Goal: Task Accomplishment & Management: Manage account settings

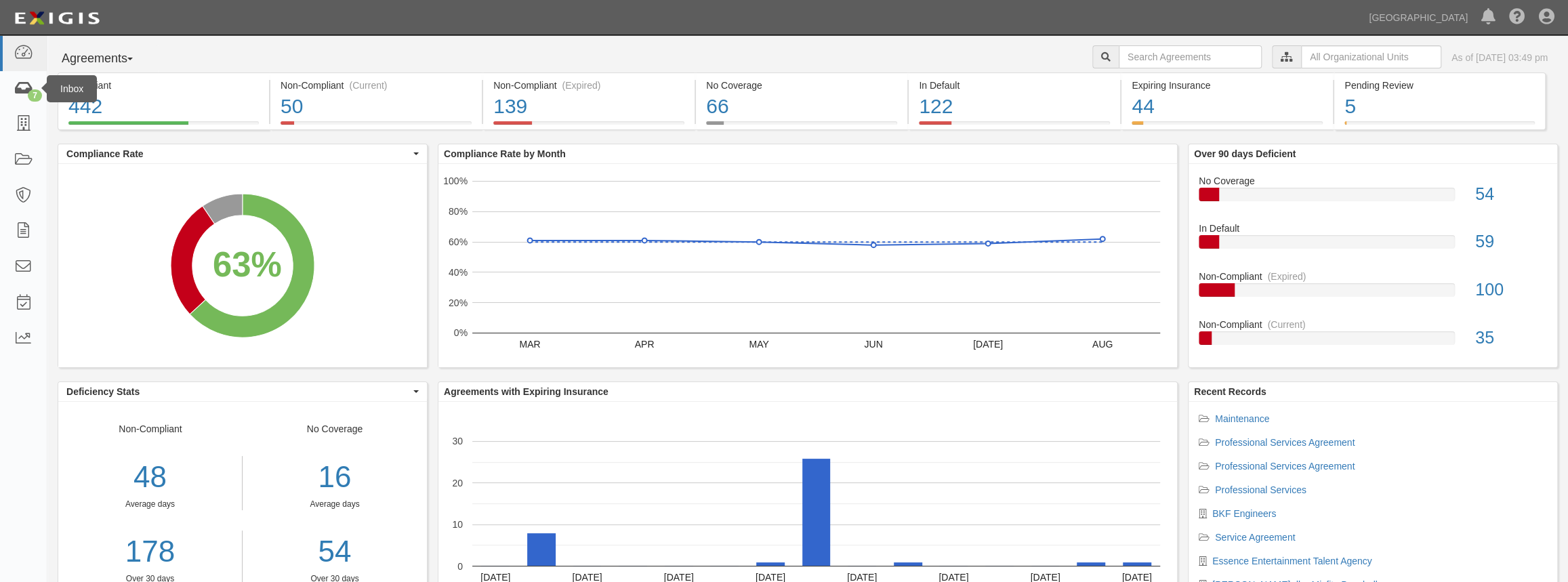
click at [47, 83] on div "Inbox" at bounding box center [71, 88] width 50 height 27
click at [31, 94] on div "7" at bounding box center [34, 95] width 14 height 12
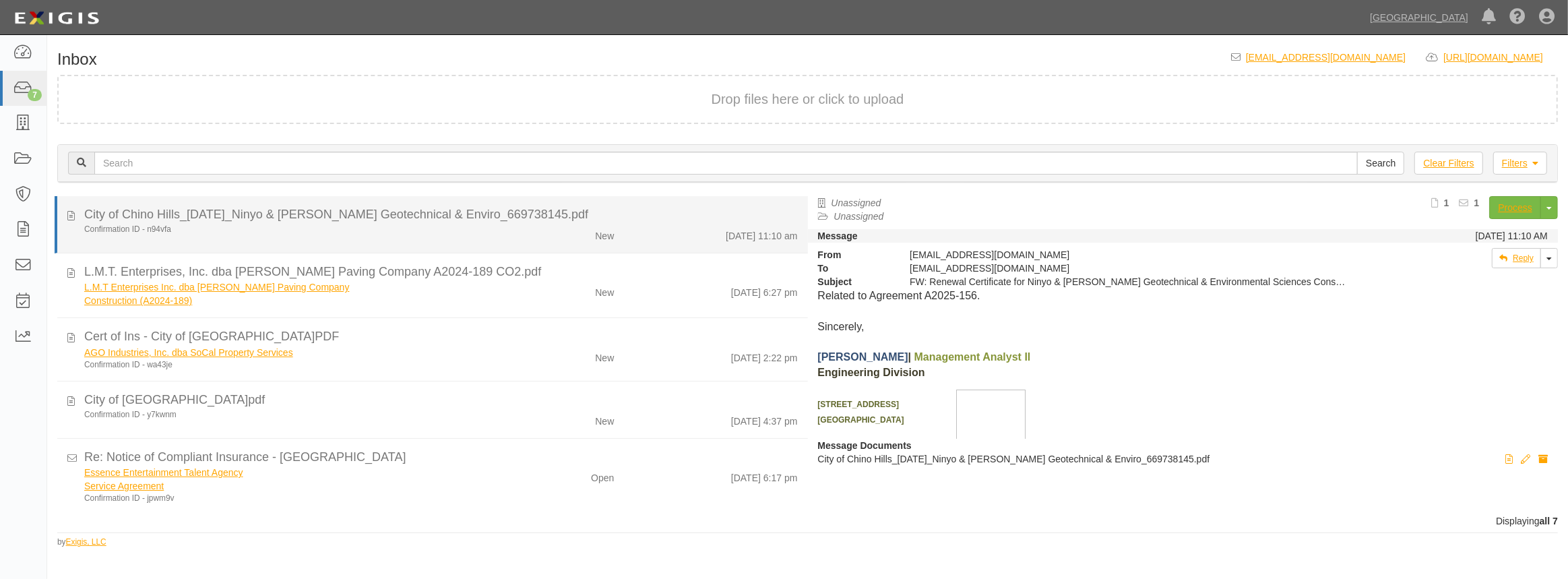
click at [412, 243] on li "City of Chino Hills_9-18-2025_Ninyo & Moore Geotechnical & Enviro_669738145.pdf…" at bounding box center [431, 225] width 754 height 57
click at [434, 220] on div "City of Chino Hills_9-18-2025_Ninyo & Moore Geotechnical & Enviro_669738145.pdf" at bounding box center [440, 215] width 713 height 18
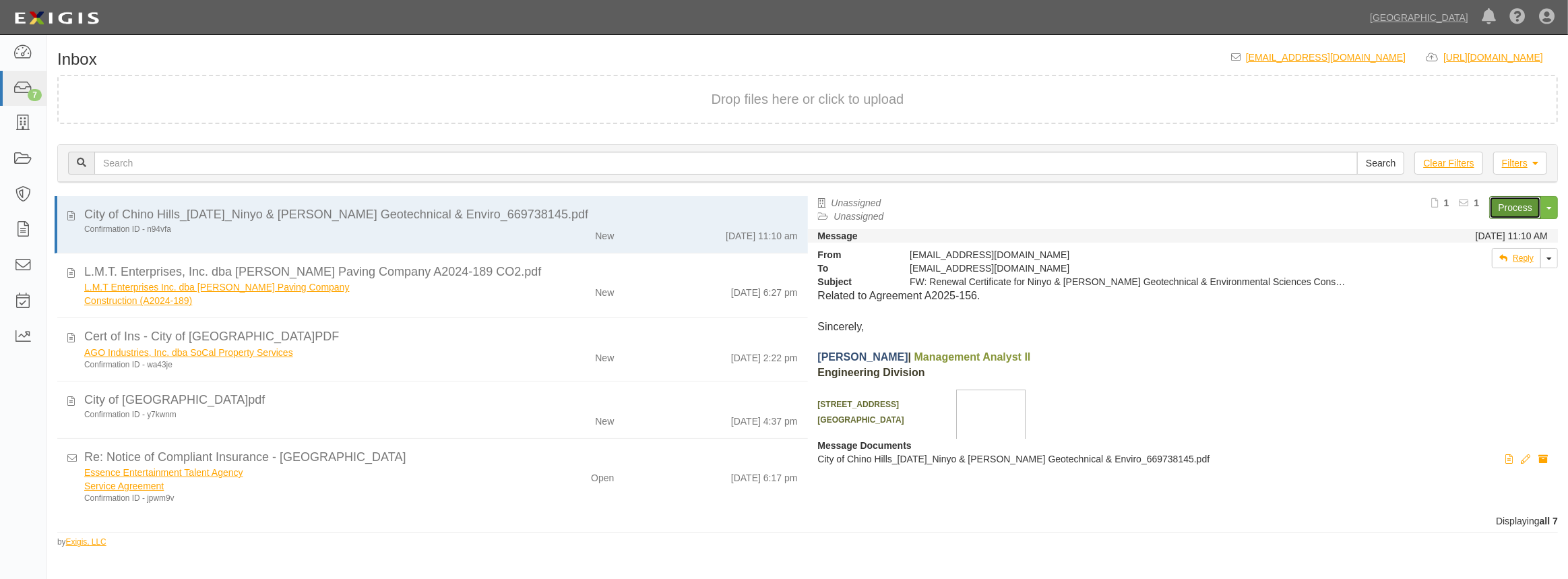
click at [1510, 204] on link "Process" at bounding box center [1515, 208] width 52 height 23
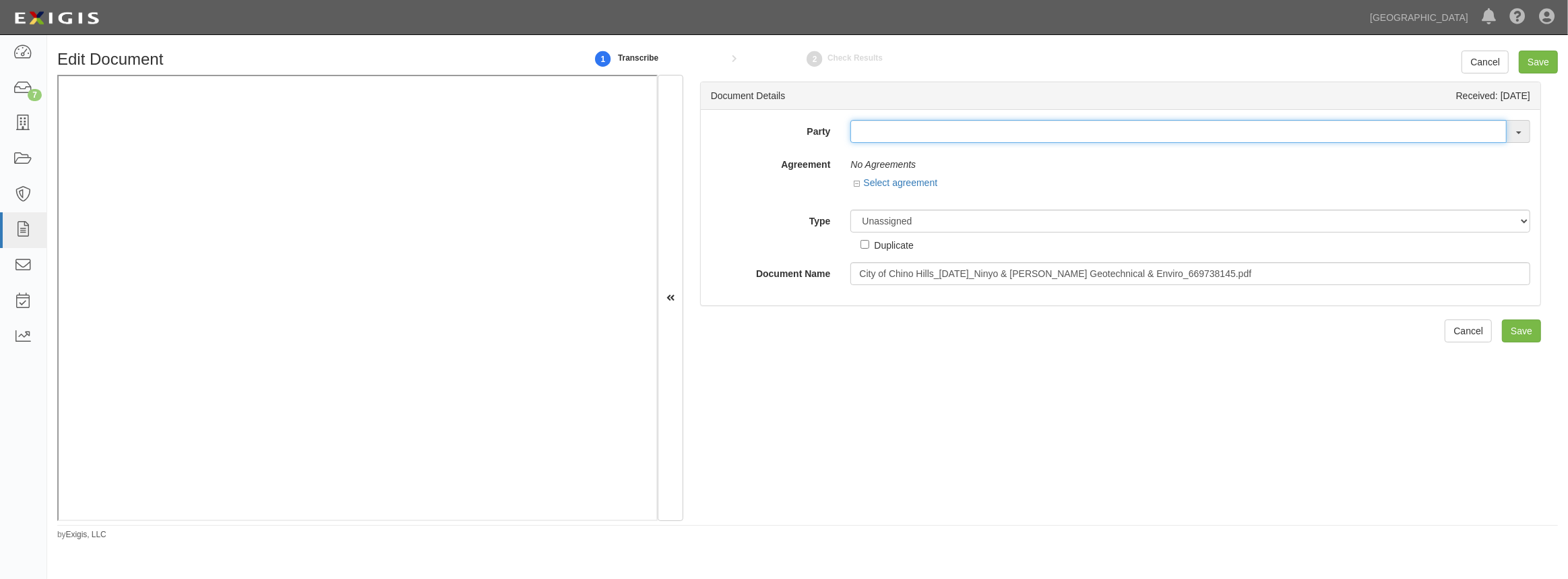
click at [870, 128] on input "text" at bounding box center [1178, 132] width 656 height 23
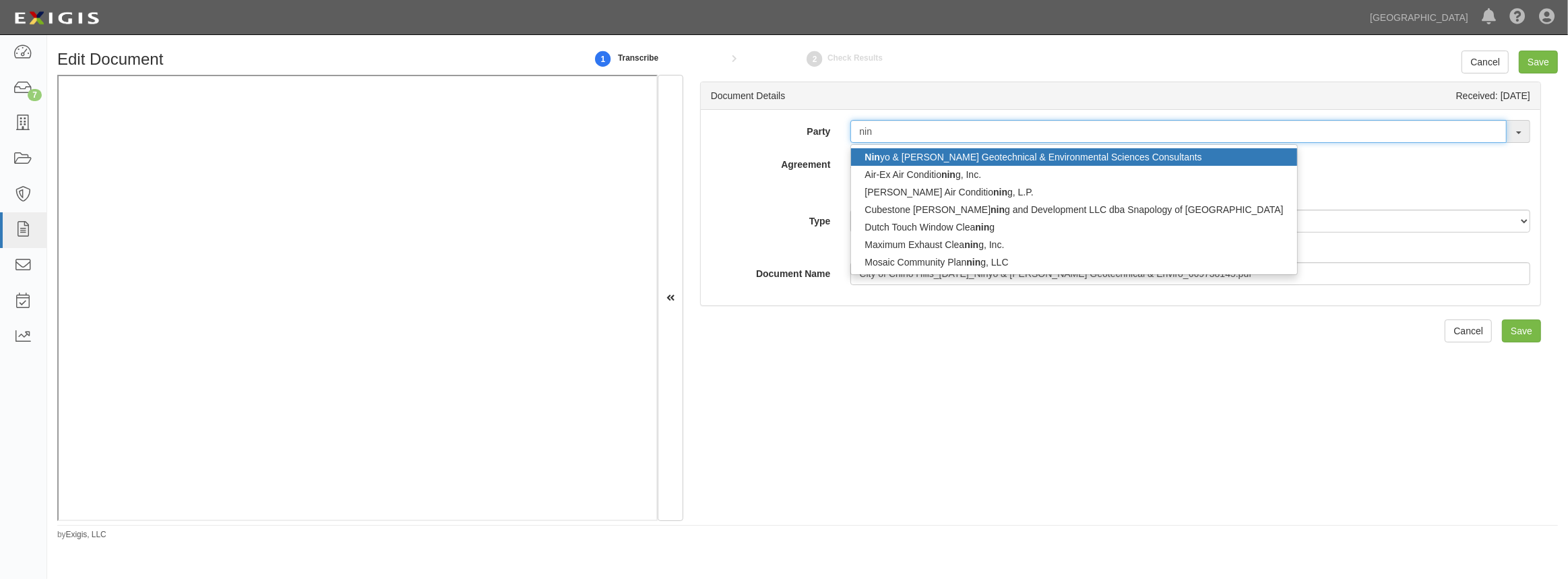
type input "nin"
click at [914, 159] on link "Nin yo & [PERSON_NAME] Geotechnical & Environmental Sciences Consultants" at bounding box center [1074, 157] width 446 height 18
type input "Ninyo & [PERSON_NAME] Geotechnical & Environmental Sciences Consultants"
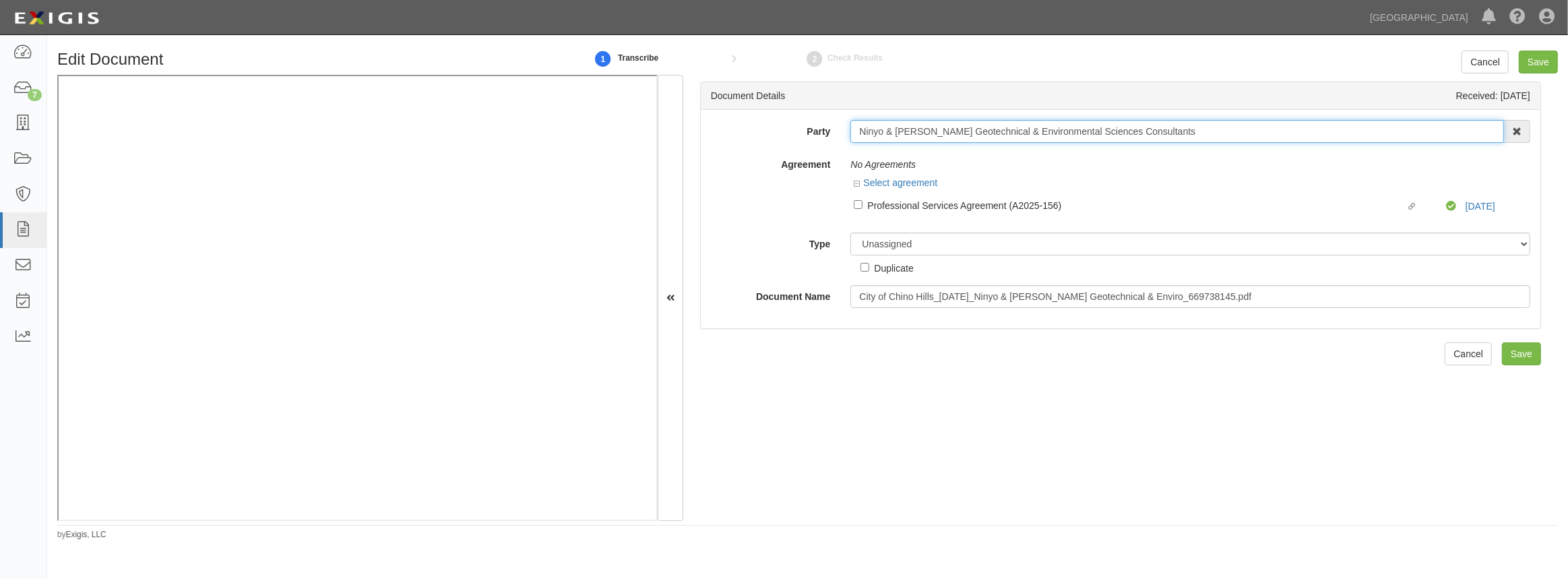
drag, startPoint x: 1145, startPoint y: 131, endPoint x: 845, endPoint y: 142, distance: 300.2
click at [845, 142] on div "Ninyo & Moore Geotechnical & Environmental Sciences Consultants Nin yo & Moore …" at bounding box center [1191, 132] width 700 height 23
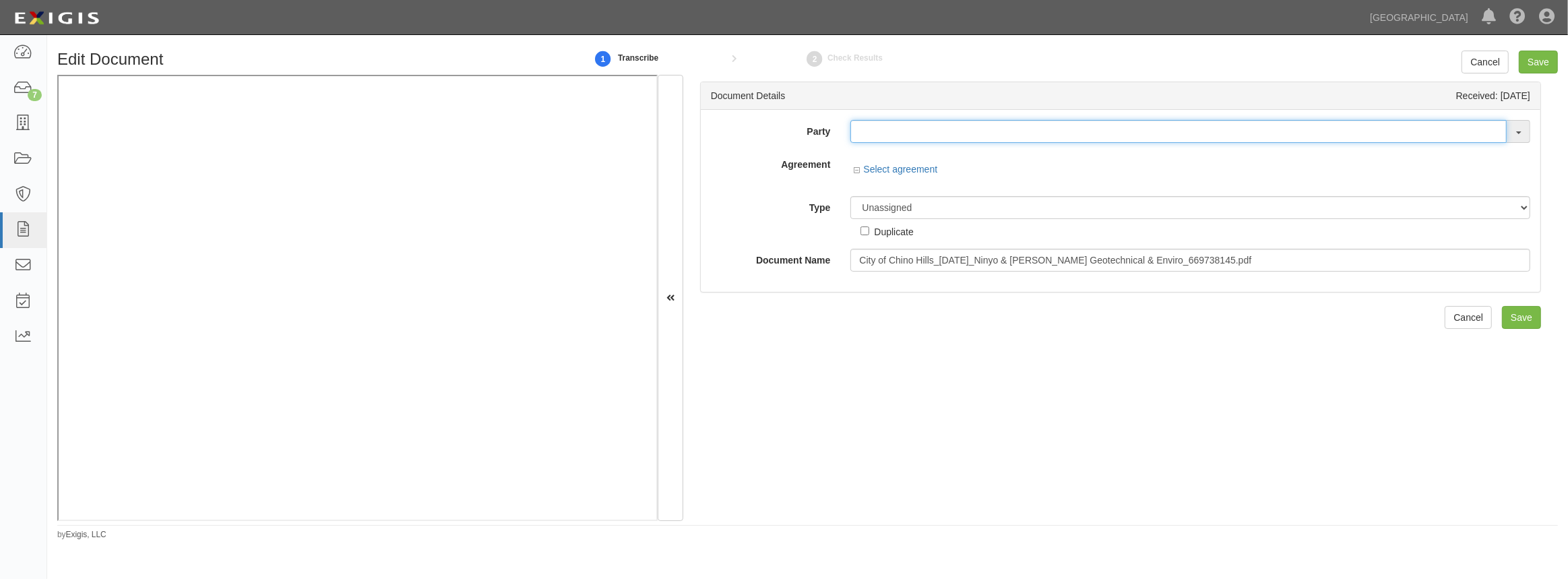
click at [868, 132] on input "text" at bounding box center [1178, 132] width 656 height 23
paste input "City of Chino Hills"
drag, startPoint x: 960, startPoint y: 132, endPoint x: 741, endPoint y: 154, distance: 220.1
click at [748, 154] on div "Party City of Chino Hills Ninyo & Moore Geotechnical & Environmental Sciences C…" at bounding box center [1121, 196] width 820 height 152
type input "City of Chino Hills"
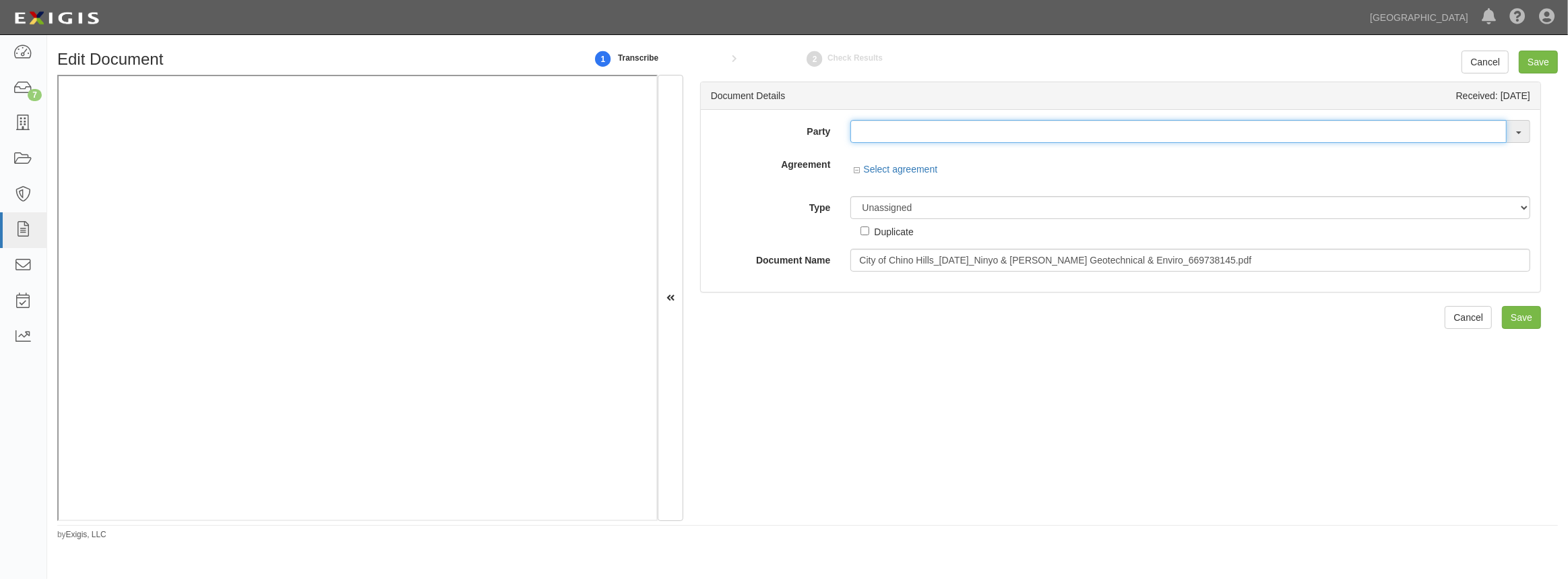
click at [877, 133] on input "text" at bounding box center [1178, 132] width 656 height 23
paste input "Ninyo & Moore Geotechnical & Environmental Sciences Consultants"
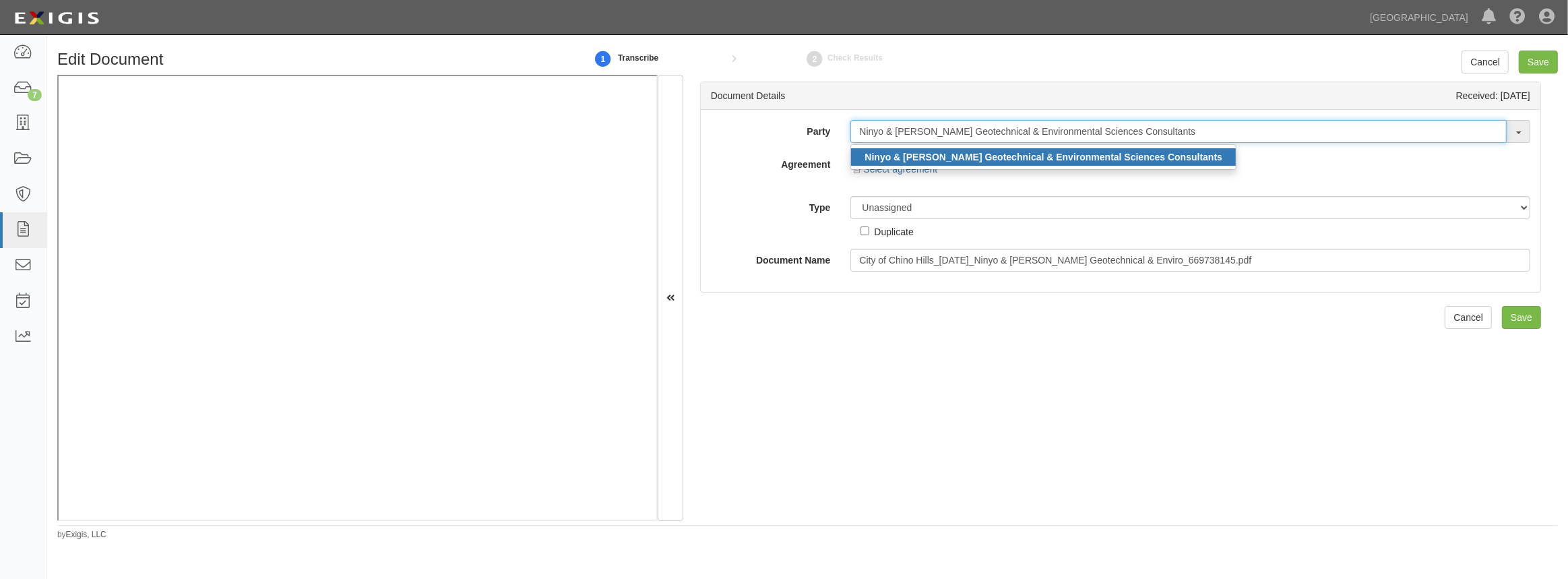
type input "Ninyo & Moore Geotechnical & Environmental Sciences Consultants"
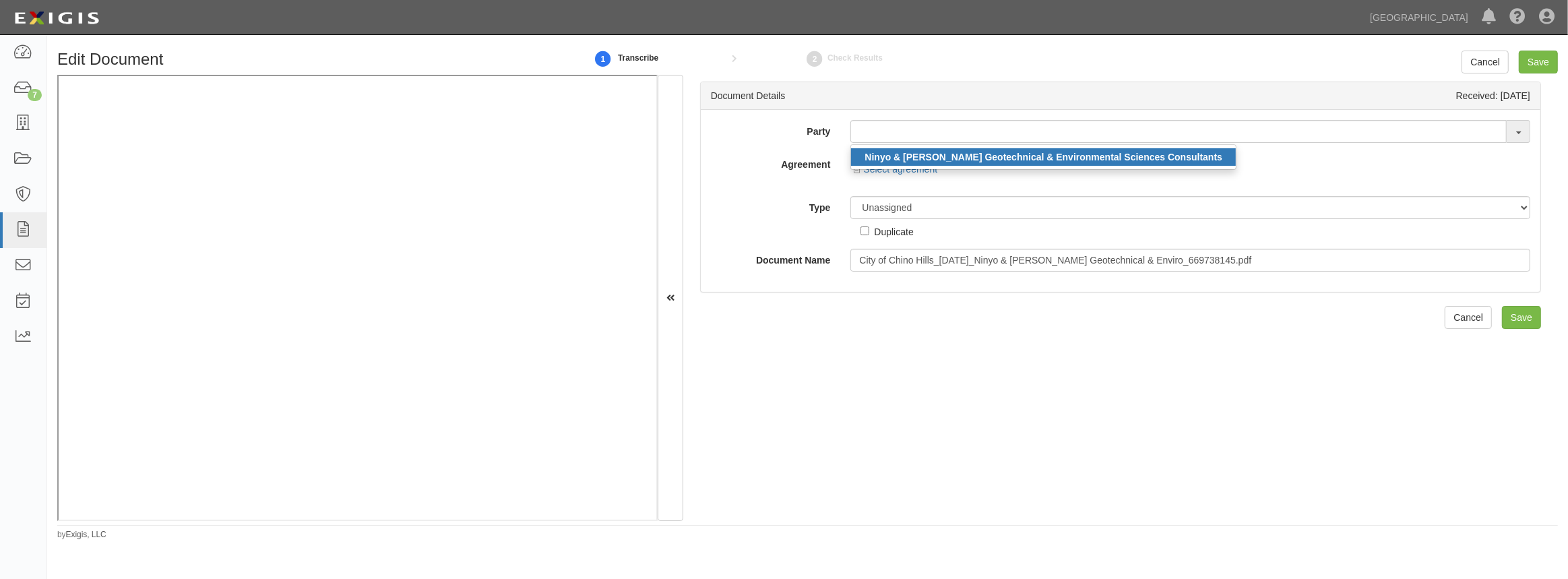
click at [883, 156] on strong "Ninyo & [PERSON_NAME] Geotechnical & Environmental Sciences Consultants" at bounding box center [1044, 157] width 358 height 11
type input "Ninyo & [PERSON_NAME] Geotechnical & Environmental Sciences Consultants"
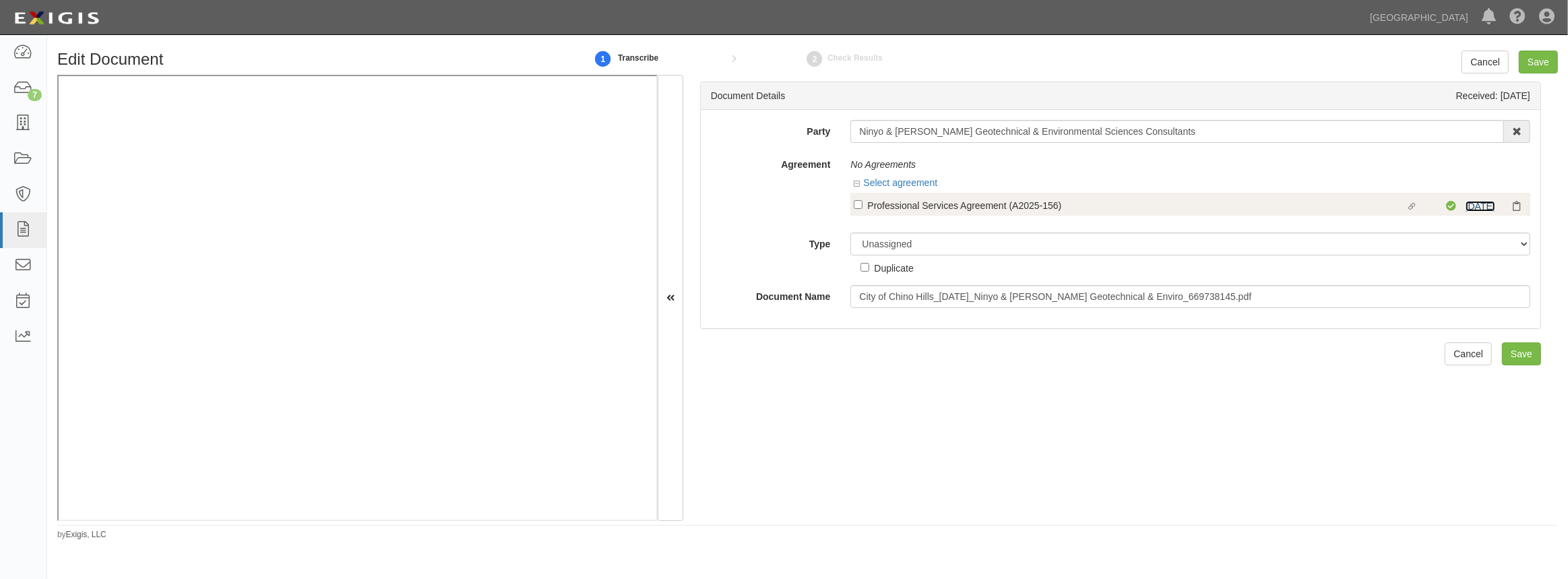
click at [1466, 204] on link "10/3/25" at bounding box center [1481, 206] width 30 height 11
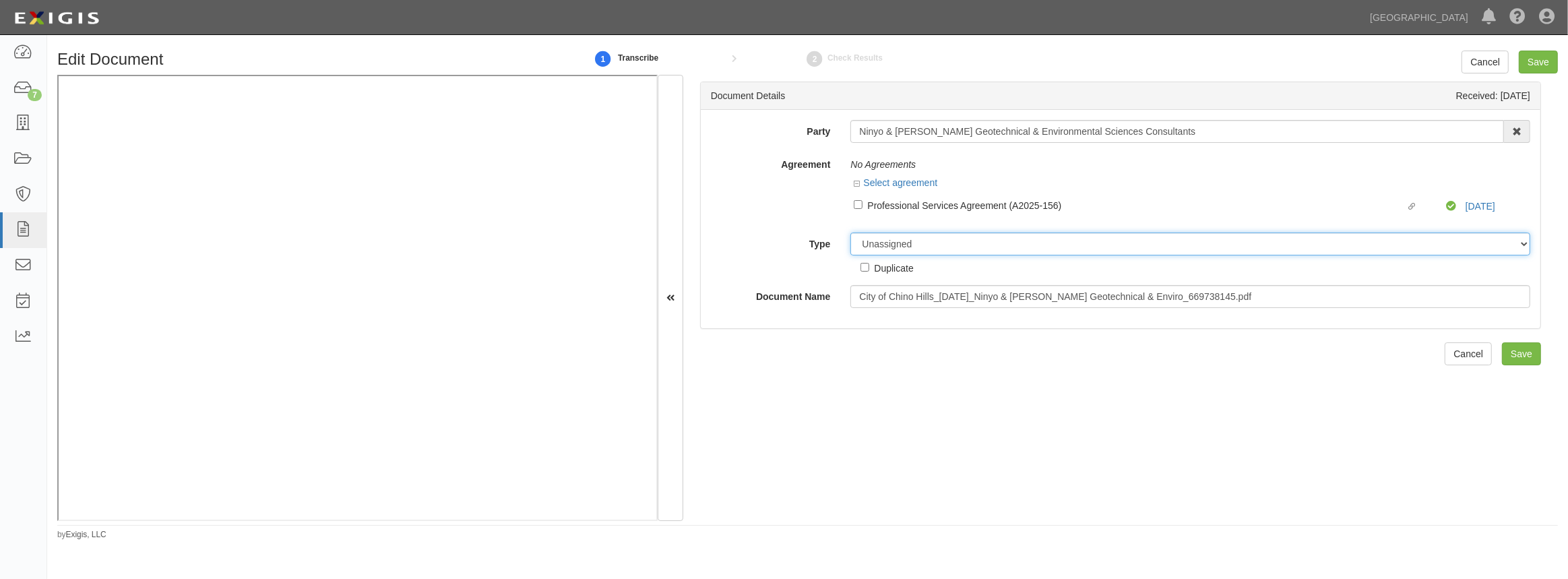
click at [1045, 237] on select "Unassigned Binder Cancellation Notice Certificate Contract Endorsement Insuranc…" at bounding box center [1190, 244] width 680 height 23
select select "CertificateDetail"
click at [850, 232] on select "Unassigned Binder Cancellation Notice Certificate Contract Endorsement Insuranc…" at bounding box center [1190, 244] width 680 height 23
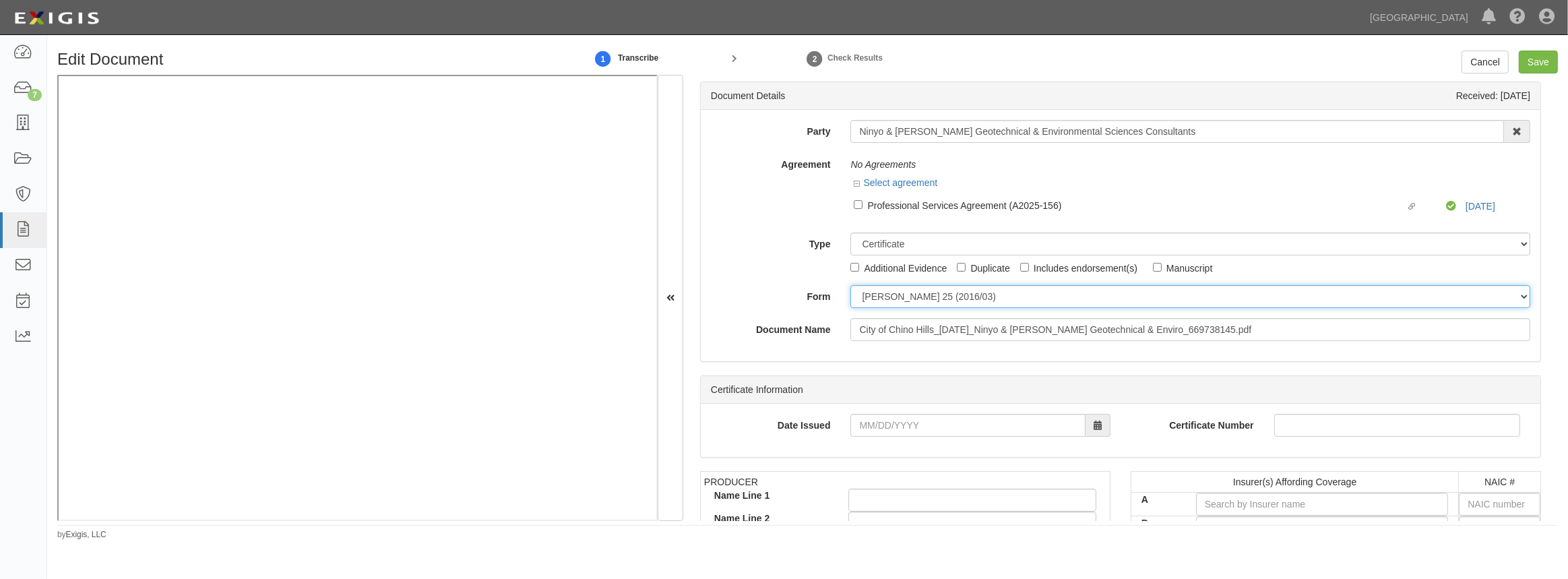
click at [976, 300] on select "ACORD 25 (2016/03) ACORD 101 ACORD 855 NY (2014/05) General" at bounding box center [1190, 297] width 680 height 23
select select "GeneralFormDetail"
click at [850, 285] on select "ACORD 25 (2016/03) ACORD 101 ACORD 855 NY (2014/05) General" at bounding box center [1190, 297] width 680 height 23
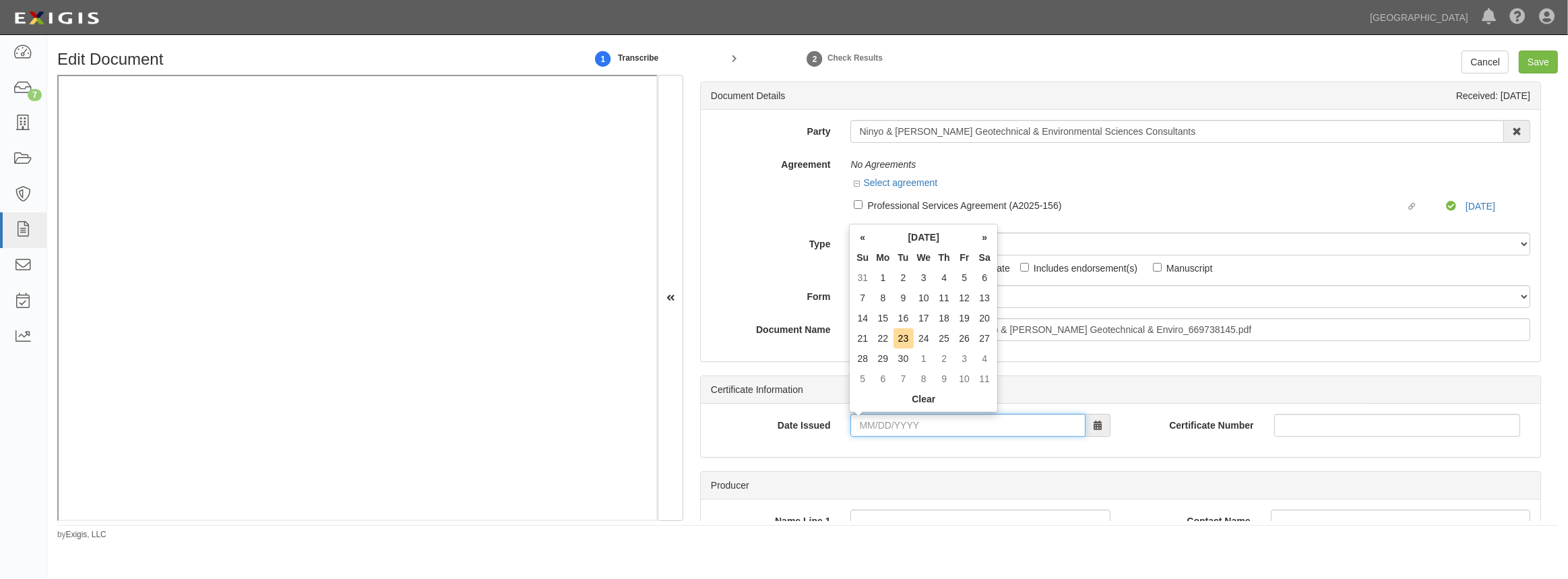
click at [903, 427] on input "Date Issued" at bounding box center [967, 425] width 234 height 23
type input "09/18/2025"
click at [943, 316] on td "18" at bounding box center [944, 318] width 20 height 20
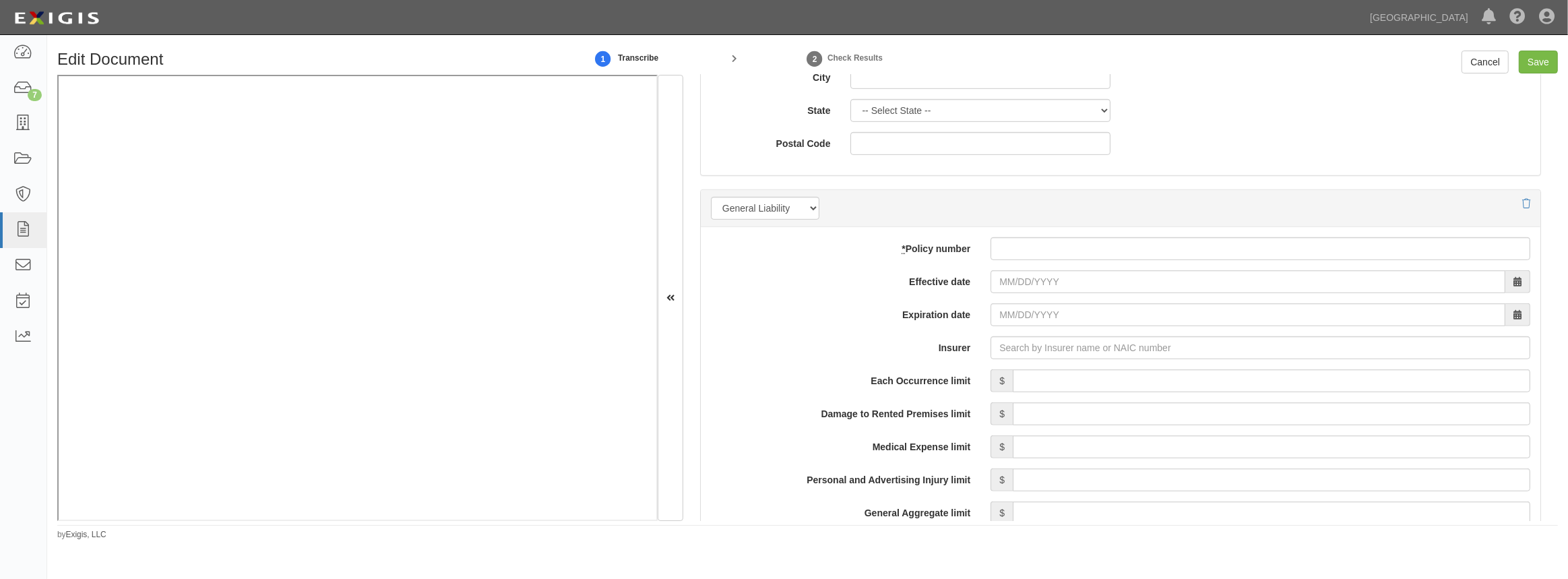
scroll to position [980, 0]
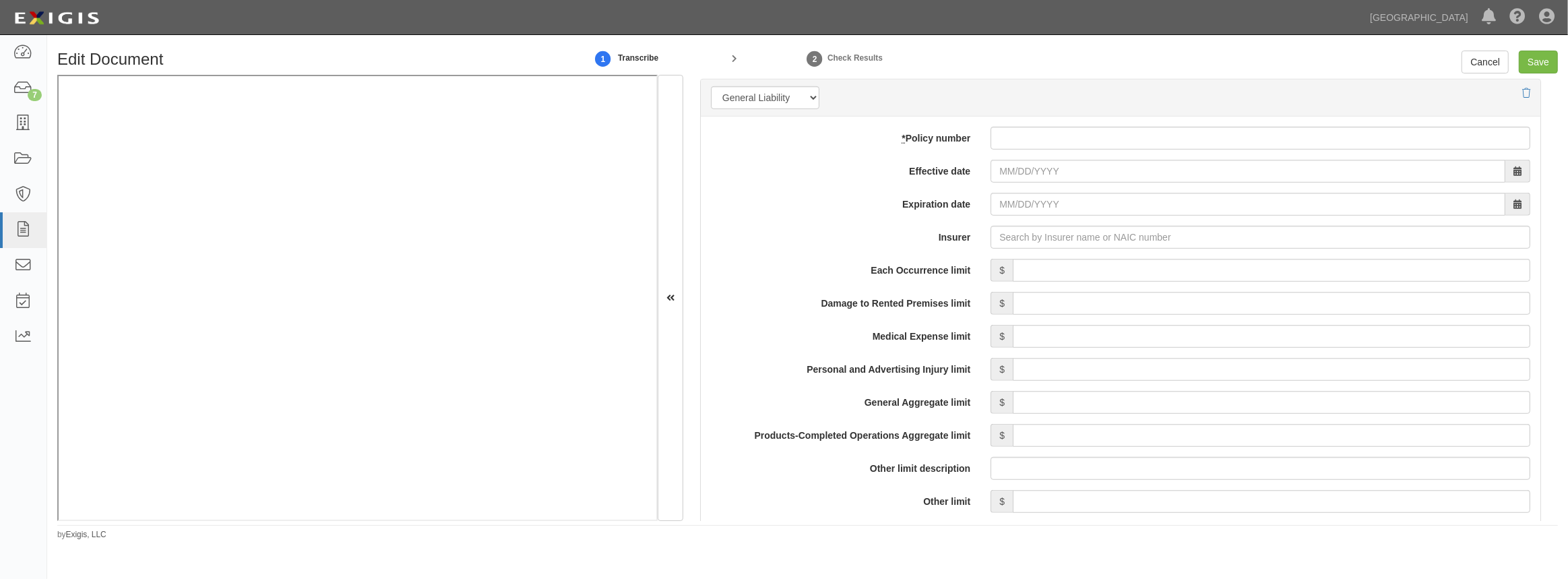
click at [1038, 153] on div "add update renew This new policy will be added This new policy will update exis…" at bounding box center [1121, 518] width 840 height 803
click at [1013, 145] on input "* Policy number" at bounding box center [1260, 138] width 540 height 23
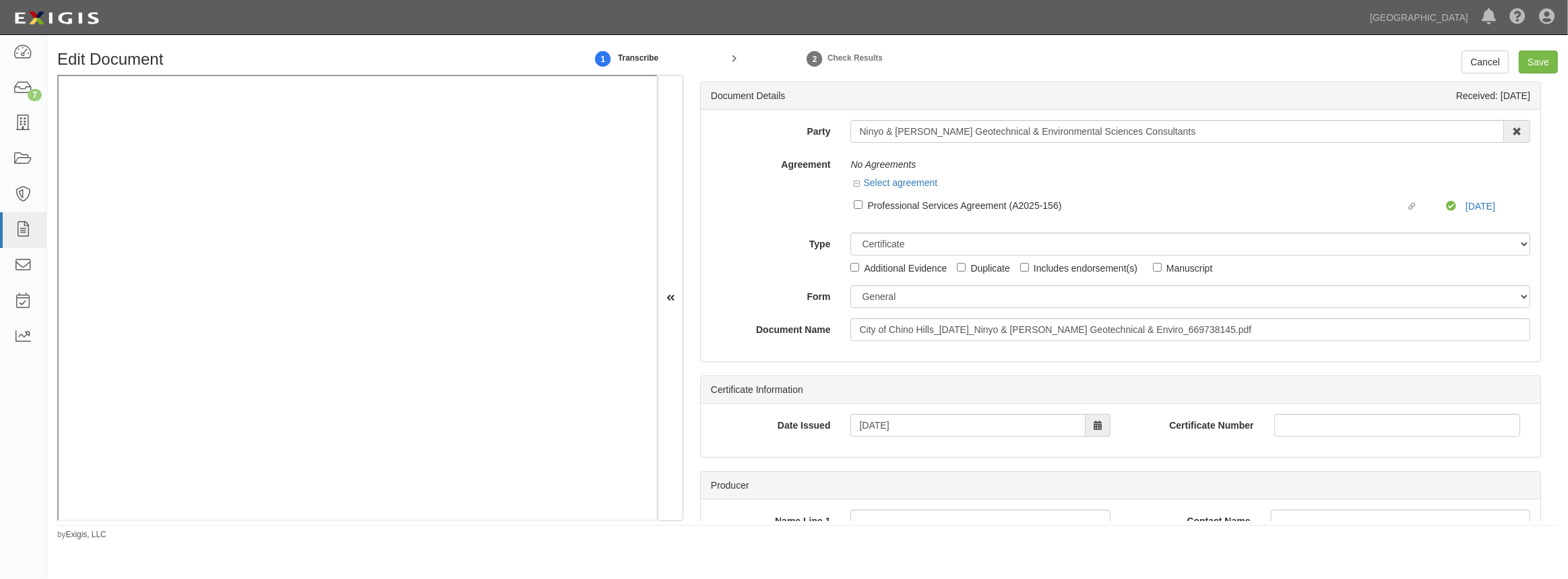
scroll to position [0, 0]
click at [1483, 204] on link "10/3/25" at bounding box center [1481, 206] width 30 height 11
click at [854, 202] on input "Linked agreement Professional Services Agreement (A2025-156) Linked agreement" at bounding box center [858, 204] width 9 height 9
checkbox input "true"
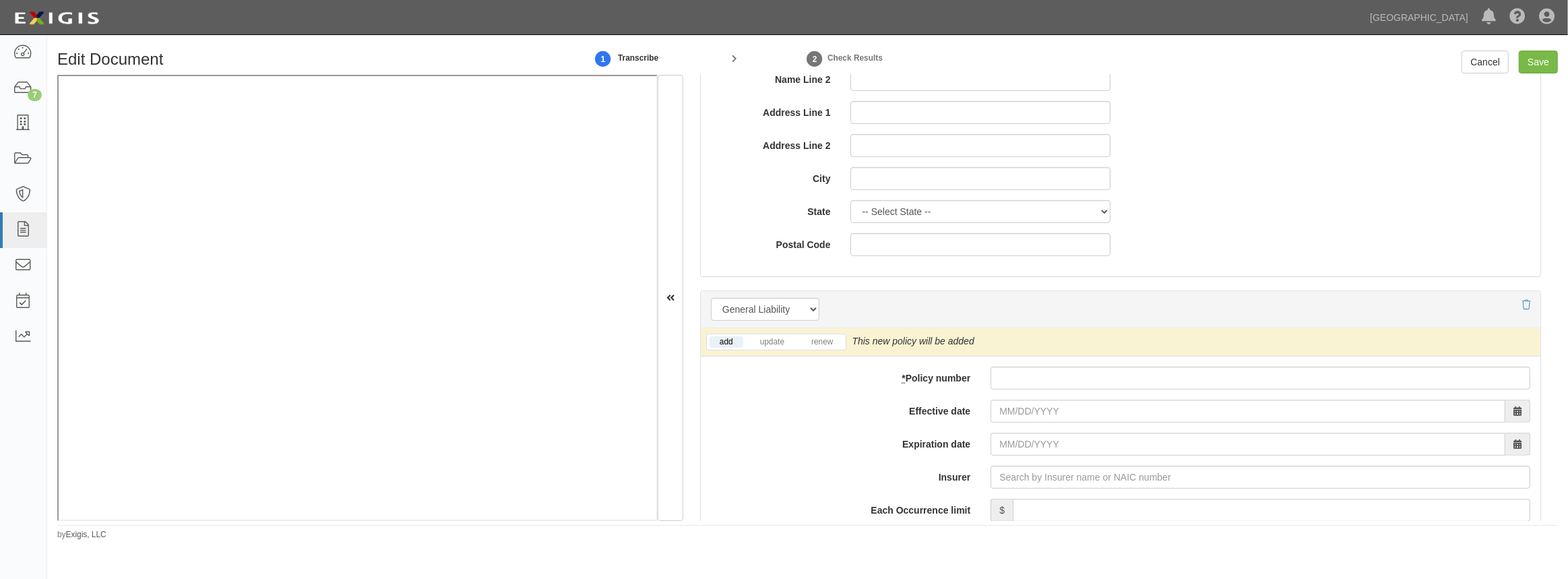
scroll to position [796, 0]
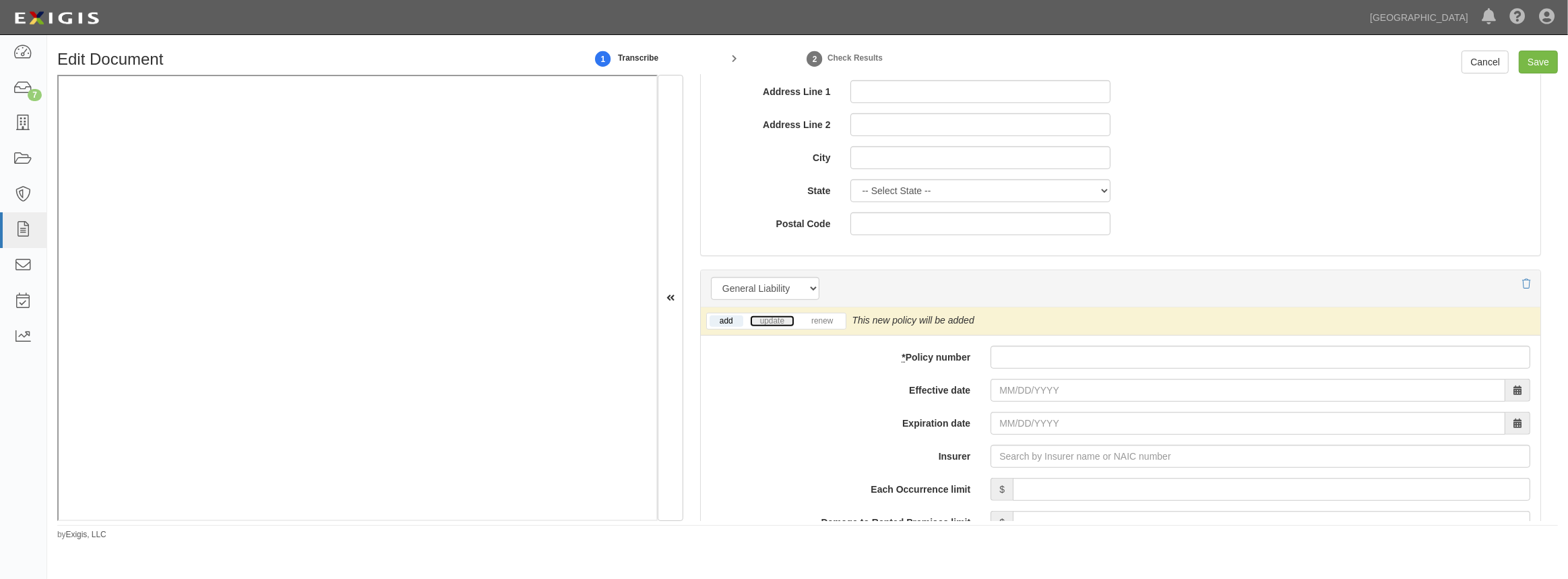
click at [759, 320] on link "update" at bounding box center [772, 320] width 45 height 11
click at [1036, 361] on input "* Policy number" at bounding box center [1260, 357] width 540 height 23
paste input "6309X536394"
type input "6309X536394"
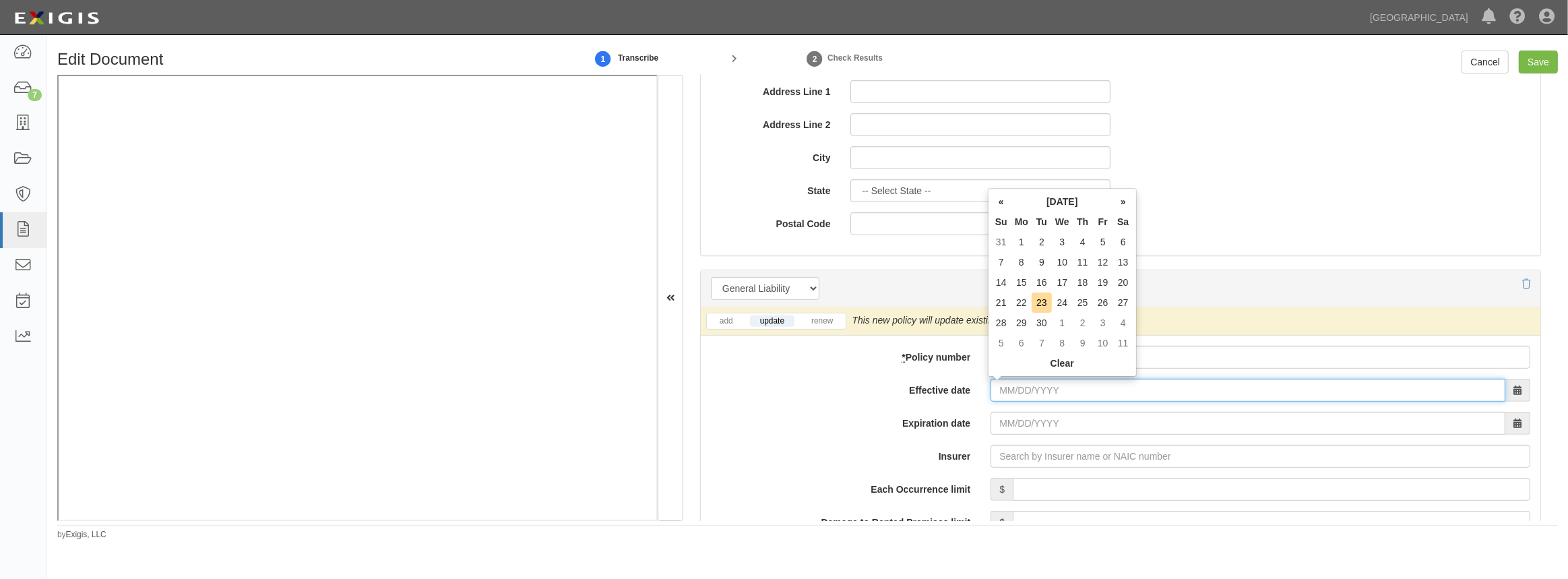
click at [1016, 384] on input "Effective date" at bounding box center [1248, 390] width 515 height 23
type input "10/03/2025"
type input "10/03/2026"
click at [1105, 241] on td "3" at bounding box center [1103, 241] width 20 height 20
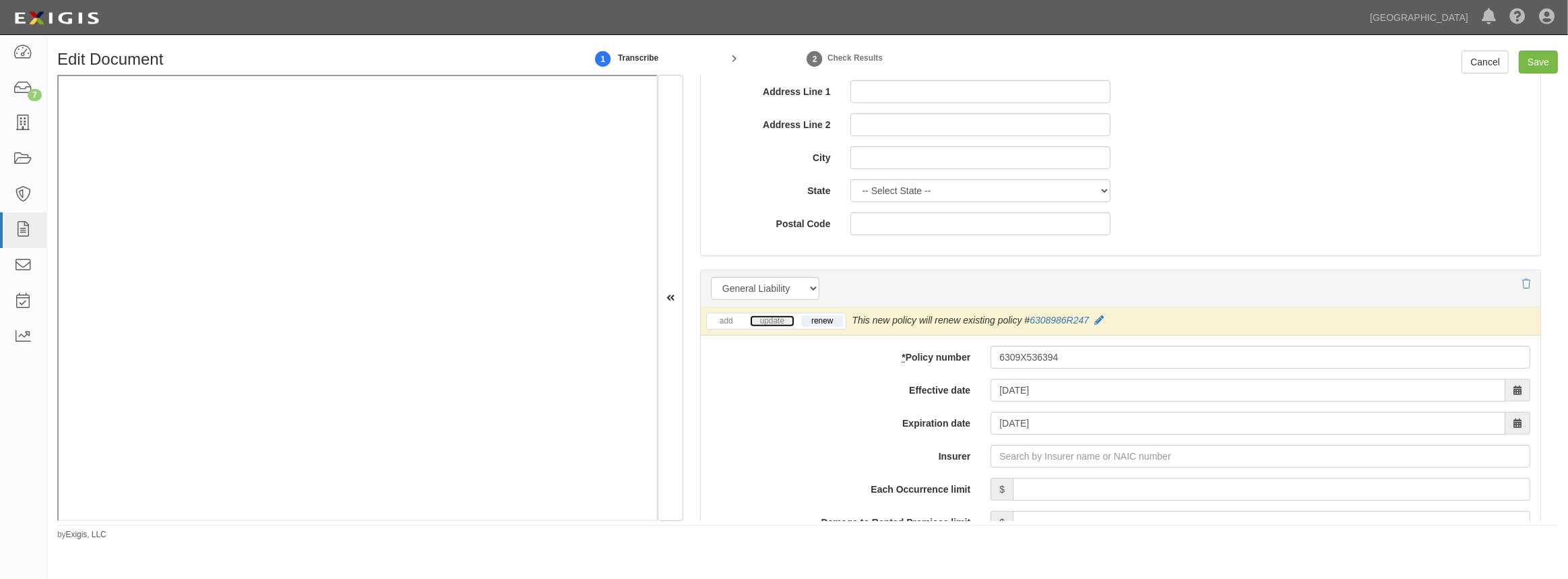
click at [762, 318] on link "update" at bounding box center [772, 320] width 45 height 11
click at [1031, 459] on input "Insurer" at bounding box center [1260, 456] width 540 height 23
type input "21st Century Advantage Insurance Company (25232) NR Rating"
type input "2"
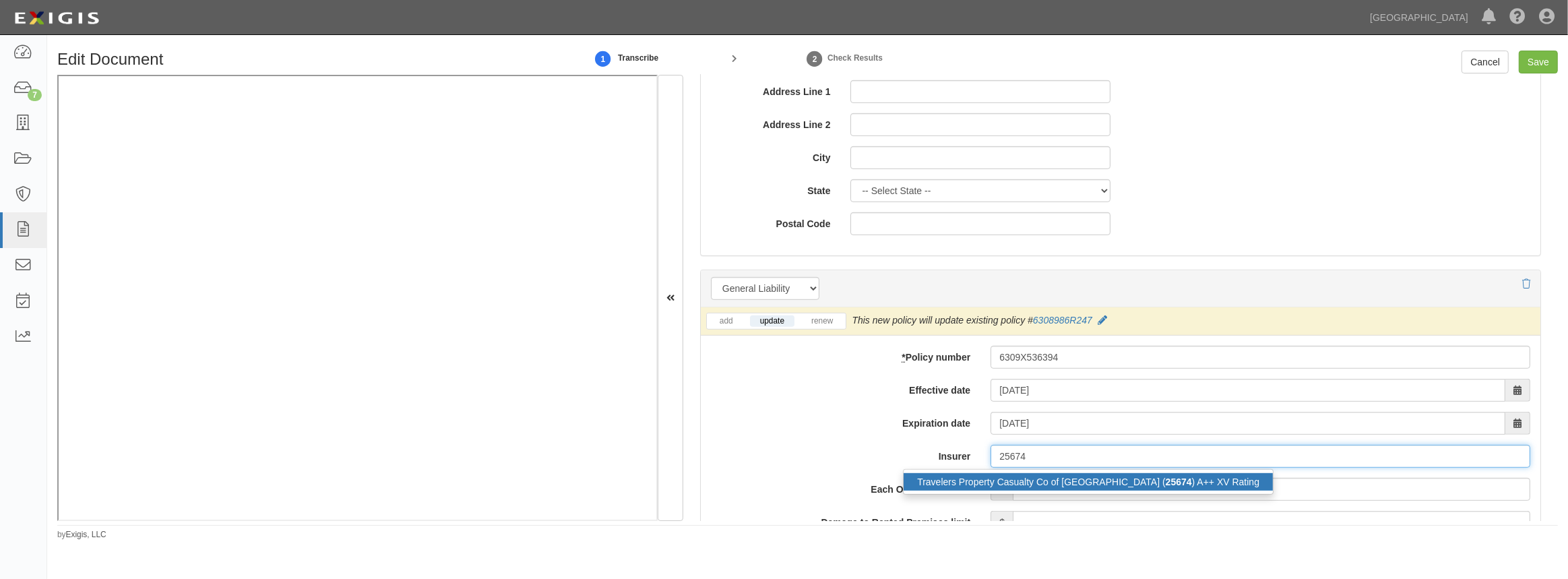
click at [1017, 480] on div "Travelers Property Casualty Co of Amer ( 25674 ) A++ XV Rating" at bounding box center [1088, 482] width 369 height 18
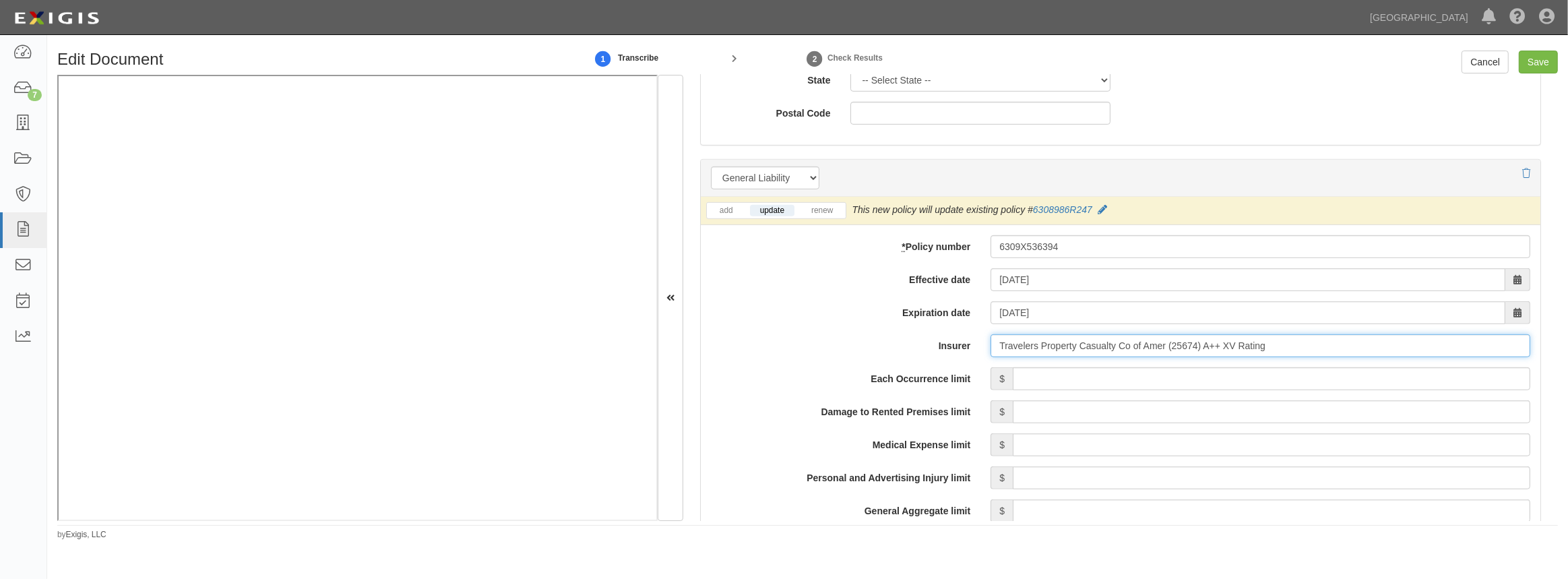
scroll to position [919, 0]
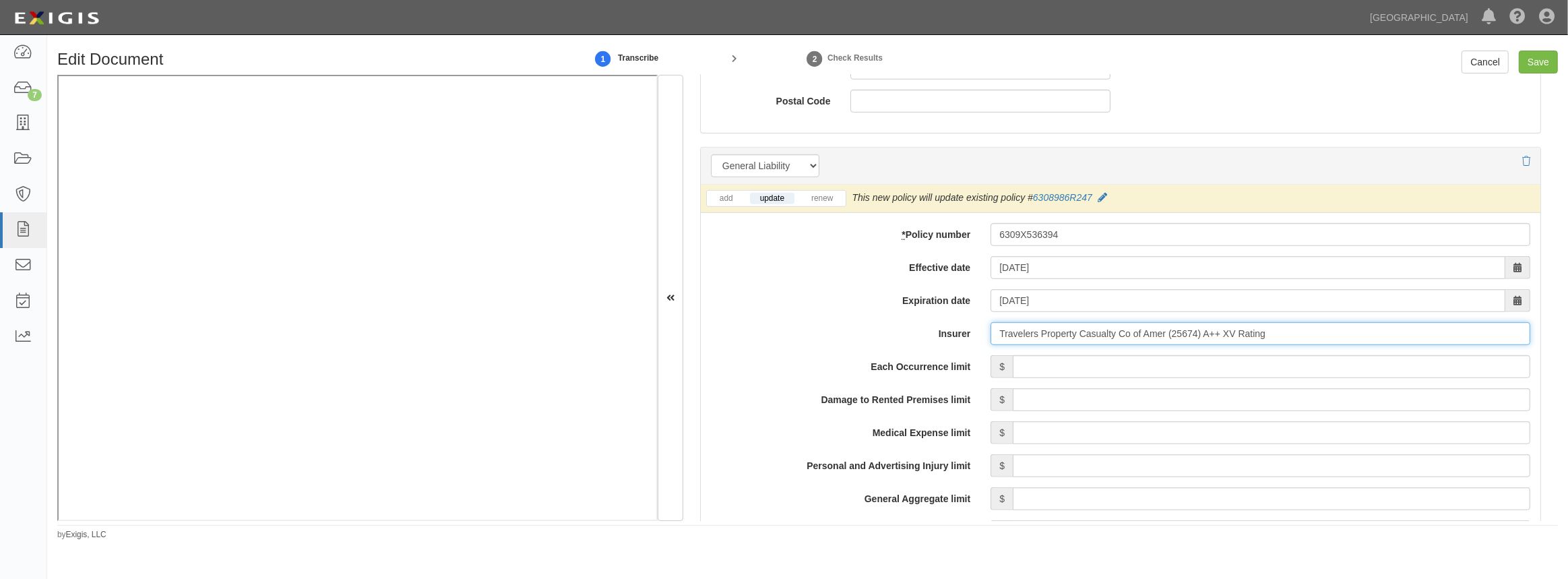
type input "Travelers Property Casualty Co of Amer (25674) A++ XV Rating"
click at [1044, 370] on input "Each Occurrence limit" at bounding box center [1272, 367] width 518 height 23
type input "1,000,000"
click at [1147, 403] on input "Damage to Rented Premises limit" at bounding box center [1272, 399] width 518 height 23
type input "1,000,000"
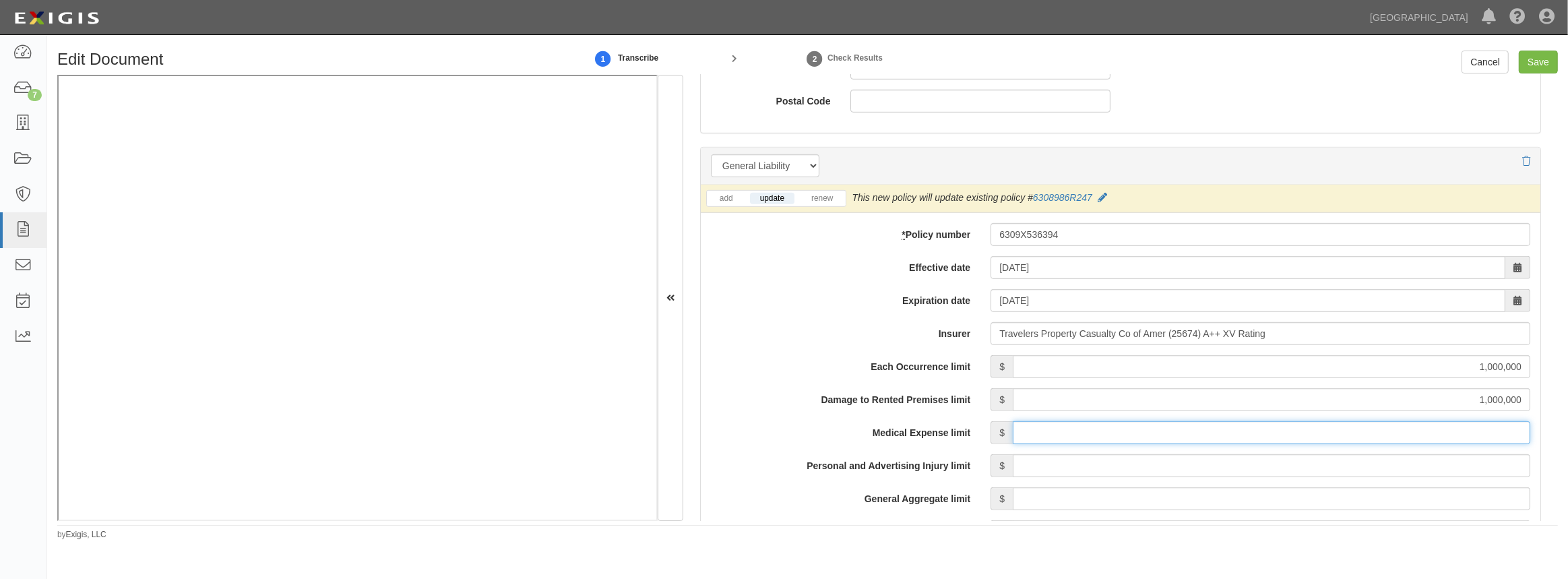
click at [1076, 436] on input "Medical Expense limit" at bounding box center [1272, 432] width 518 height 23
type input "10,000"
click at [1078, 465] on input "Personal and Advertising Injury limit" at bounding box center [1272, 466] width 518 height 23
type input "1,000,000"
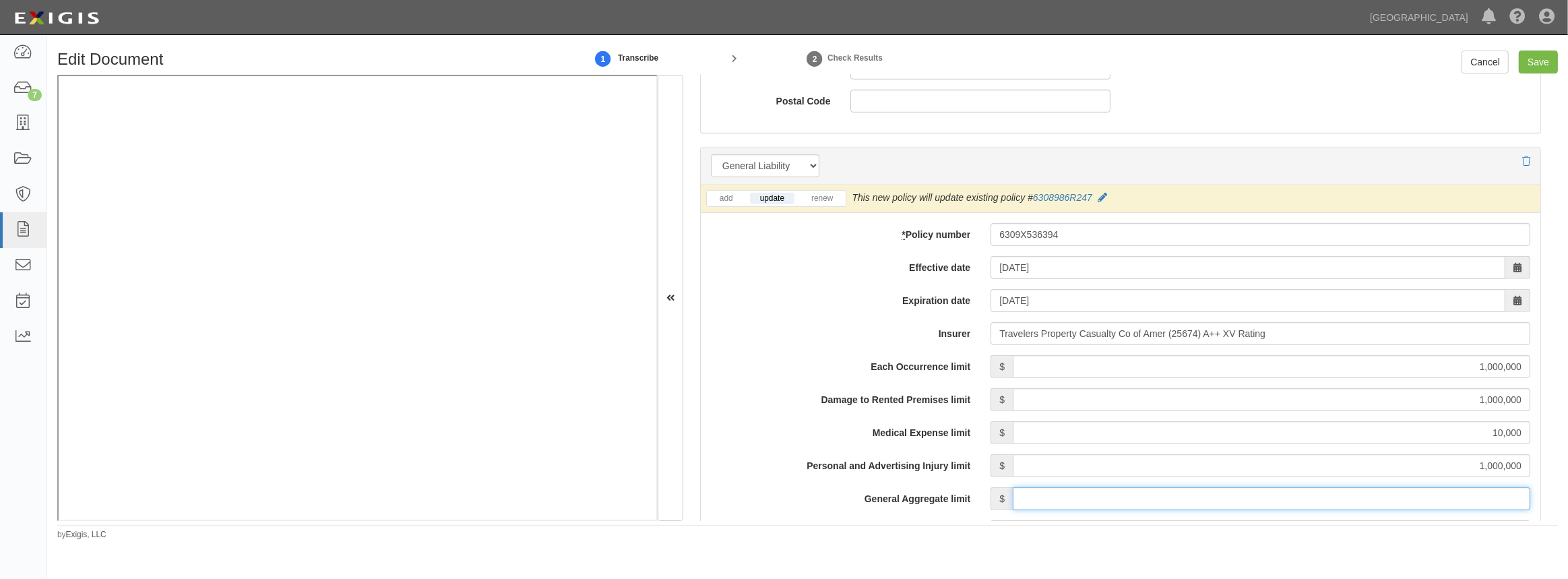
click at [1033, 501] on input "General Aggregate limit" at bounding box center [1272, 498] width 518 height 23
type input "2,000,000"
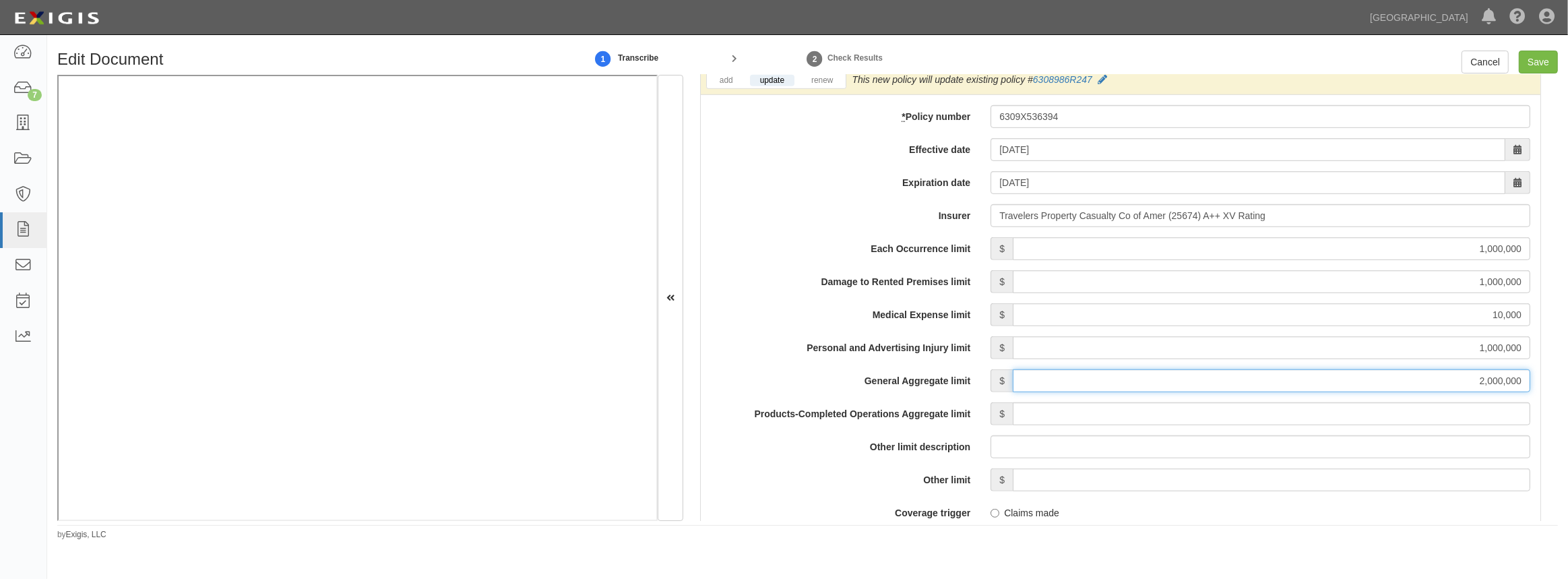
scroll to position [1041, 0]
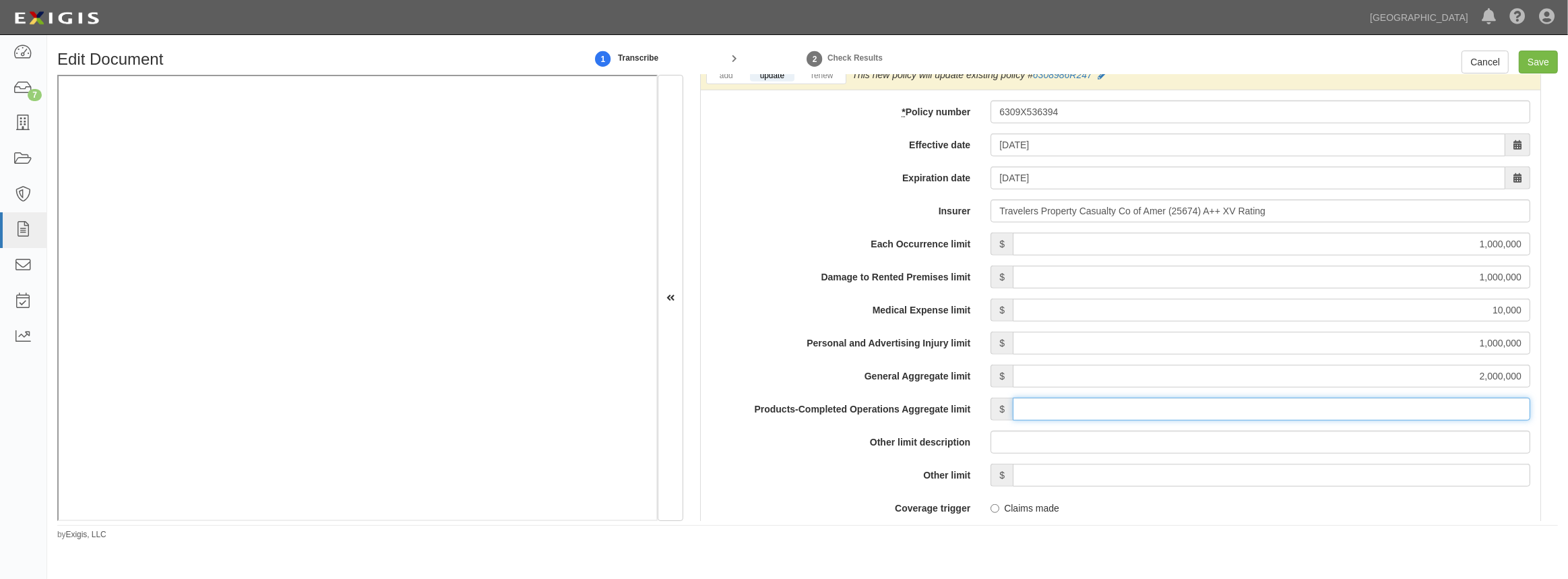
click at [1016, 411] on input "Products-Completed Operations Aggregate limit" at bounding box center [1272, 409] width 518 height 23
type input "2,000,000"
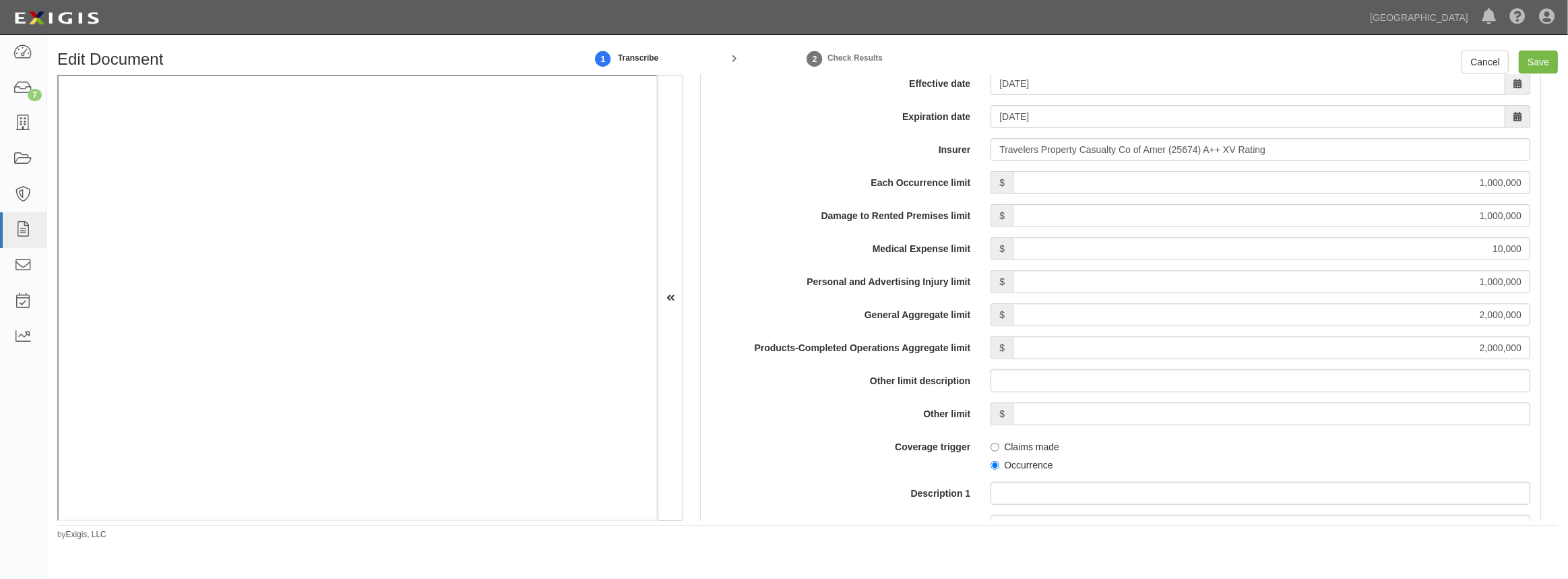
click at [998, 467] on label "Occurrence" at bounding box center [1021, 464] width 62 height 13
click at [998, 467] on input "Occurrence" at bounding box center [995, 465] width 9 height 9
radio input "true"
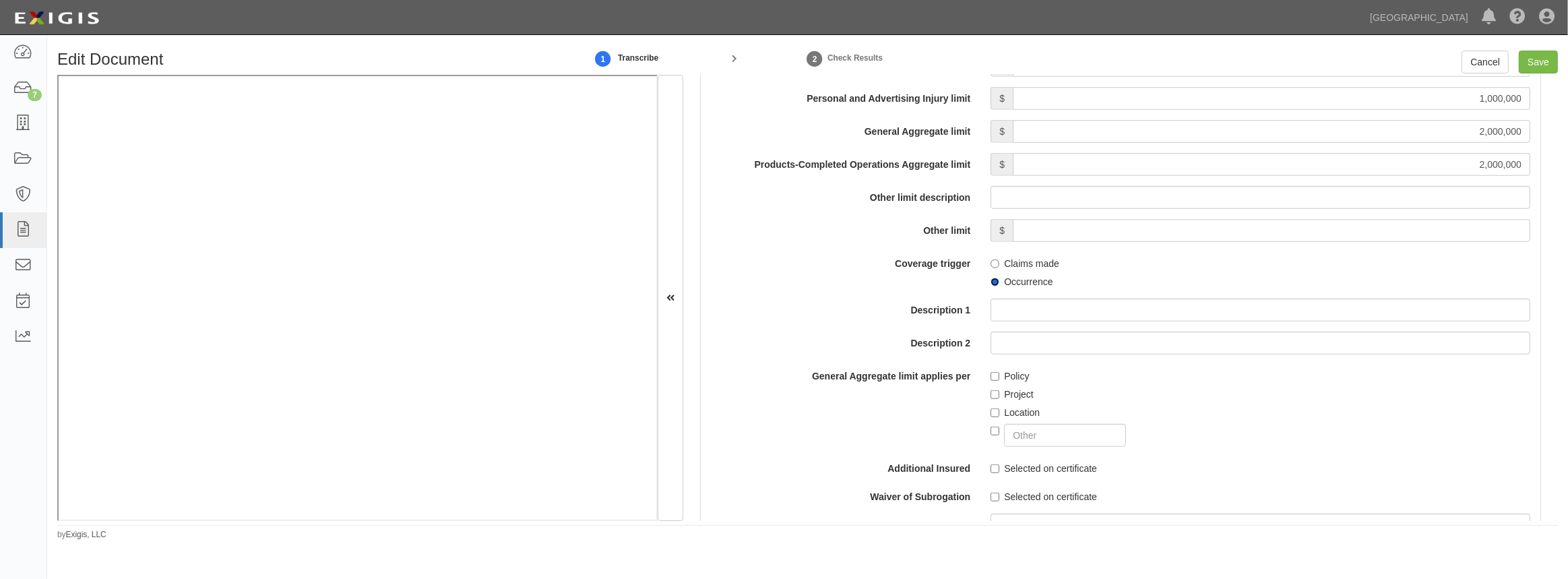
scroll to position [1286, 0]
click at [991, 467] on input "Selected on certificate" at bounding box center [995, 468] width 9 height 9
checkbox input "true"
click at [995, 494] on input "Selected on certificate" at bounding box center [995, 497] width 9 height 9
checkbox input "true"
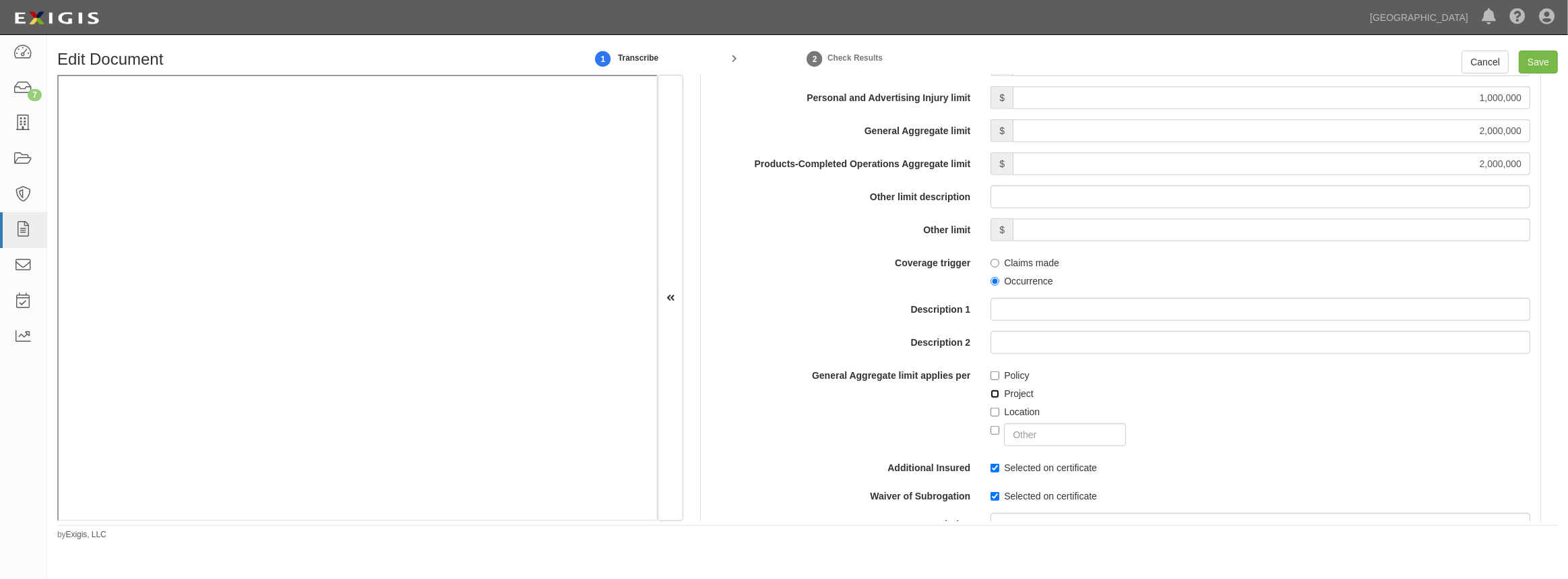
click at [992, 393] on input "Project" at bounding box center [995, 394] width 9 height 9
checkbox input "true"
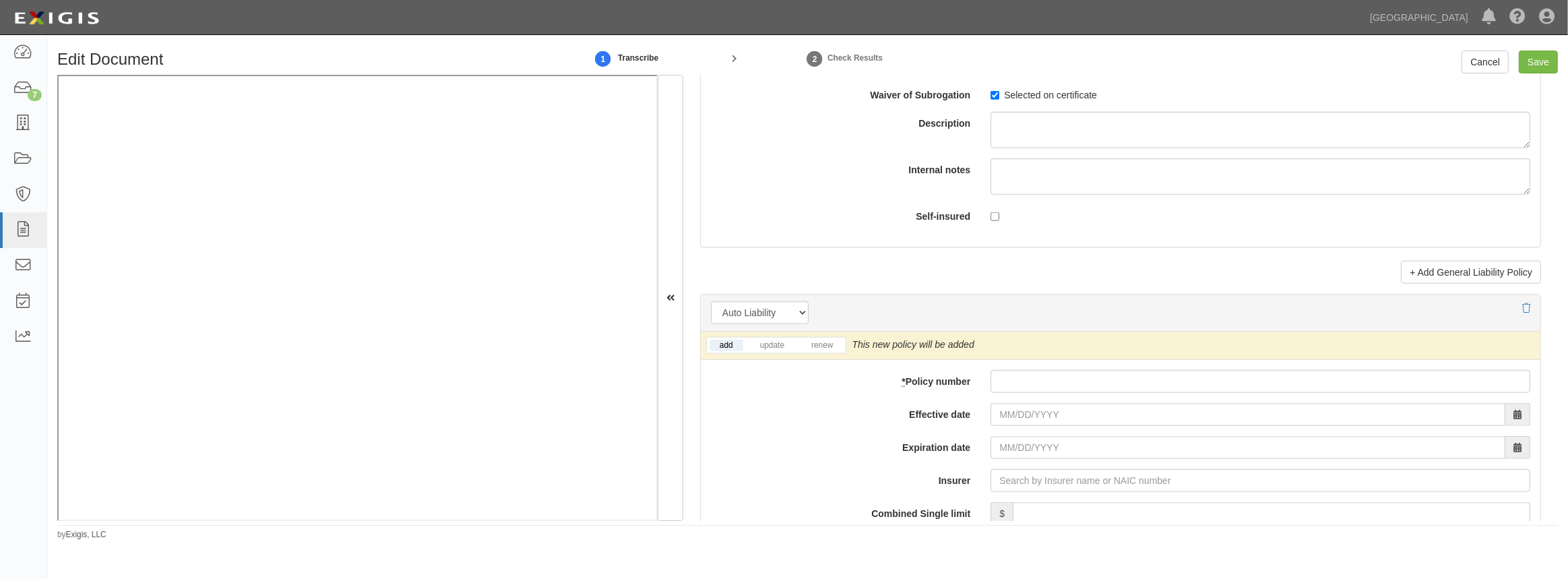
scroll to position [1776, 0]
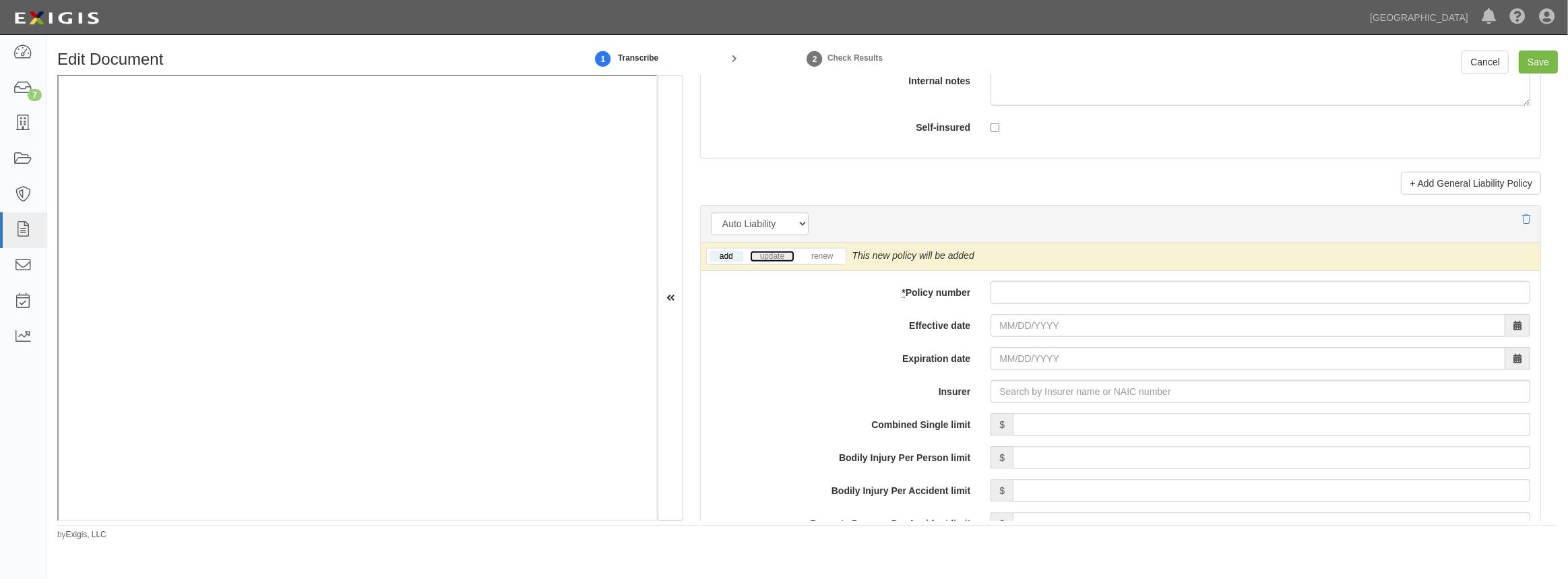
click at [766, 256] on link "update" at bounding box center [772, 256] width 45 height 11
click at [1063, 292] on input "* Policy number" at bounding box center [1260, 292] width 540 height 23
paste input "810B6745036"
type input "810B6745036"
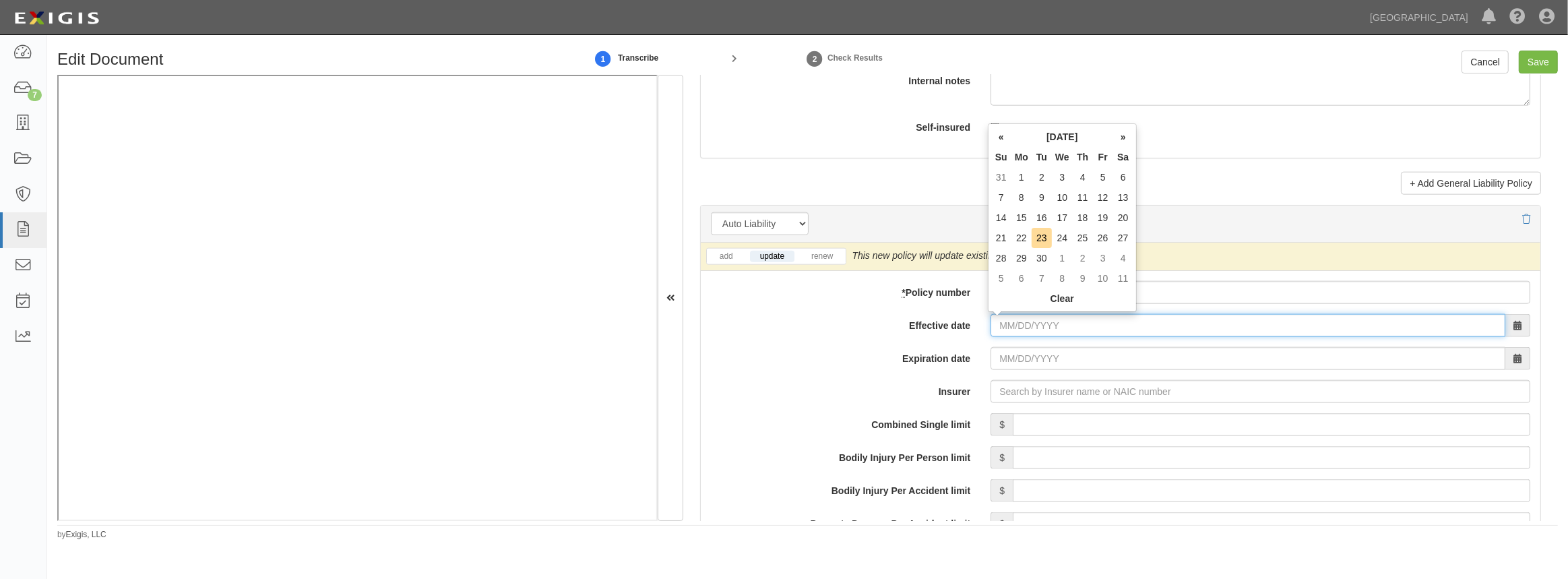
click at [1034, 328] on input "Effective date" at bounding box center [1248, 325] width 515 height 23
type input "10/03/2025"
type input "10/03/2026"
click at [1100, 178] on td "3" at bounding box center [1103, 177] width 20 height 20
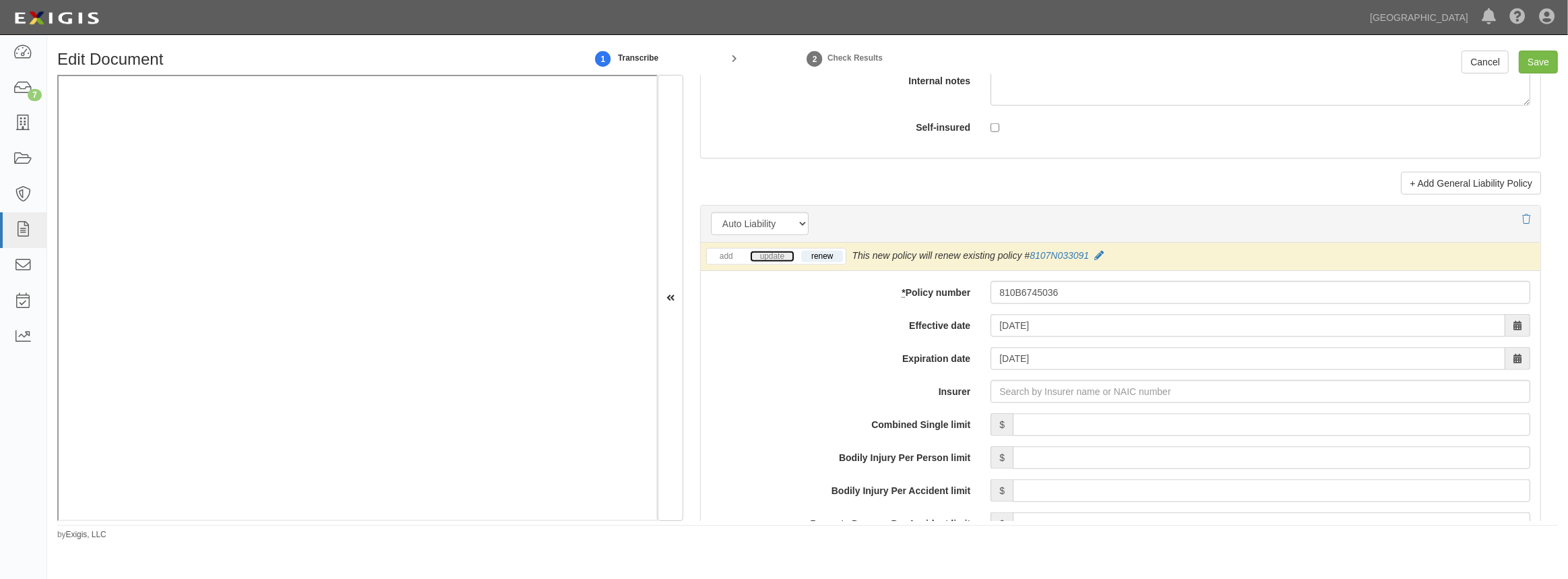
click at [776, 257] on link "update" at bounding box center [772, 256] width 45 height 11
click at [1031, 392] on input "Insurer" at bounding box center [1260, 391] width 540 height 23
type input "21st Century Advantage Insurance Company (25232) NR Rating"
type input "2"
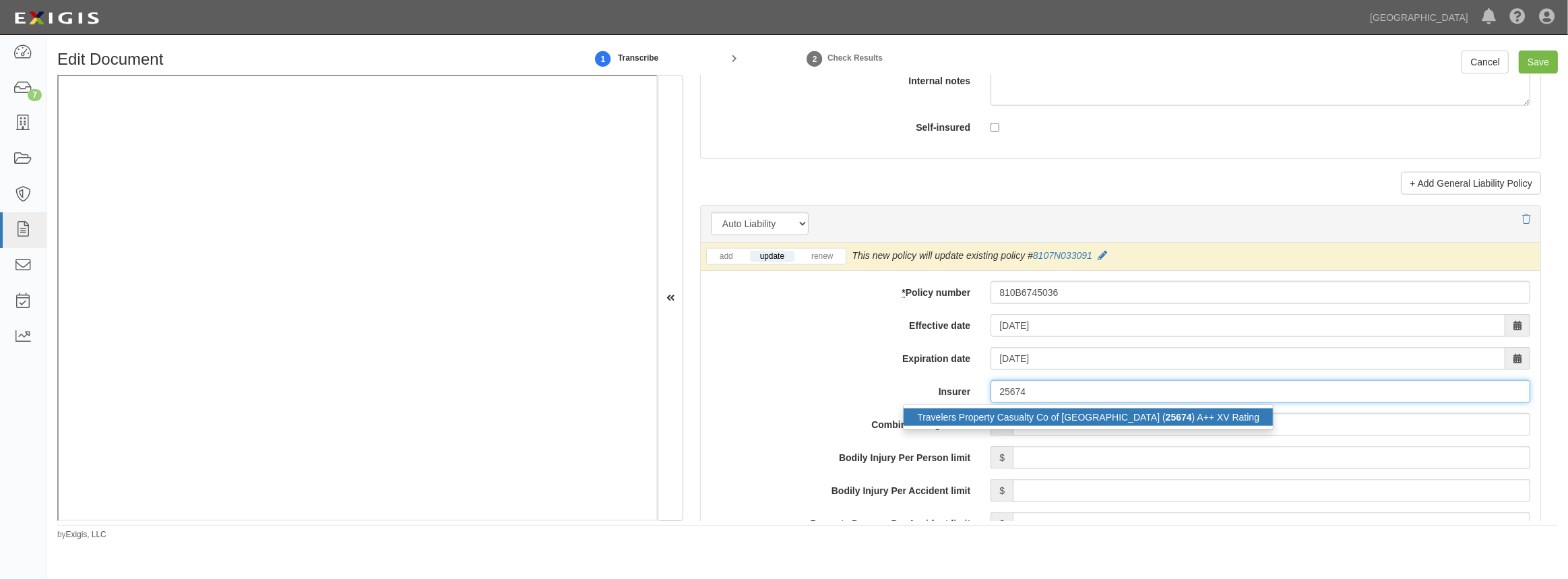
click at [1028, 411] on div "Travelers Property Casualty Co of Amer ( 25674 ) A++ XV Rating" at bounding box center [1088, 417] width 369 height 18
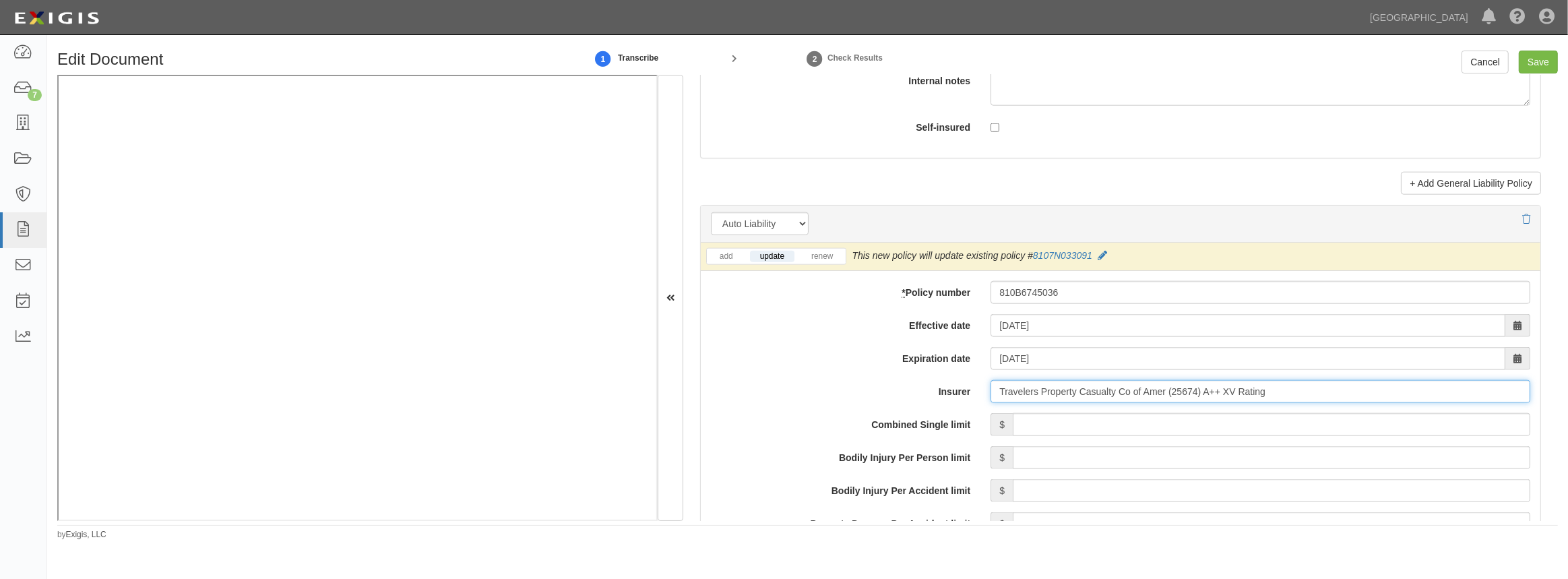
type input "Travelers Property Casualty Co of Amer (25674) A++ XV Rating"
click at [1048, 425] on input "Combined Single limit" at bounding box center [1272, 425] width 518 height 23
type input "1,000,000"
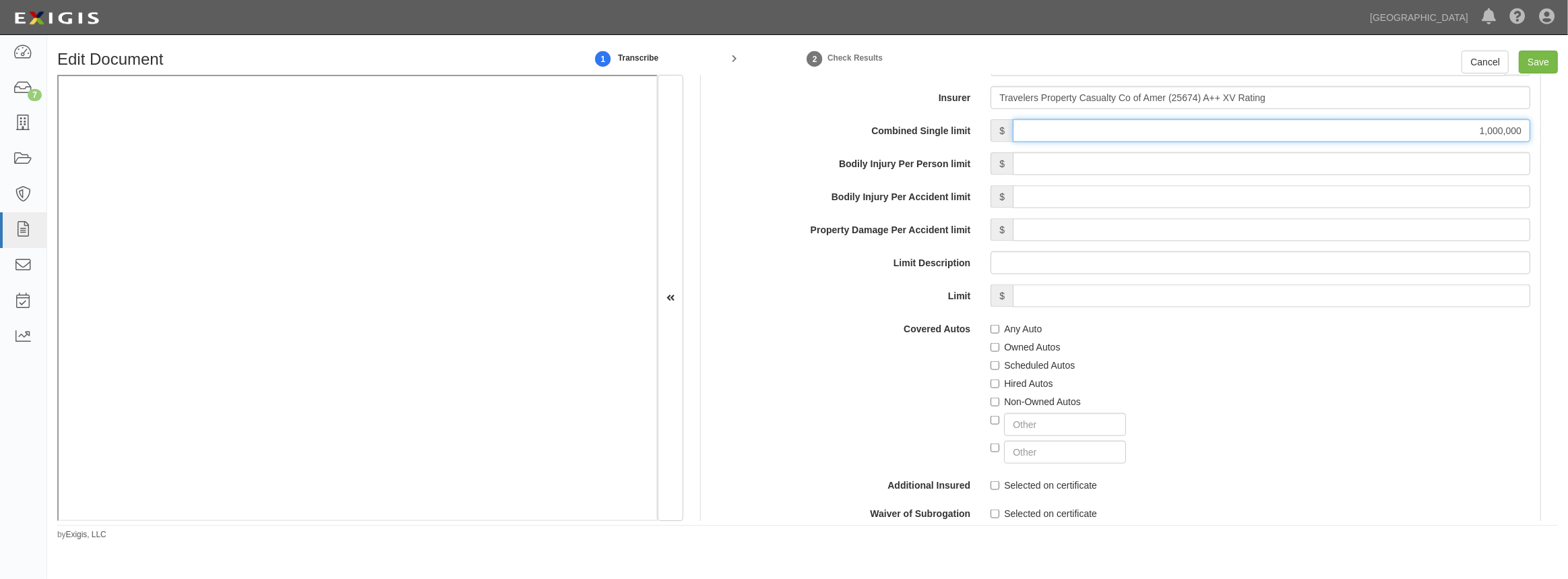
scroll to position [2083, 0]
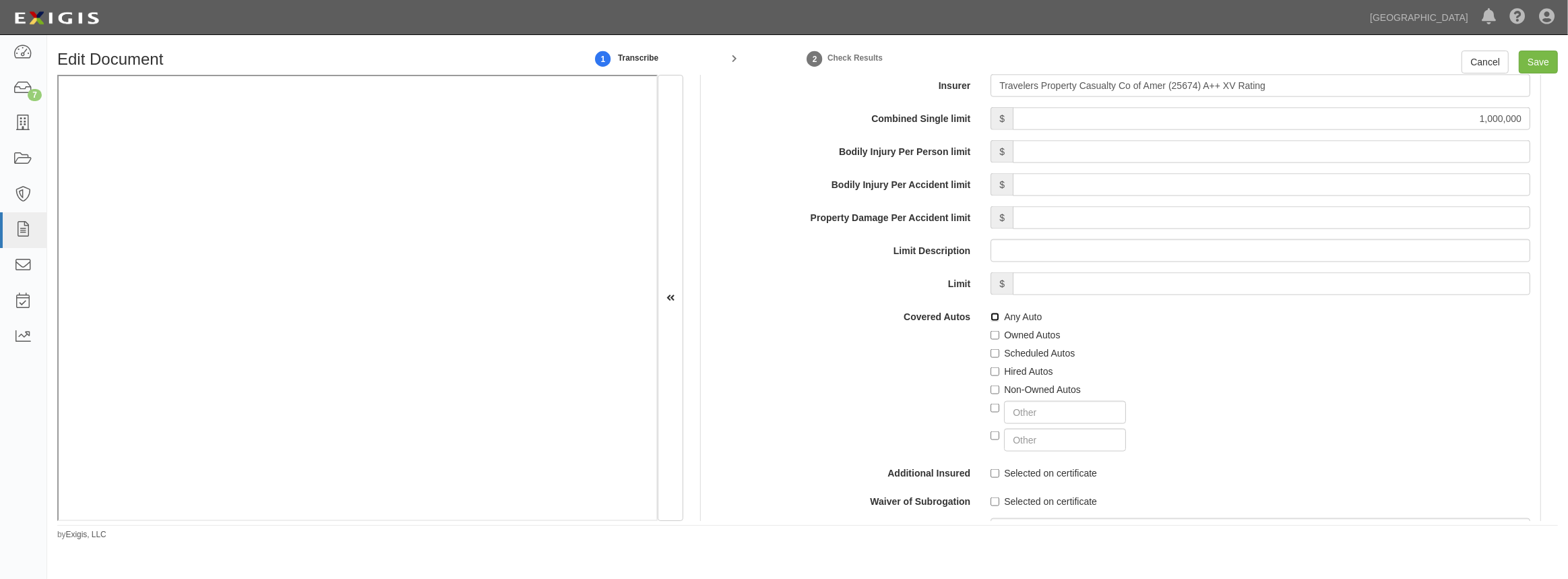
click at [991, 316] on input "Any Auto" at bounding box center [995, 317] width 9 height 9
checkbox input "true"
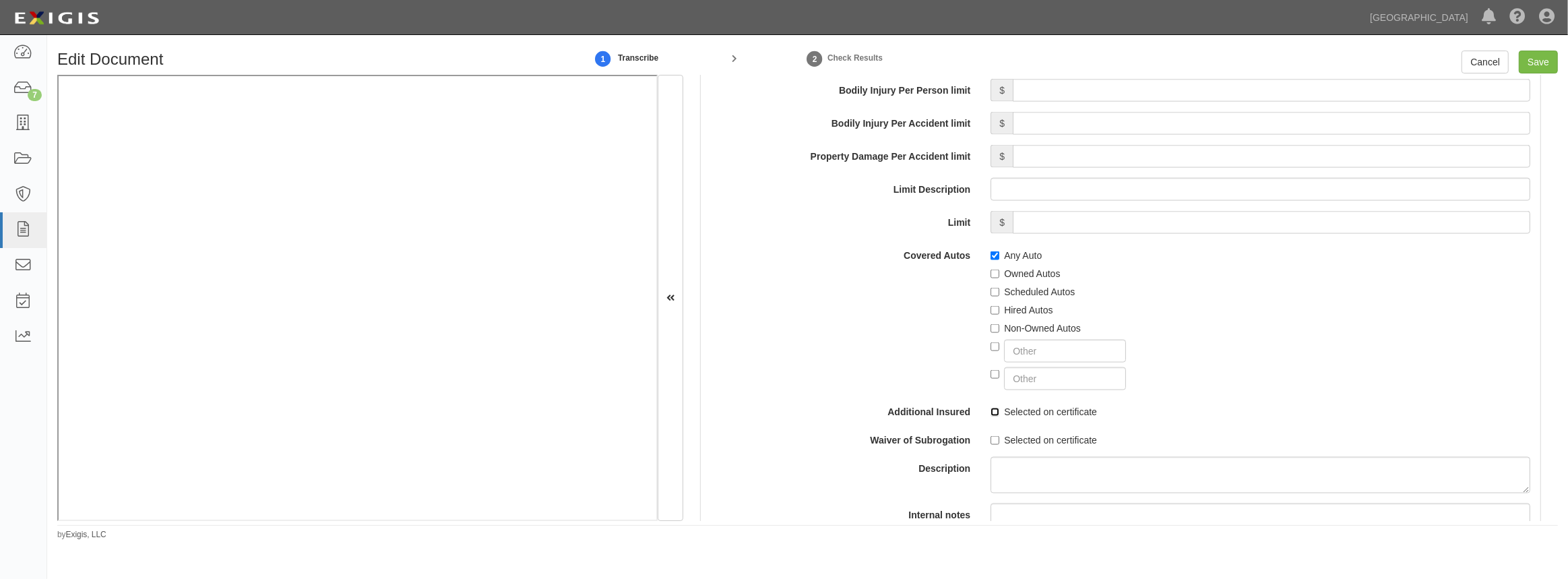
click at [991, 412] on input "Selected on certificate" at bounding box center [995, 412] width 9 height 9
checkbox input "true"
click at [991, 436] on input "Selected on certificate" at bounding box center [995, 440] width 9 height 9
checkbox input "true"
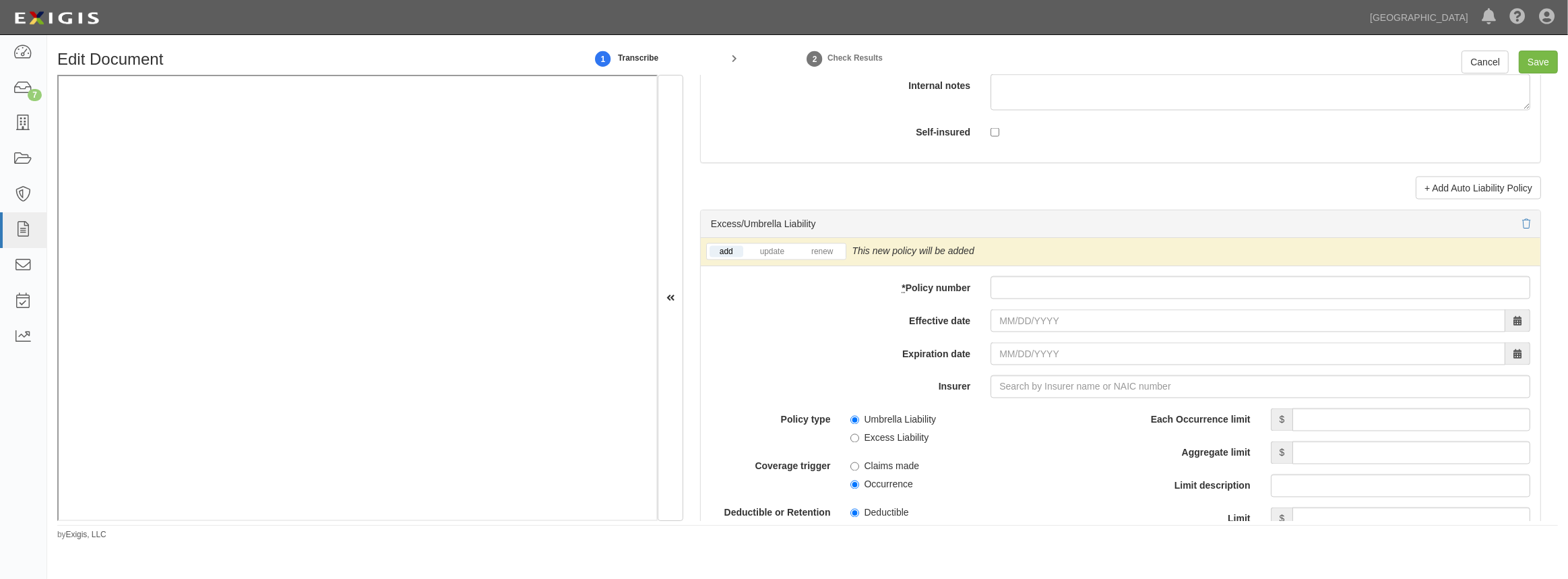
scroll to position [2634, 0]
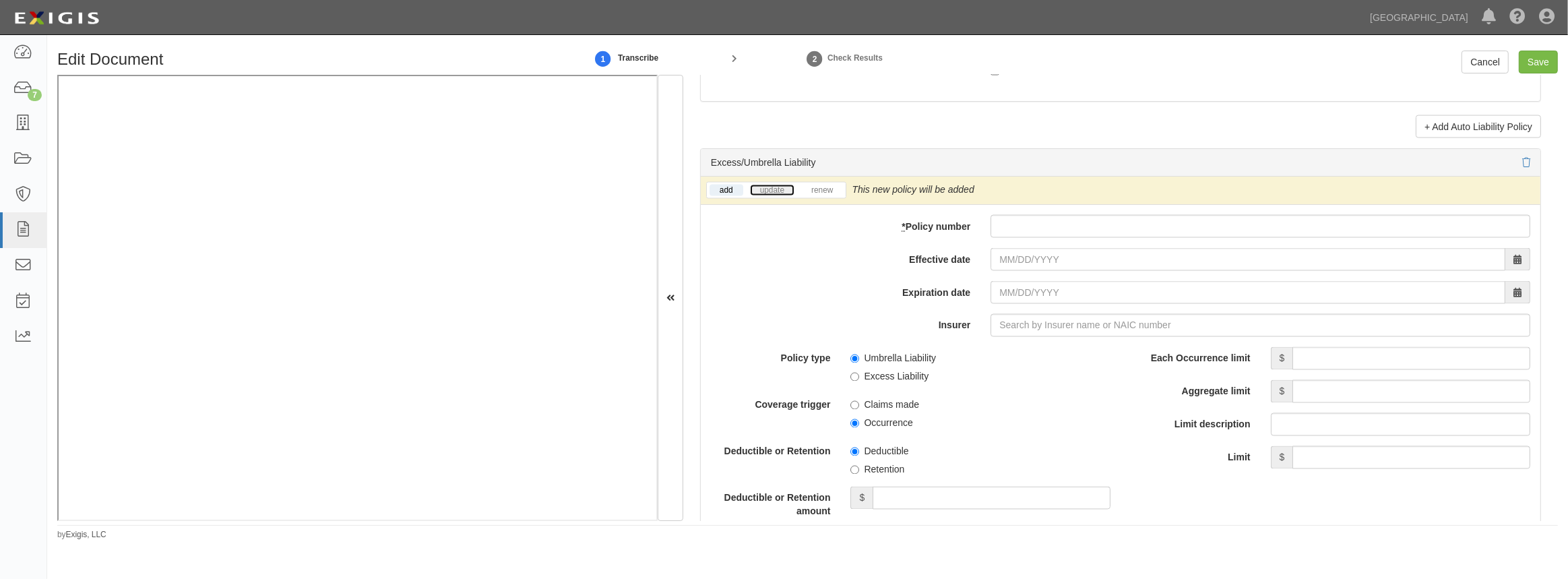
click at [770, 189] on link "update" at bounding box center [772, 189] width 45 height 11
click at [1095, 233] on input "* Policy number" at bounding box center [1260, 226] width 540 height 23
paste input "CUPB6806532"
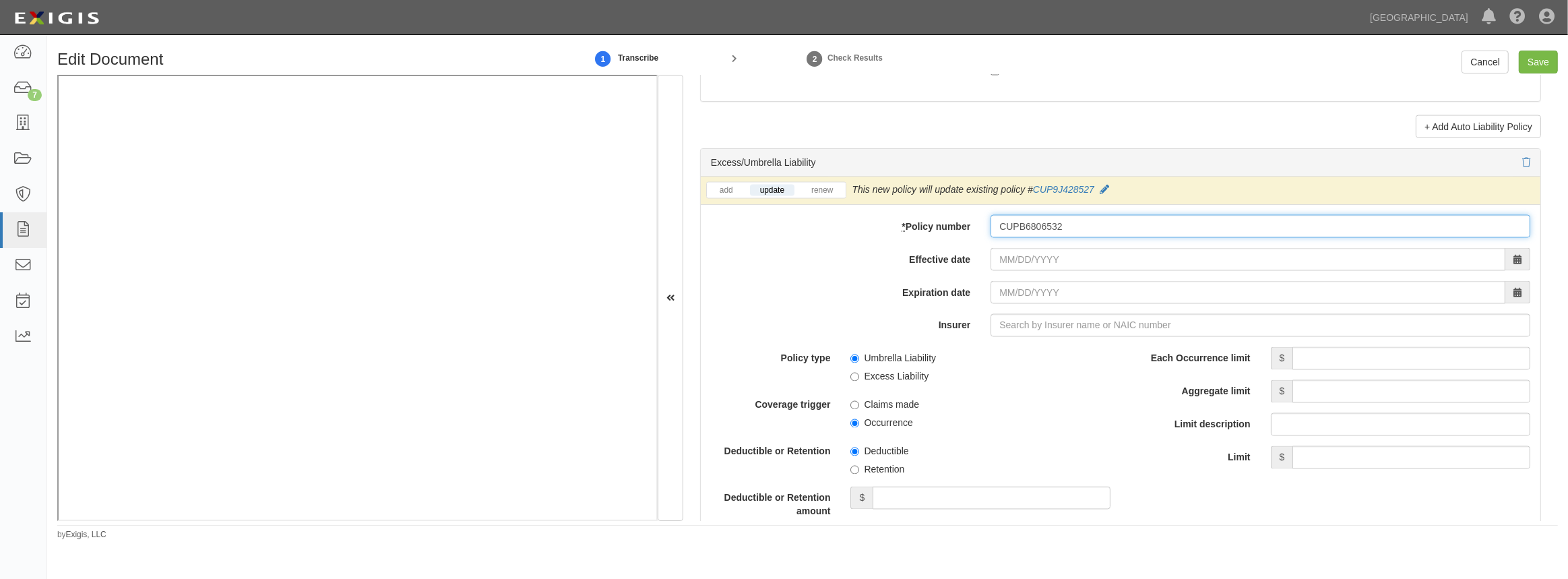
type input "CUPB6806532"
click at [1061, 258] on input "Effective date" at bounding box center [1248, 260] width 515 height 23
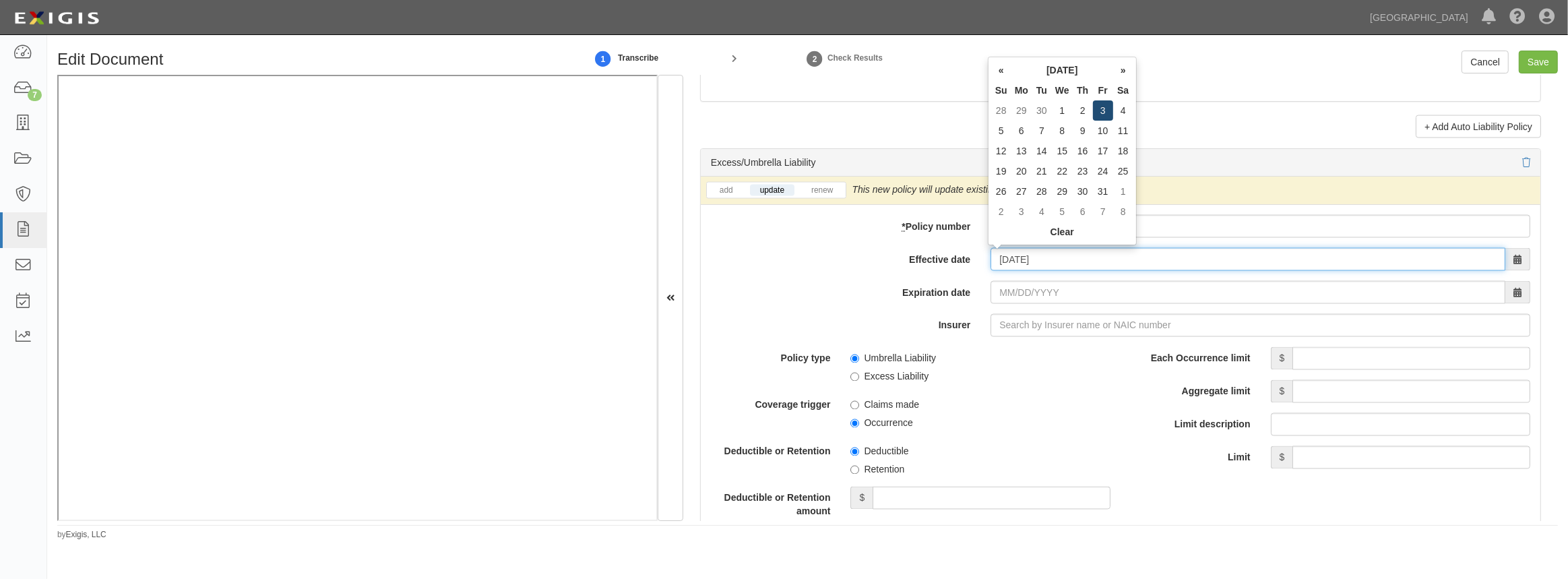
type input "10/03/2025"
type input "10/03/2026"
click at [1099, 114] on td "3" at bounding box center [1103, 110] width 20 height 20
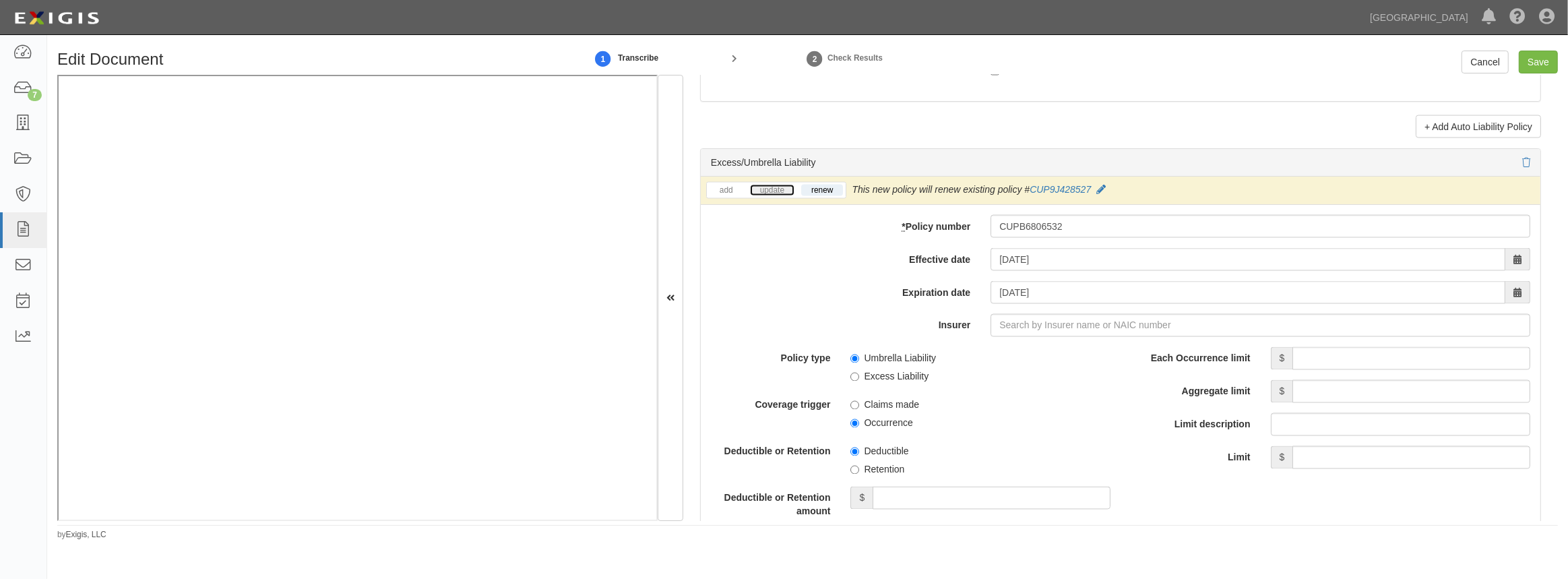
click at [757, 187] on link "update" at bounding box center [772, 189] width 45 height 11
click at [1006, 330] on input "Insurer" at bounding box center [1260, 325] width 540 height 23
type input "21st Century Advantage Insurance Company (25232) NR Rating"
type input "2"
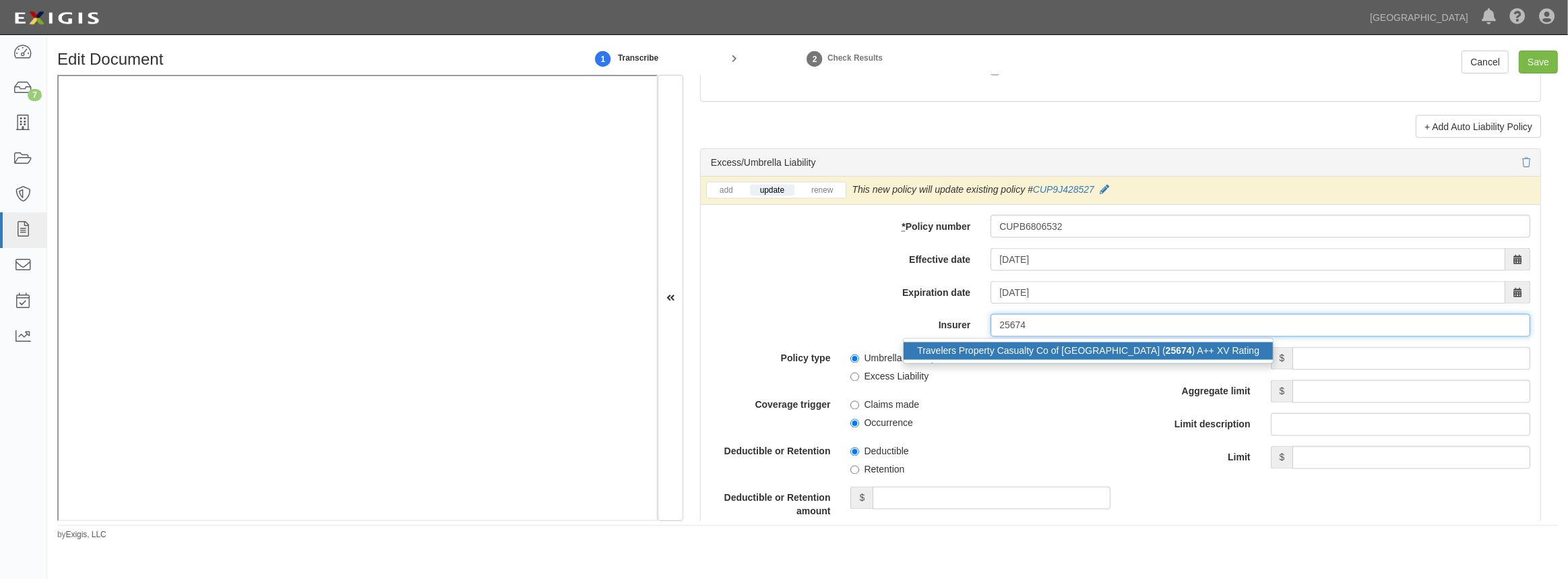
click at [1092, 342] on div "Travelers Property Casualty Co of Amer ( 25674 ) A++ XV Rating" at bounding box center [1088, 351] width 369 height 18
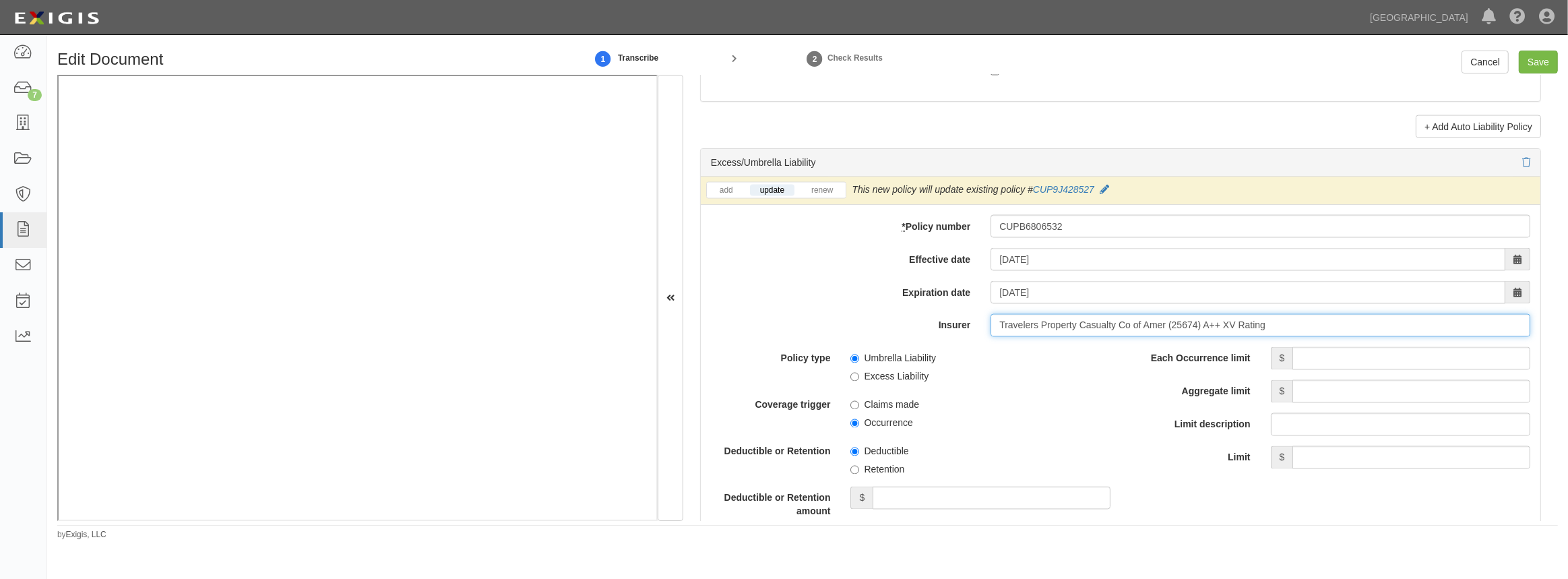
type input "Travelers Property Casualty Co of Amer (25674) A++ XV Rating"
click at [1316, 354] on input "Each Occurrence limit" at bounding box center [1411, 359] width 238 height 23
type input "10,000,000"
click at [1348, 432] on input "Limit description" at bounding box center [1401, 425] width 260 height 23
click at [1343, 387] on input "Aggregate limit" at bounding box center [1411, 391] width 238 height 23
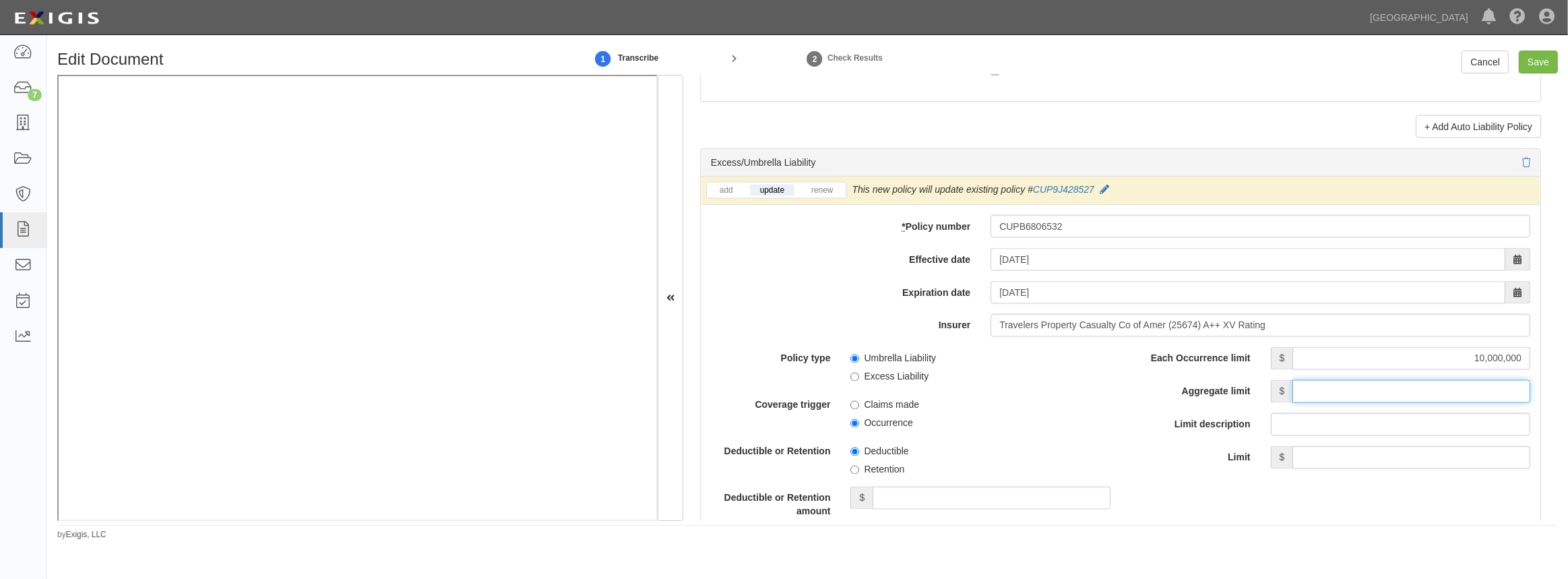
type input "10,000,000"
click at [1102, 440] on span "Deductible" at bounding box center [980, 449] width 260 height 18
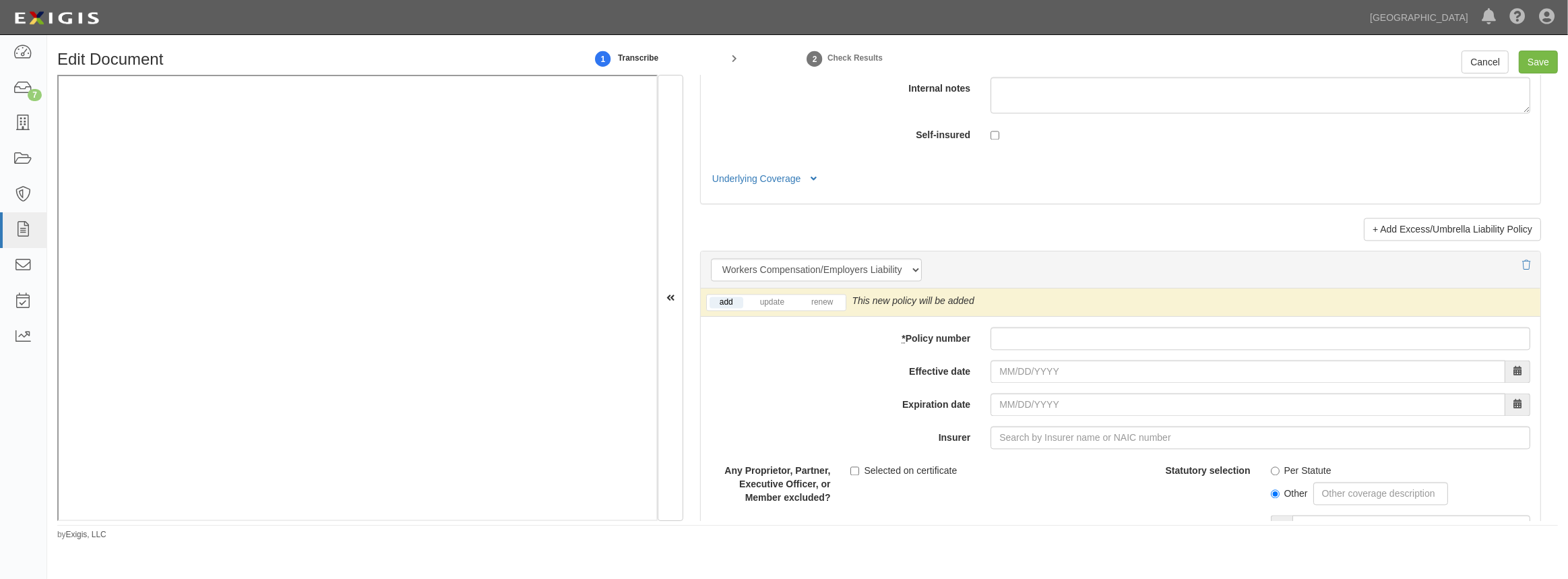
scroll to position [3185, 0]
click at [767, 304] on link "update" at bounding box center [772, 305] width 45 height 11
click at [1039, 346] on input "* Policy number" at bounding box center [1260, 341] width 540 height 23
paste input "UB6P428399"
type input "UB6P428399"
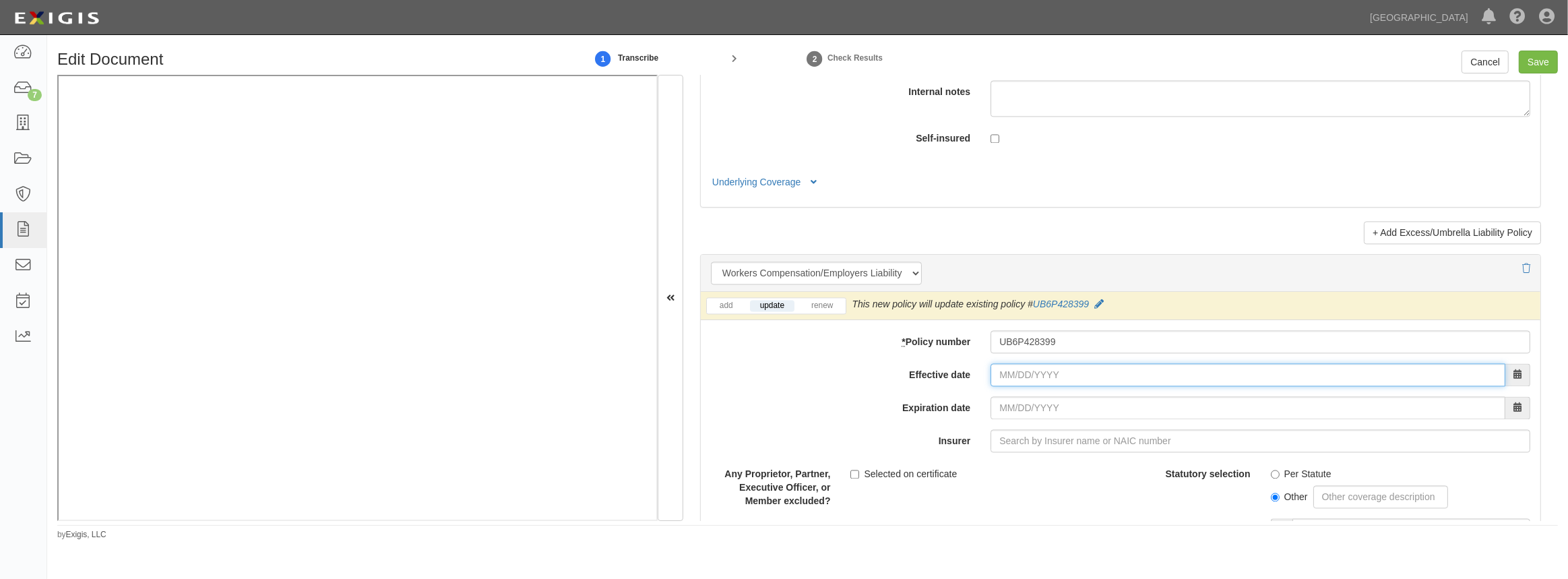
click at [1035, 373] on input "Effective date" at bounding box center [1248, 375] width 515 height 23
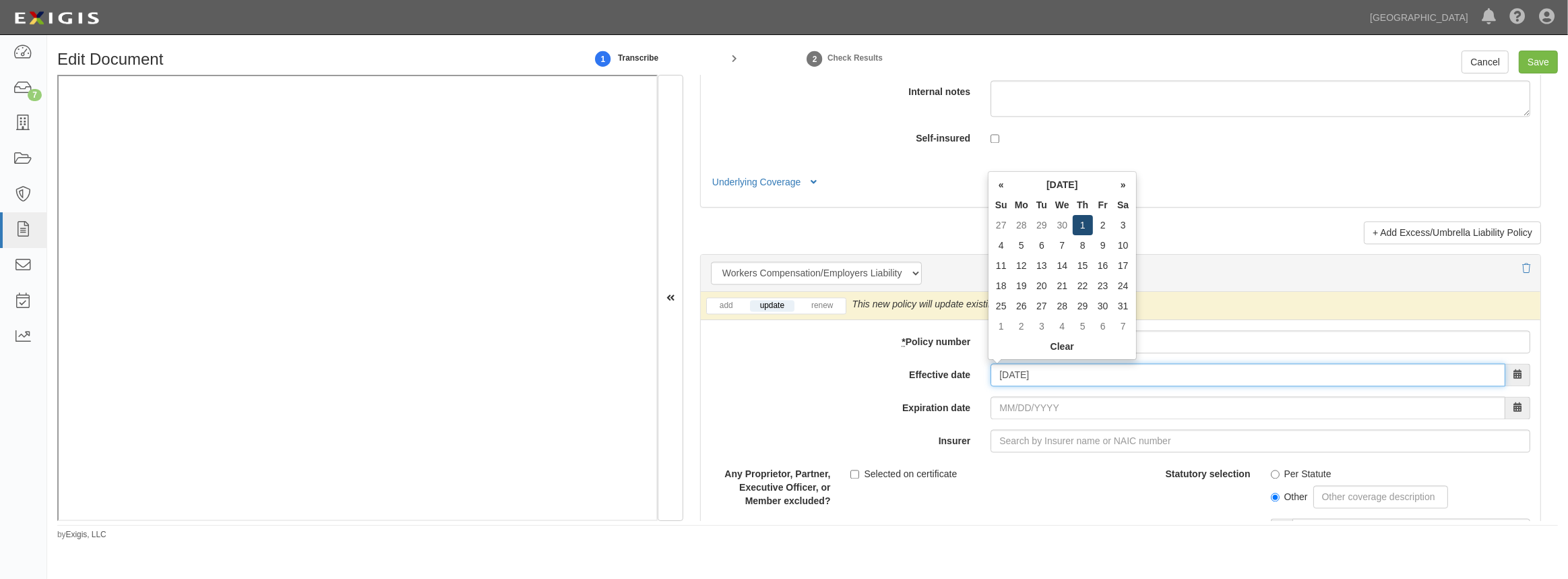
type input "05/01/2025"
type input "05/01/2026"
click at [1083, 224] on td "1" at bounding box center [1083, 225] width 20 height 20
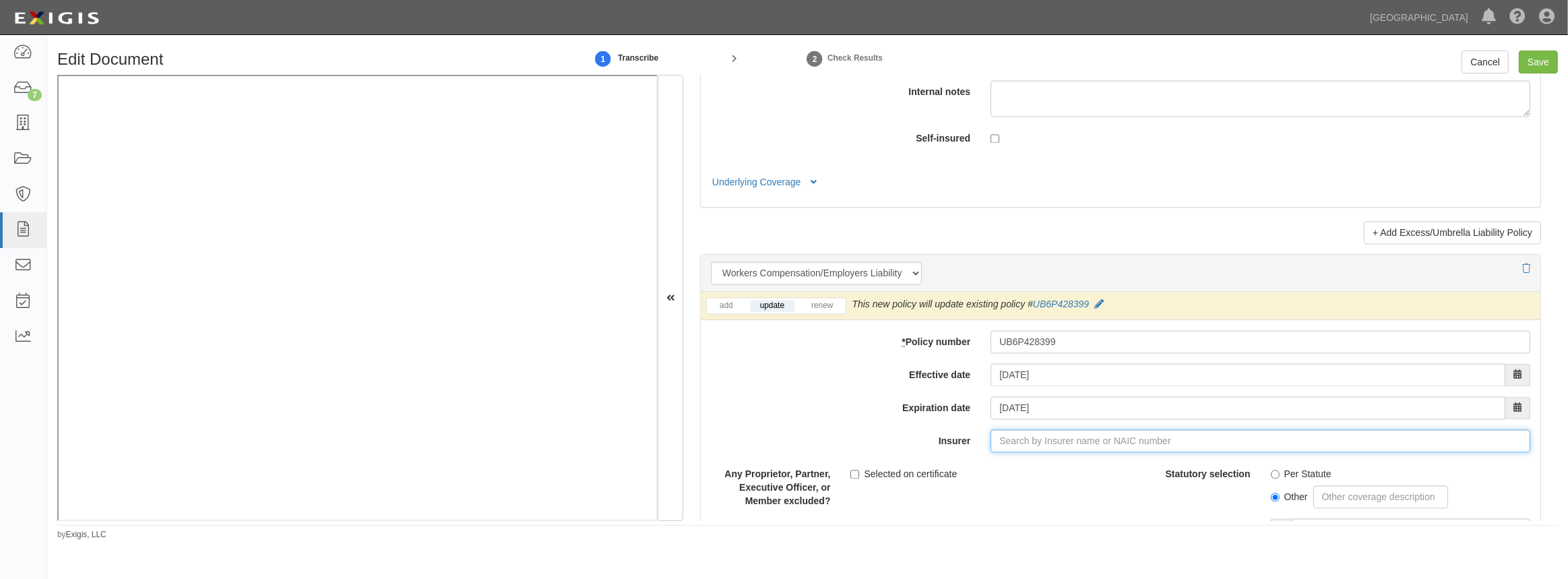
click at [1100, 440] on input "Insurer" at bounding box center [1260, 440] width 540 height 23
type input "21st Century Advantage Insurance Company (25232) NR Rating"
type input "2"
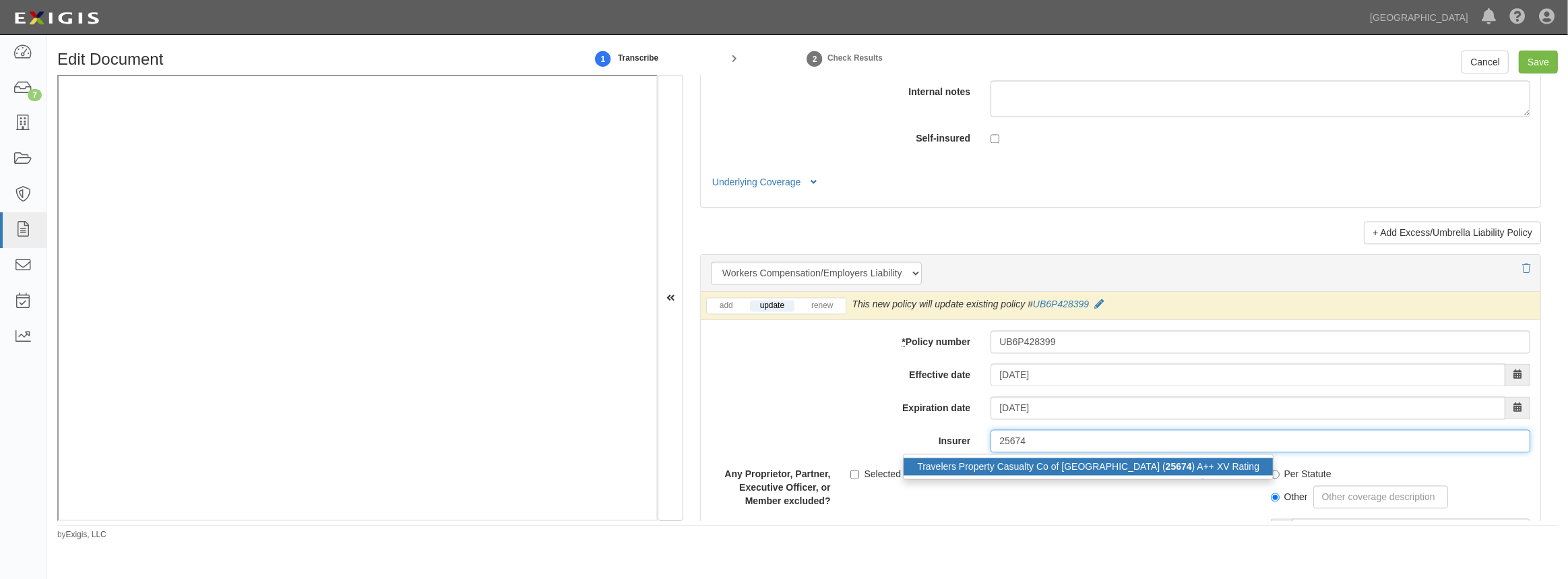
click at [1031, 461] on div "Travelers Property Casualty Co of Amer ( 25674 ) A++ XV Rating" at bounding box center [1088, 467] width 369 height 18
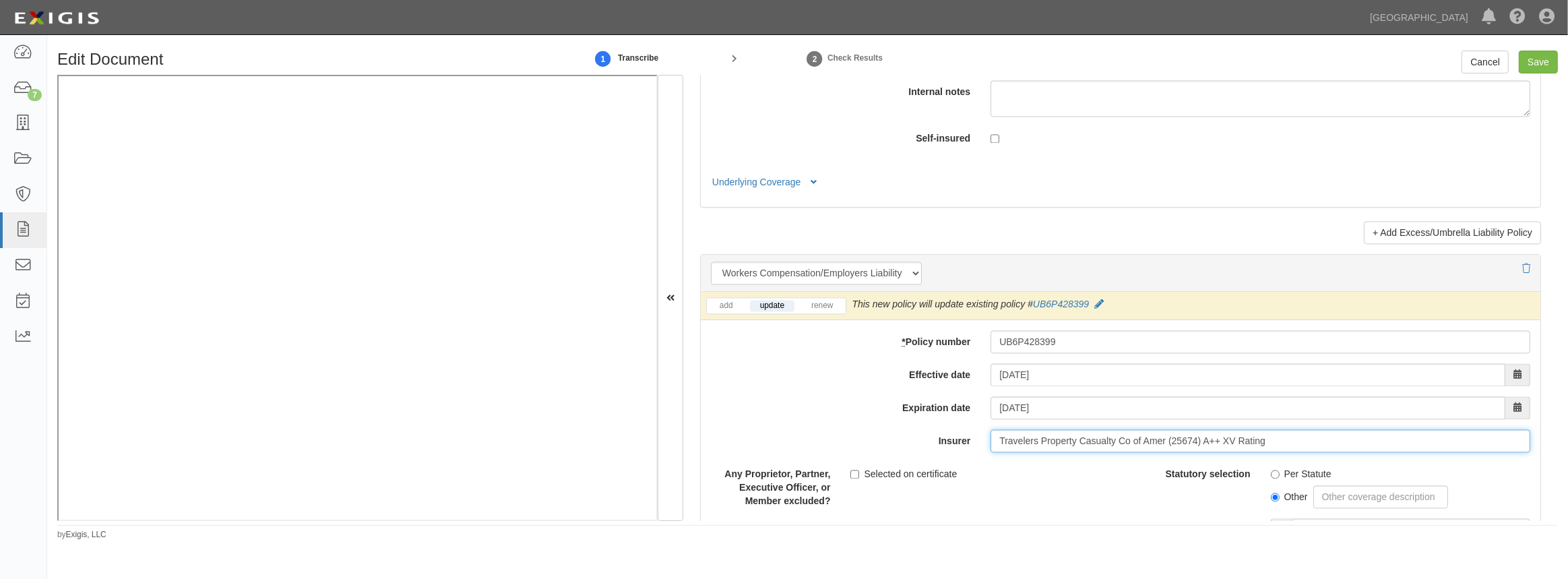
type input "Travelers Property Casualty Co of Amer (25674) A++ XV Rating"
click at [1271, 469] on input "Per Statute" at bounding box center [1276, 474] width 9 height 9
radio input "true"
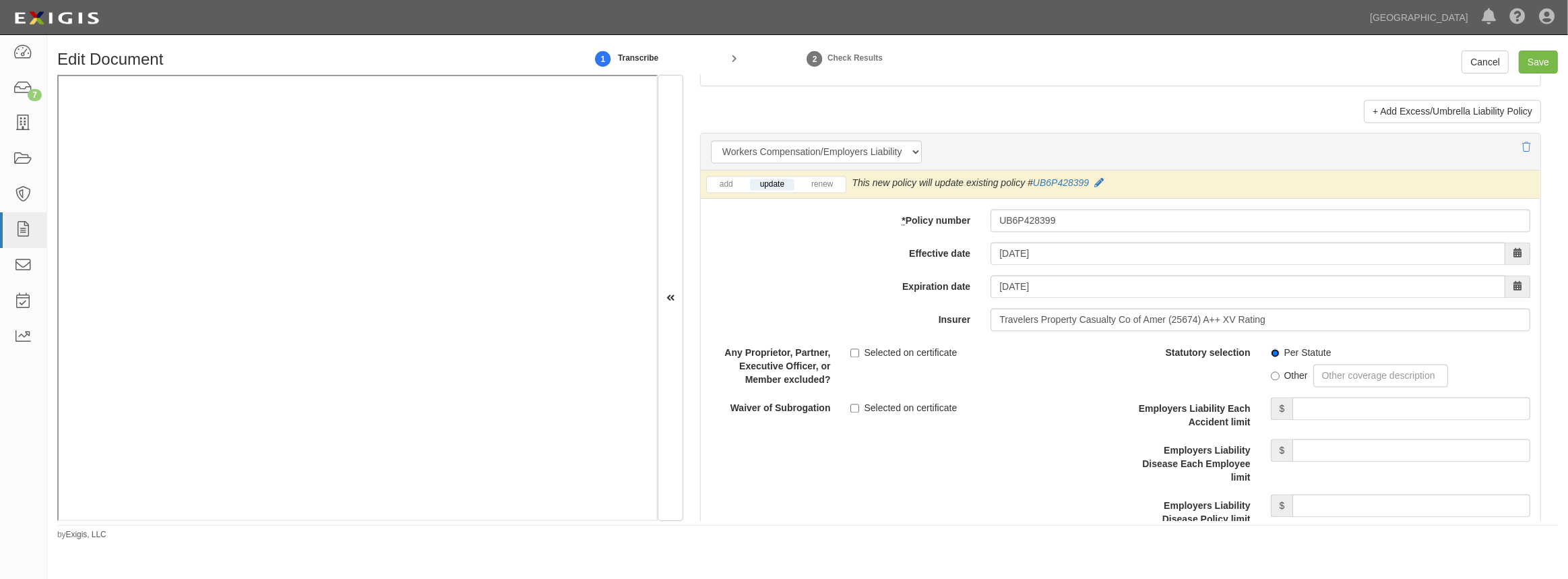
scroll to position [3308, 0]
drag, startPoint x: 1302, startPoint y: 411, endPoint x: 1314, endPoint y: 414, distance: 12.4
click at [1302, 411] on input "Employers Liability Each Accident limit" at bounding box center [1411, 407] width 238 height 23
type input "1,000,000"
click at [1373, 449] on input "Employers Liability Disease Each Employee limit" at bounding box center [1411, 449] width 238 height 23
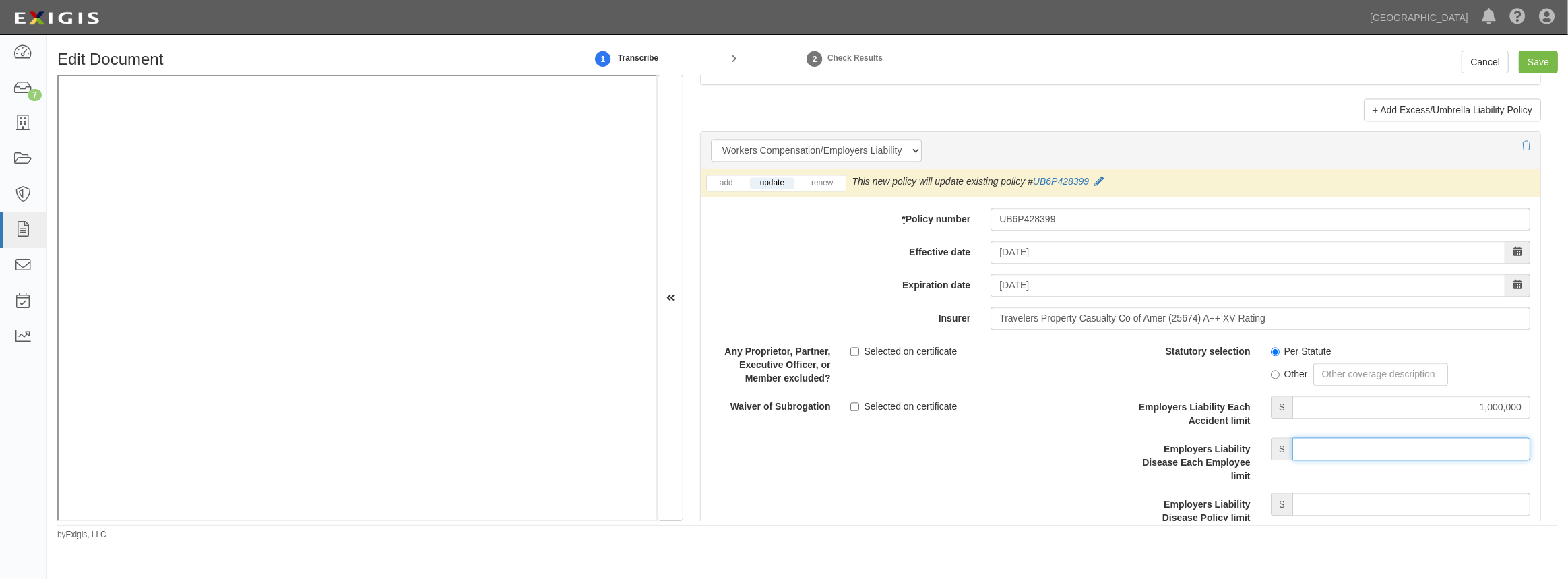
type input "1,000,000"
drag, startPoint x: 1344, startPoint y: 507, endPoint x: 1350, endPoint y: 498, distance: 10.8
click at [1344, 507] on input "Employers Liability Disease Policy limit" at bounding box center [1411, 504] width 238 height 23
type input "1,000,000"
click at [1045, 492] on div "Description" at bounding box center [1121, 454] width 860 height 231
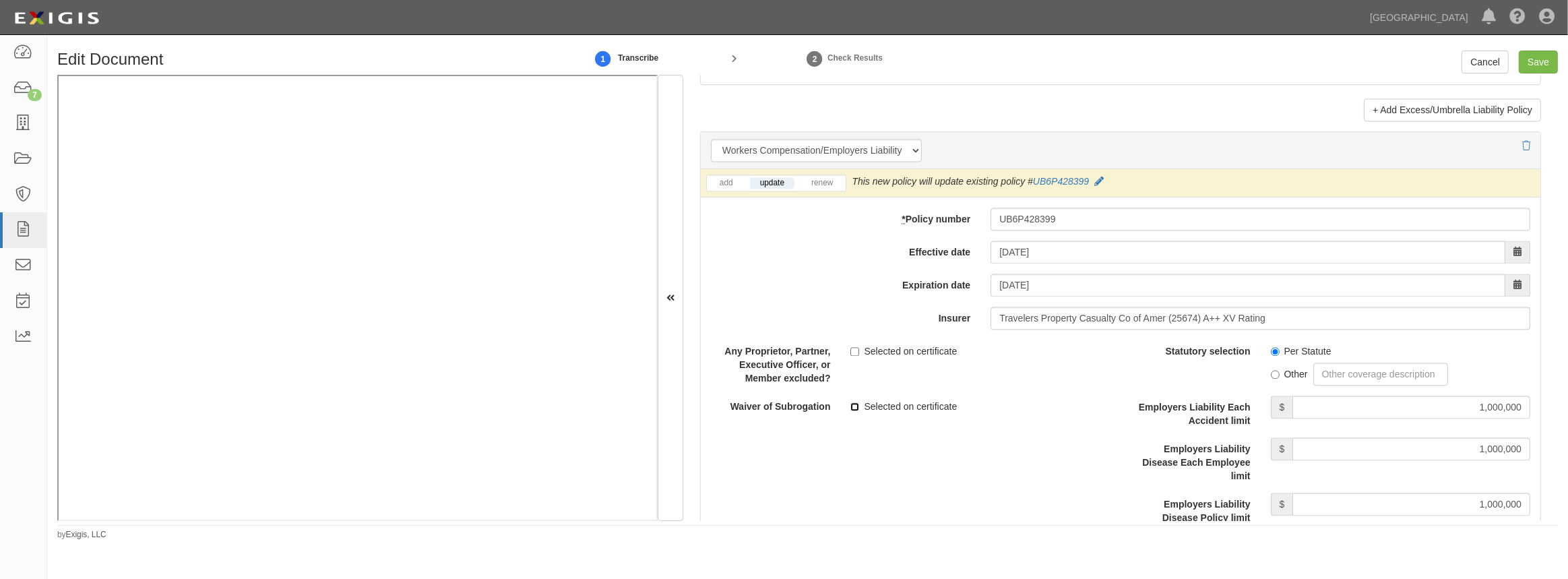
click at [855, 403] on input "Selected on certificate" at bounding box center [855, 407] width 9 height 9
checkbox input "true"
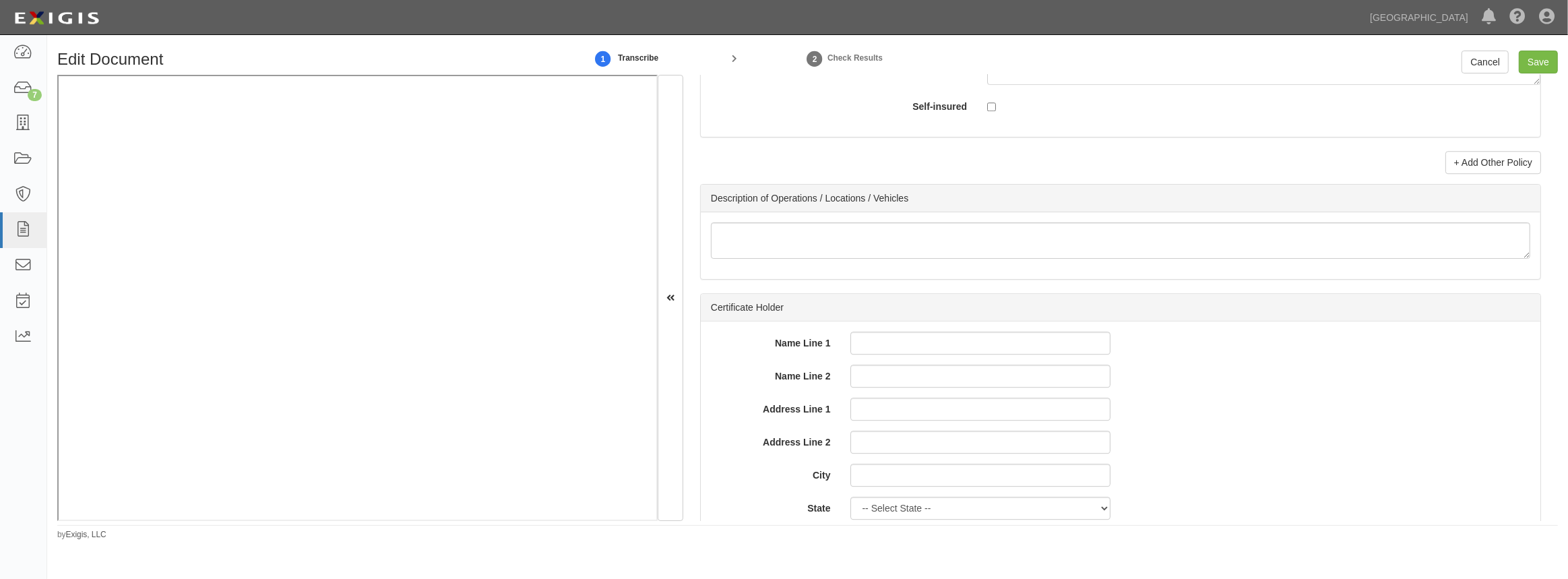
scroll to position [4450, 0]
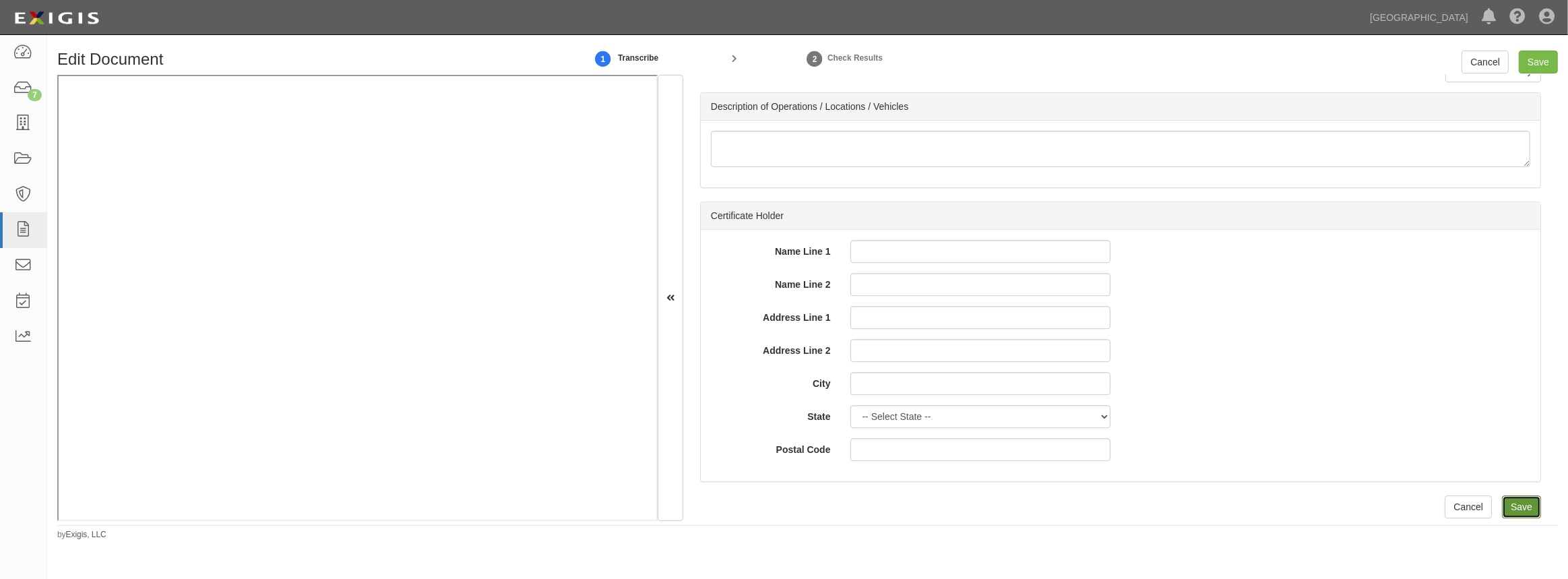
click at [1517, 501] on input "Save" at bounding box center [1521, 507] width 39 height 23
type input "1000000"
type input "10000"
type input "1000000"
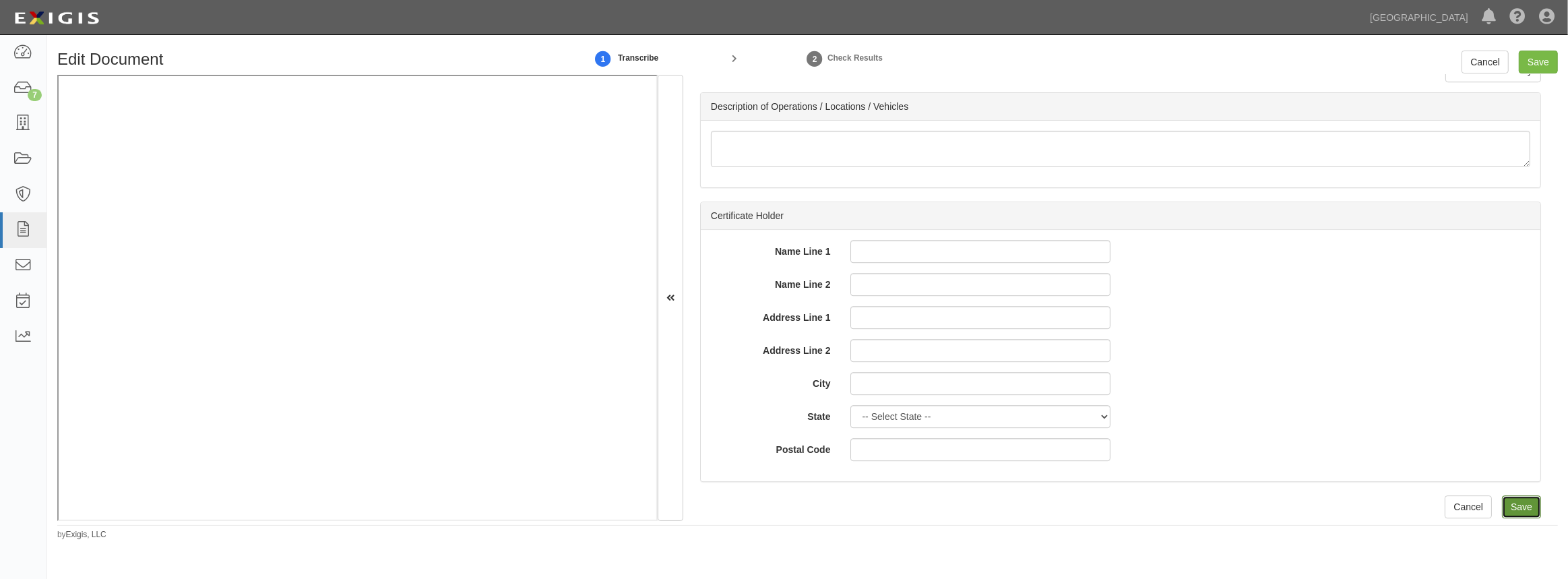
type input "2000000"
type input "1000000"
type input "10000000"
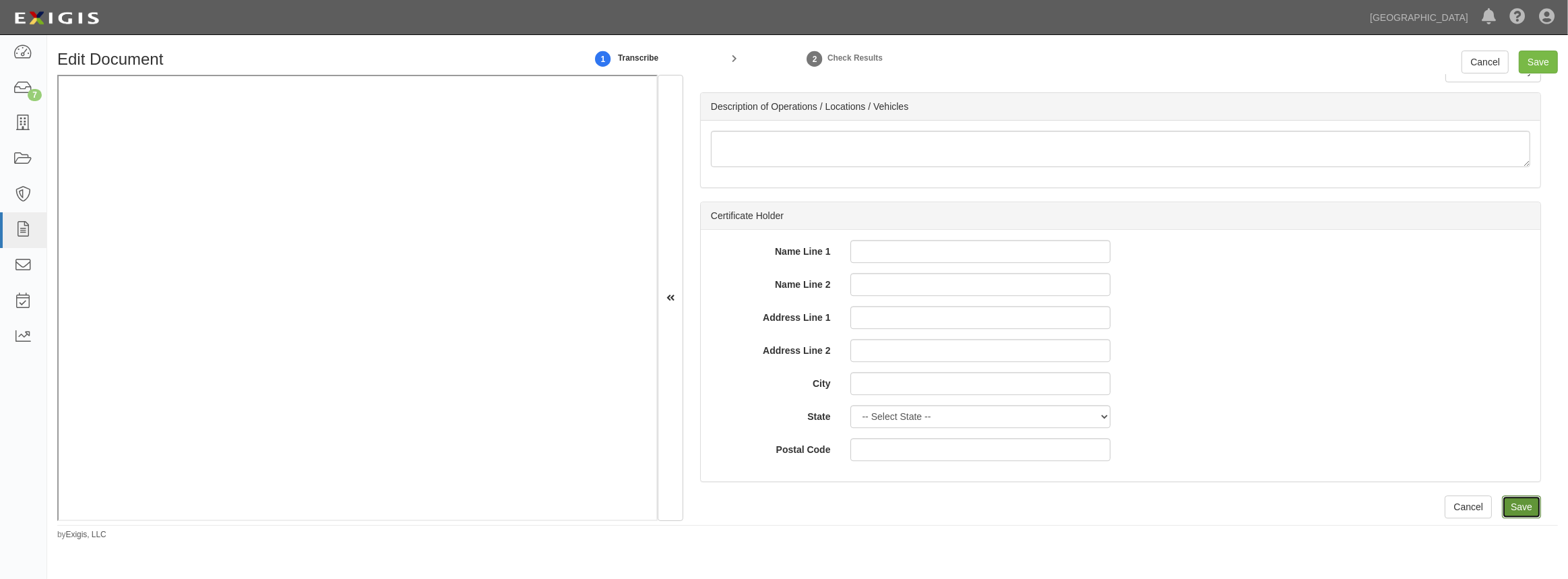
type input "1000000"
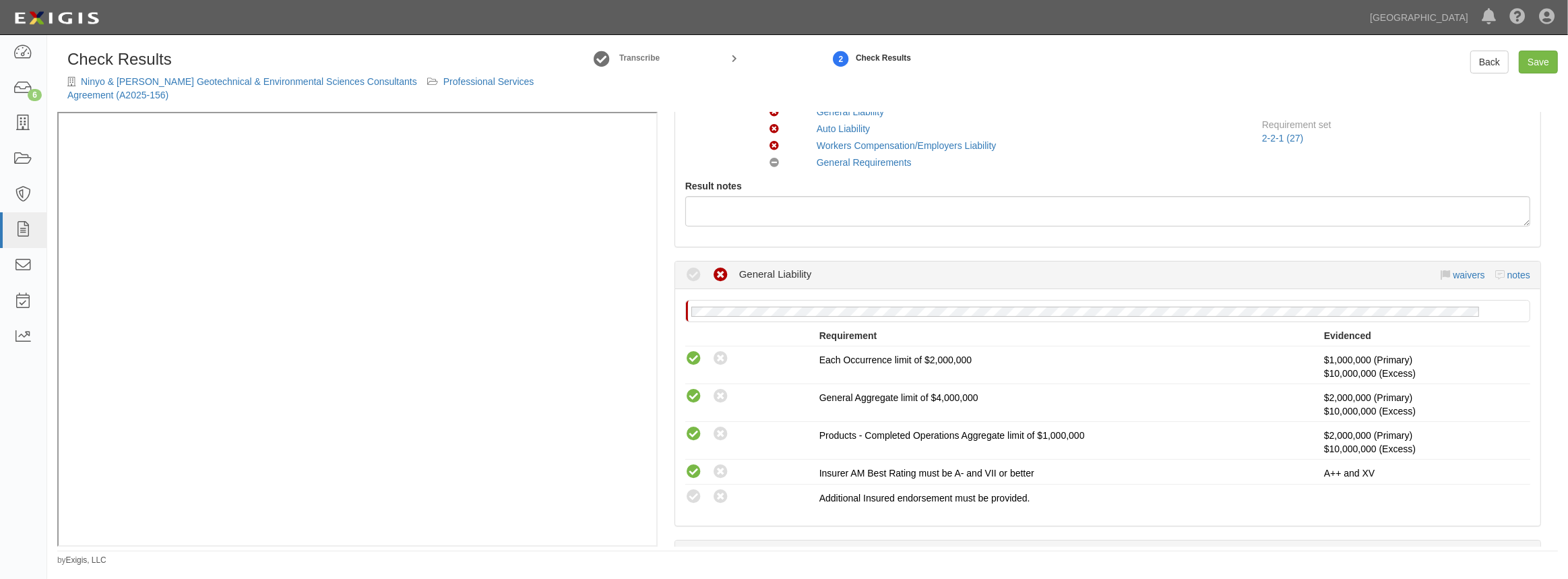
scroll to position [245, 0]
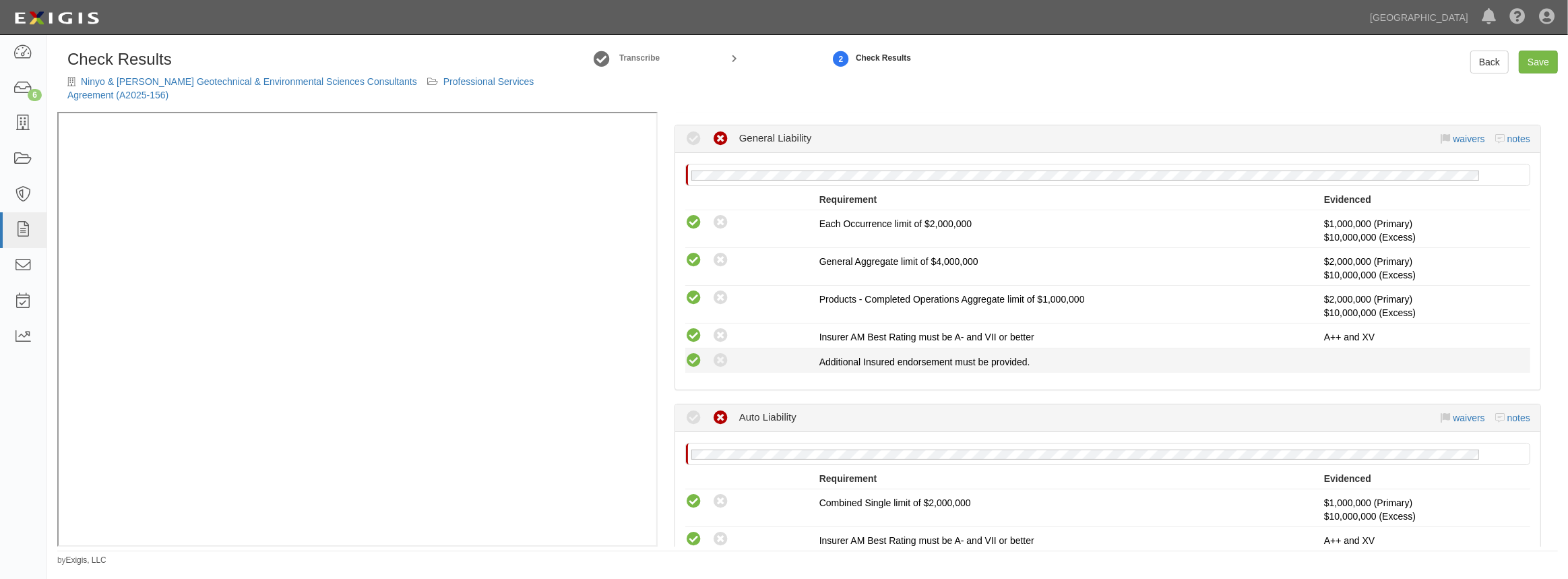
click at [698, 357] on icon at bounding box center [693, 361] width 17 height 17
radio input "true"
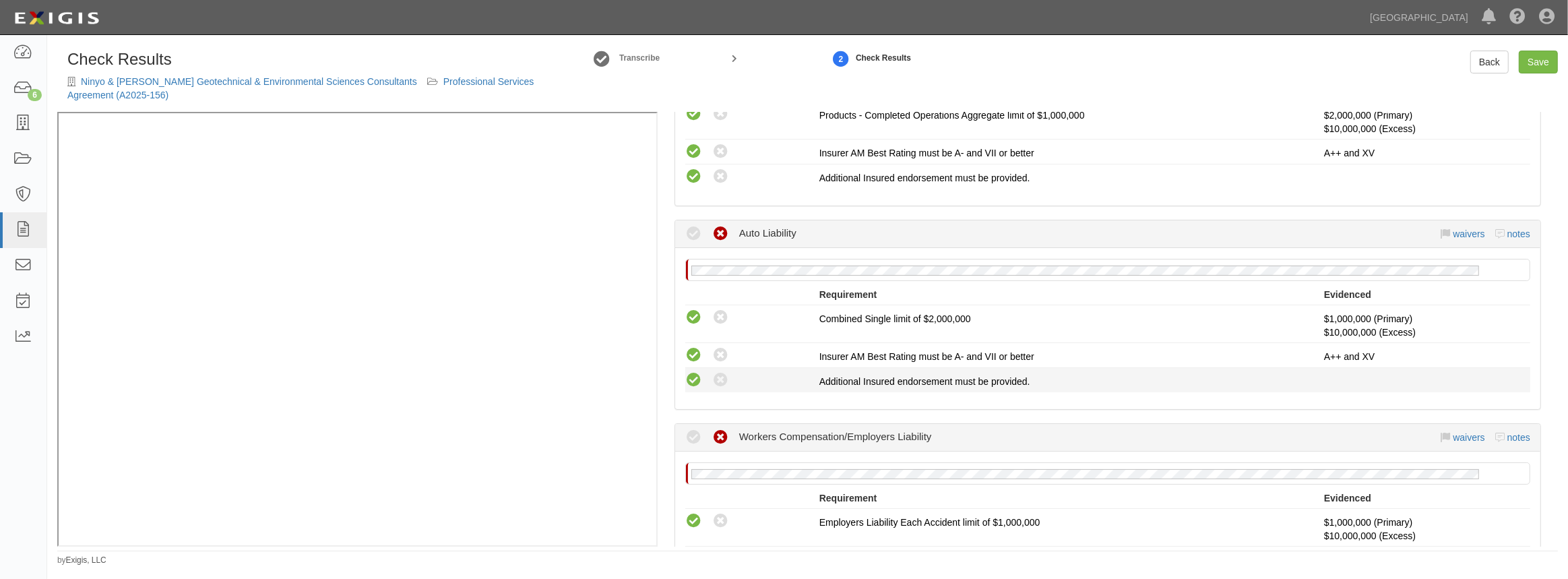
click at [698, 376] on icon at bounding box center [693, 380] width 17 height 17
radio input "true"
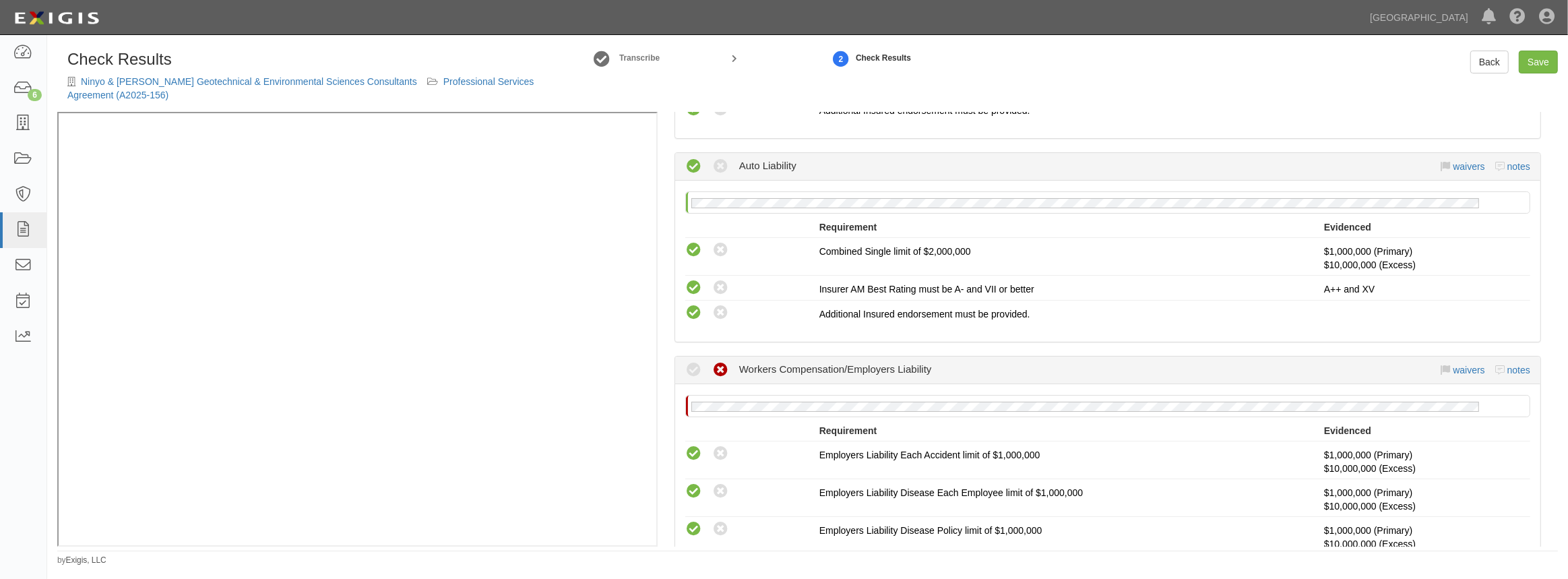
scroll to position [674, 0]
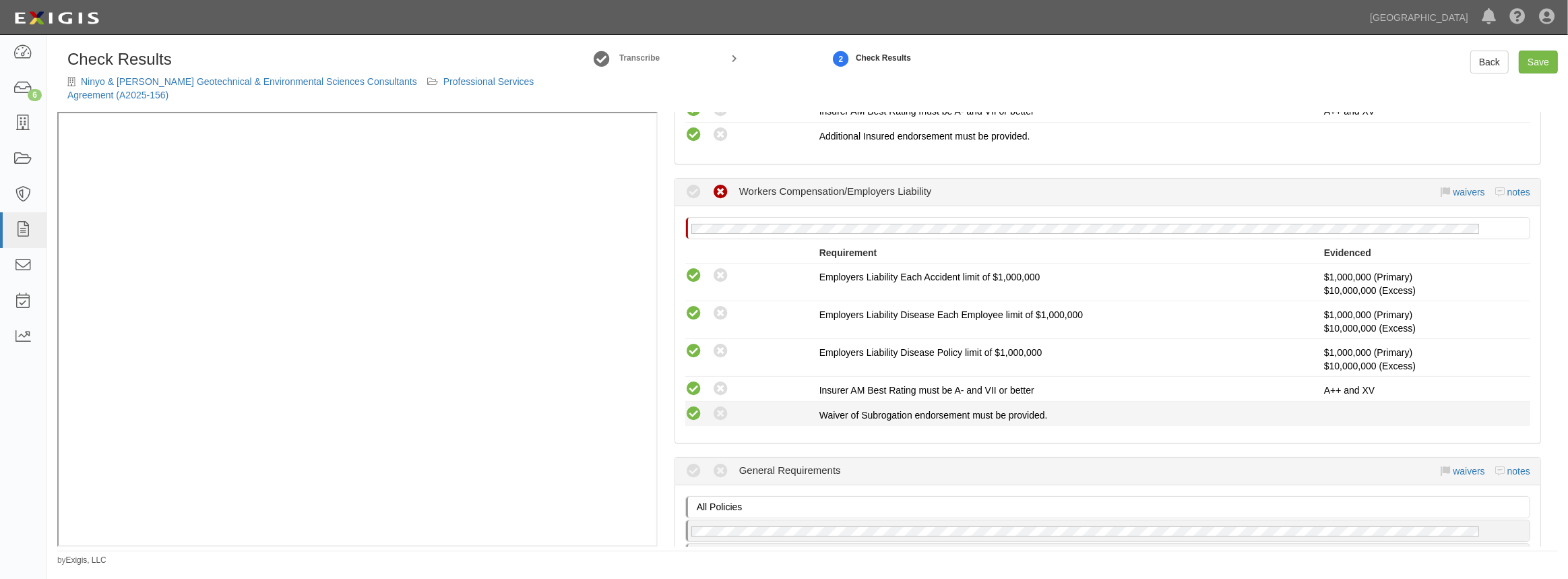
click at [696, 411] on icon at bounding box center [693, 413] width 17 height 17
radio input "true"
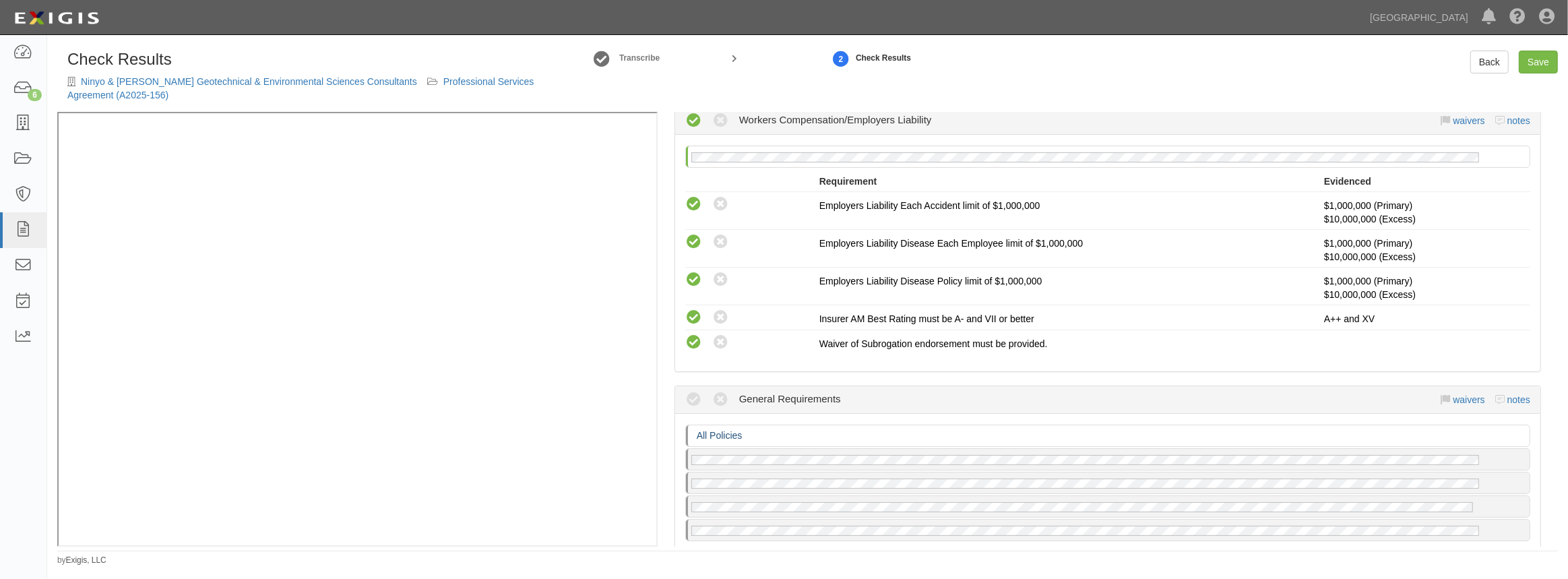
scroll to position [857, 0]
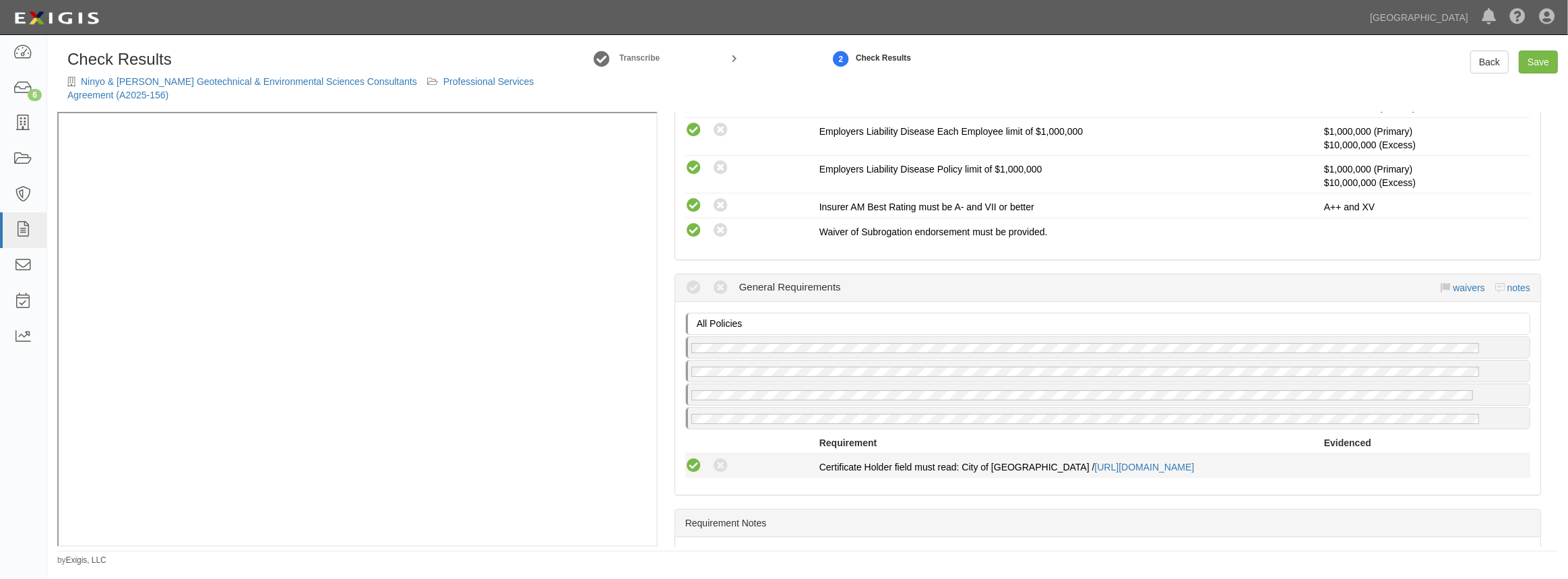
click at [690, 465] on icon at bounding box center [693, 466] width 17 height 17
radio input "true"
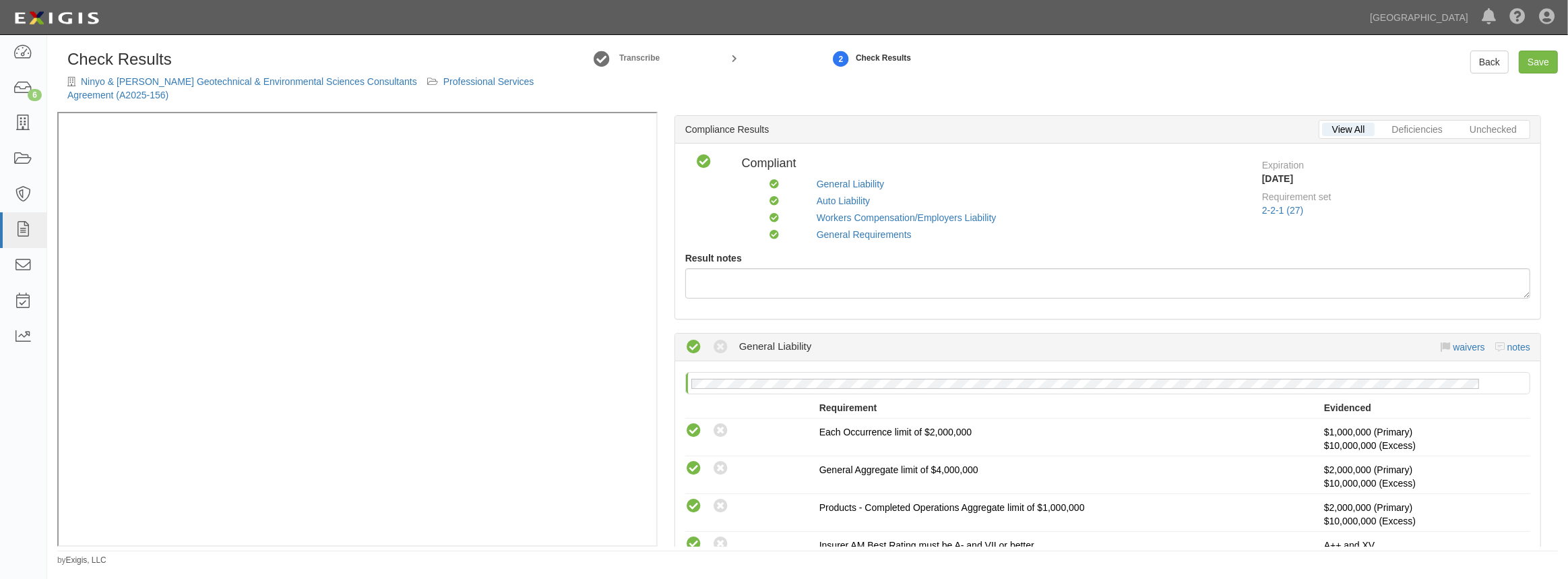
scroll to position [0, 0]
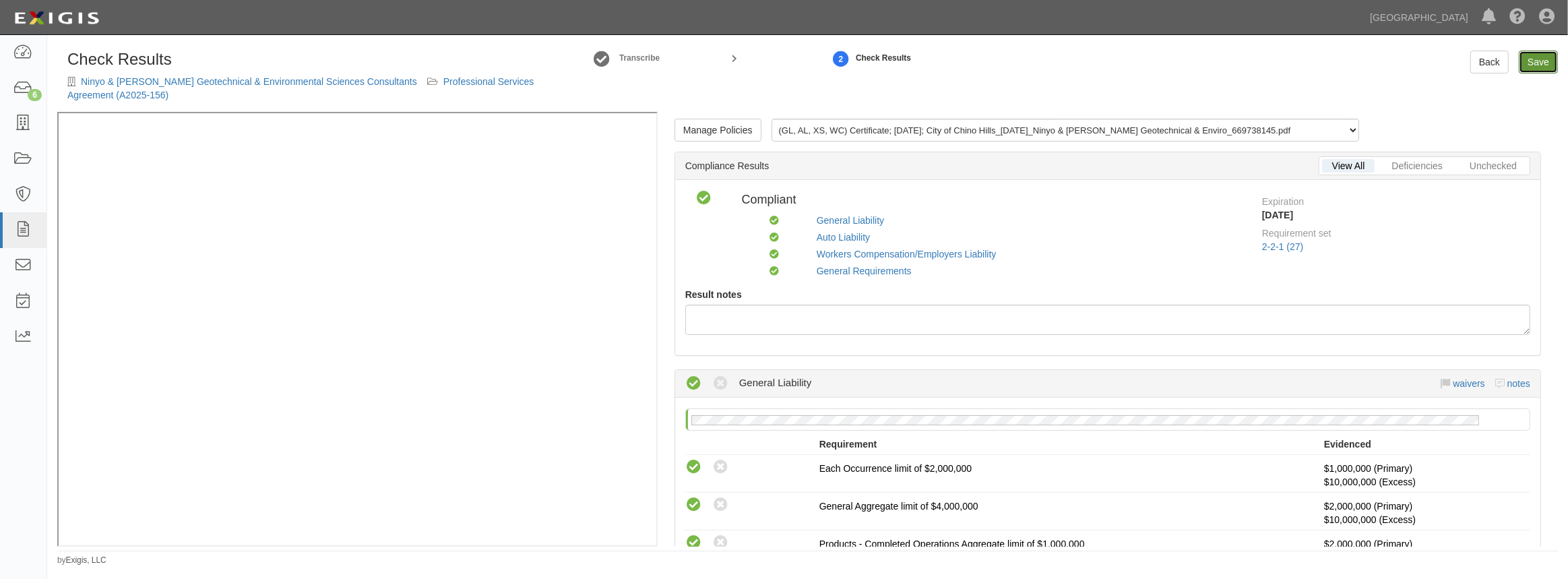
click at [1530, 62] on link "Save" at bounding box center [1538, 62] width 39 height 23
radio input "true"
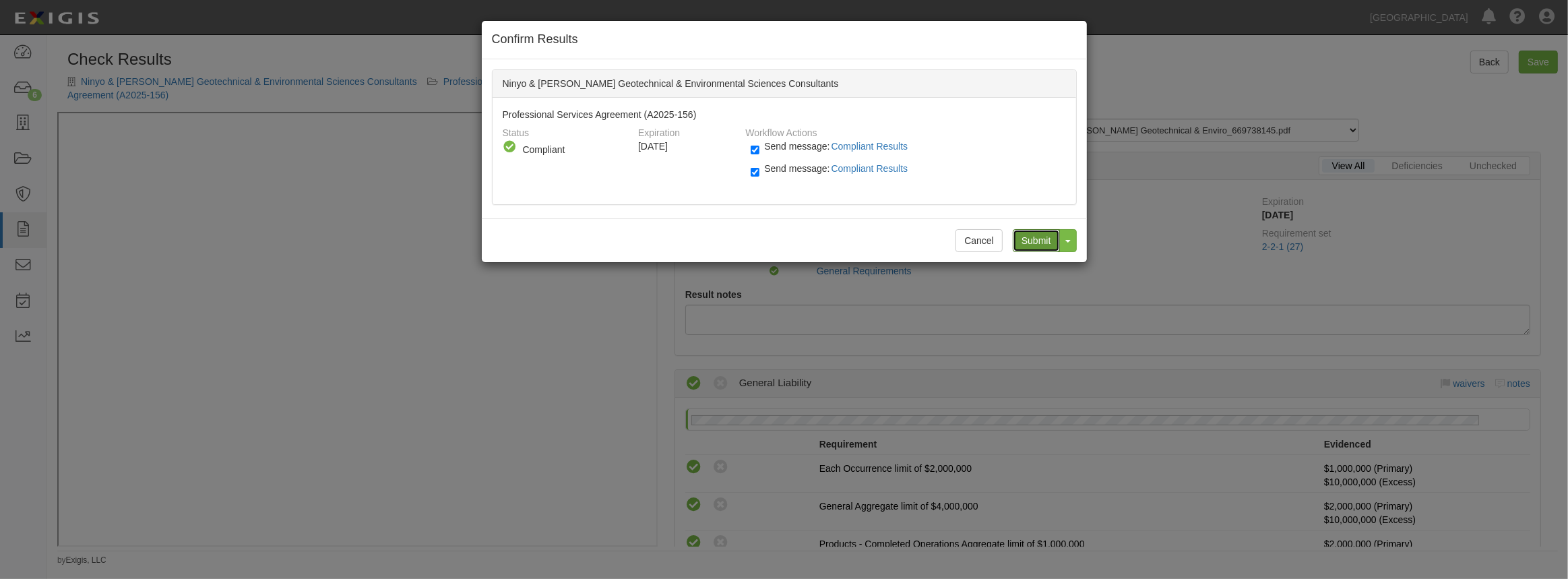
click at [1025, 243] on input "Submit" at bounding box center [1037, 240] width 47 height 23
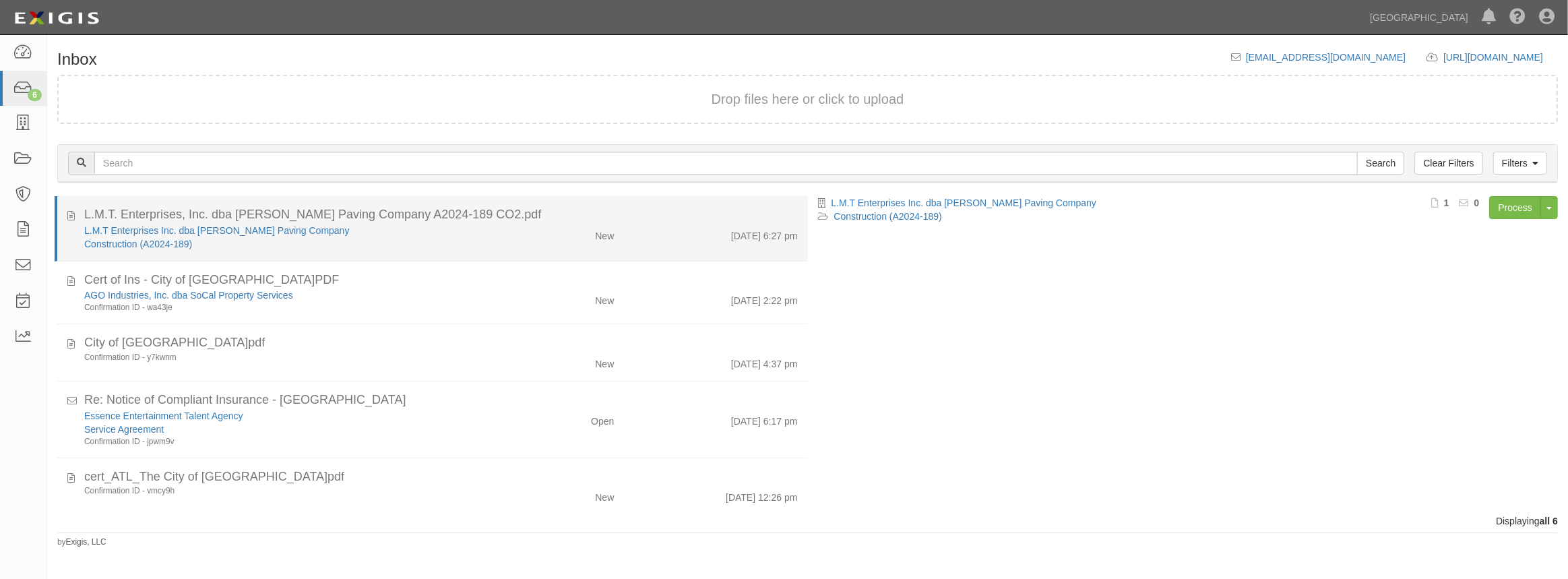
click at [535, 215] on div "L.M.T. Enterprises, Inc. dba [PERSON_NAME] Paving Company A2024-189 CO2.pdf" at bounding box center [440, 215] width 713 height 18
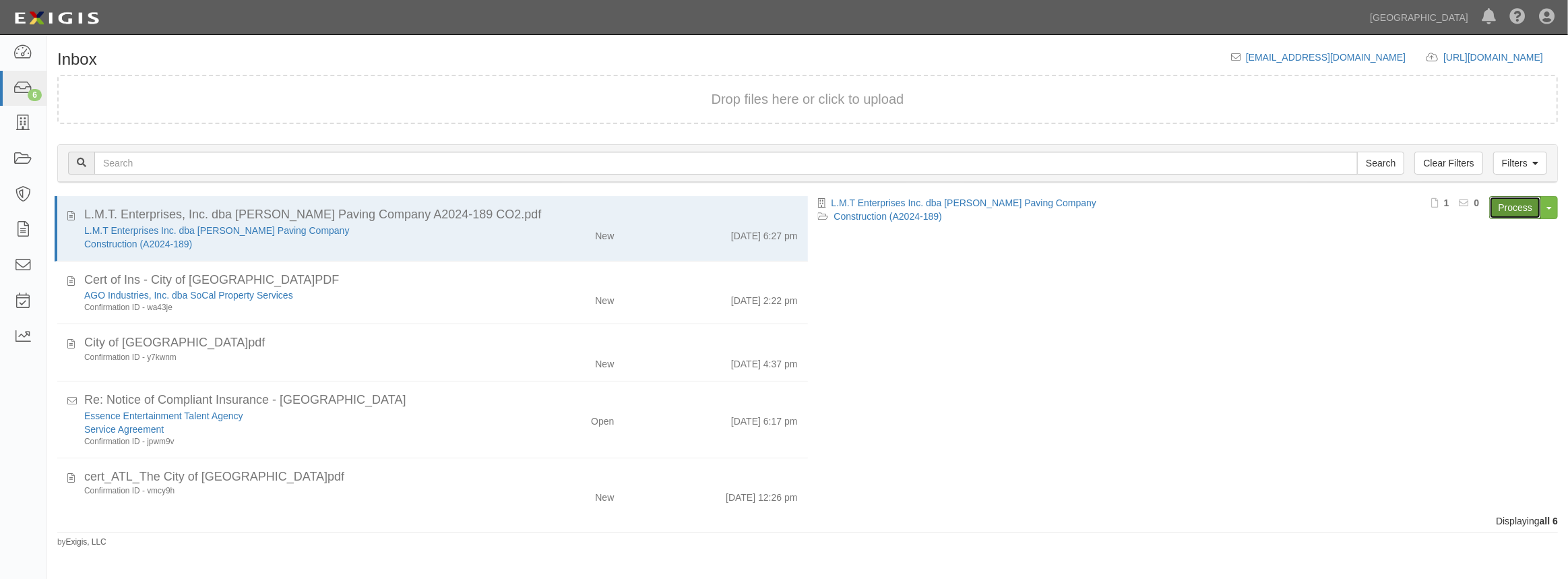
click at [1519, 206] on link "Process" at bounding box center [1515, 208] width 52 height 23
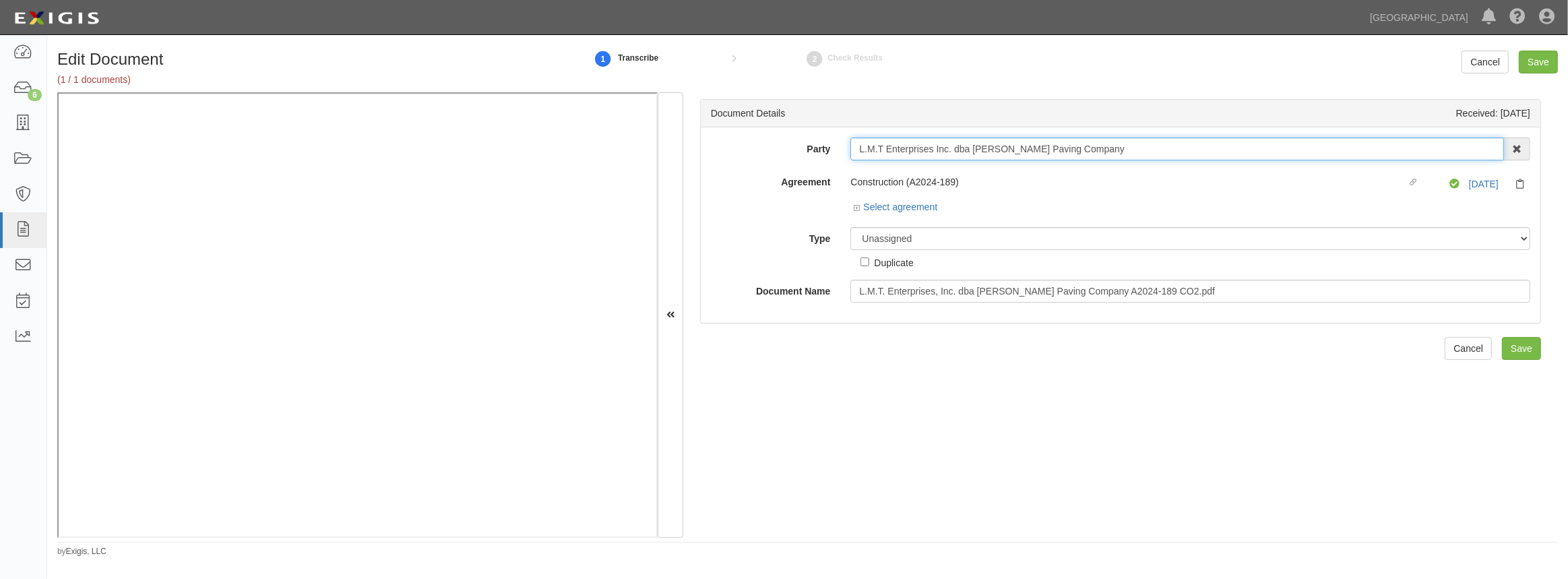
drag, startPoint x: 1078, startPoint y: 151, endPoint x: 794, endPoint y: 156, distance: 284.0
click at [794, 156] on div "Party L.M.T Enterprises Inc. dba [PERSON_NAME] Paving Company 4LEAF, Inc. Abba …" at bounding box center [1121, 149] width 840 height 23
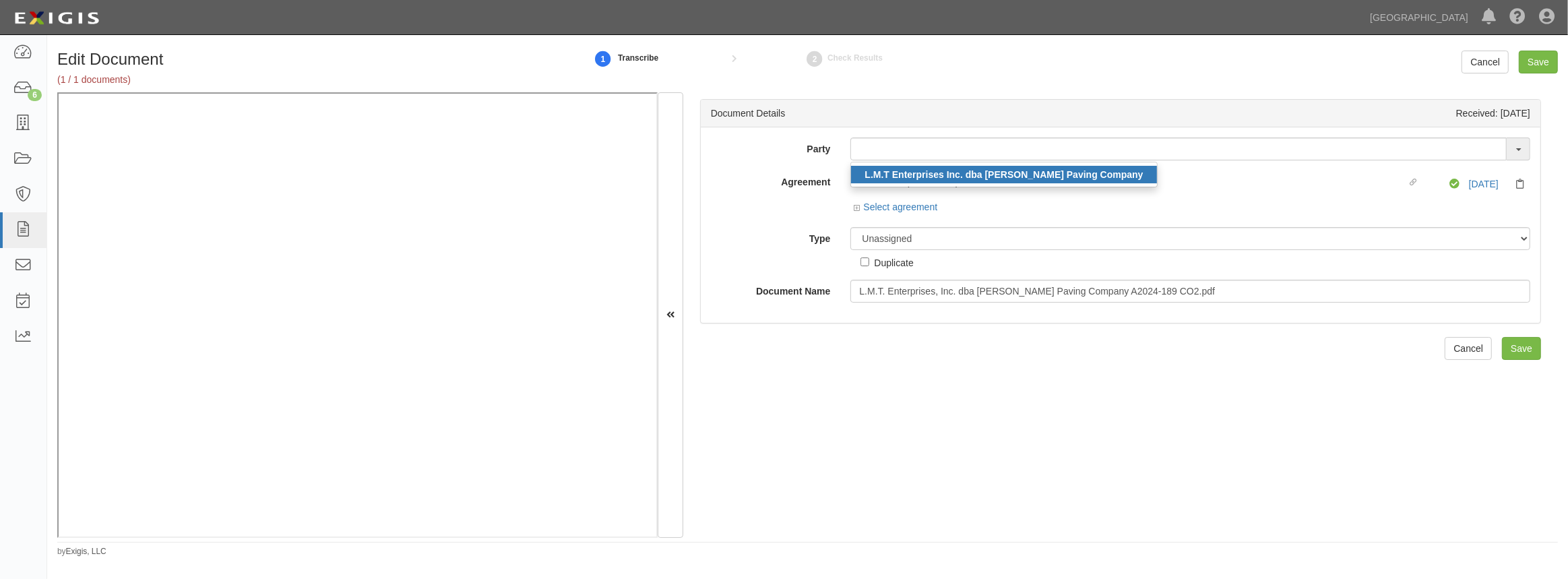
click at [1013, 166] on link "L.M.T Enterprises Inc. dba [PERSON_NAME] Paving Company" at bounding box center [1004, 175] width 305 height 18
type input "L.M.T Enterprises Inc. dba [PERSON_NAME] Paving Company"
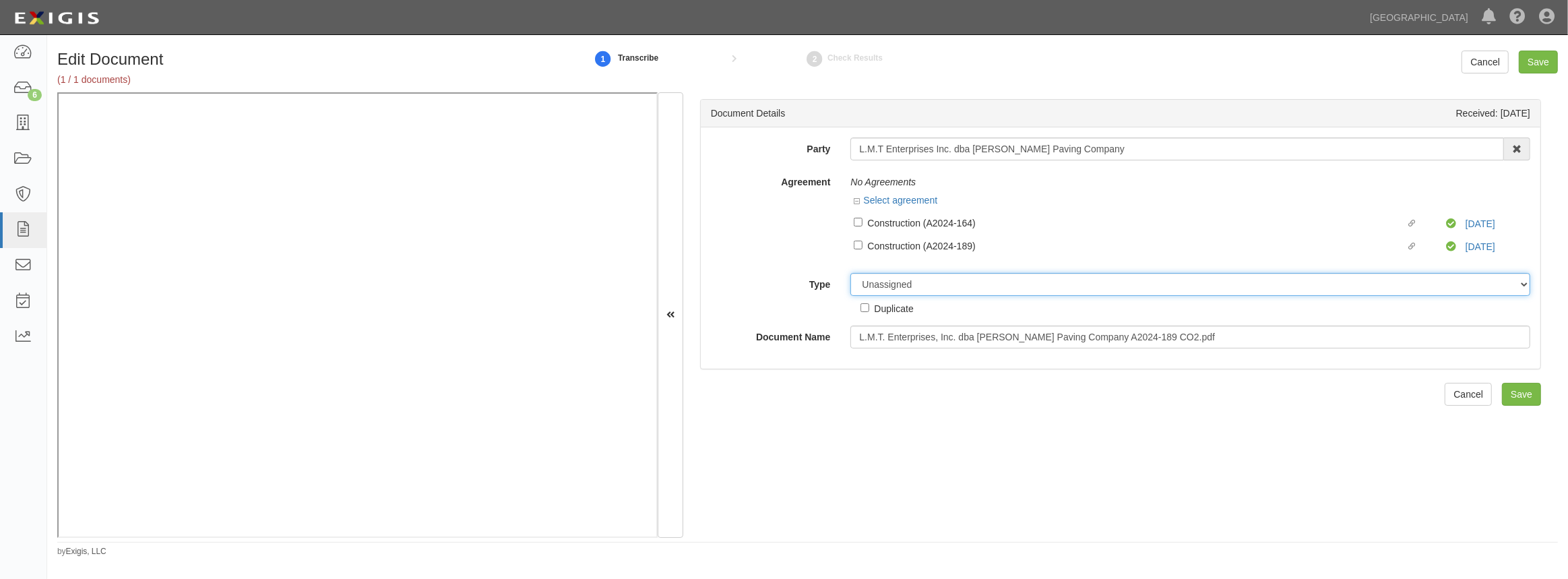
click at [976, 278] on select "Unassigned Binder Cancellation Notice Certificate Contract Endorsement Insuranc…" at bounding box center [1190, 284] width 680 height 23
select select "OtherDetail"
click at [850, 273] on select "Unassigned Binder Cancellation Notice Certificate Contract Endorsement Insuranc…" at bounding box center [1190, 284] width 680 height 23
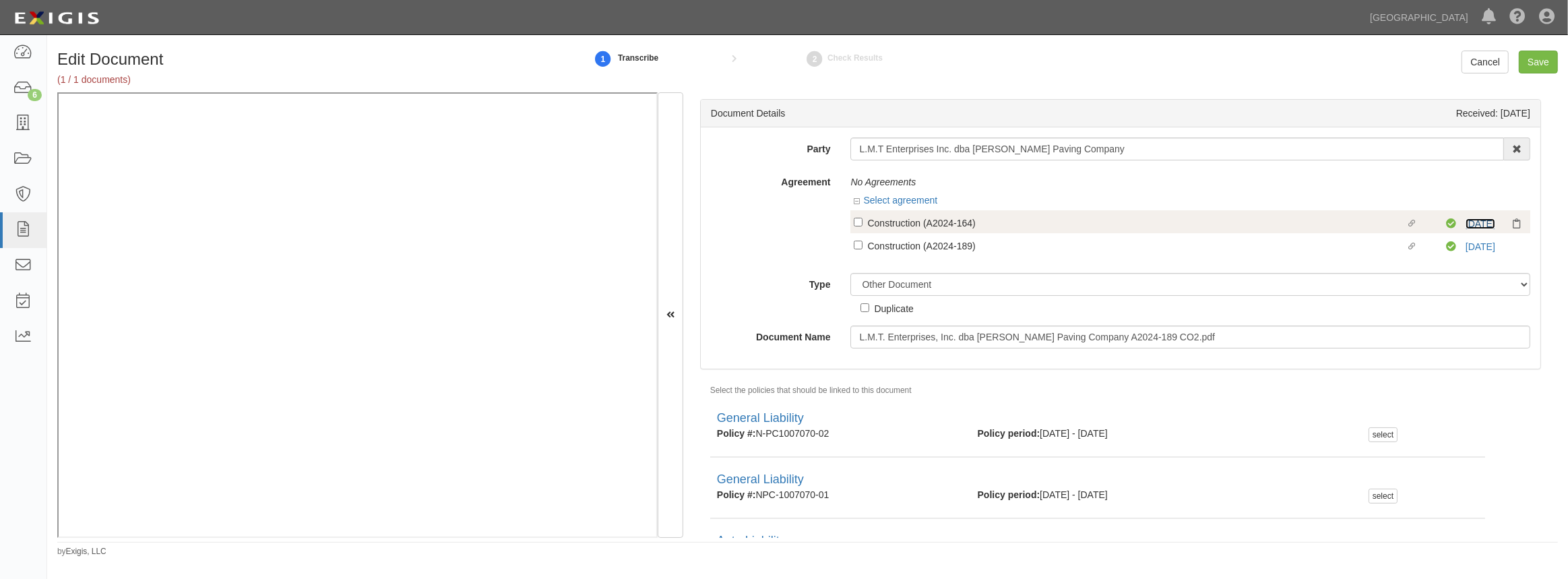
click at [1478, 224] on link "[DATE]" at bounding box center [1481, 224] width 30 height 11
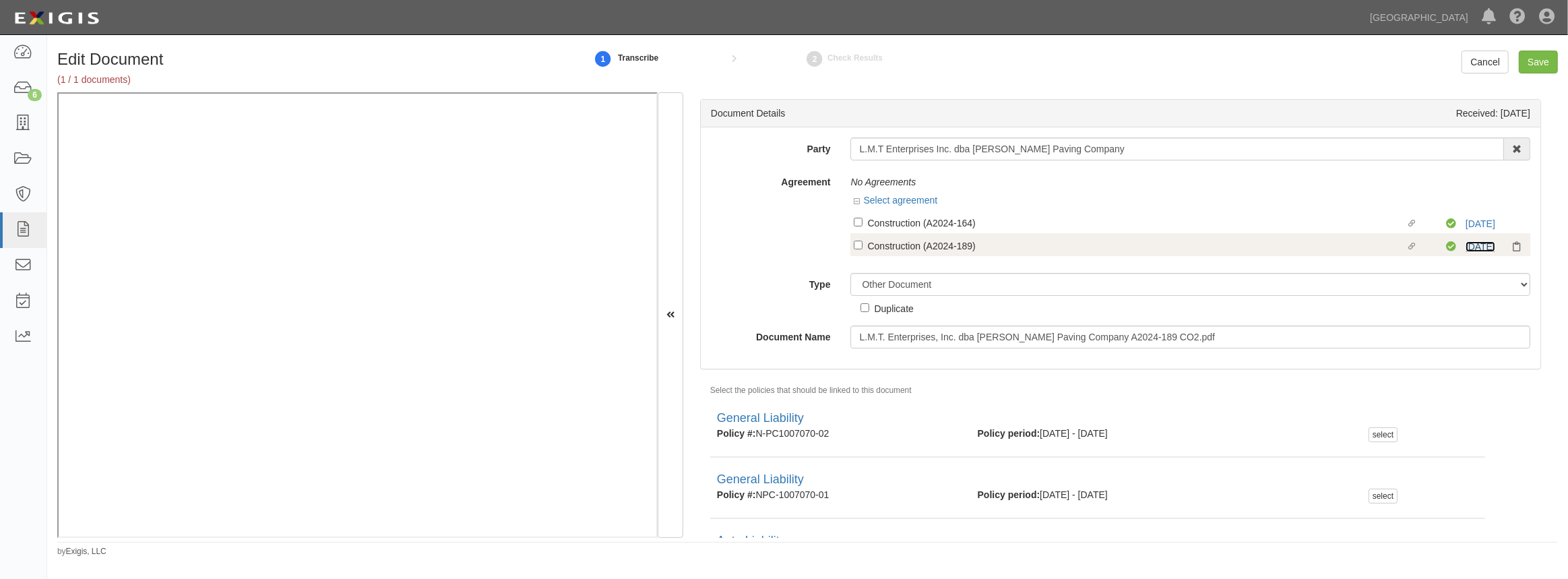
click at [1475, 243] on link "[DATE]" at bounding box center [1481, 247] width 30 height 11
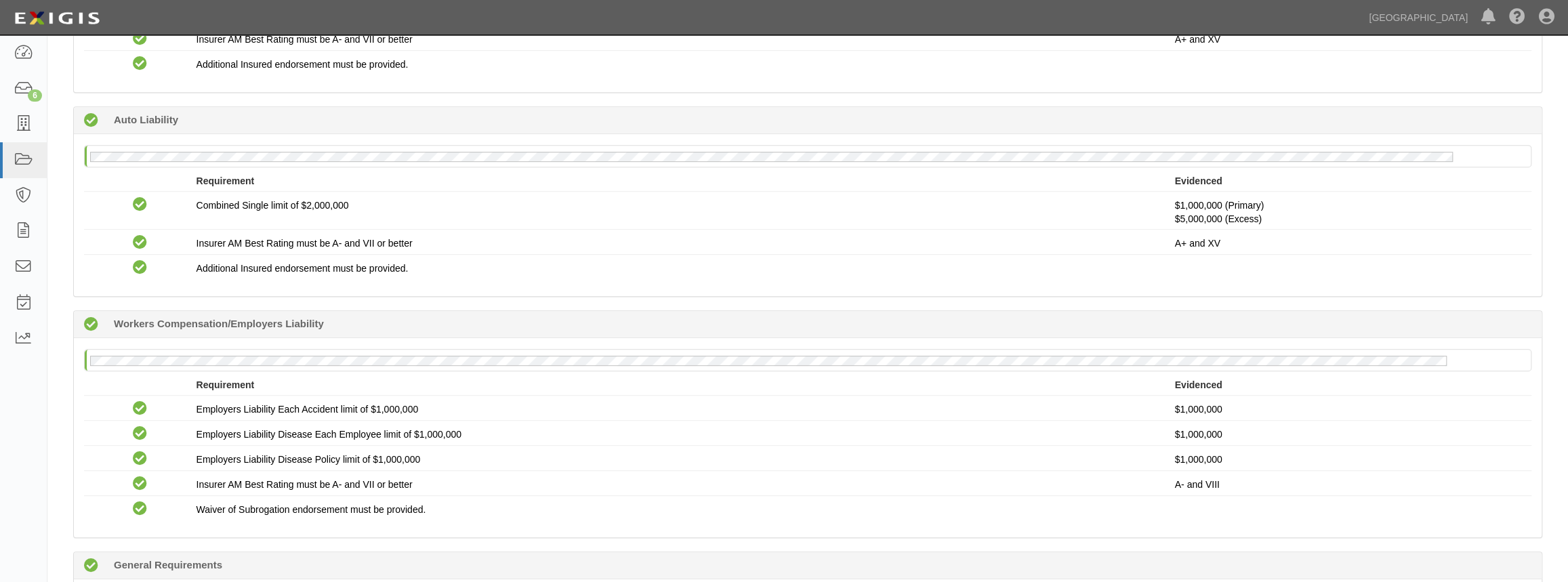
scroll to position [747, 0]
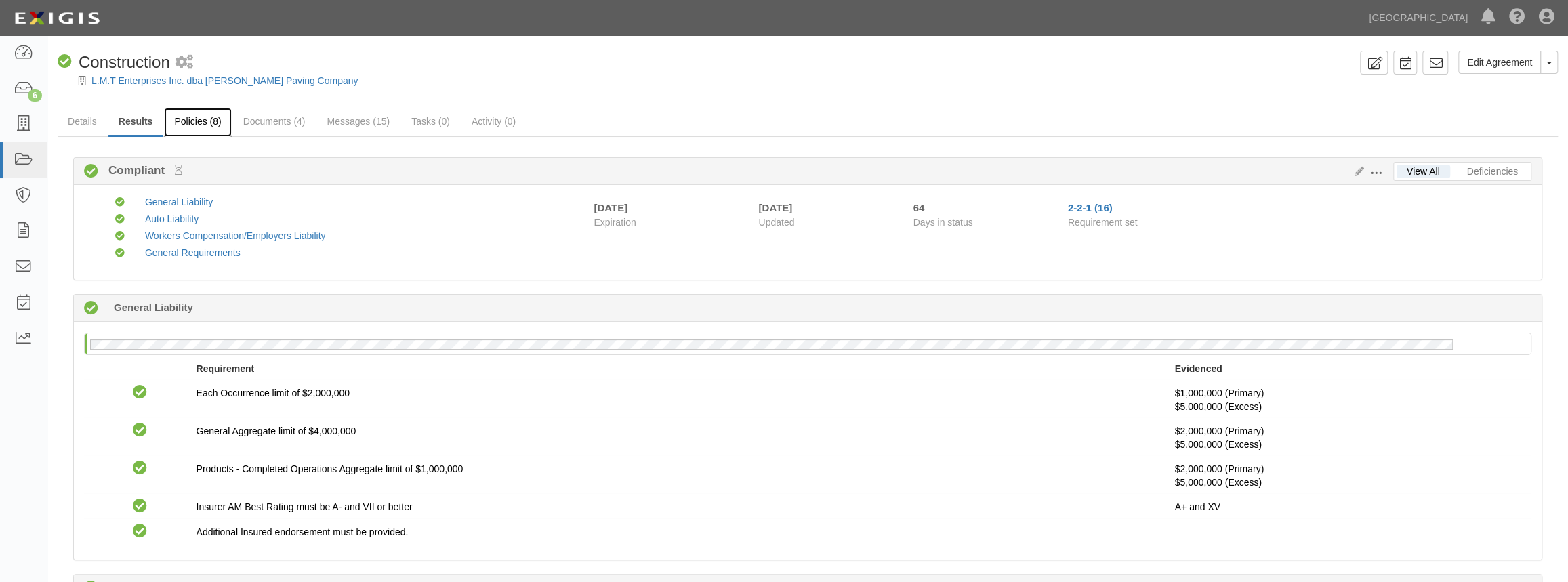
click at [199, 128] on link "Policies (8)" at bounding box center [198, 122] width 67 height 29
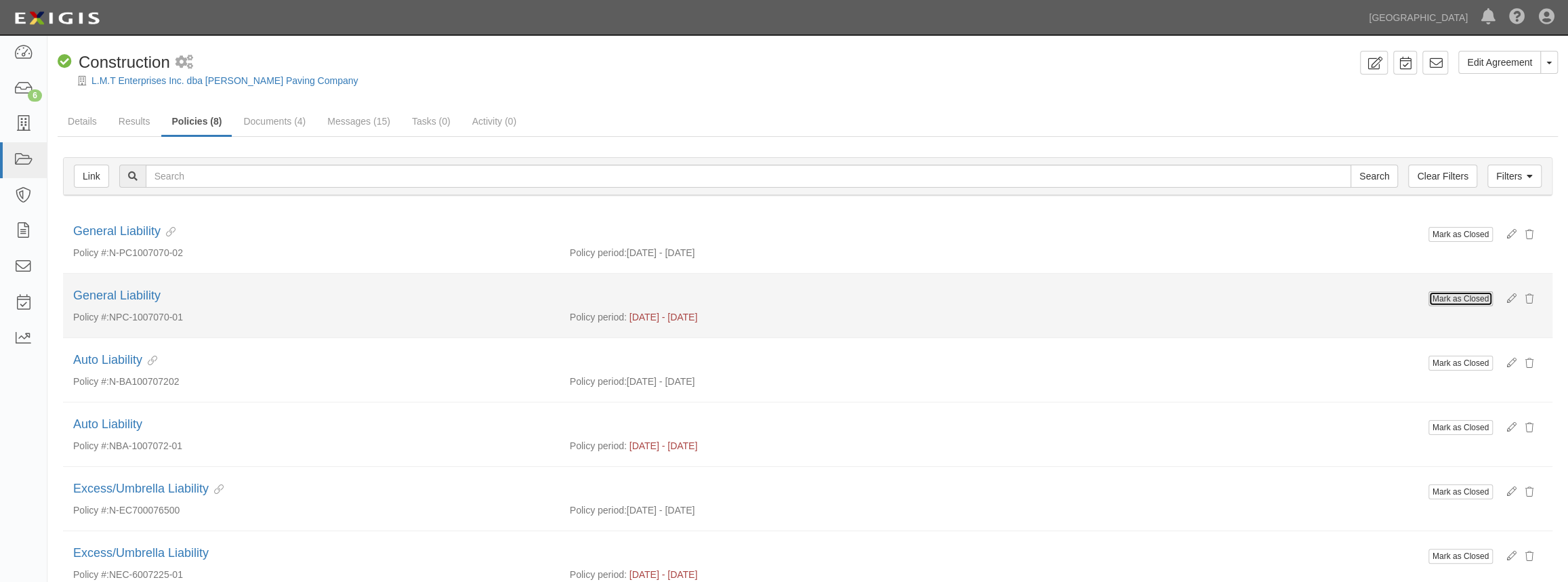
click at [1443, 291] on button "Mark as Closed" at bounding box center [1460, 298] width 64 height 15
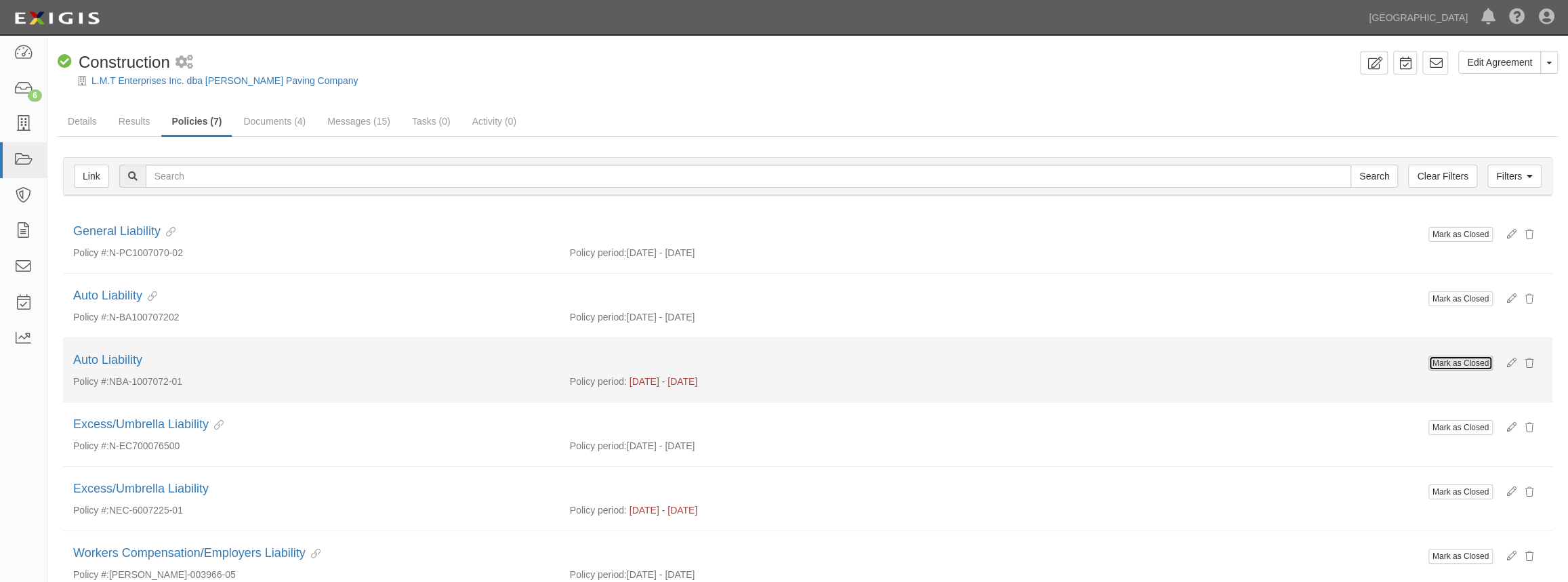
click at [1457, 362] on button "Mark as Closed" at bounding box center [1460, 362] width 64 height 15
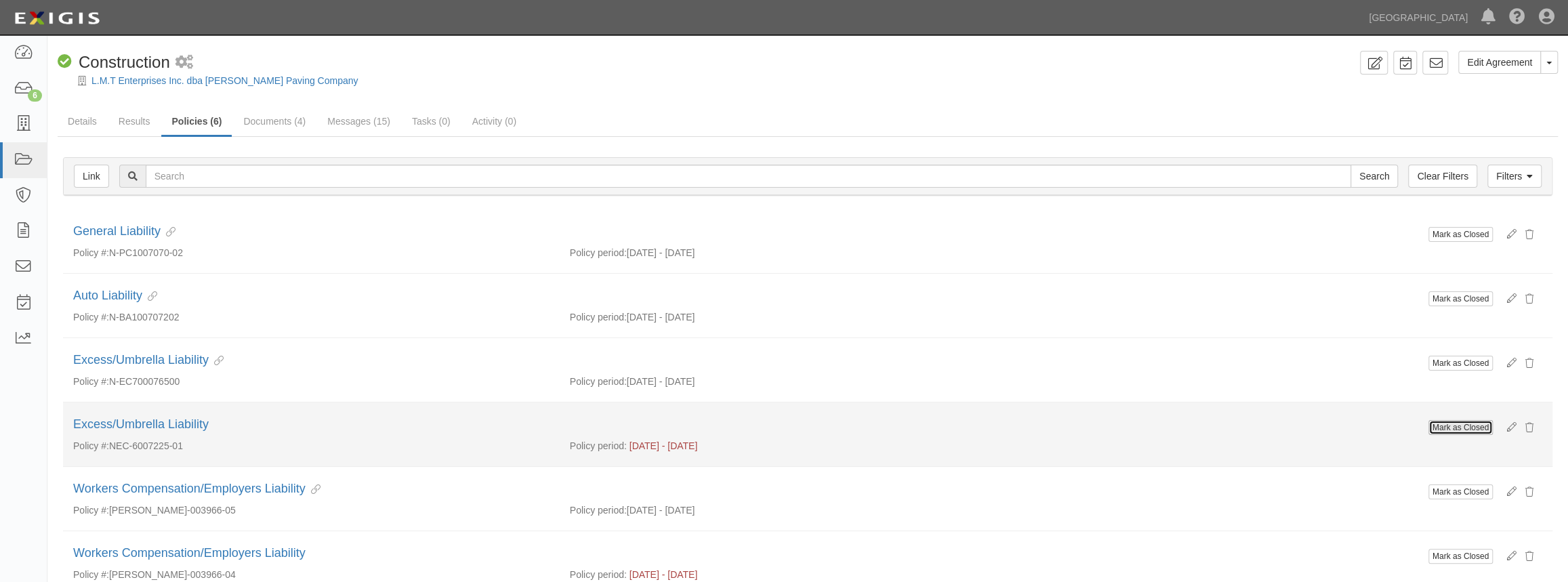
click at [1460, 431] on button "Mark as Closed" at bounding box center [1460, 427] width 64 height 15
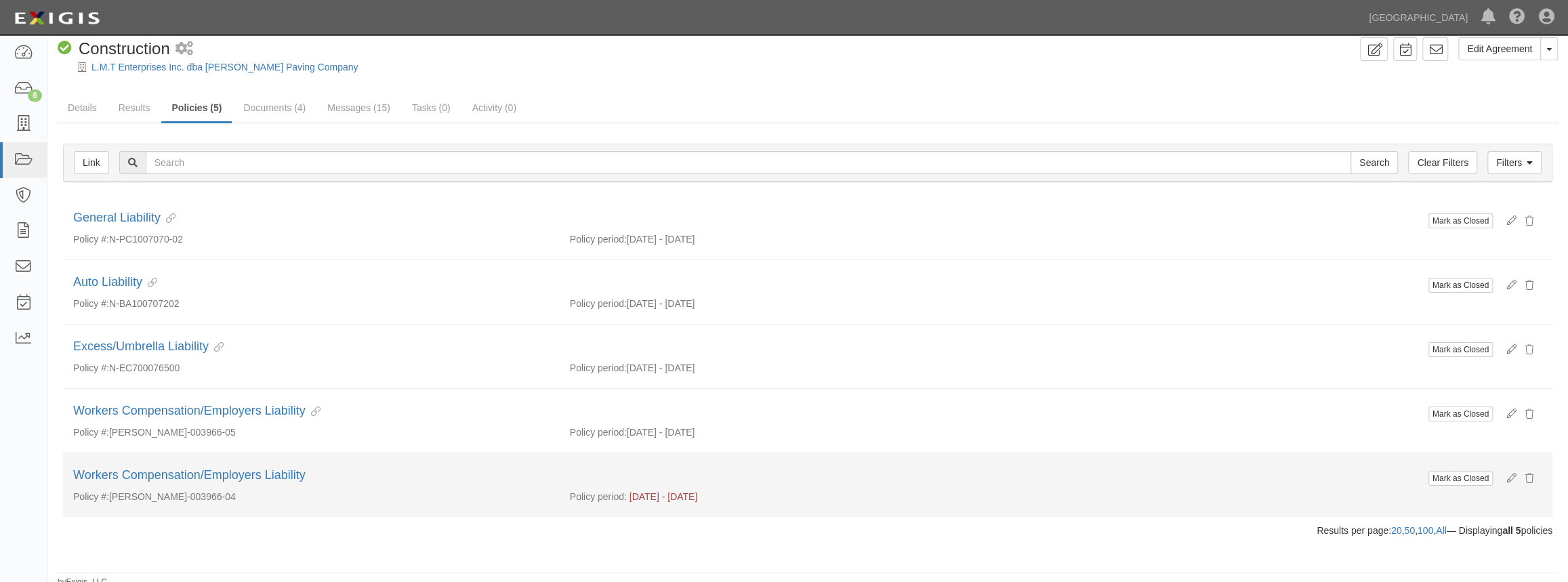
scroll to position [19, 0]
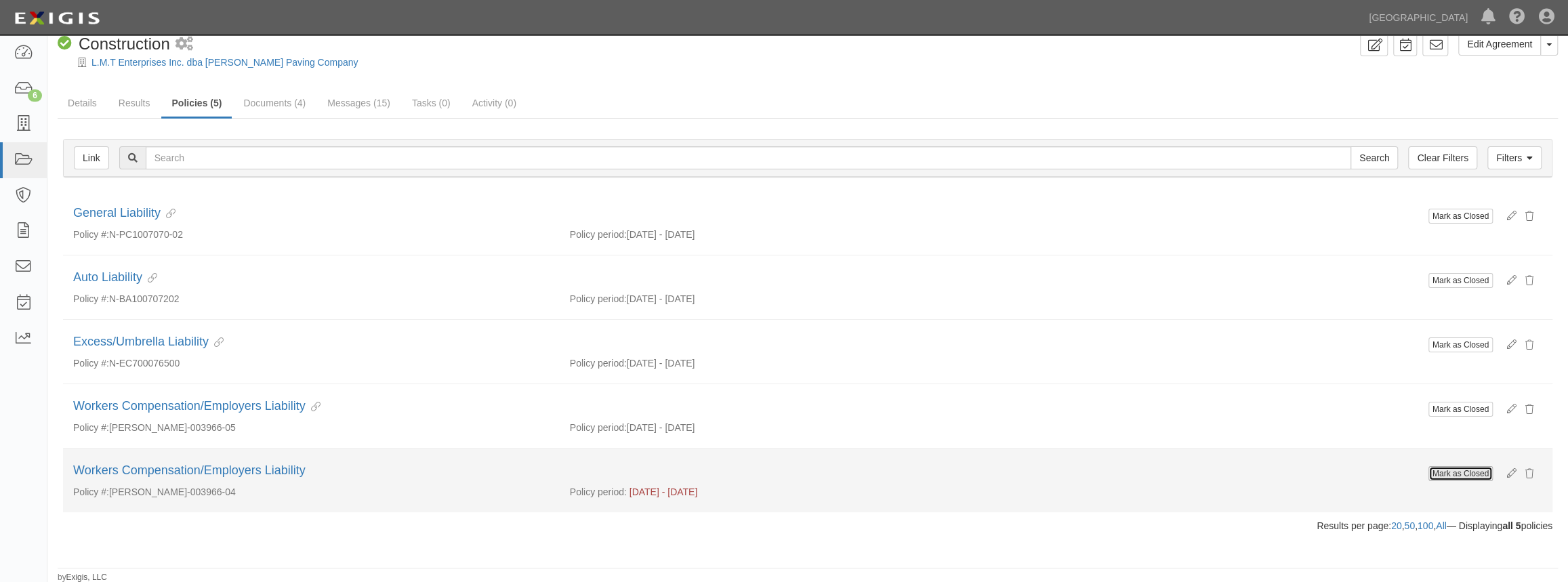
click at [1467, 473] on button "Mark as Closed" at bounding box center [1460, 473] width 64 height 15
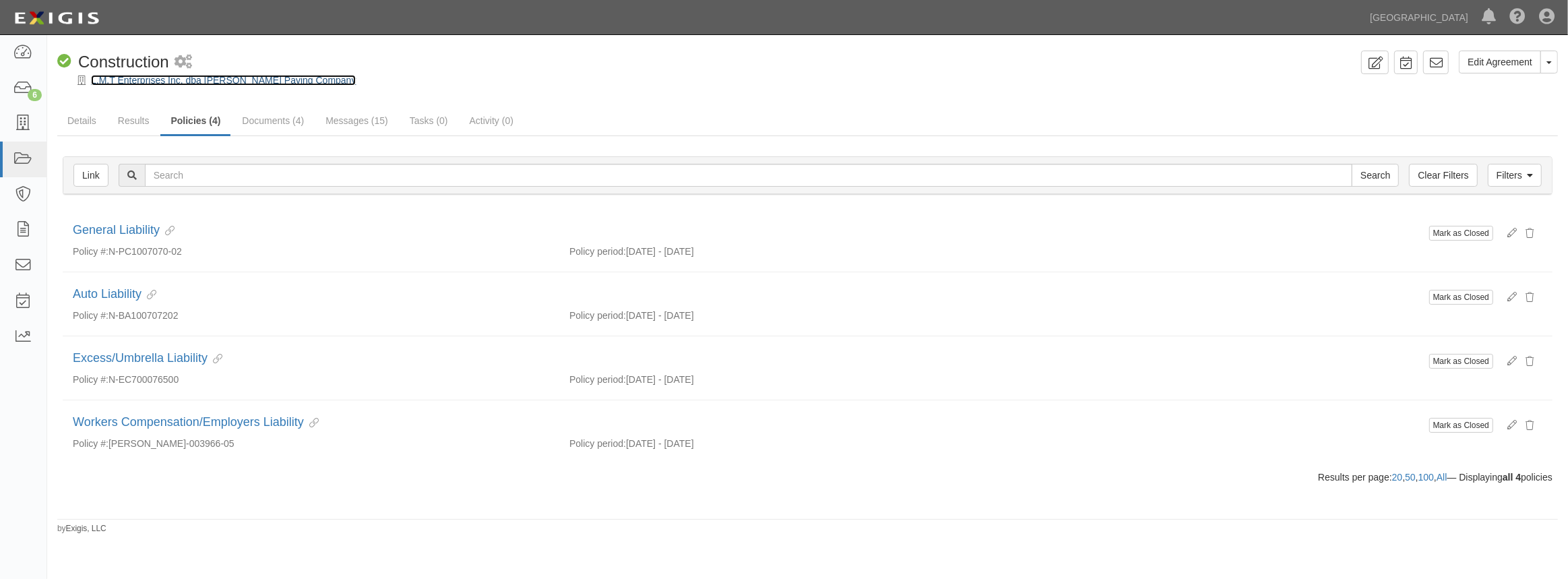
click at [274, 79] on link "L.M.T Enterprises Inc. dba [PERSON_NAME] Paving Company" at bounding box center [224, 80] width 265 height 11
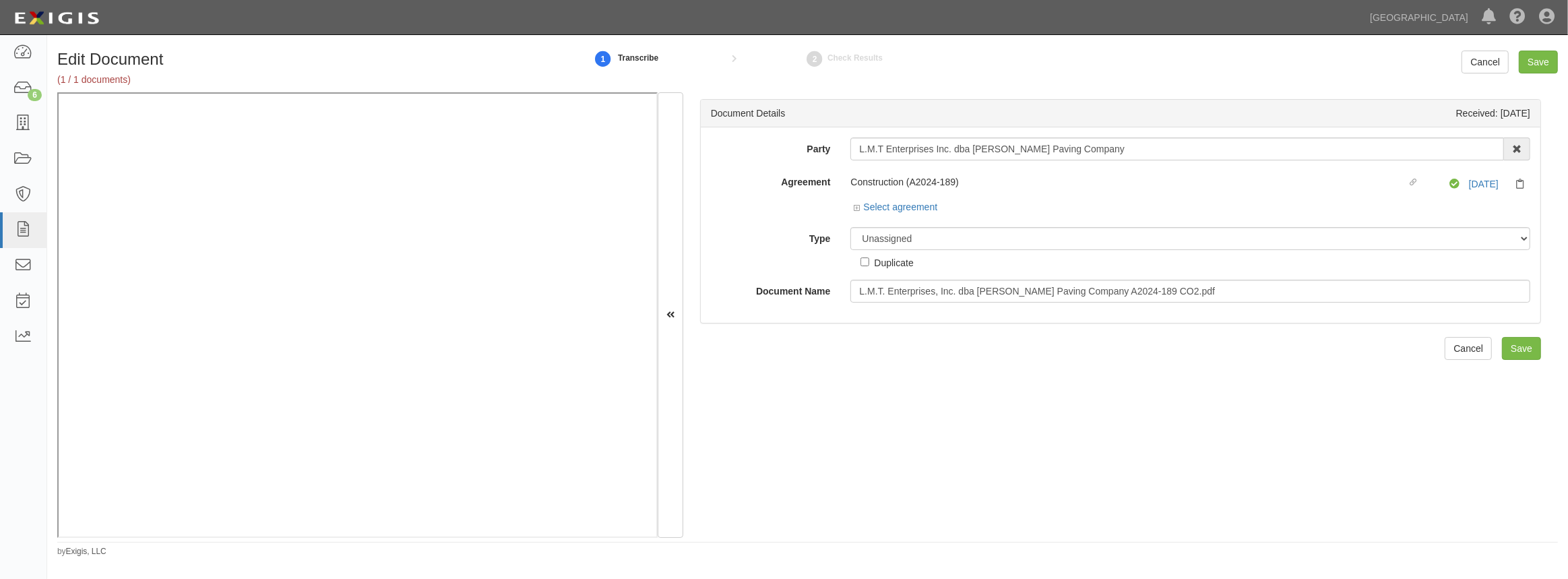
click at [857, 212] on div "Select agreement" at bounding box center [895, 206] width 83 height 13
click at [857, 209] on icon at bounding box center [858, 209] width 10 height 7
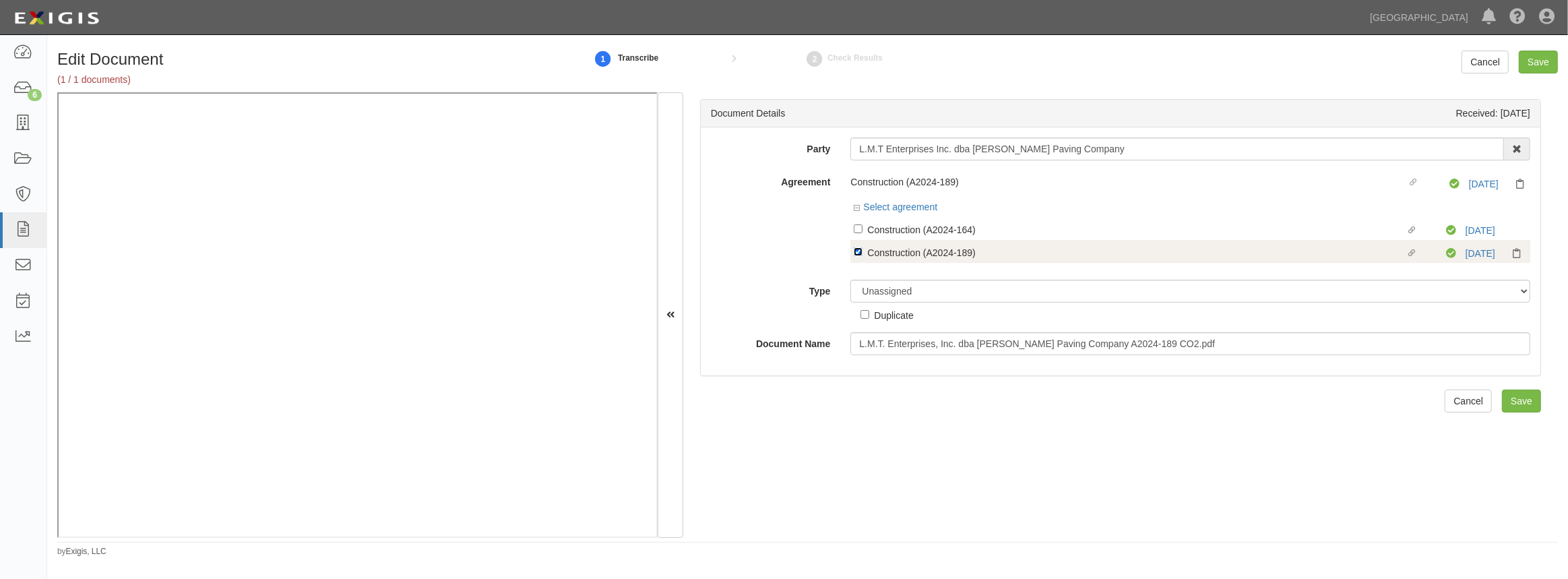
click at [859, 254] on input "Linked agreement Construction (A2024-189) Linked agreement" at bounding box center [858, 252] width 9 height 9
checkbox input "false"
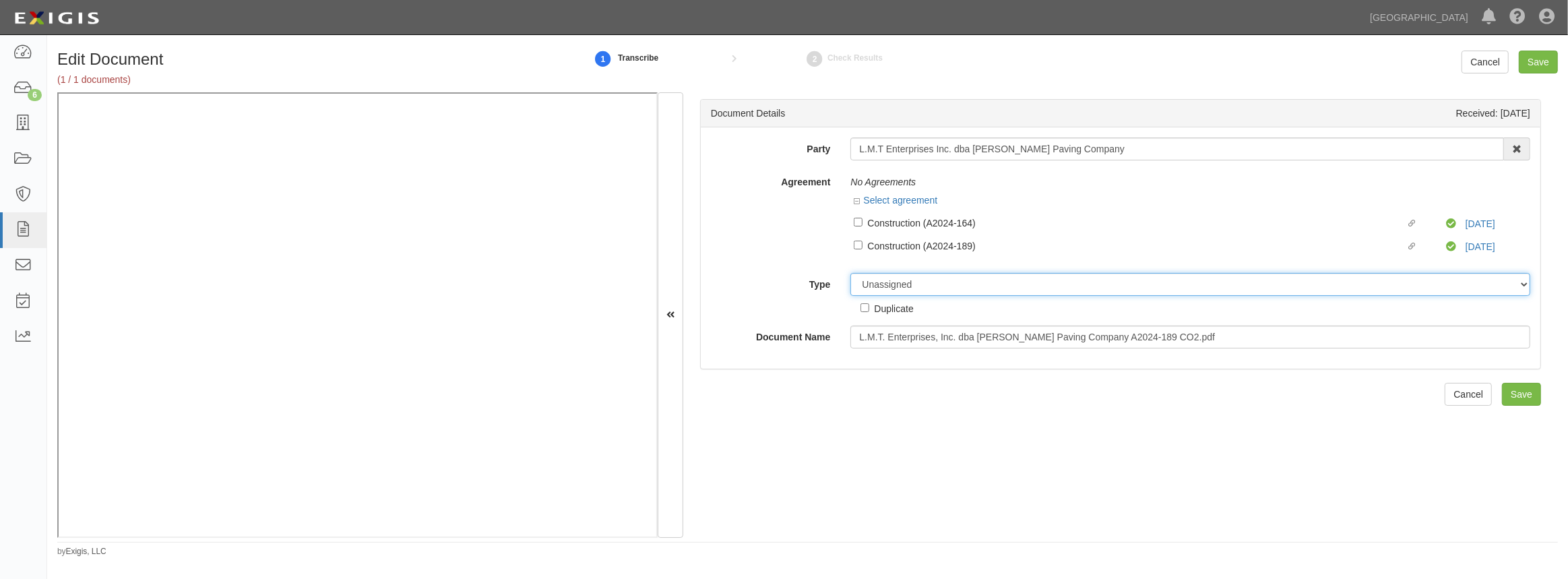
click at [870, 277] on select "Unassigned Binder Cancellation Notice Certificate Contract Endorsement Insuranc…" at bounding box center [1190, 284] width 680 height 23
select select "OtherDetail"
click at [850, 273] on select "Unassigned Binder Cancellation Notice Certificate Contract Endorsement Insuranc…" at bounding box center [1190, 284] width 680 height 23
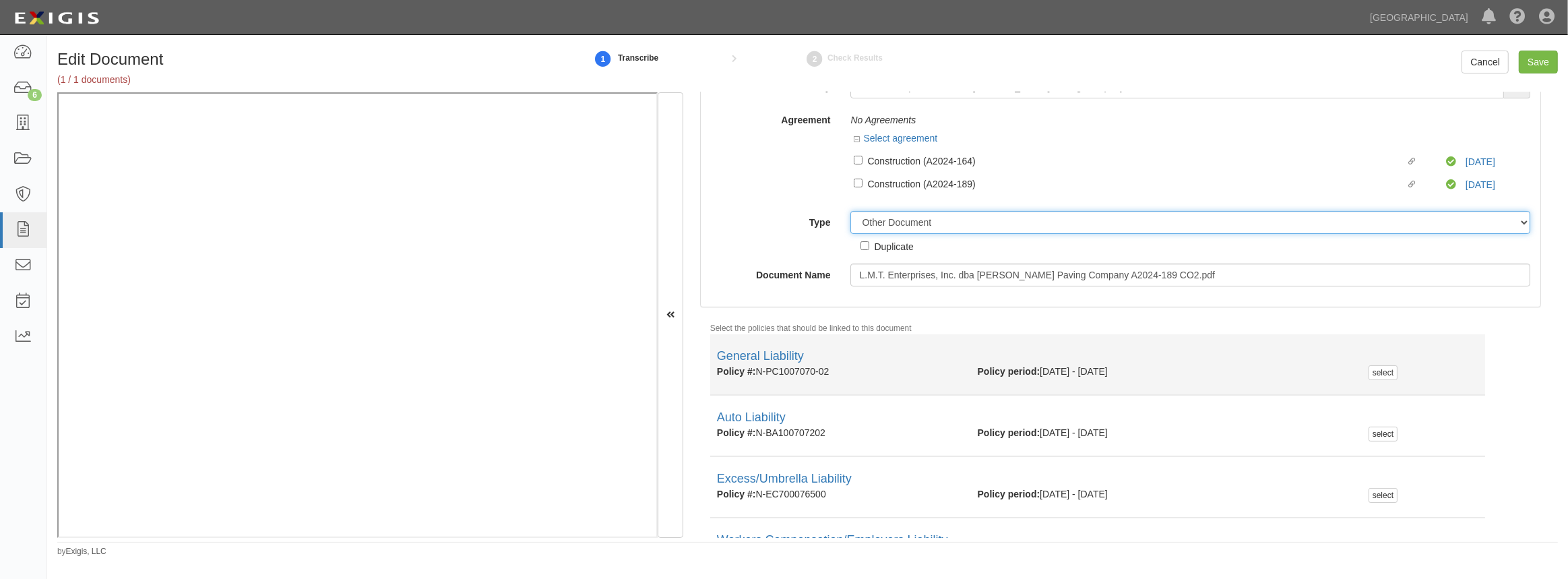
scroll to position [150, 0]
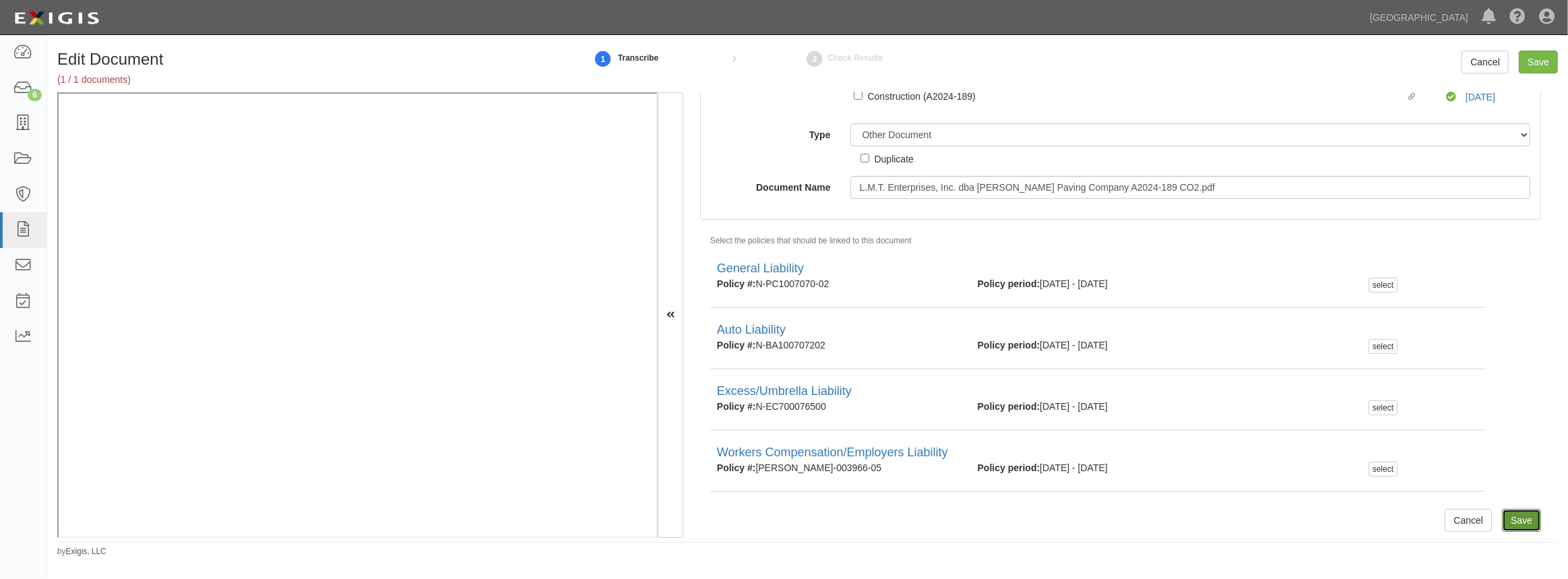
click at [1514, 522] on input "Save" at bounding box center [1521, 520] width 39 height 23
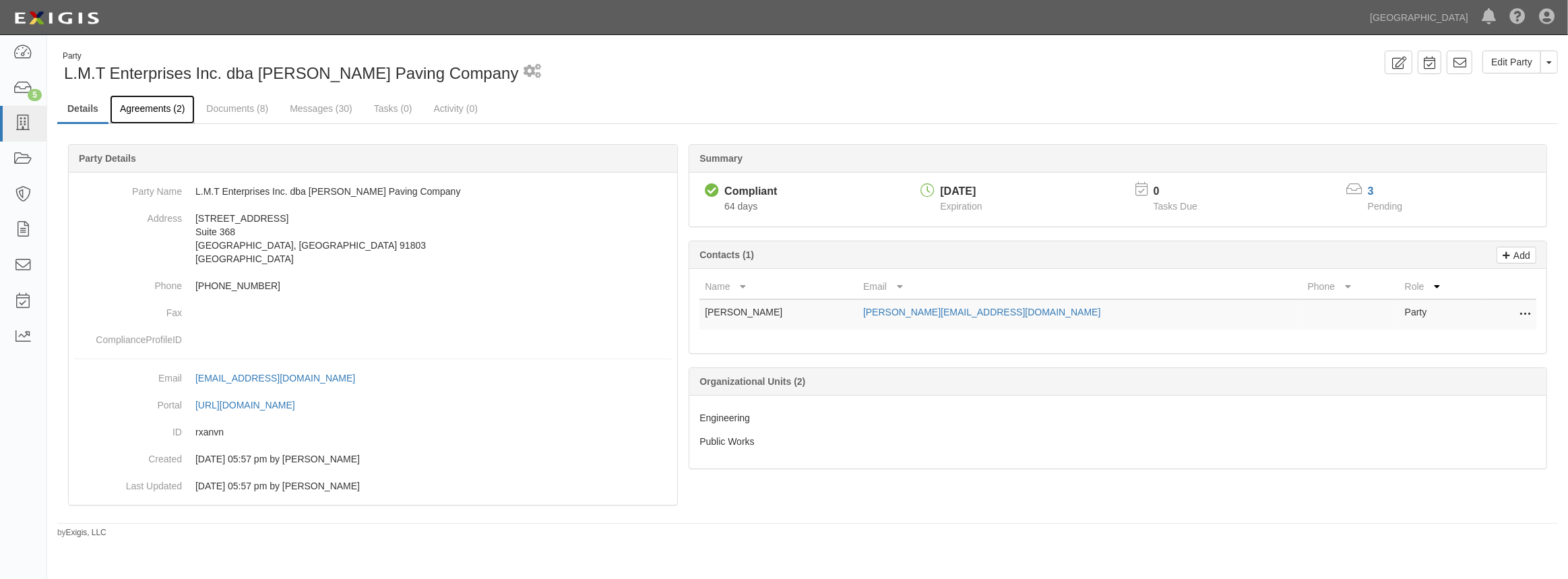
click at [150, 112] on link "Agreements (2)" at bounding box center [152, 109] width 85 height 29
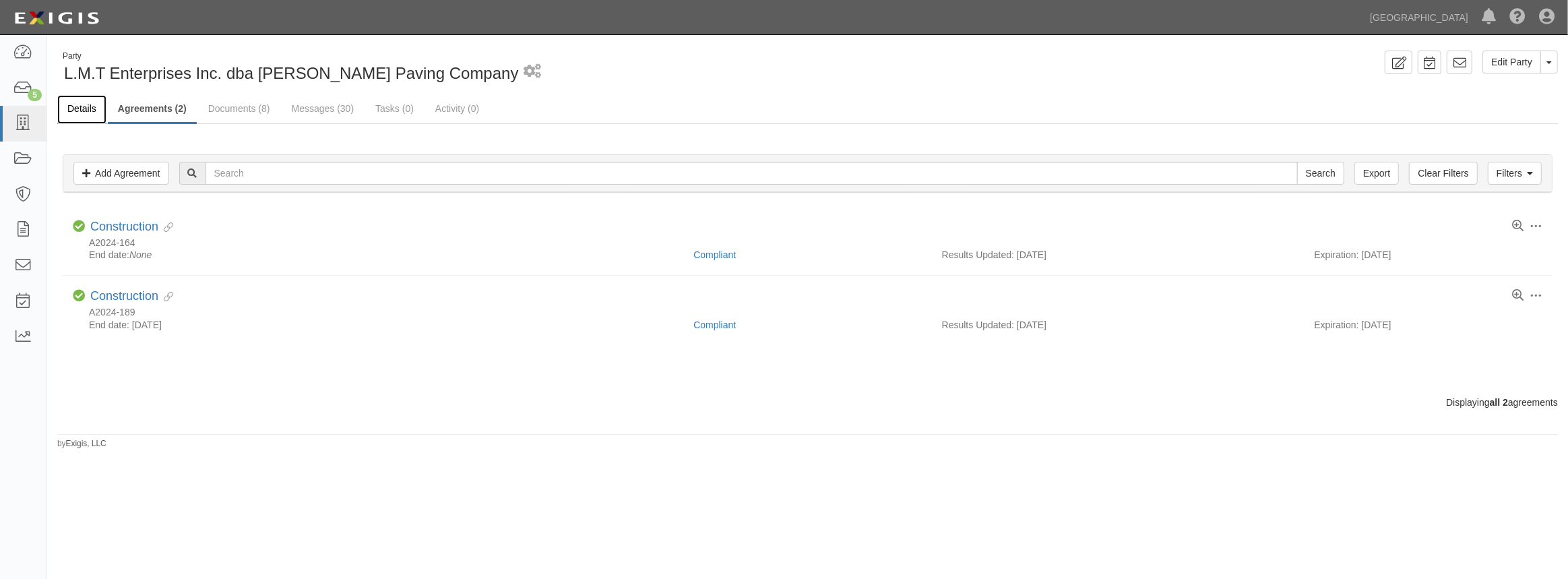
click at [77, 109] on link "Details" at bounding box center [82, 109] width 49 height 29
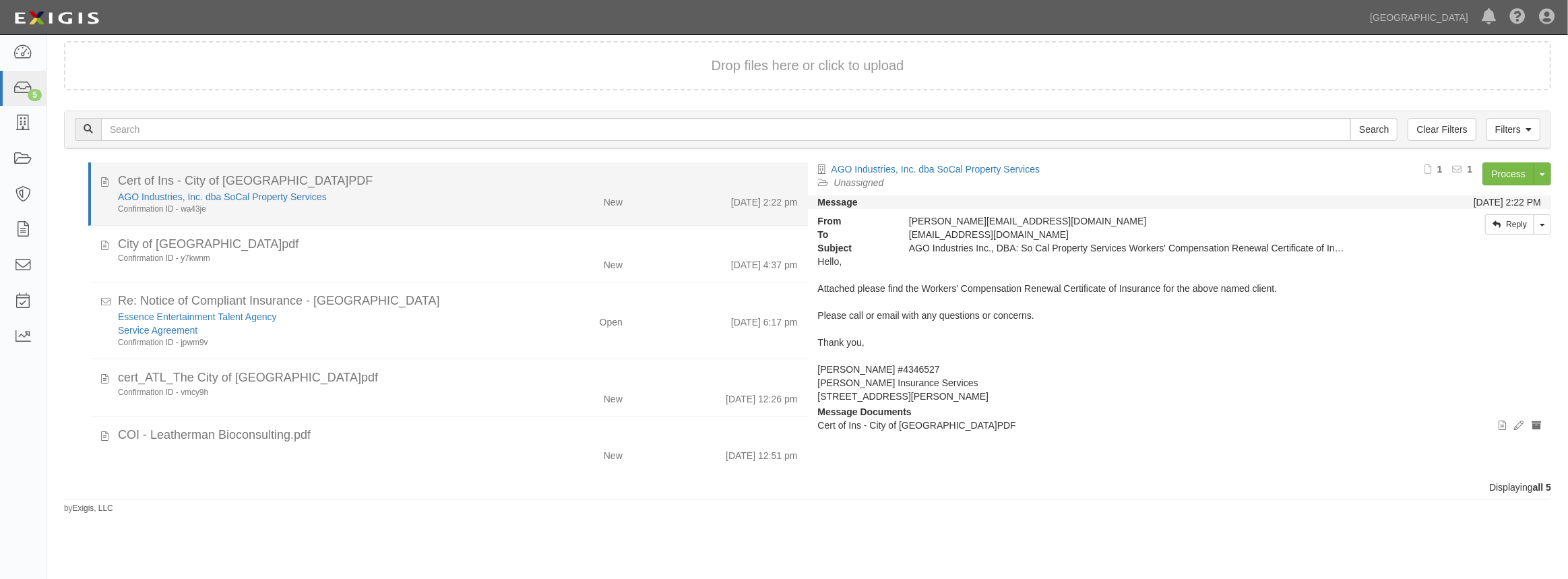
click at [369, 213] on div "Confirmation ID - wa43je" at bounding box center [311, 209] width 388 height 11
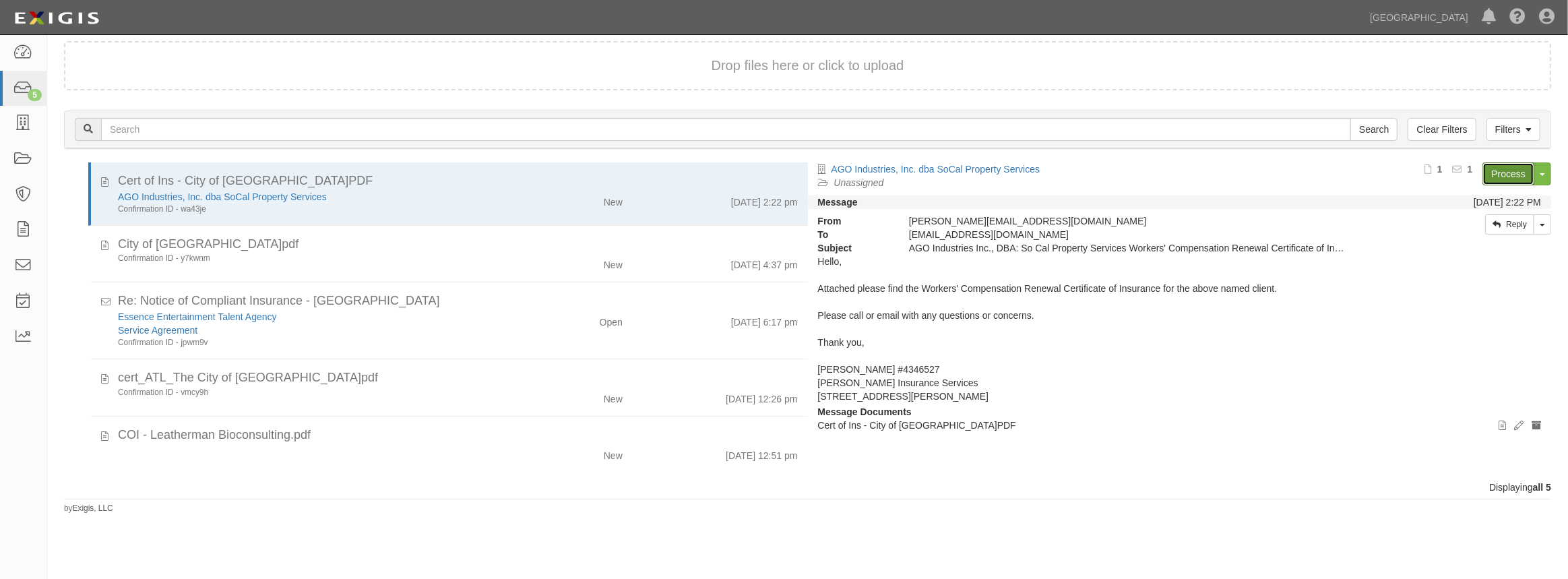
click at [1499, 174] on link "Process" at bounding box center [1508, 174] width 52 height 23
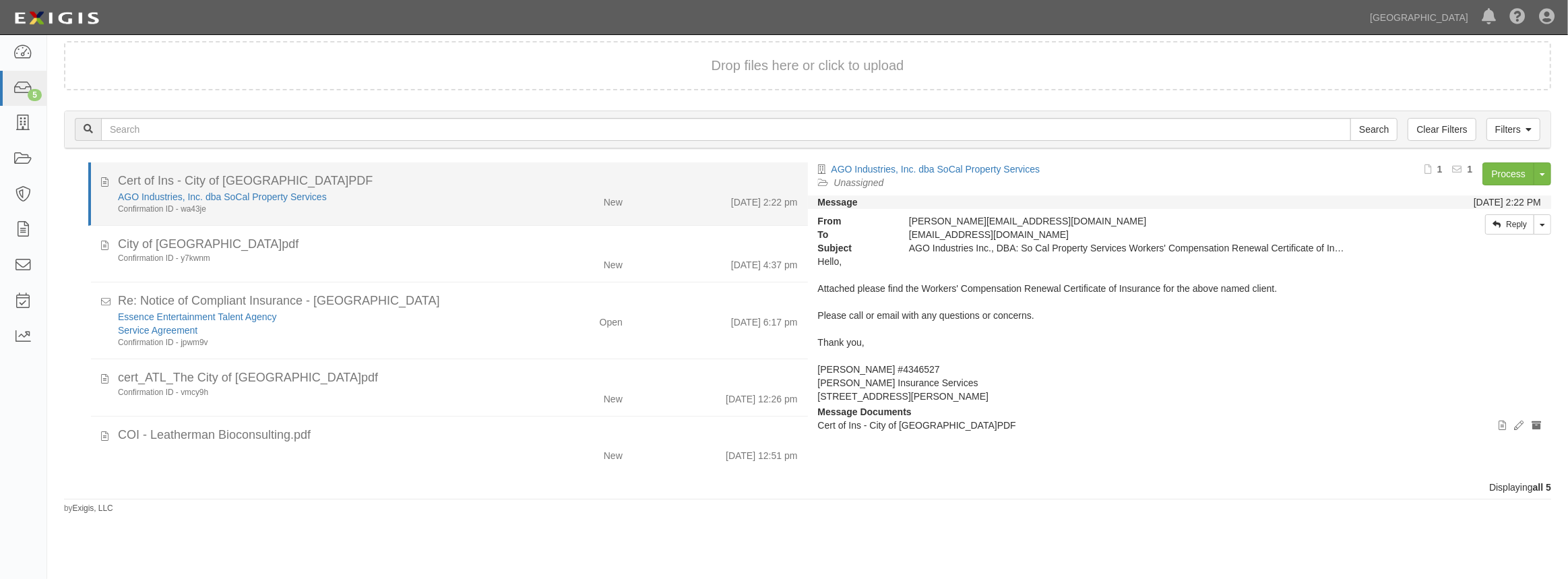
click at [371, 188] on div "Cert of Ins - City of Chino Hills.PDF" at bounding box center [457, 182] width 680 height 18
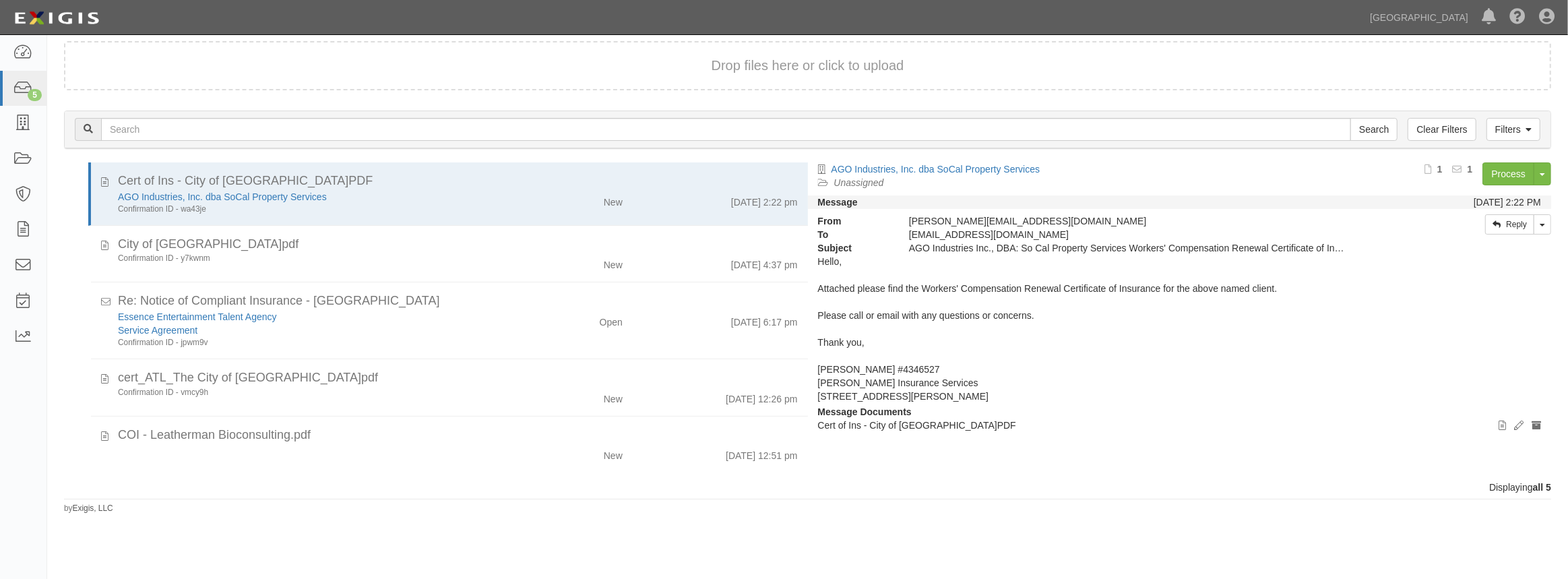
click at [1322, 382] on p "Marron Insurance Services" at bounding box center [1180, 382] width 724 height 13
click at [1510, 175] on link "Process" at bounding box center [1508, 174] width 52 height 23
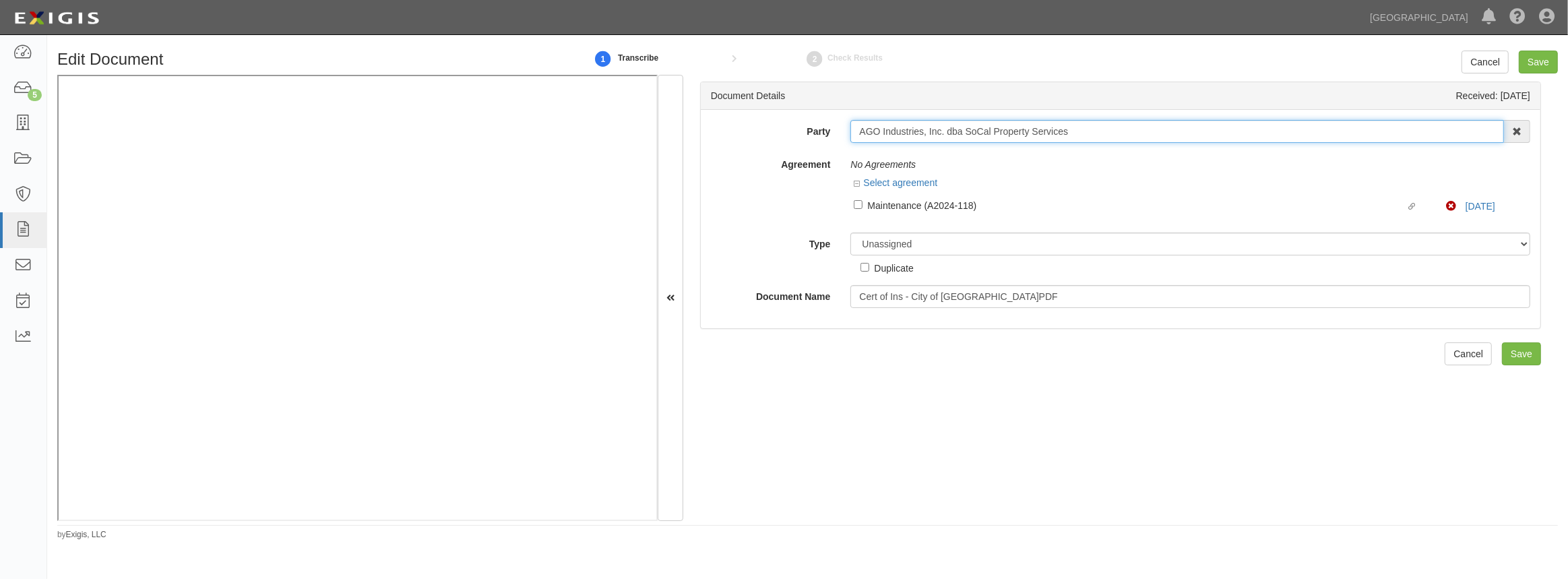
drag, startPoint x: 1080, startPoint y: 133, endPoint x: 801, endPoint y: 154, distance: 279.8
click at [801, 154] on div "Party AGO Industries, Inc. dba SoCal Property Services 4LEAF, Inc. Abba Termite…" at bounding box center [1121, 214] width 820 height 188
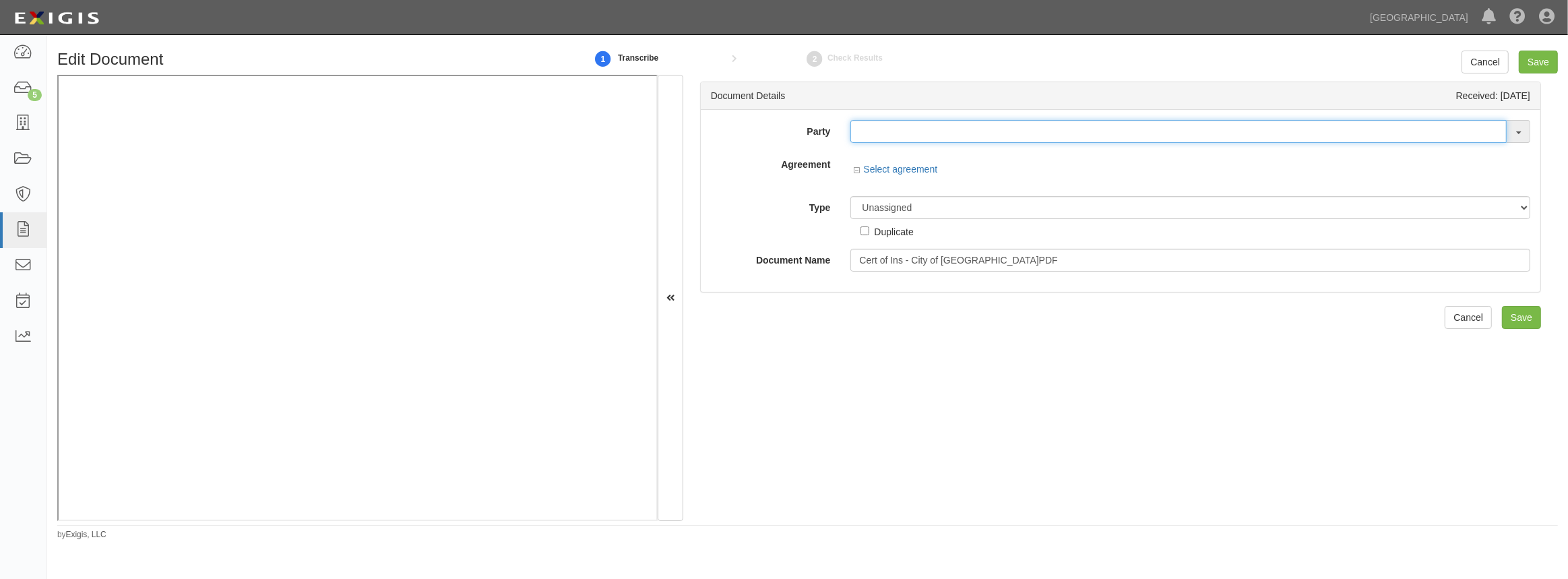
click at [956, 136] on input "text" at bounding box center [1178, 132] width 656 height 23
paste input "AGO Industries, Inc. dba SoCal Property Services"
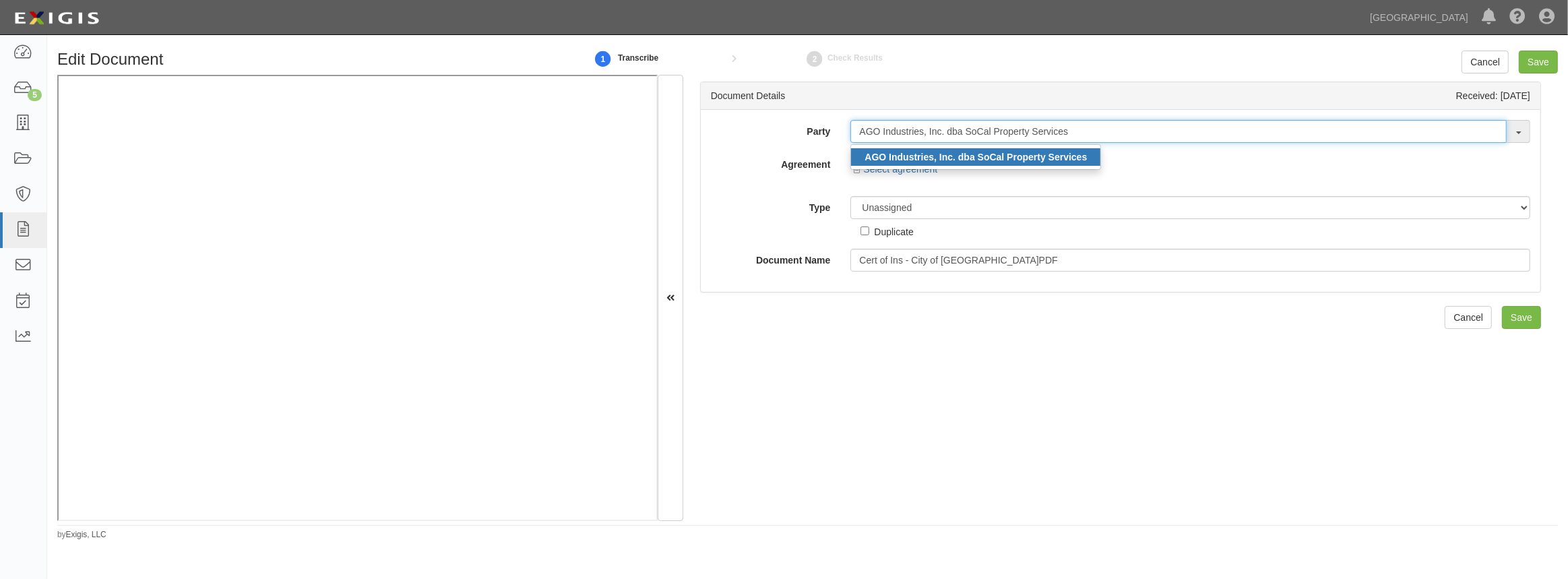
type input "AGO Industries, Inc. dba SoCal Property Services"
click at [954, 147] on ul "AGO Industries, Inc. dba SoCal Property Services" at bounding box center [976, 156] width 251 height 25
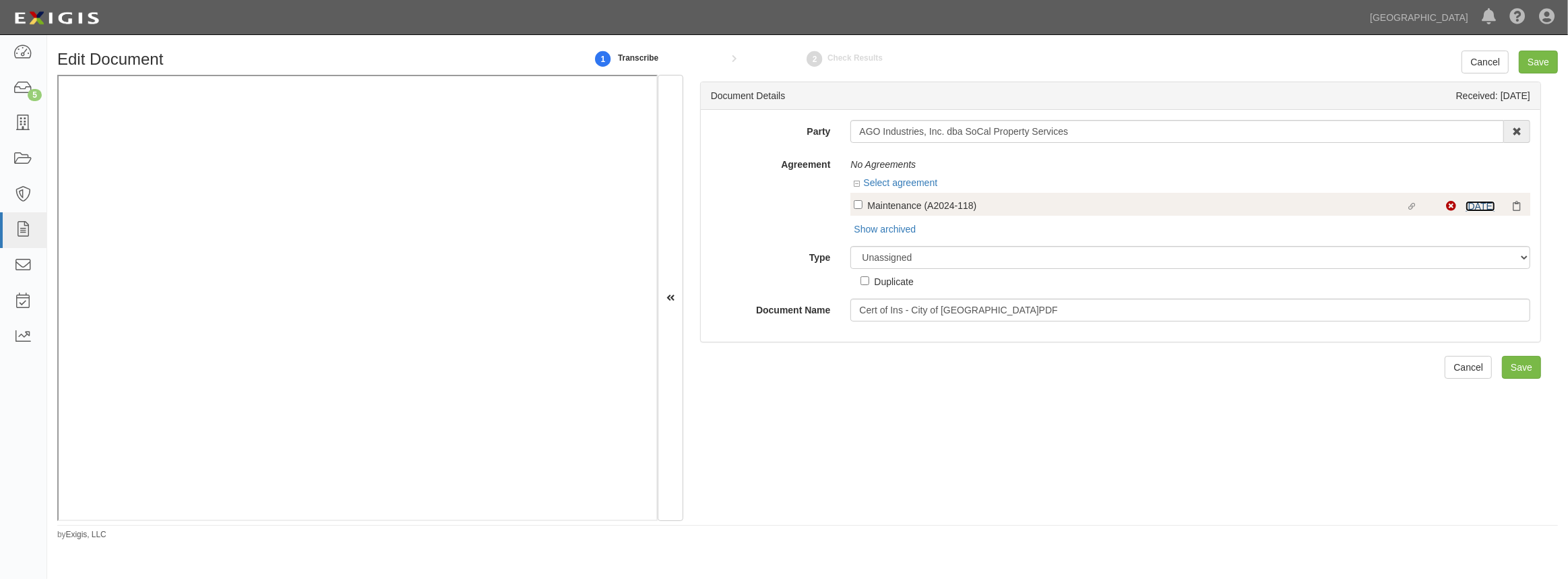
click at [1476, 204] on link "8/1/25" at bounding box center [1481, 206] width 30 height 11
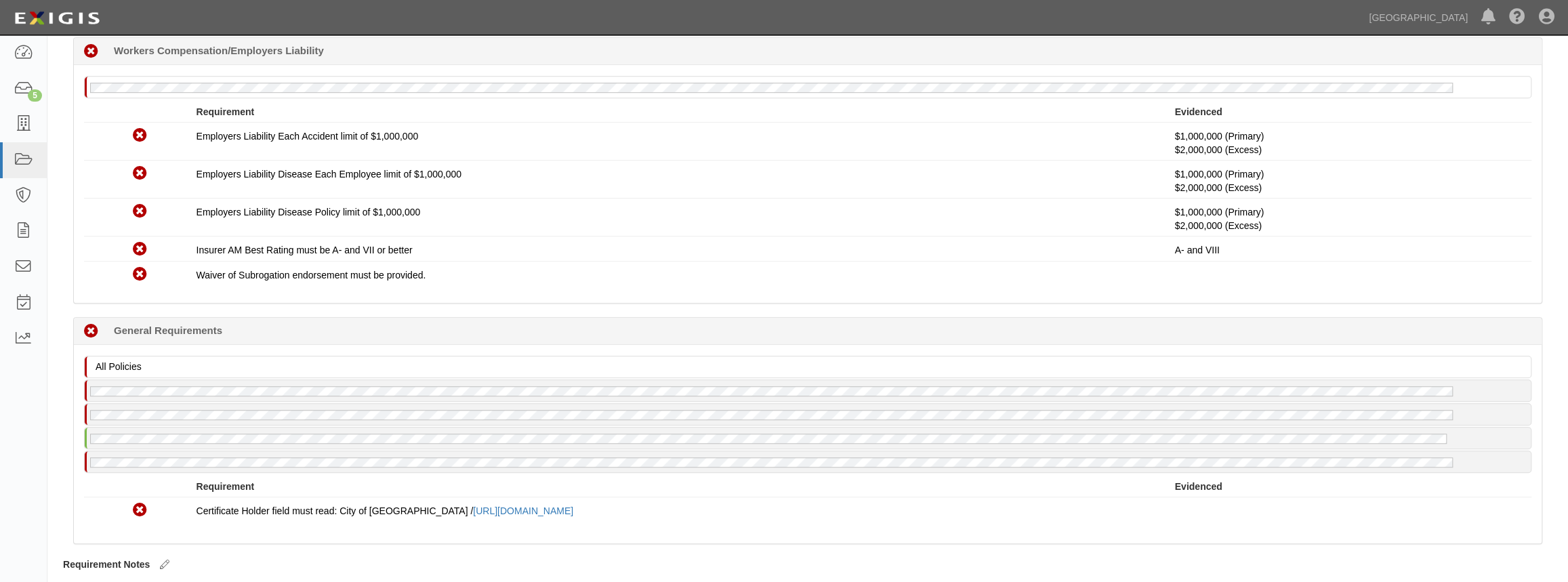
scroll to position [785, 0]
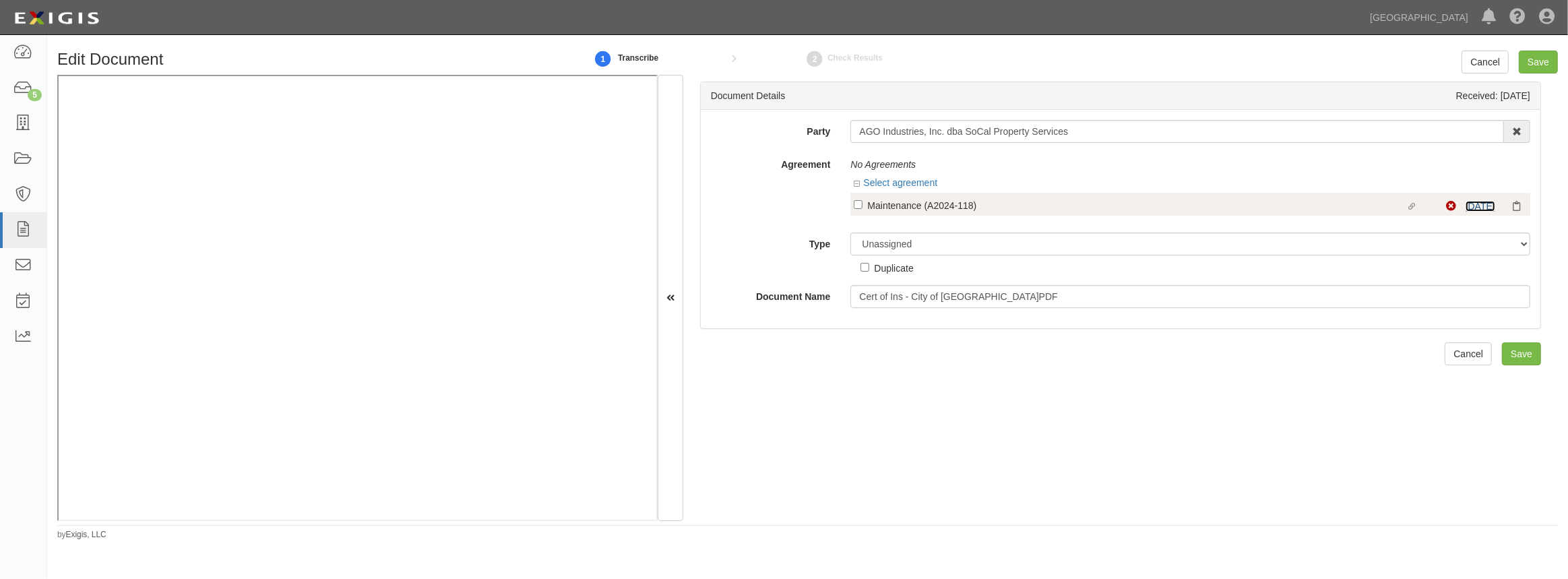
click at [1467, 208] on link "[DATE]" at bounding box center [1481, 206] width 30 height 11
click at [862, 204] on input "Linked agreement Maintenance (A2024-118) Linked agreement" at bounding box center [858, 204] width 9 height 9
checkbox input "true"
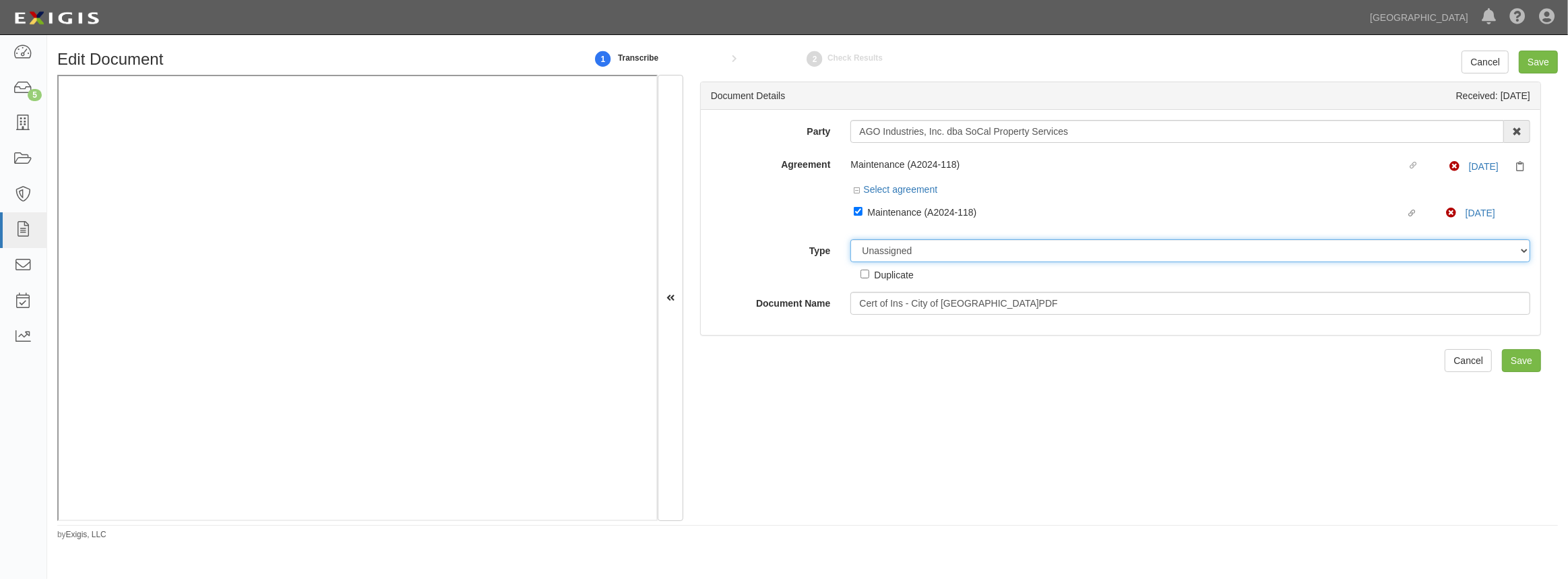
click at [885, 257] on select "Unassigned Binder Cancellation Notice Certificate Contract Endorsement Insuranc…" at bounding box center [1190, 251] width 680 height 23
select select "CertificateDetail"
click at [850, 239] on select "Unassigned Binder Cancellation Notice Certificate Contract Endorsement Insuranc…" at bounding box center [1190, 251] width 680 height 23
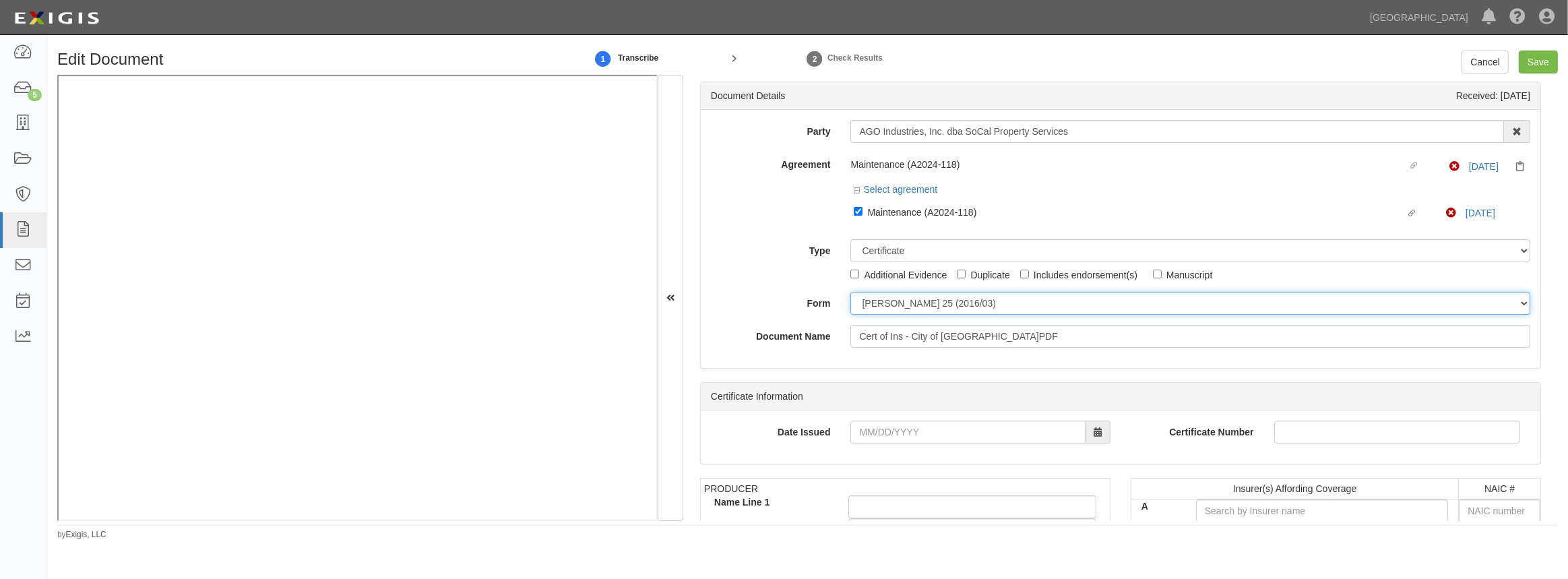
click at [912, 303] on select "ACORD 25 (2016/03) ACORD 101 ACORD 855 NY (2014/05) General" at bounding box center [1190, 304] width 680 height 23
select select "GeneralFormDetail"
click at [850, 292] on select "ACORD 25 (2016/03) ACORD 101 ACORD 855 NY (2014/05) General" at bounding box center [1190, 304] width 680 height 23
click at [880, 440] on input "Date Issued" at bounding box center [967, 432] width 234 height 23
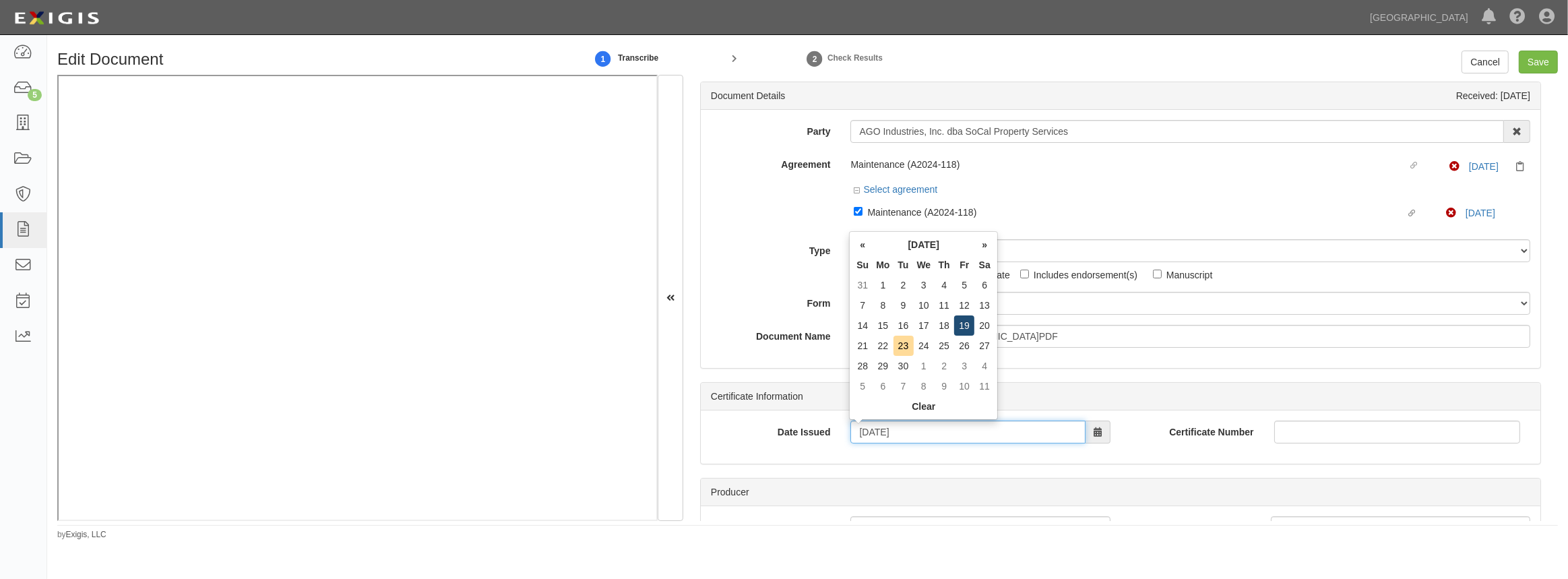
type input "09/19/2025"
click at [968, 325] on td "19" at bounding box center [964, 325] width 20 height 20
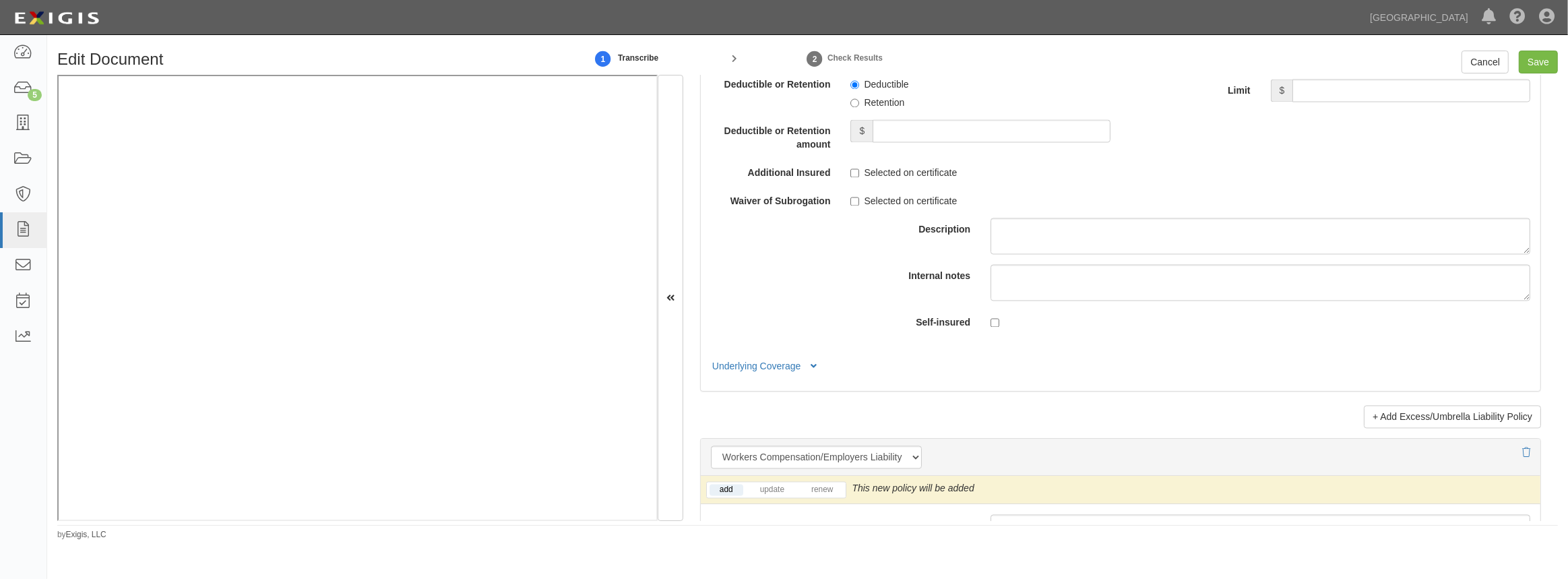
scroll to position [3247, 0]
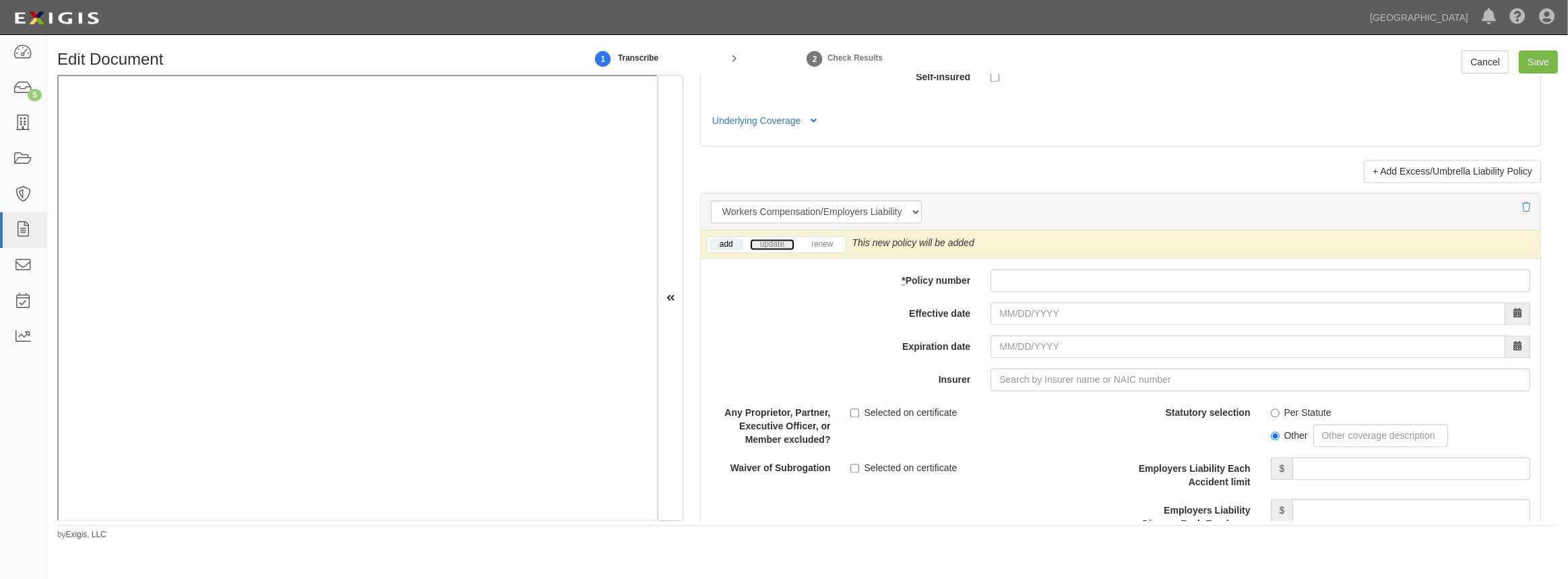
drag, startPoint x: 769, startPoint y: 243, endPoint x: 756, endPoint y: 247, distance: 13.6
click at [769, 243] on link "update" at bounding box center [772, 244] width 45 height 11
click at [1026, 272] on input "* Policy number" at bounding box center [1260, 280] width 540 height 23
paste input "CSWC010914-04"
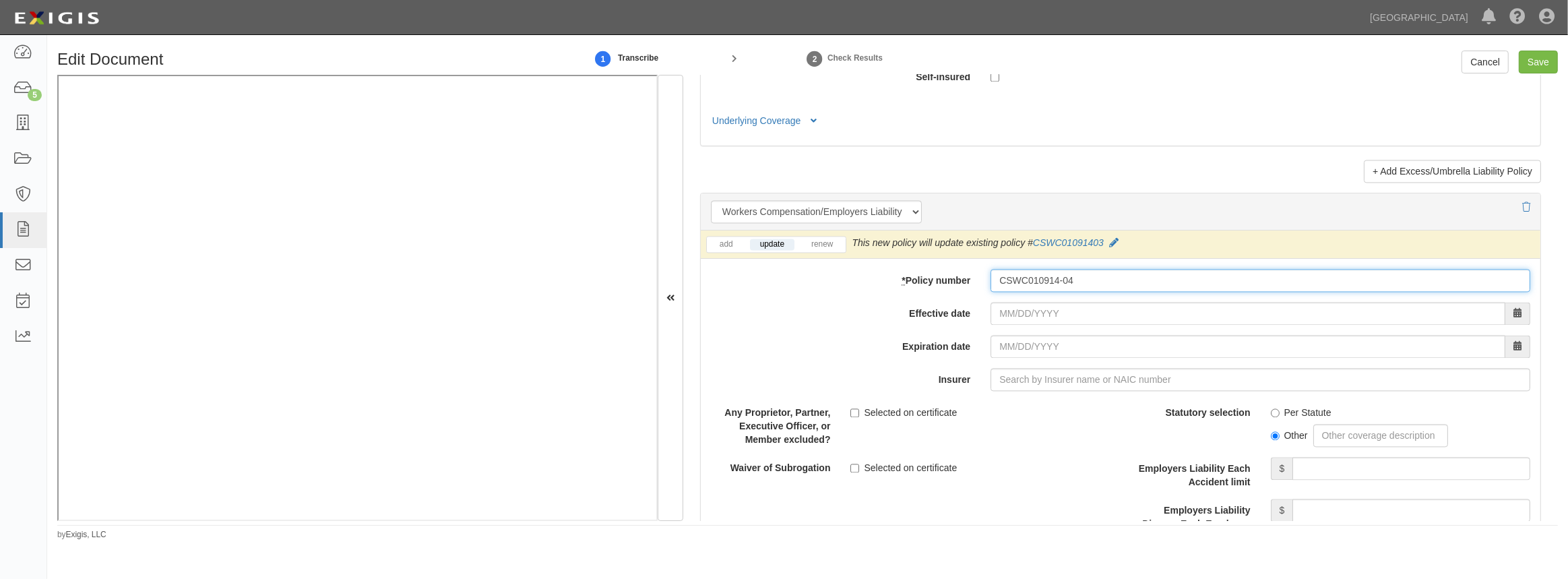
type input "CSWC010914-04"
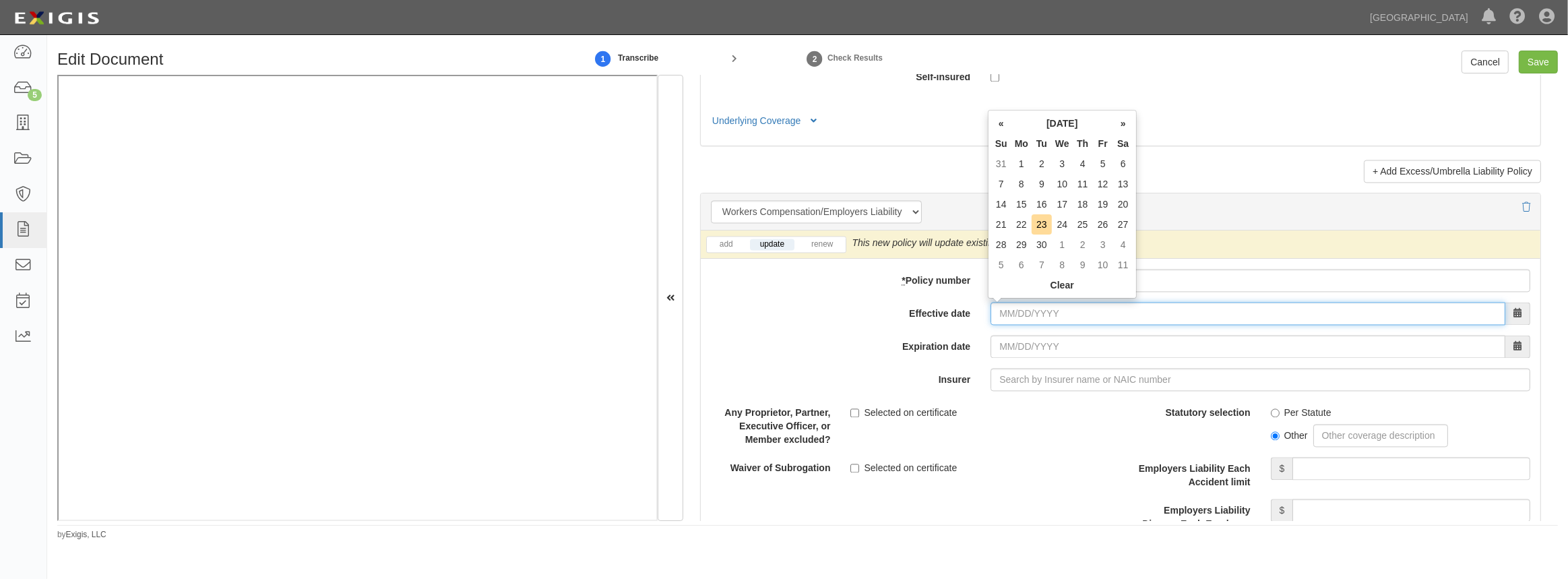
click at [1027, 316] on input "Effective date" at bounding box center [1248, 313] width 515 height 23
type input "09/19/2025"
type input "09/19/2026"
click at [1108, 204] on td "19" at bounding box center [1103, 204] width 20 height 20
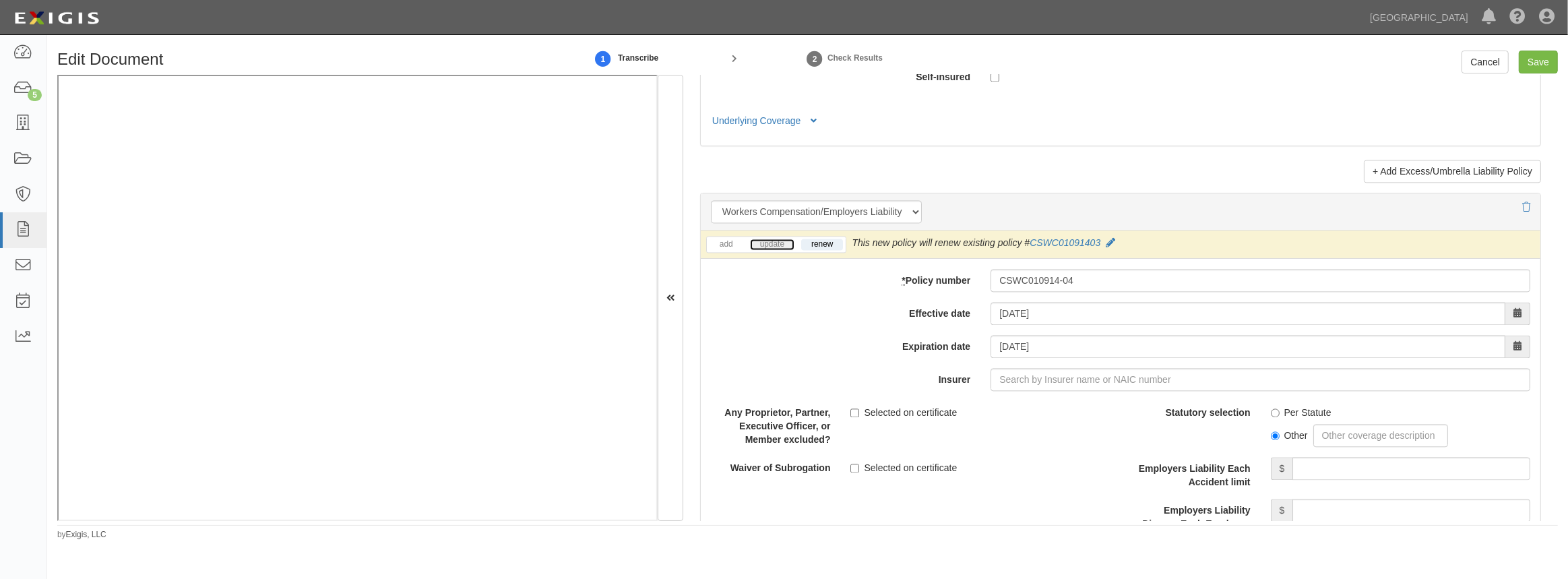
click at [766, 239] on link "update" at bounding box center [772, 244] width 45 height 11
click at [1047, 383] on input "Insurer" at bounding box center [1260, 379] width 540 height 23
type input "180 Seguros S.A. (0) NR Rating"
type input "1"
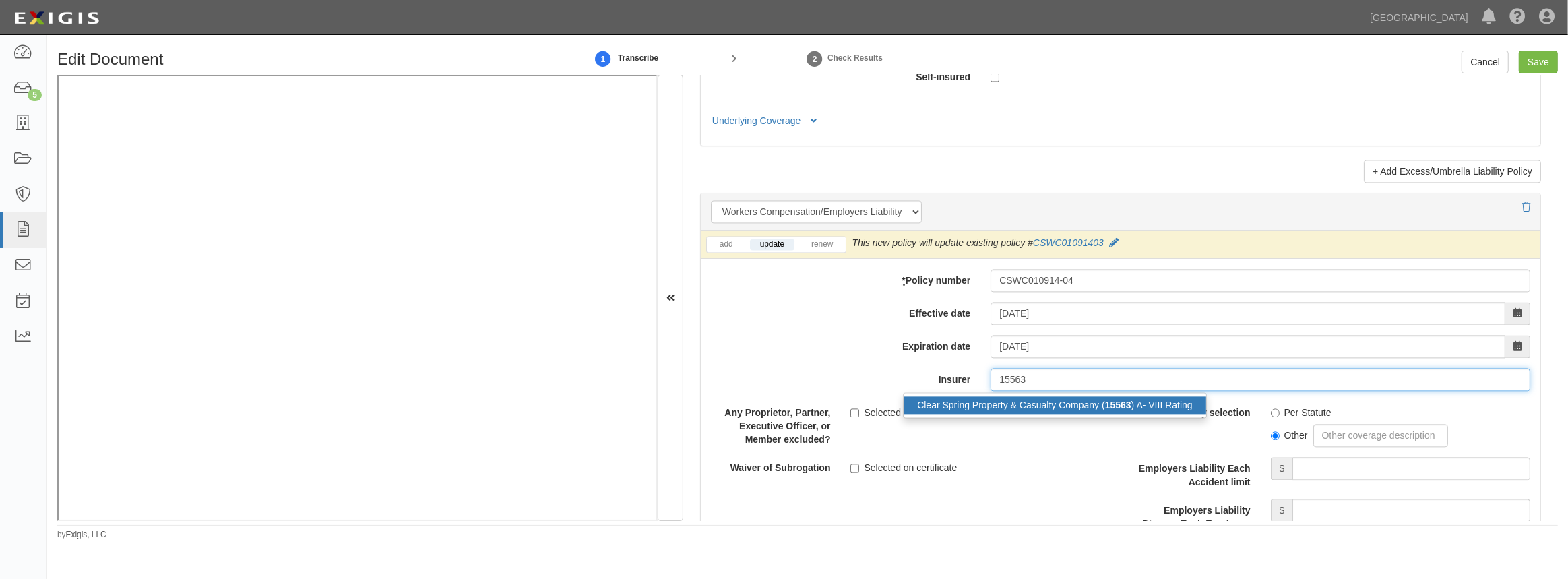
click at [1048, 397] on div "Clear Spring Property & Casualty Company ( 15563 ) A- VIII Rating" at bounding box center [1055, 405] width 303 height 18
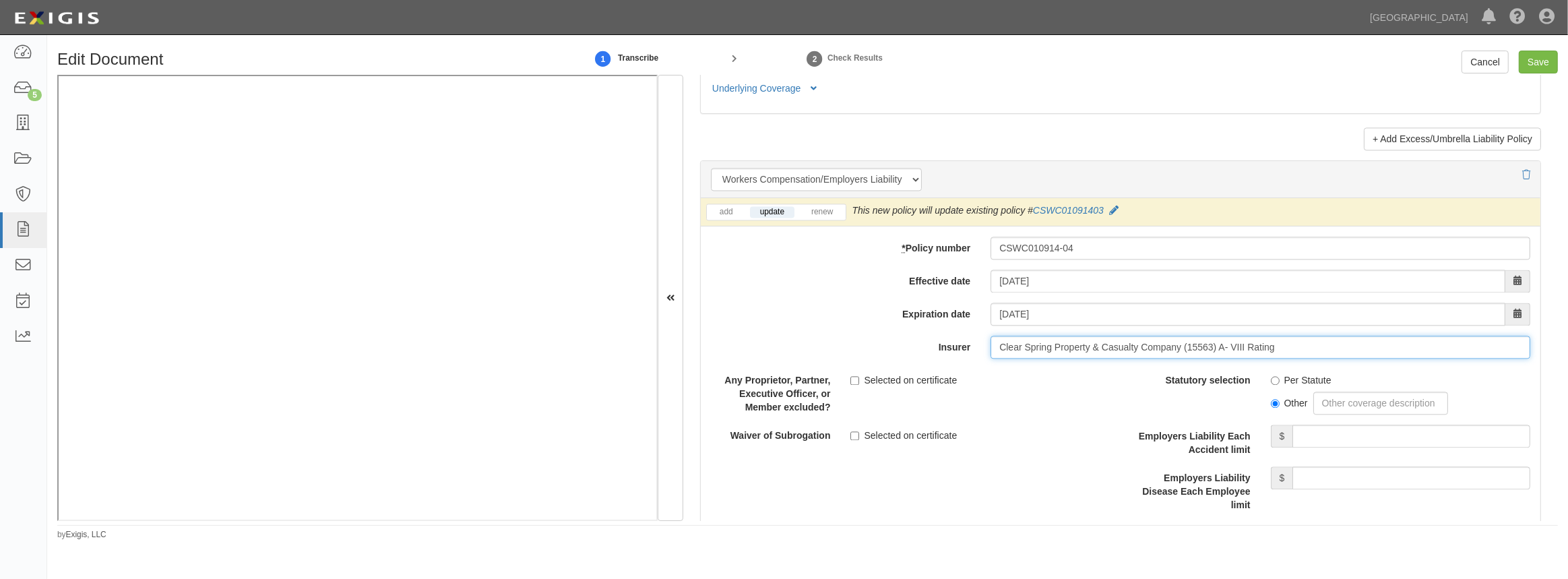
scroll to position [3308, 0]
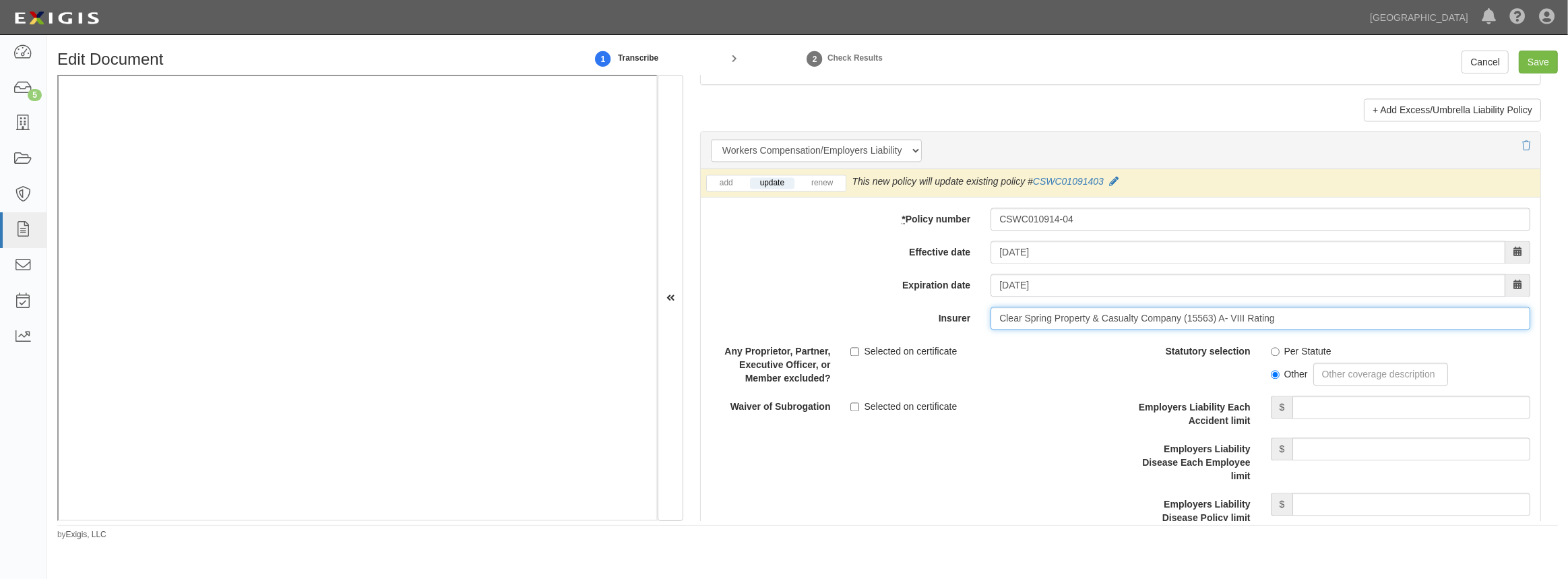
type input "Clear Spring Property & Casualty Company (15563) A- VIII Rating"
click at [1271, 350] on input "Per Statute" at bounding box center [1276, 352] width 9 height 9
radio input "true"
click at [1346, 397] on input "Employers Liability Each Accident limit" at bounding box center [1411, 407] width 238 height 23
type input "1,000,000"
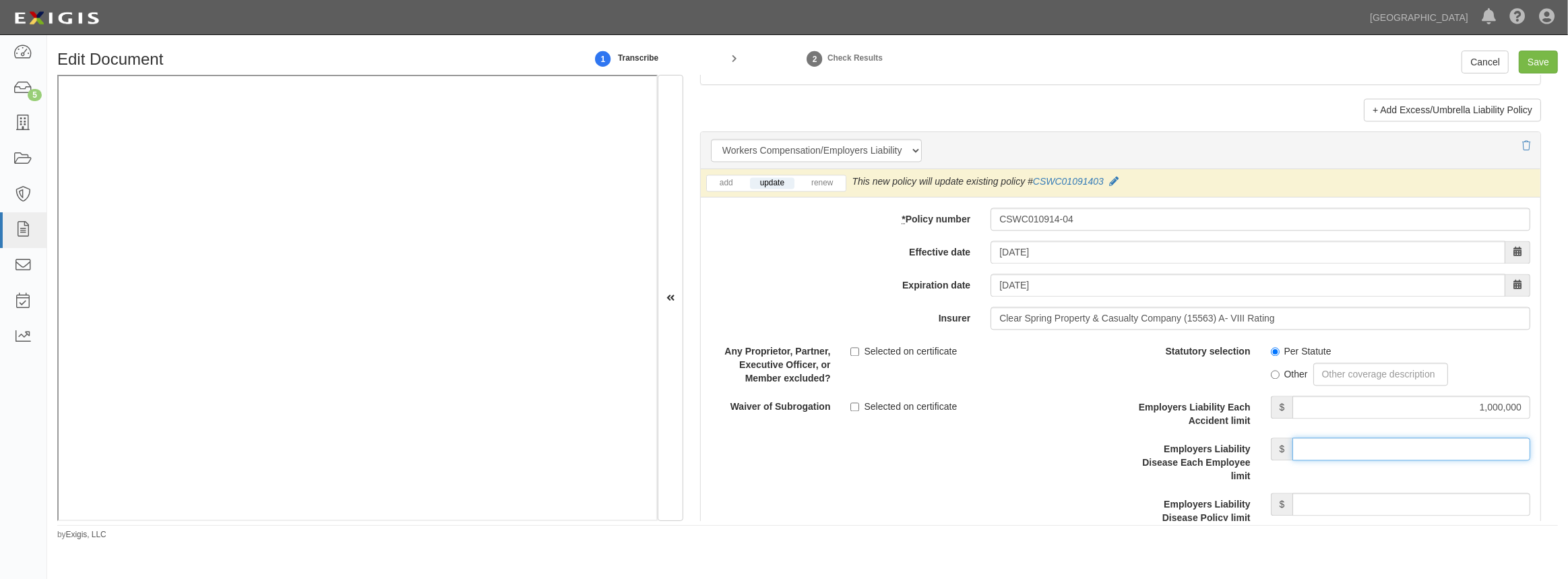
click at [1327, 452] on input "Employers Liability Disease Each Employee limit" at bounding box center [1411, 449] width 238 height 23
type input "1,000,000"
click at [1353, 498] on input "Employers Liability Disease Policy limit" at bounding box center [1411, 504] width 238 height 23
type input "1,000,000"
click at [880, 470] on div "Description" at bounding box center [1121, 454] width 860 height 231
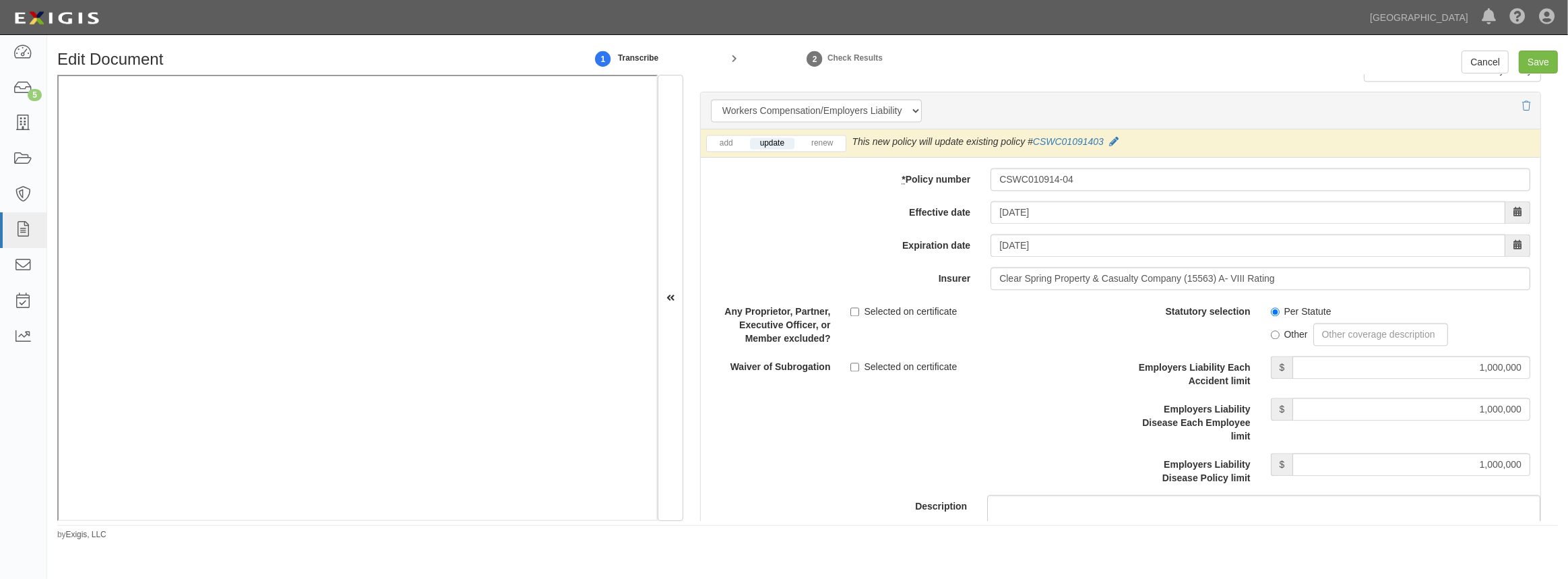
scroll to position [3370, 0]
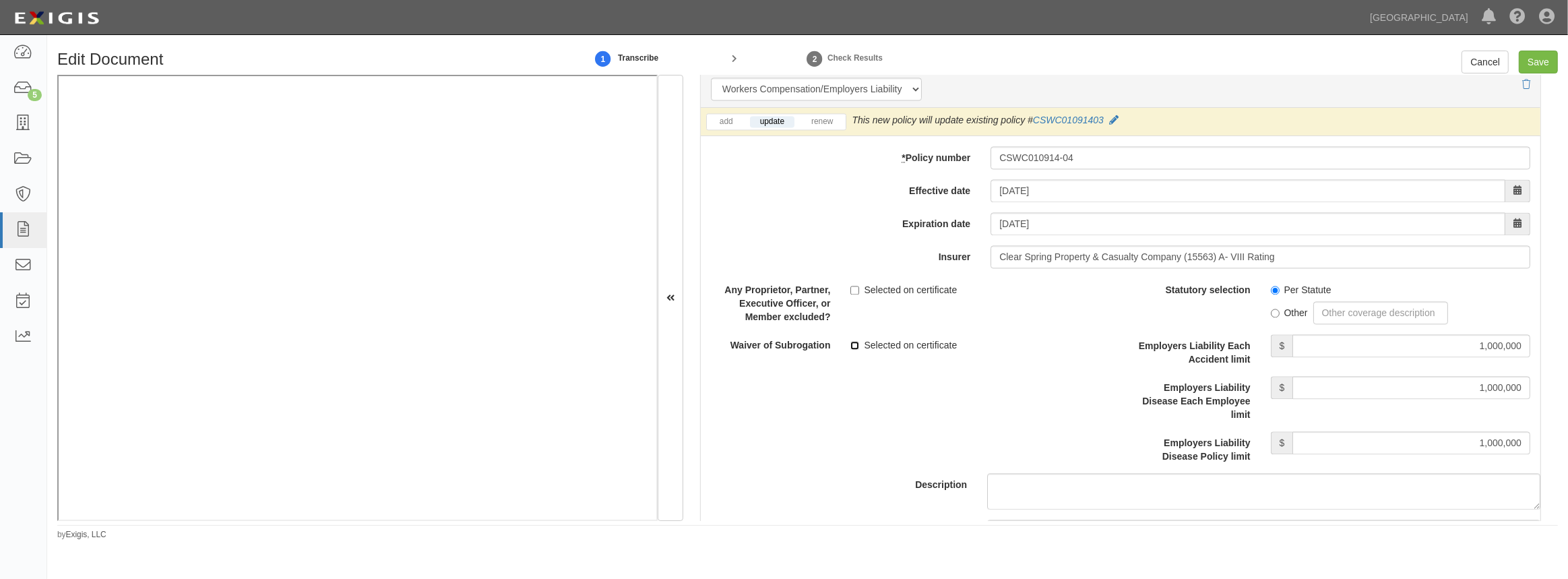
click at [853, 342] on input "Selected on certificate" at bounding box center [855, 346] width 9 height 9
checkbox input "true"
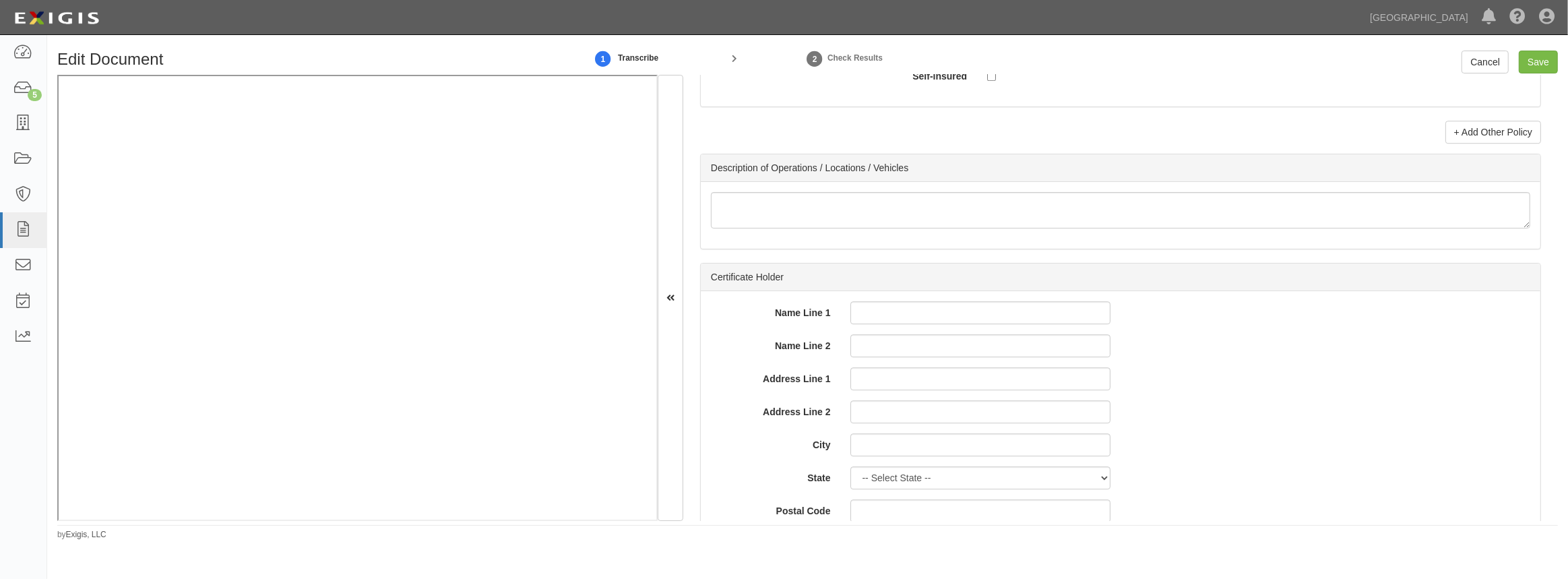
scroll to position [4450, 0]
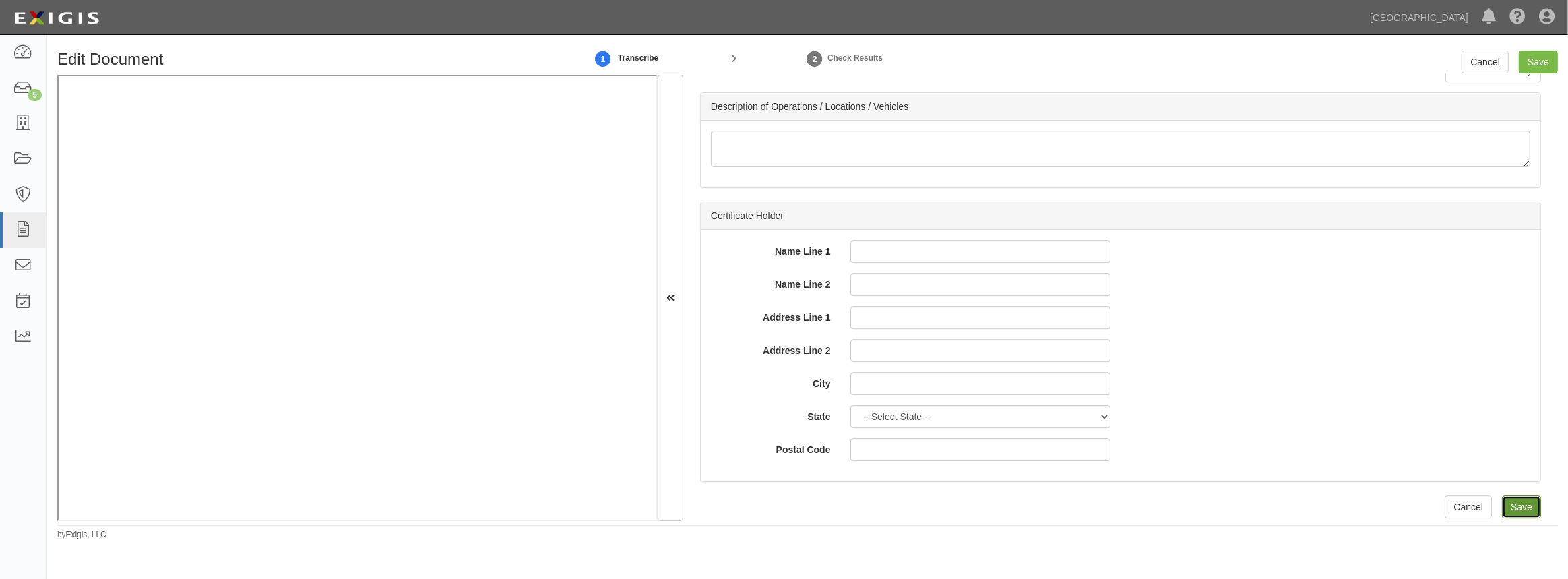
click at [1518, 506] on input "Save" at bounding box center [1521, 507] width 39 height 23
type input "1000000"
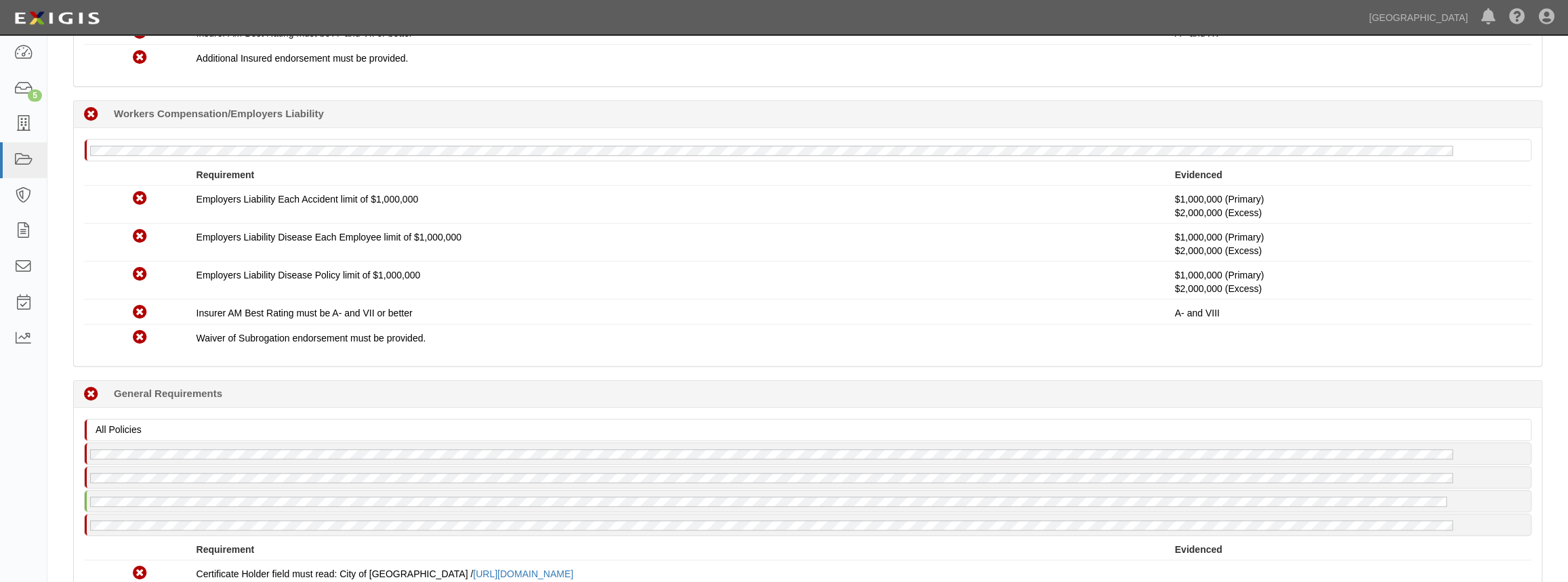
scroll to position [785, 0]
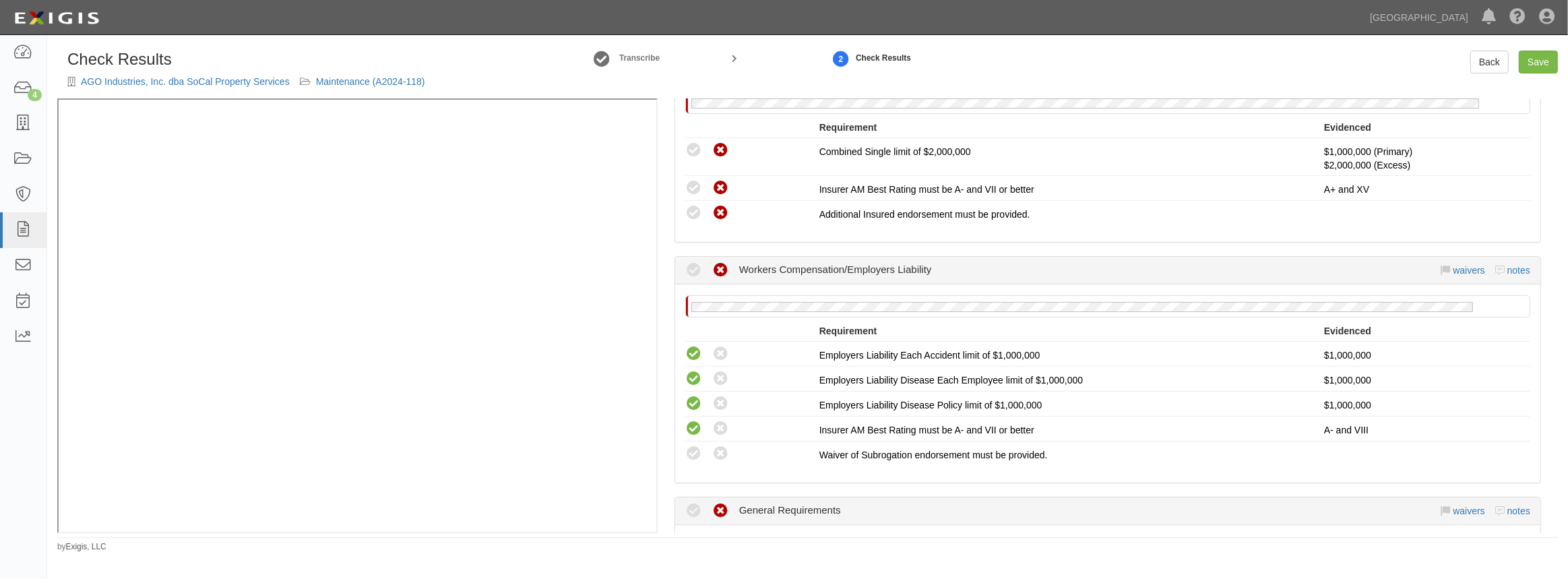
scroll to position [612, 0]
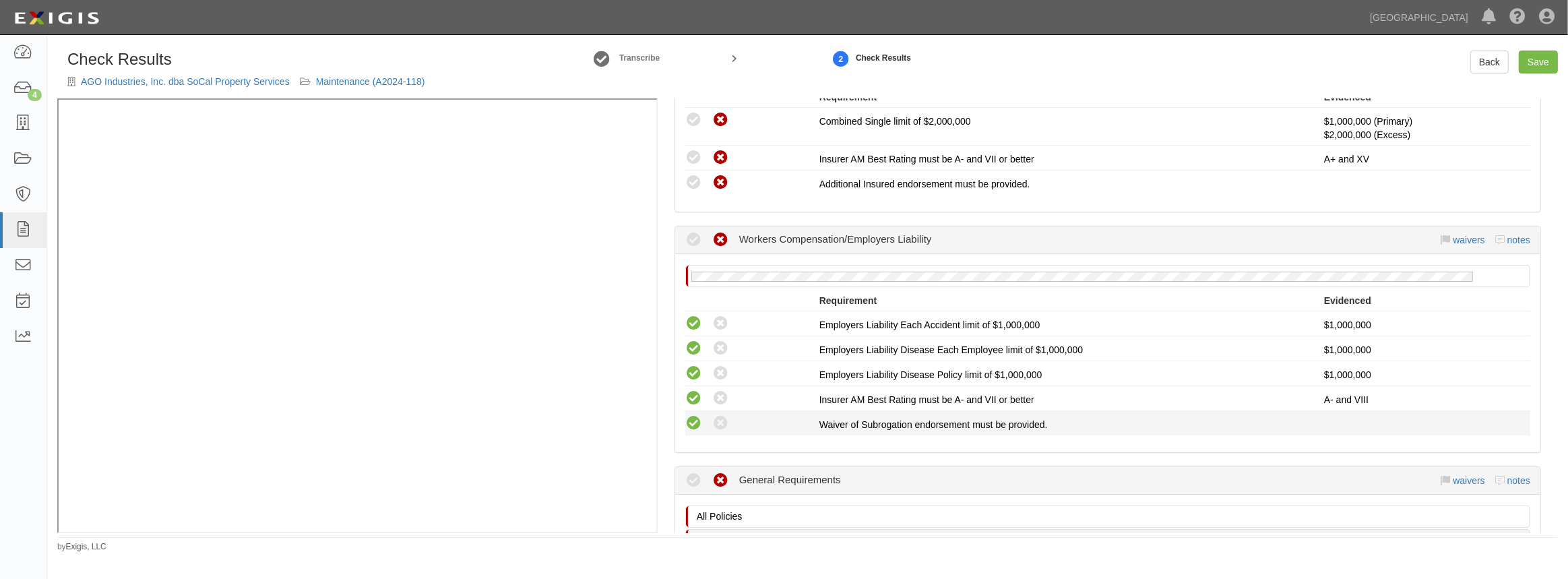
click at [692, 418] on icon at bounding box center [693, 423] width 17 height 17
radio input "true"
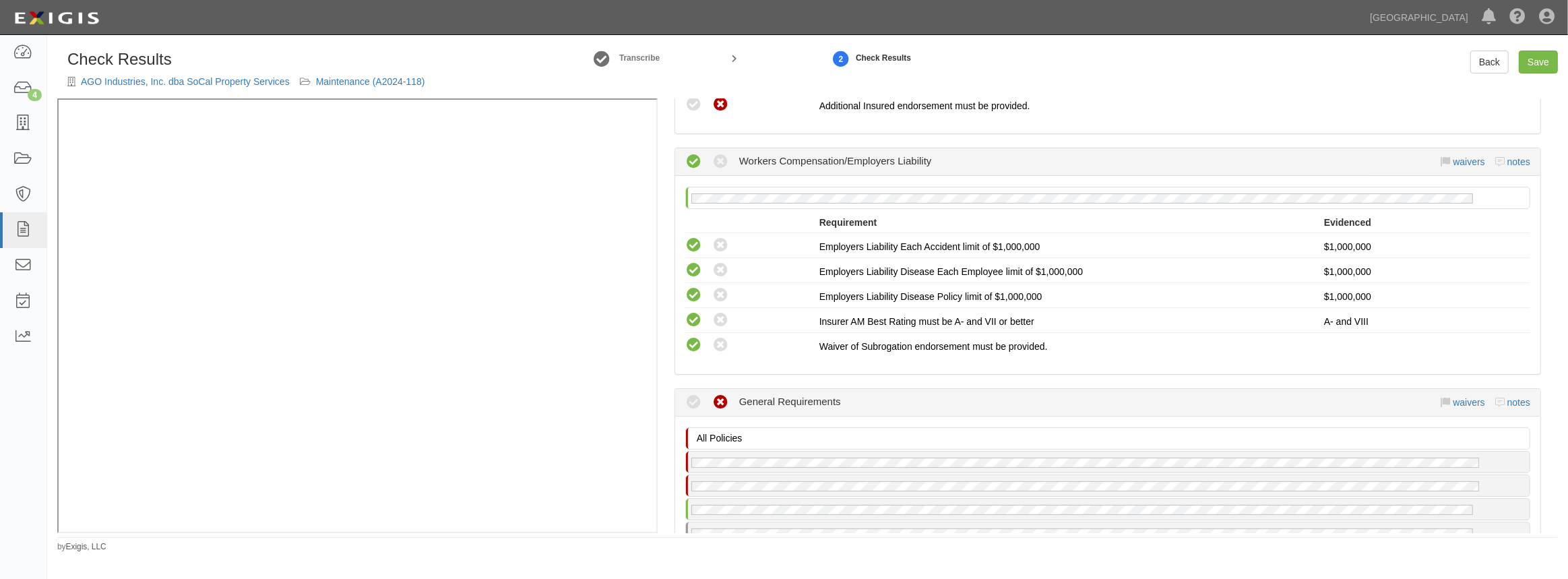
scroll to position [796, 0]
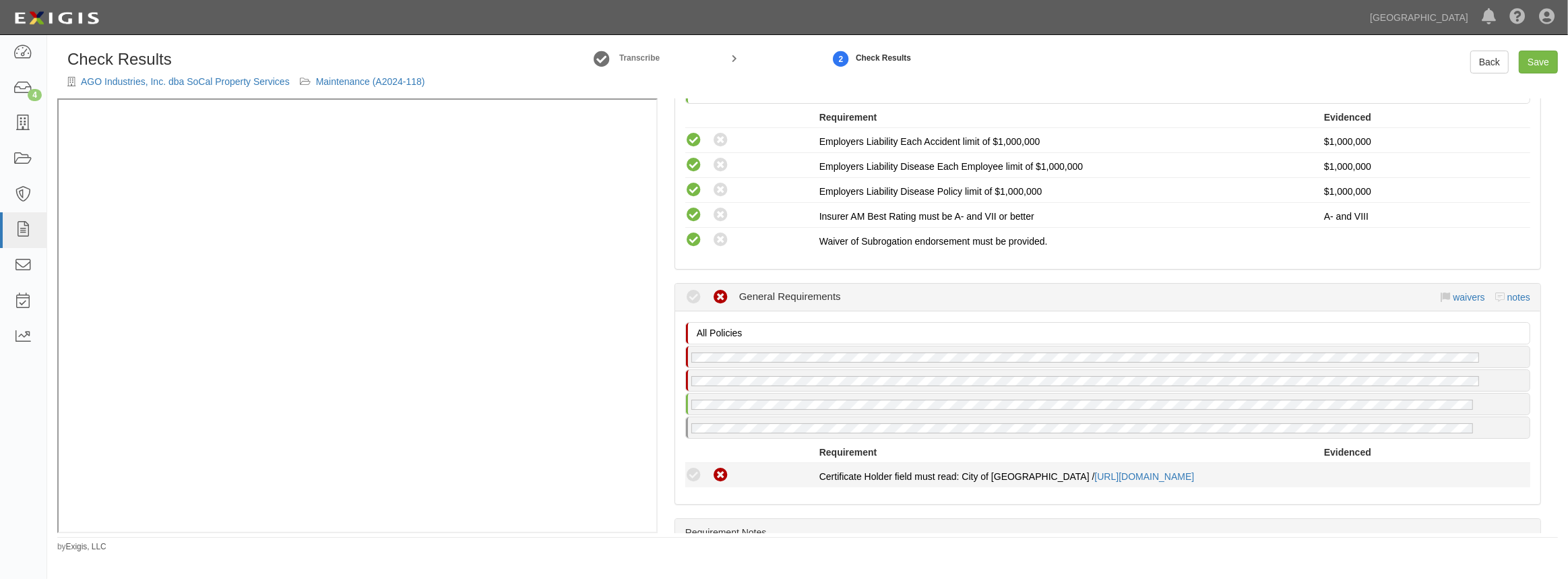
click at [693, 469] on icon at bounding box center [693, 475] width 17 height 17
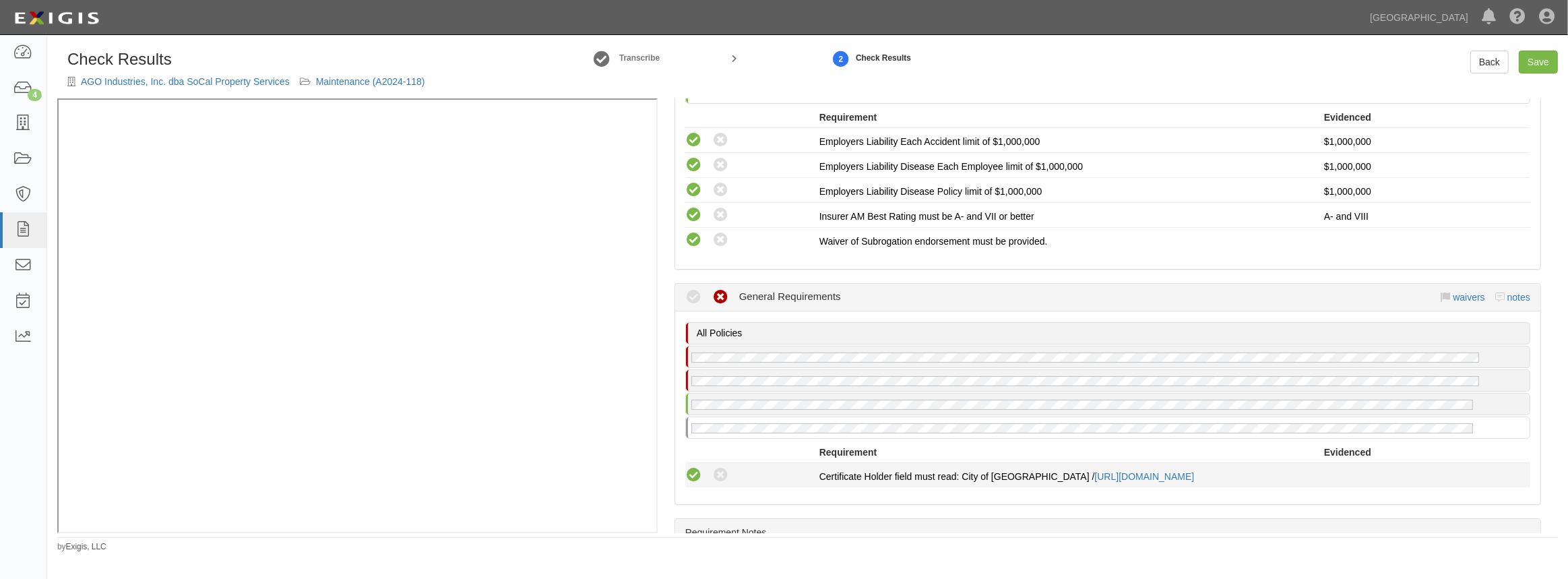
click at [693, 467] on icon at bounding box center [693, 475] width 17 height 17
radio input "true"
click at [691, 469] on icon at bounding box center [693, 475] width 17 height 17
radio input "true"
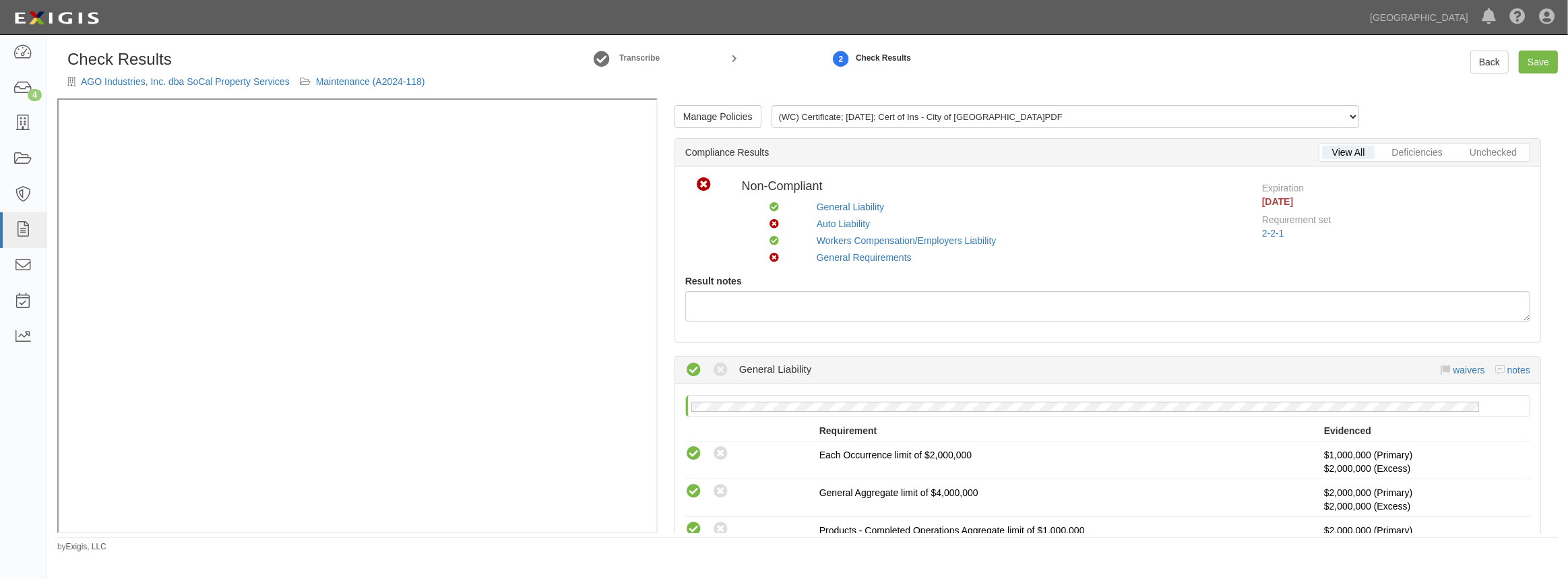
scroll to position [0, 0]
click at [1543, 74] on div "Check Results AGO Industries, Inc. dba SoCal Property Services Maintenance (A20…" at bounding box center [808, 75] width 1521 height 48
click at [1543, 64] on link "Save" at bounding box center [1538, 62] width 39 height 23
radio input "true"
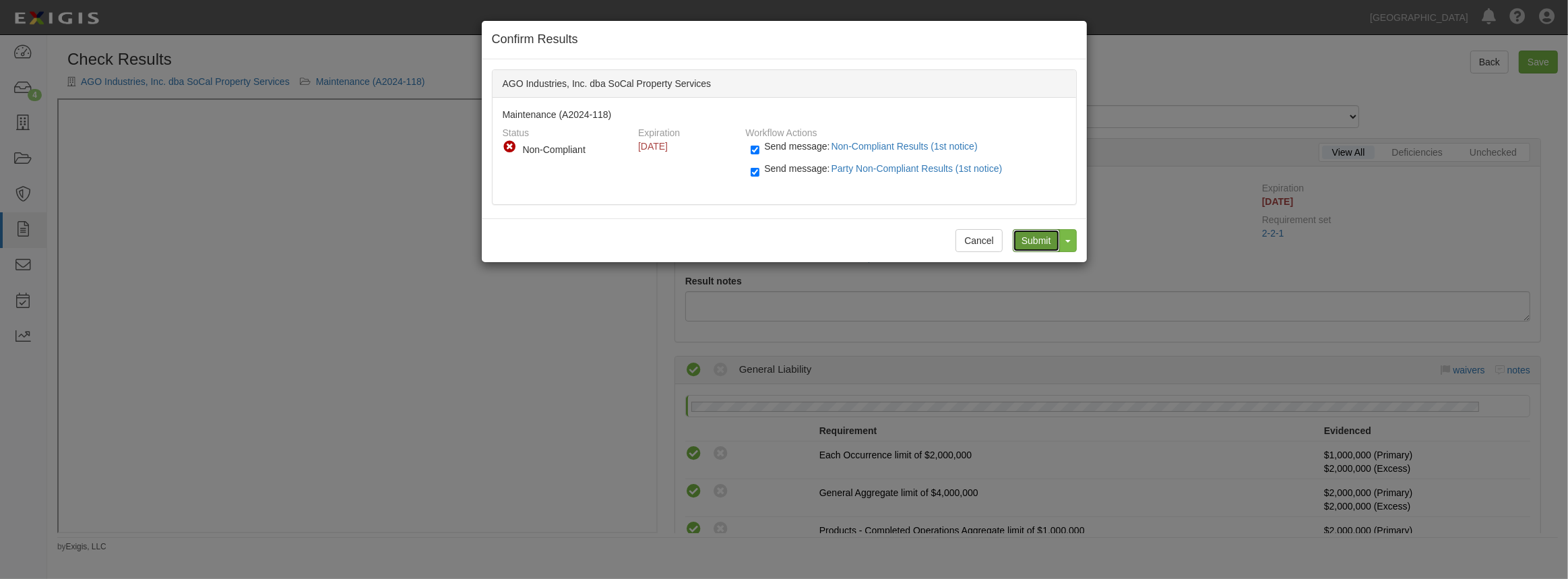
click at [1019, 239] on input "Submit" at bounding box center [1037, 240] width 47 height 23
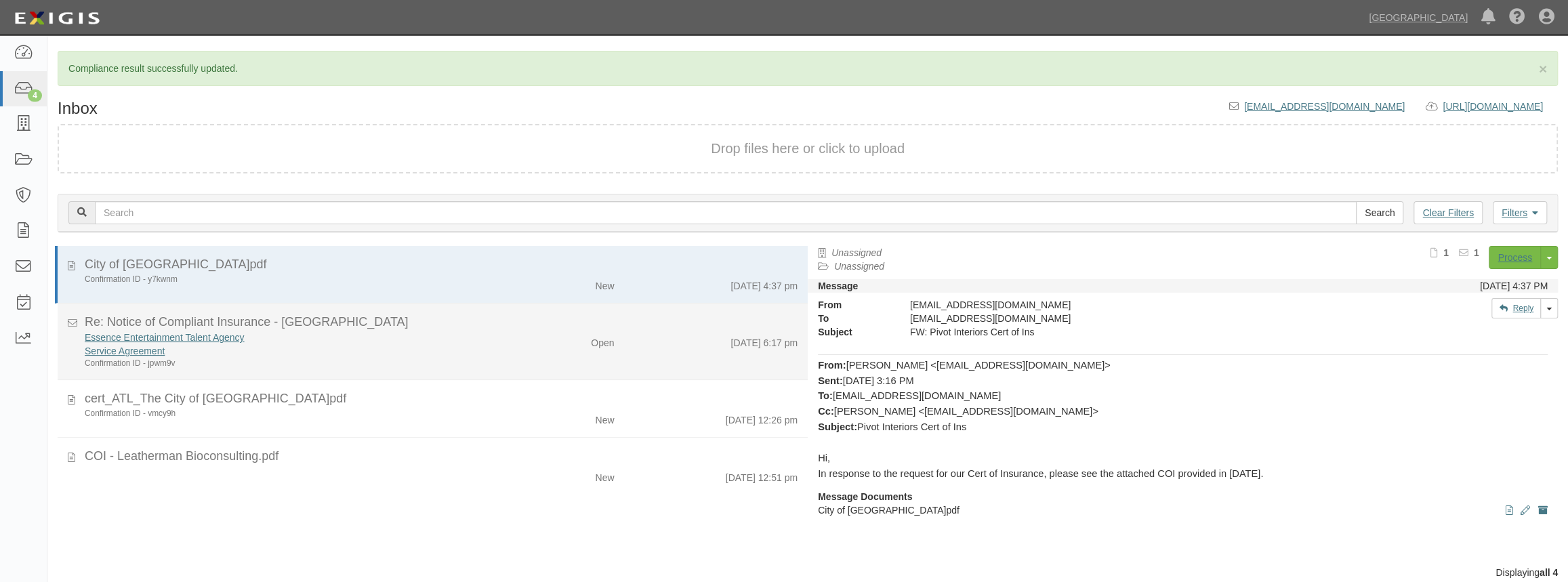
click at [549, 338] on div "Open" at bounding box center [563, 340] width 122 height 19
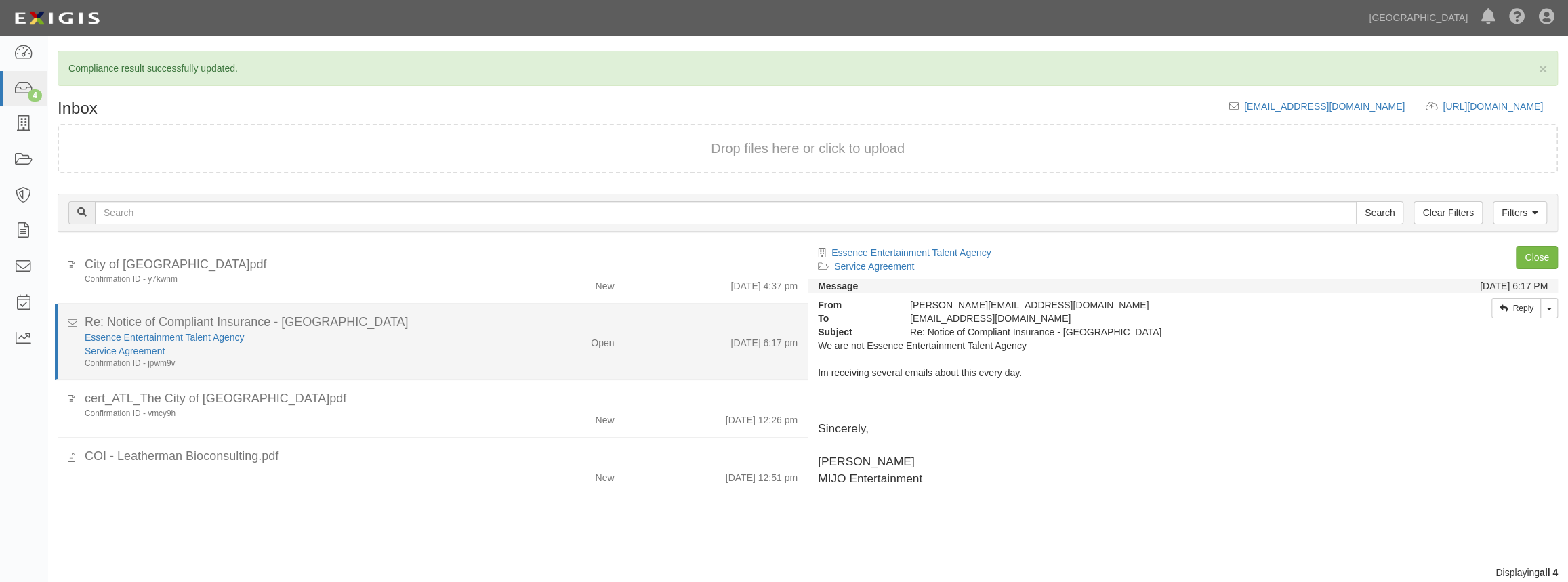
click at [549, 338] on div "Open" at bounding box center [563, 340] width 122 height 19
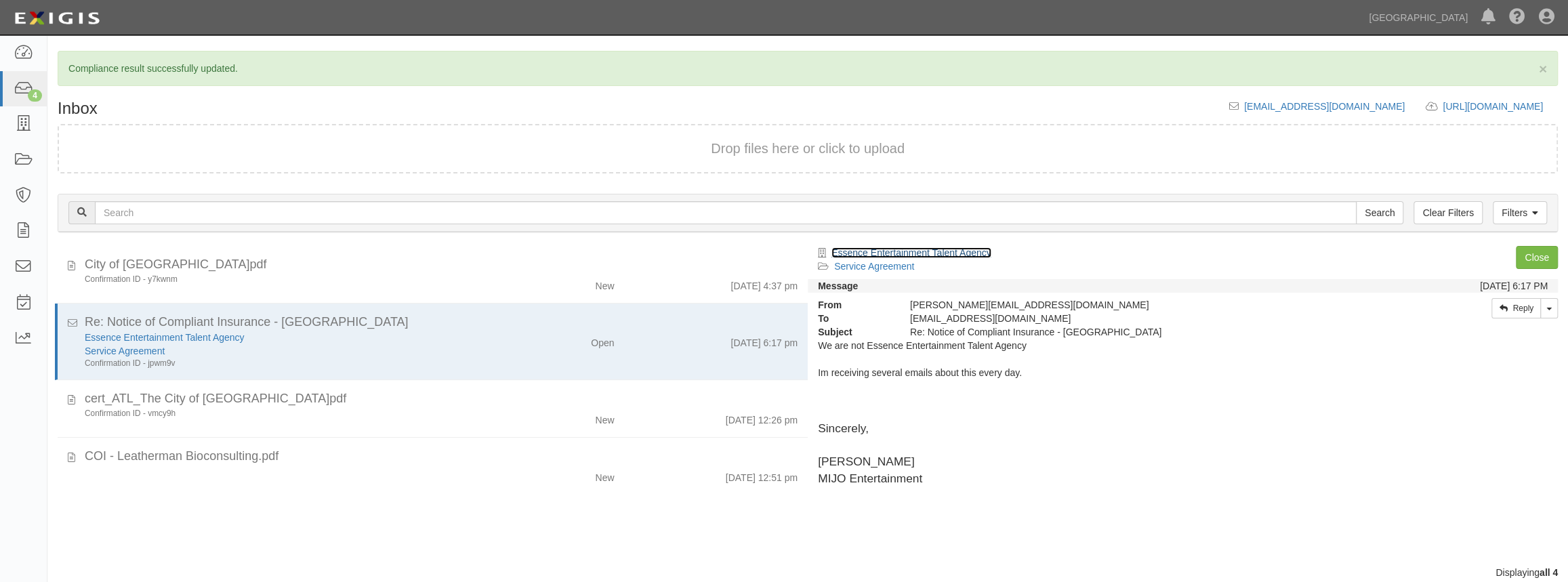
click at [910, 250] on link "Essence Entertainment Talent Agency" at bounding box center [911, 252] width 160 height 11
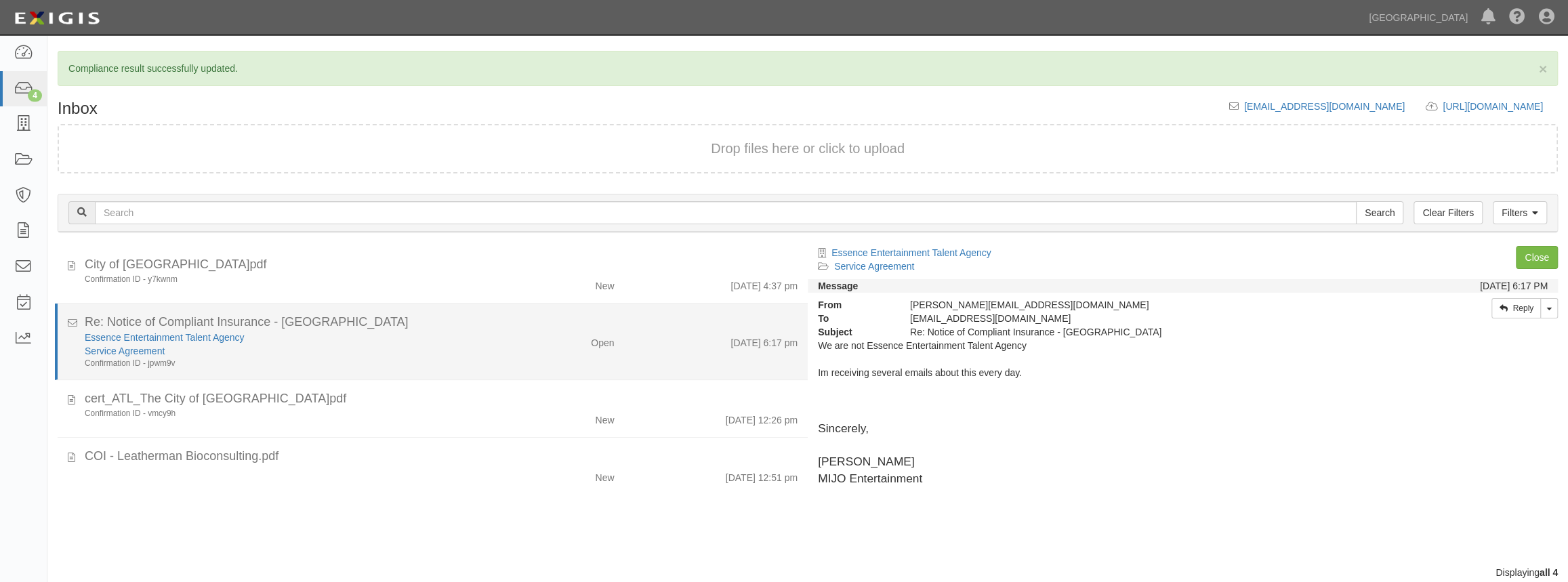
click at [530, 367] on div "Essence Entertainment Talent Agency Service Agreement Confirmation ID - jpwm9v …" at bounding box center [440, 350] width 733 height 39
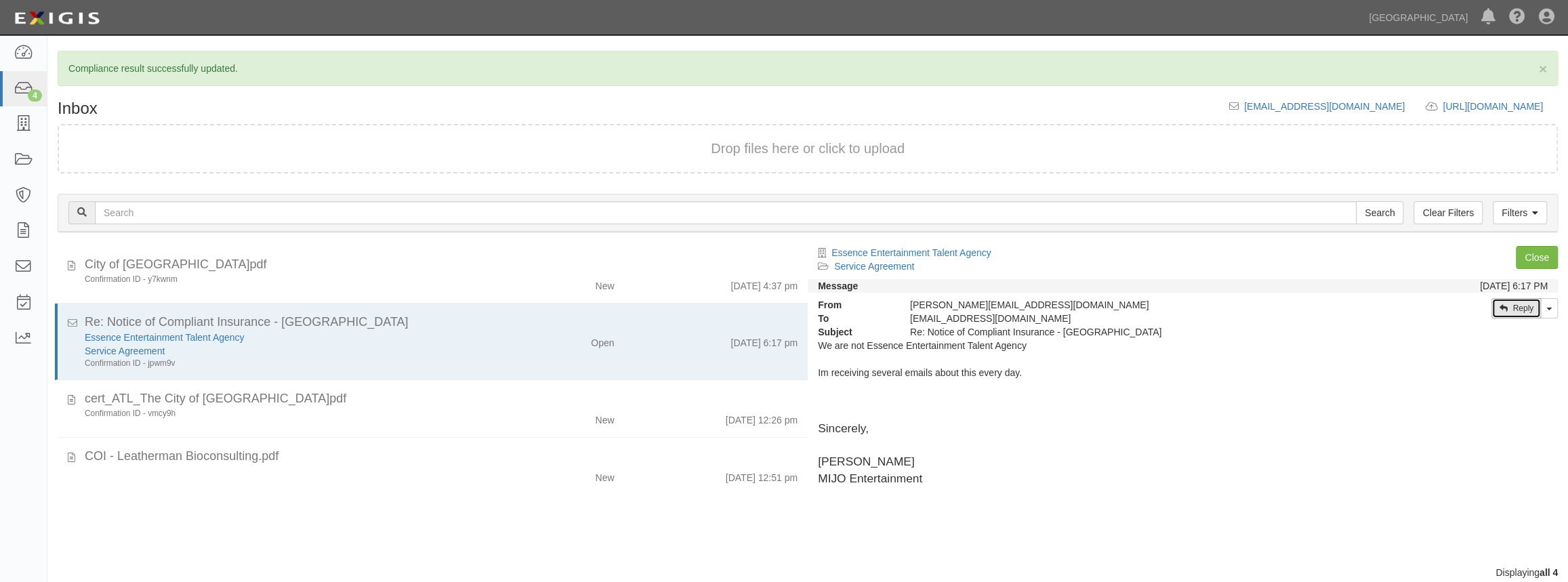
click at [1512, 305] on link "Reply" at bounding box center [1516, 308] width 49 height 20
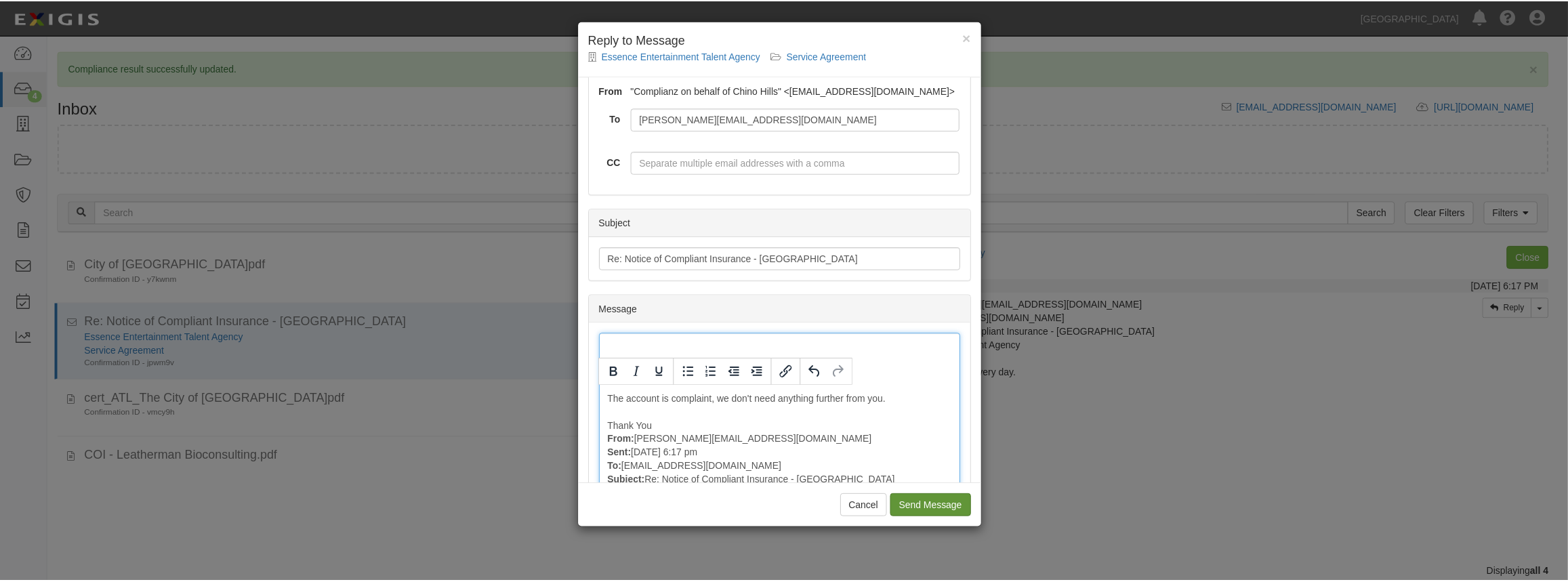
scroll to position [73, 0]
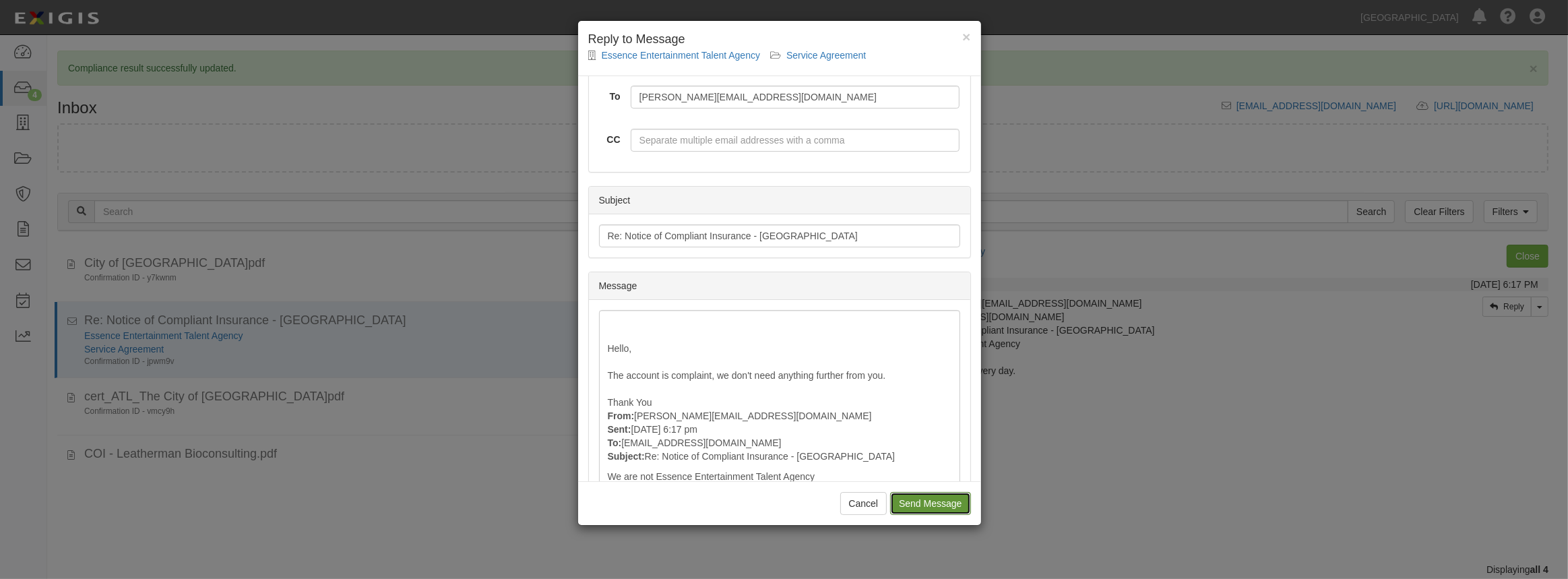
click at [938, 495] on input "Send Message" at bounding box center [930, 504] width 80 height 23
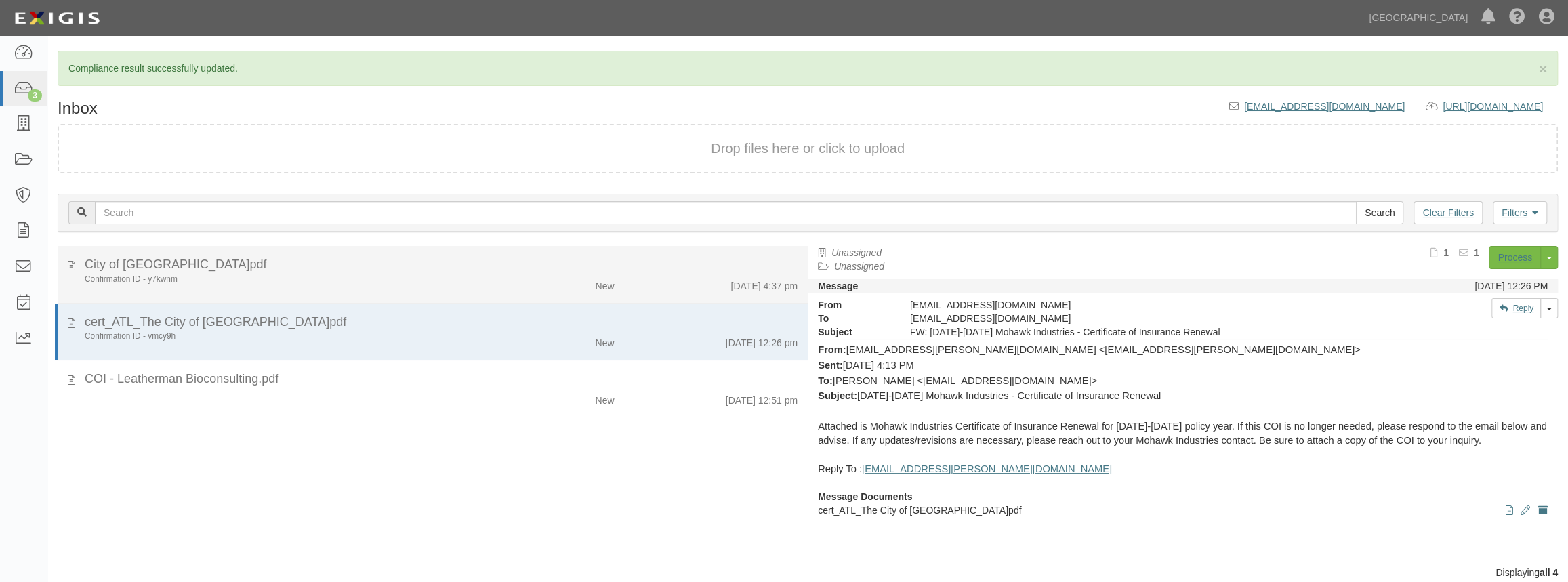
click at [347, 291] on li "City of Chino Hills.pdf Confirmation ID - y7kwnm New 9/19/25 4:37 pm" at bounding box center [432, 274] width 750 height 57
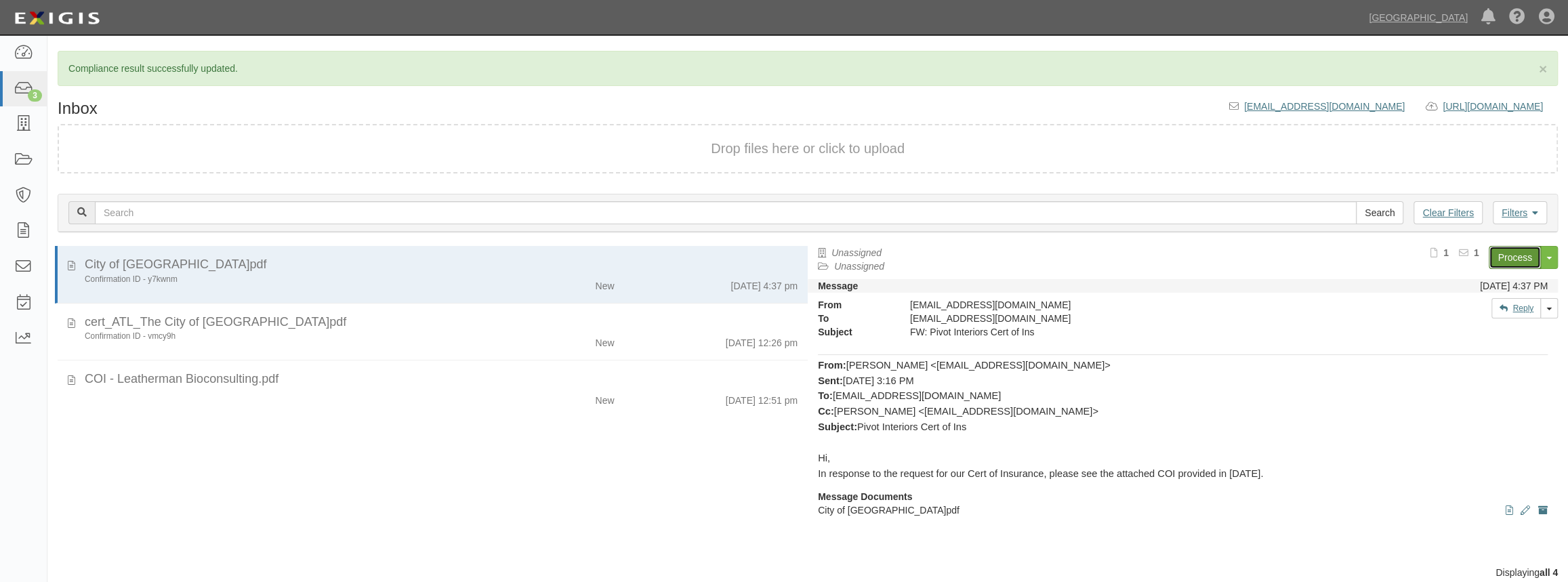
click at [1517, 257] on link "Process" at bounding box center [1514, 257] width 52 height 23
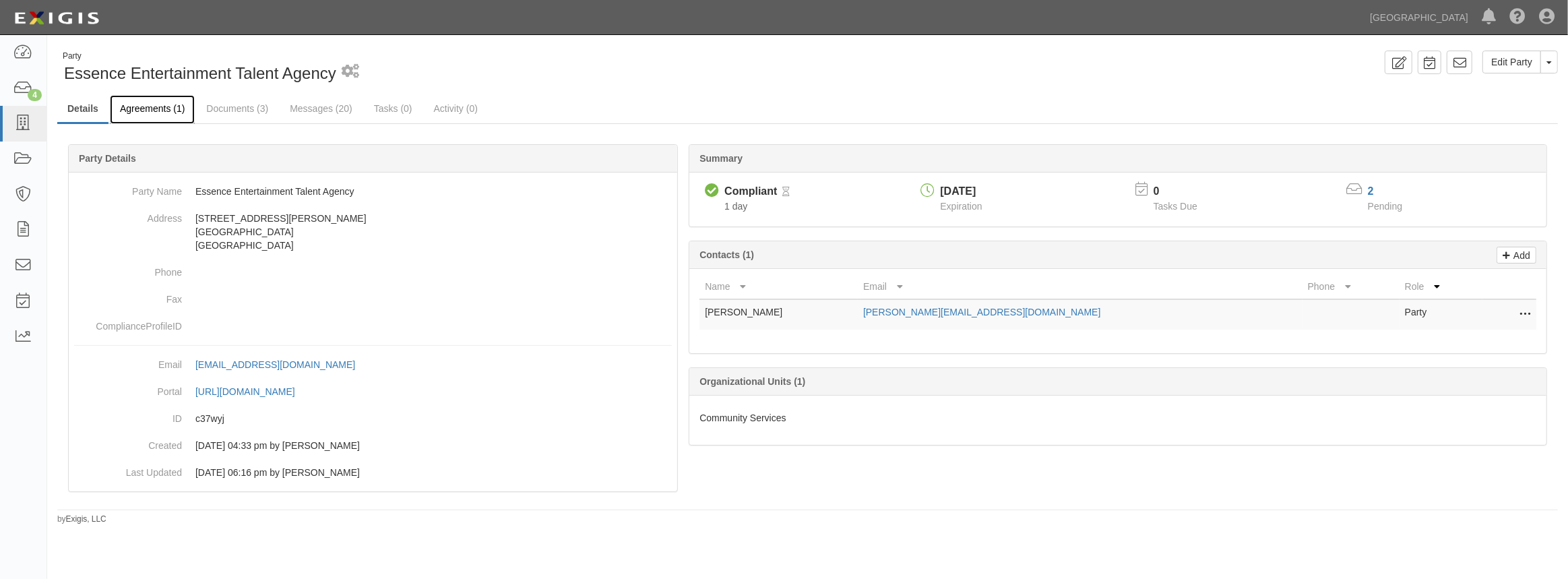
click at [167, 113] on link "Agreements (1)" at bounding box center [152, 109] width 85 height 29
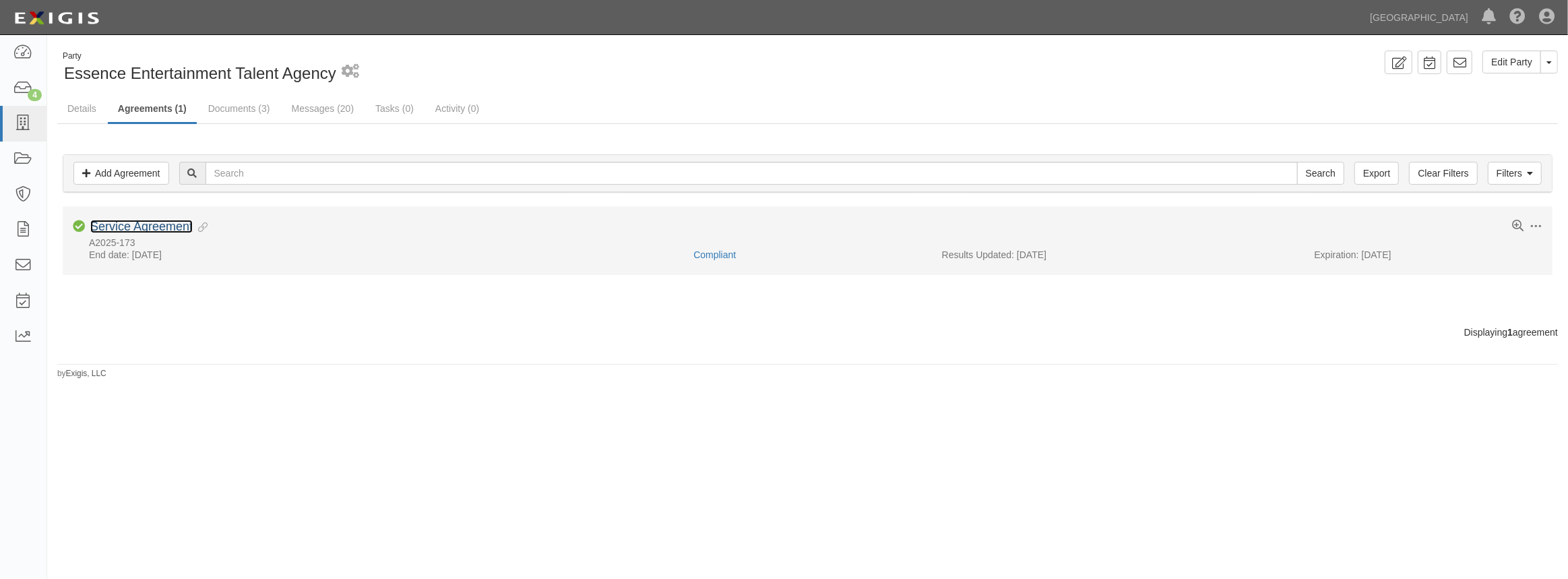
click at [138, 227] on link "Service Agreement" at bounding box center [141, 225] width 103 height 13
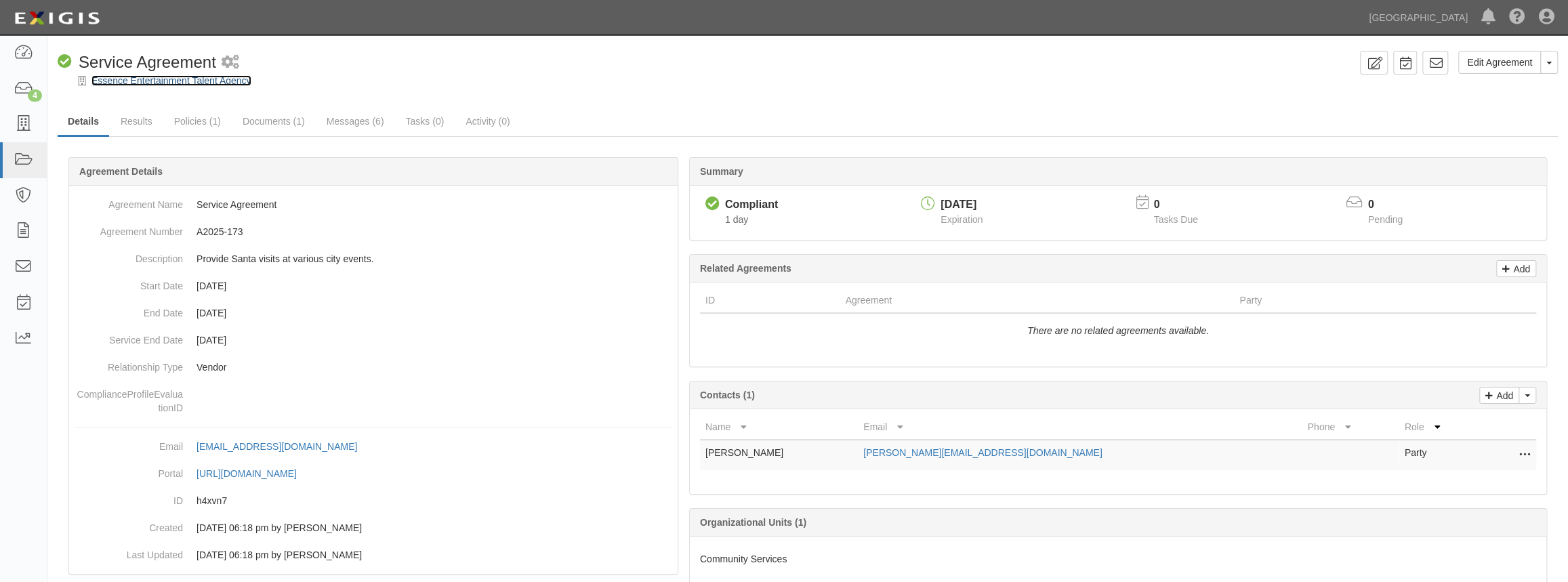
click at [168, 80] on link "Essence Entertainment Talent Agency" at bounding box center [171, 80] width 160 height 11
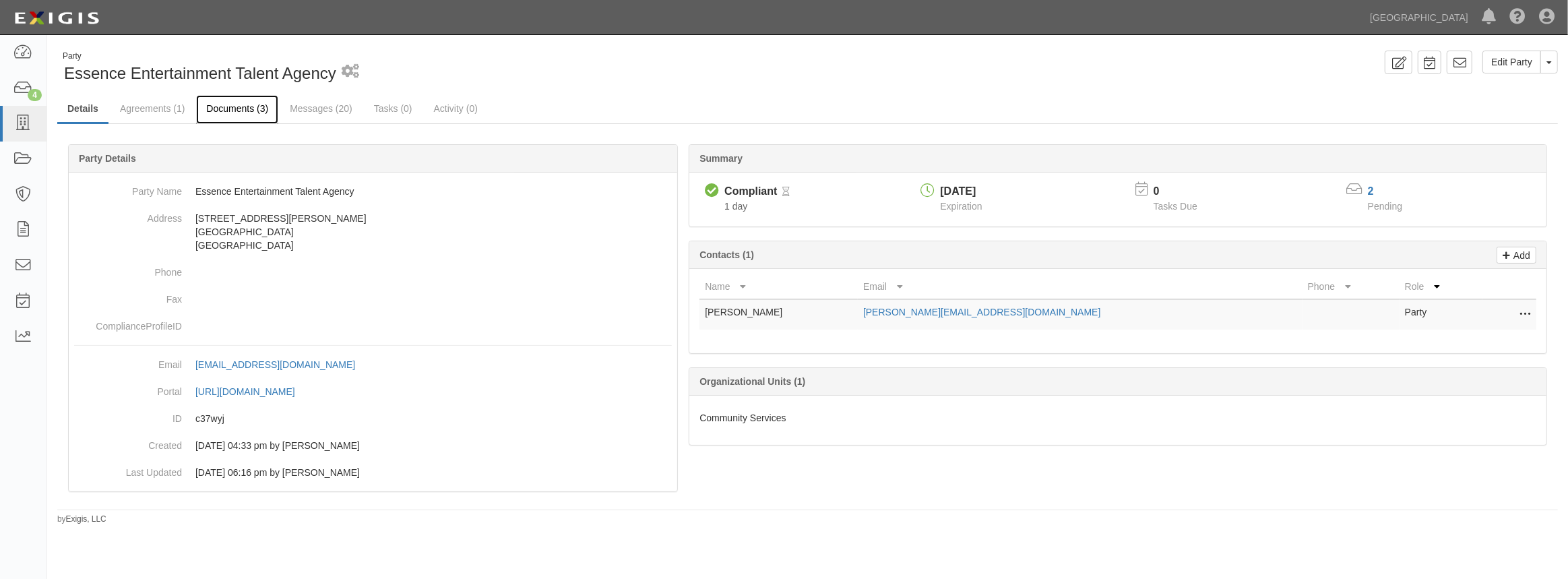
click at [240, 106] on link "Documents (3)" at bounding box center [238, 109] width 82 height 29
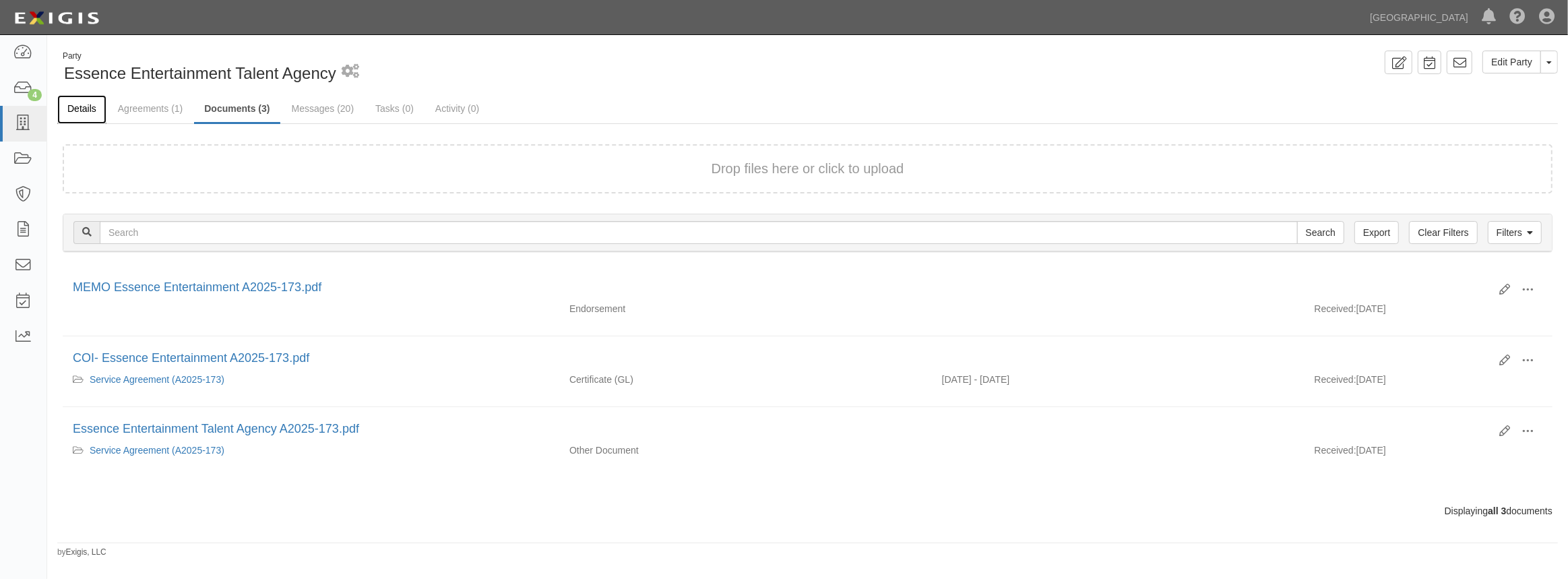
click at [90, 113] on link "Details" at bounding box center [82, 109] width 49 height 29
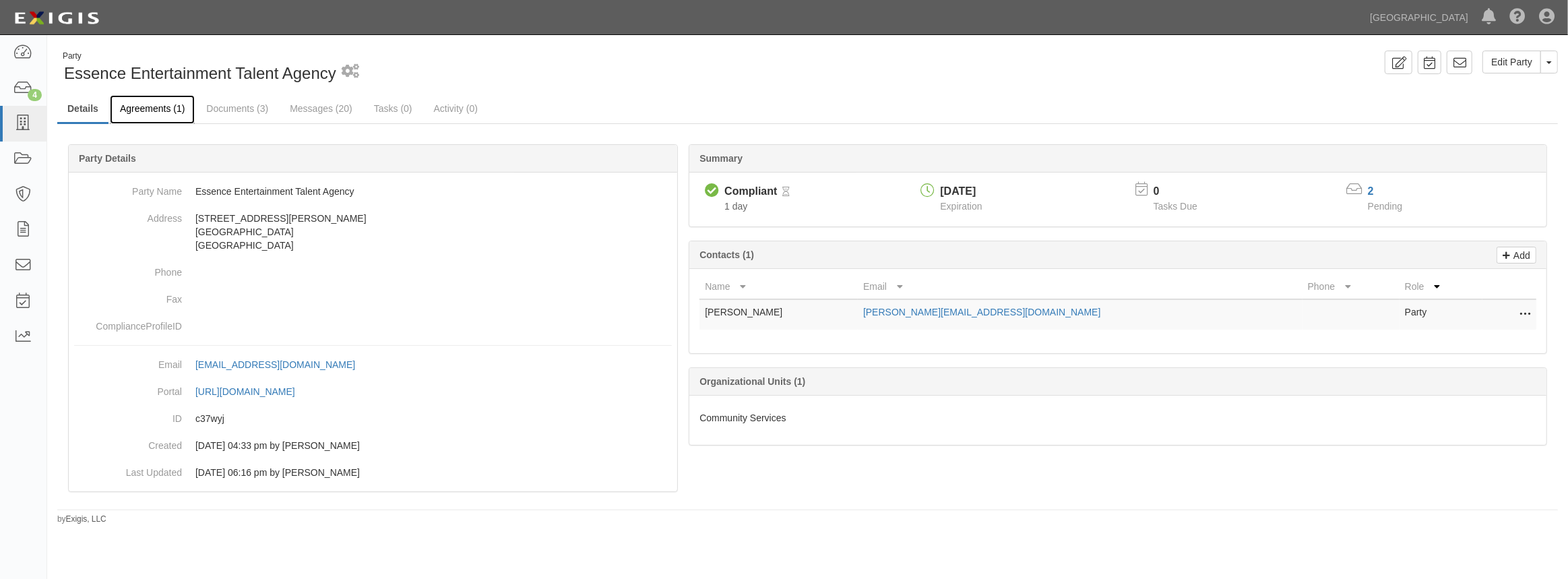
click at [166, 108] on link "Agreements (1)" at bounding box center [152, 109] width 85 height 29
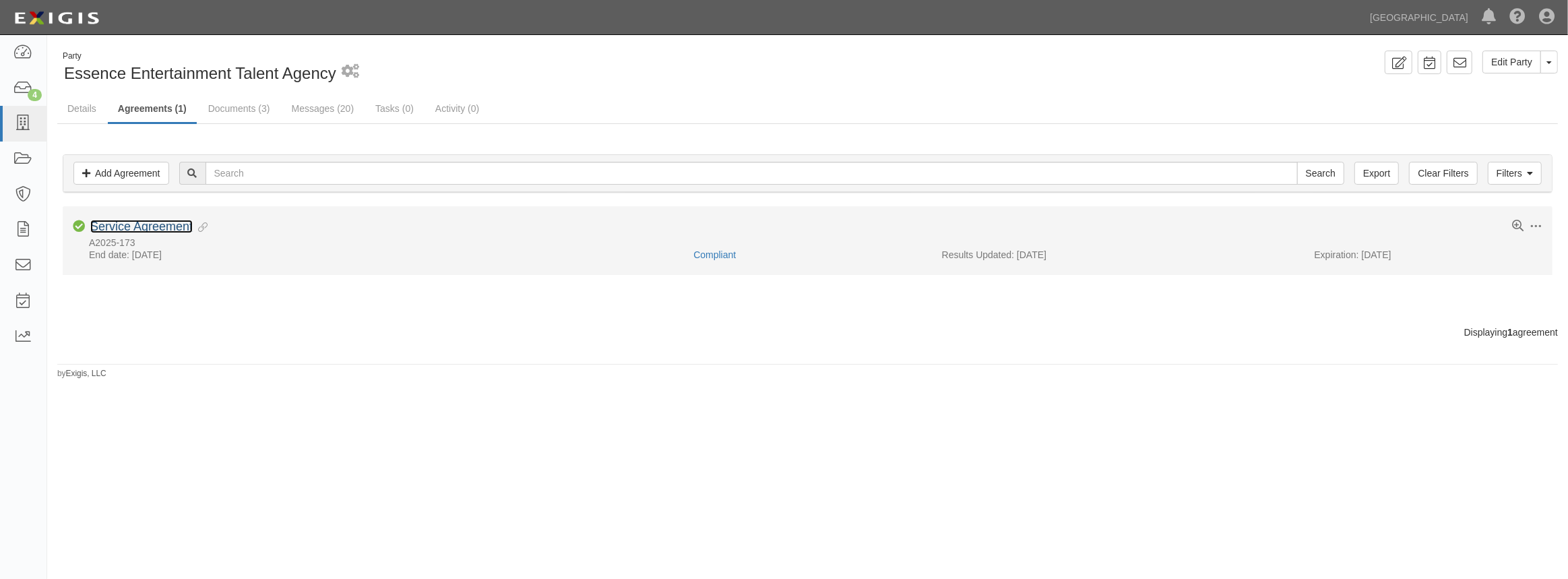
click at [145, 225] on link "Service Agreement" at bounding box center [141, 225] width 103 height 13
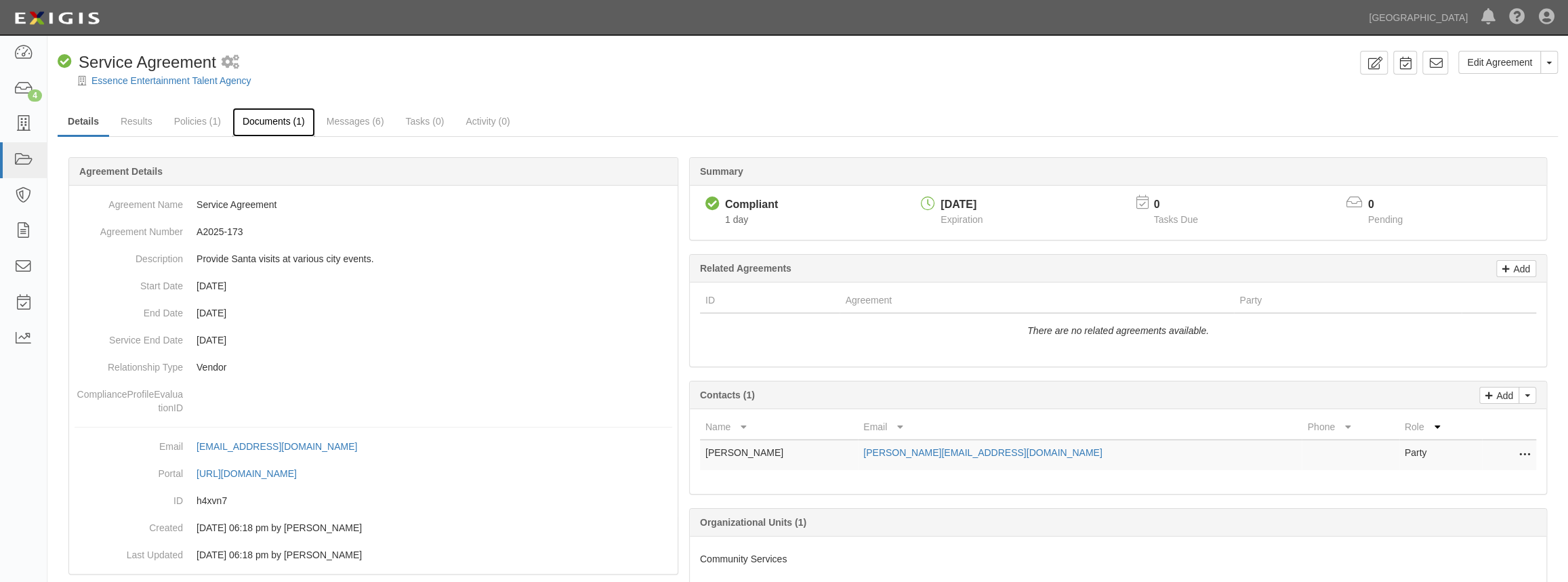
click at [258, 123] on link "Documents (1)" at bounding box center [273, 122] width 83 height 29
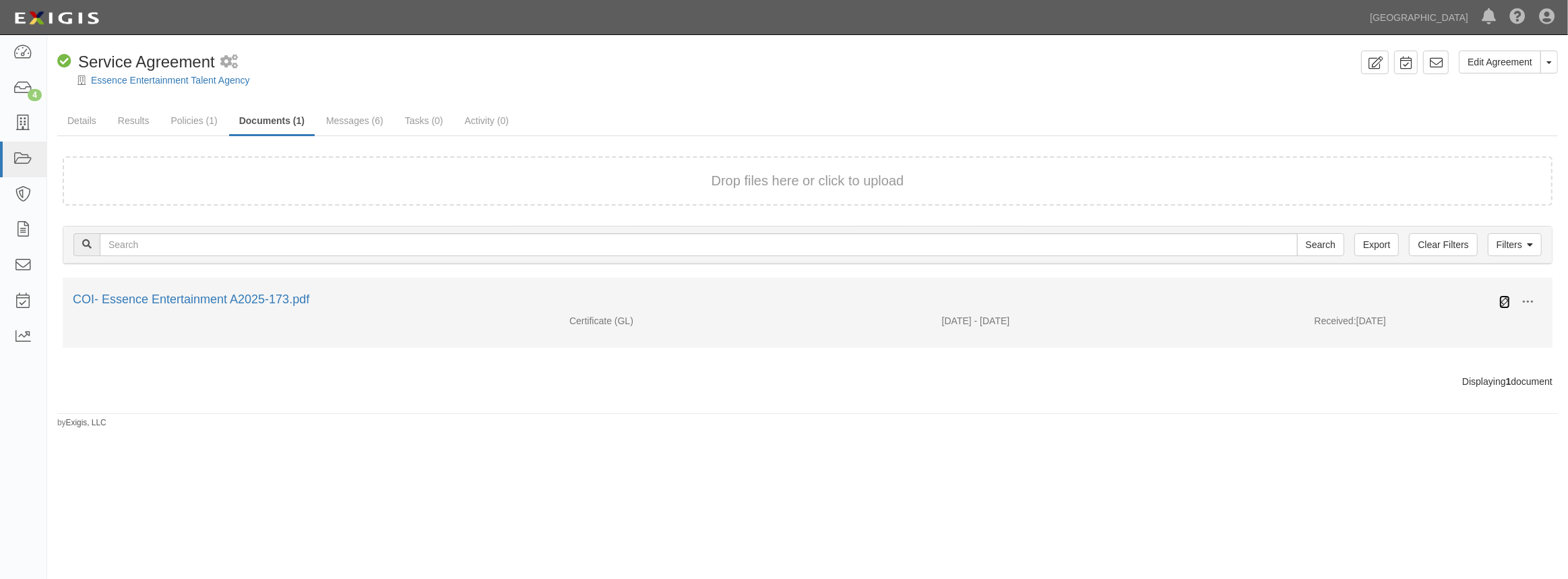
click at [1501, 304] on icon at bounding box center [1505, 302] width 11 height 11
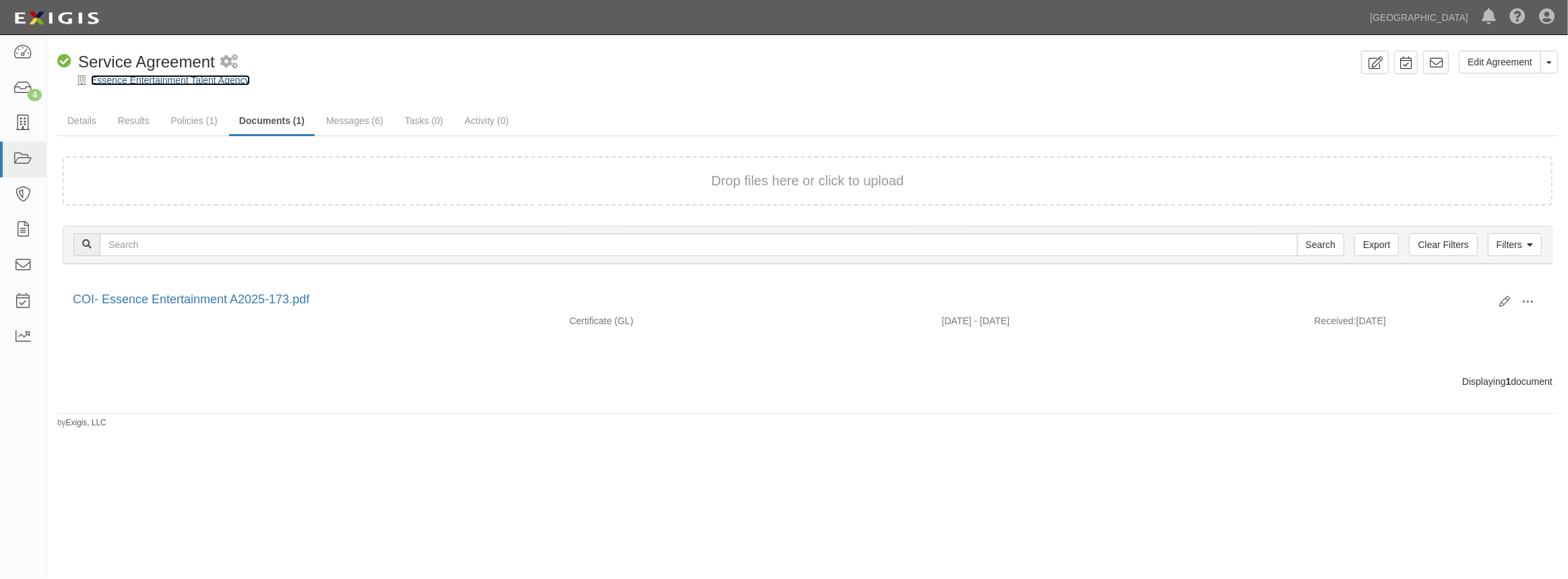
click at [187, 85] on link "Essence Entertainment Talent Agency" at bounding box center [170, 80] width 159 height 11
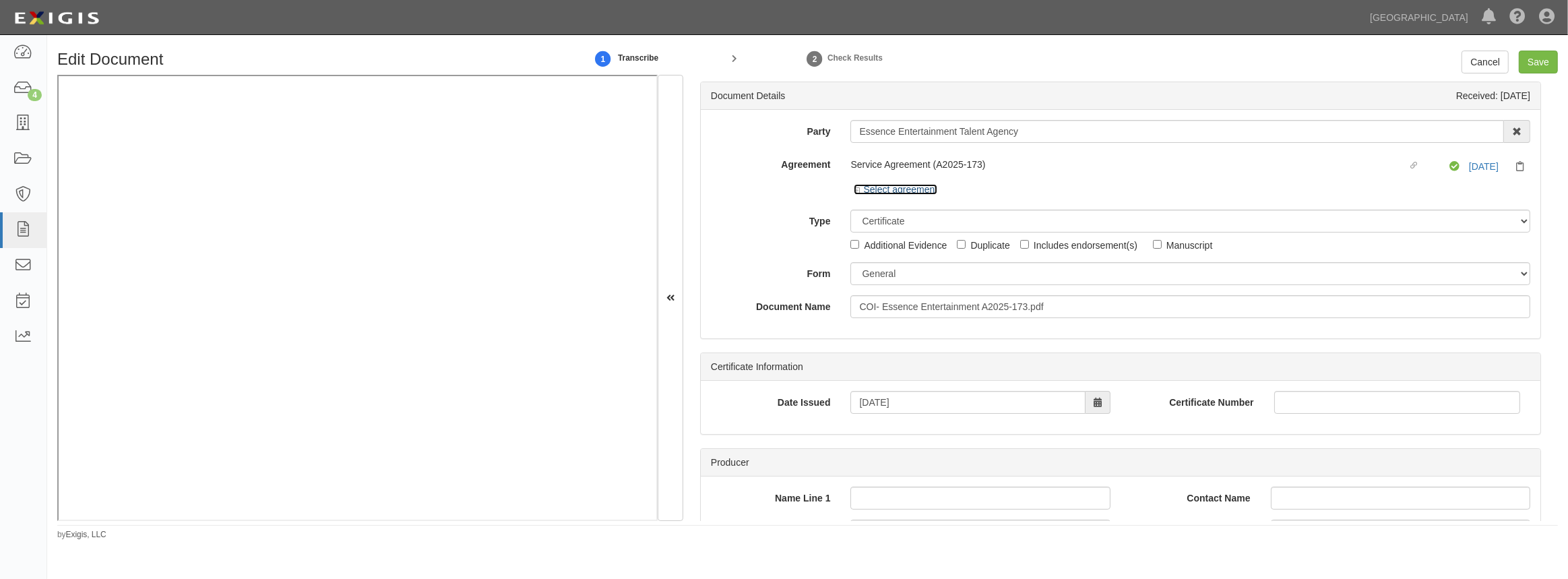
click at [854, 189] on icon at bounding box center [858, 191] width 10 height 7
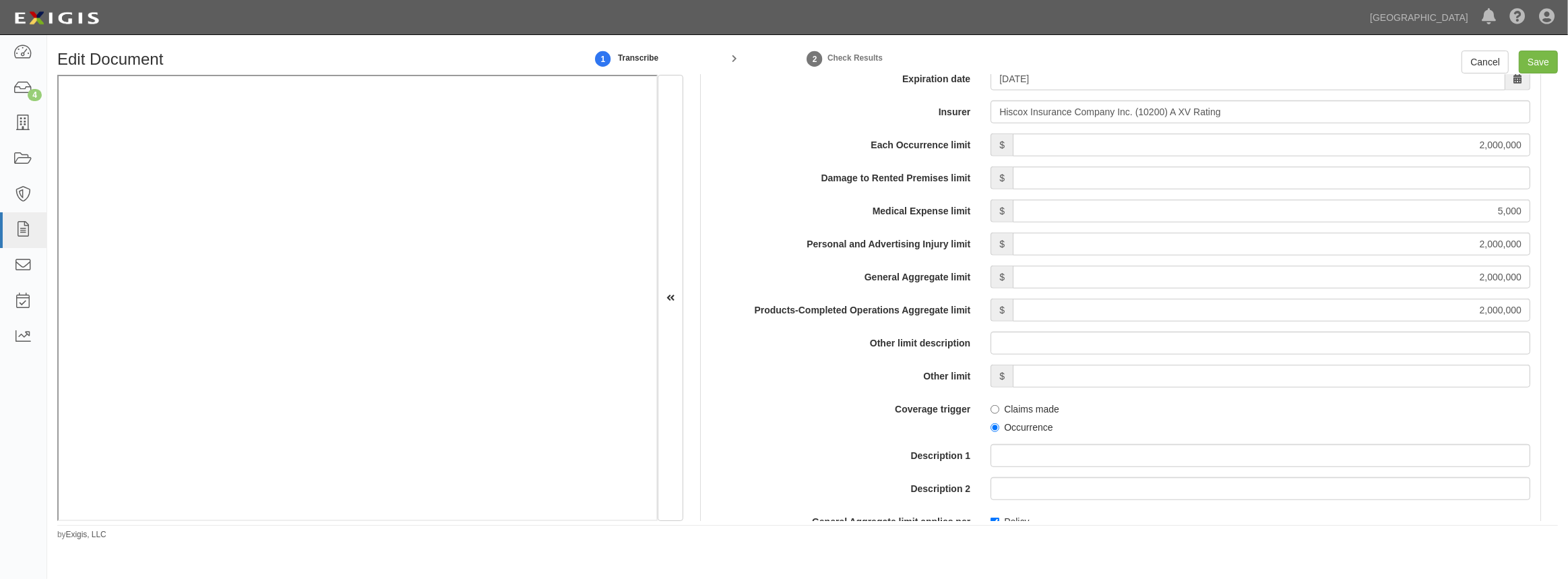
scroll to position [1225, 0]
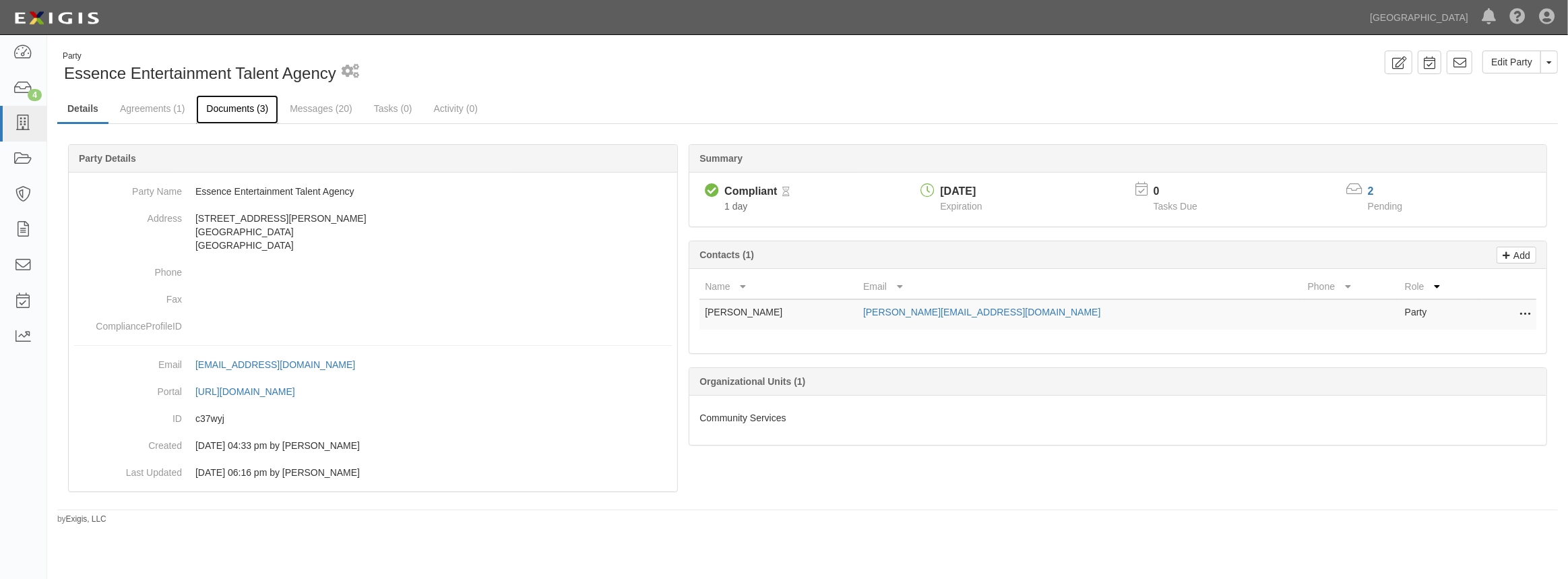
click at [219, 109] on link "Documents (3)" at bounding box center [238, 109] width 82 height 29
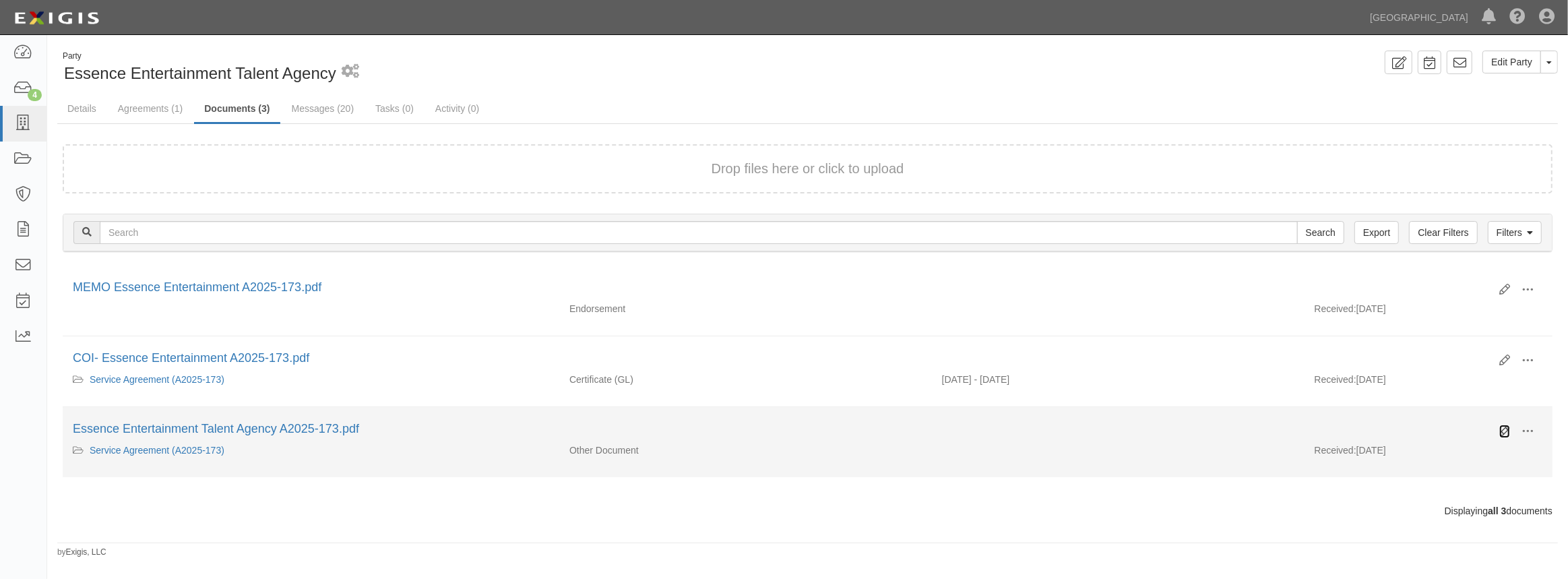
click at [1504, 431] on icon at bounding box center [1505, 431] width 11 height 11
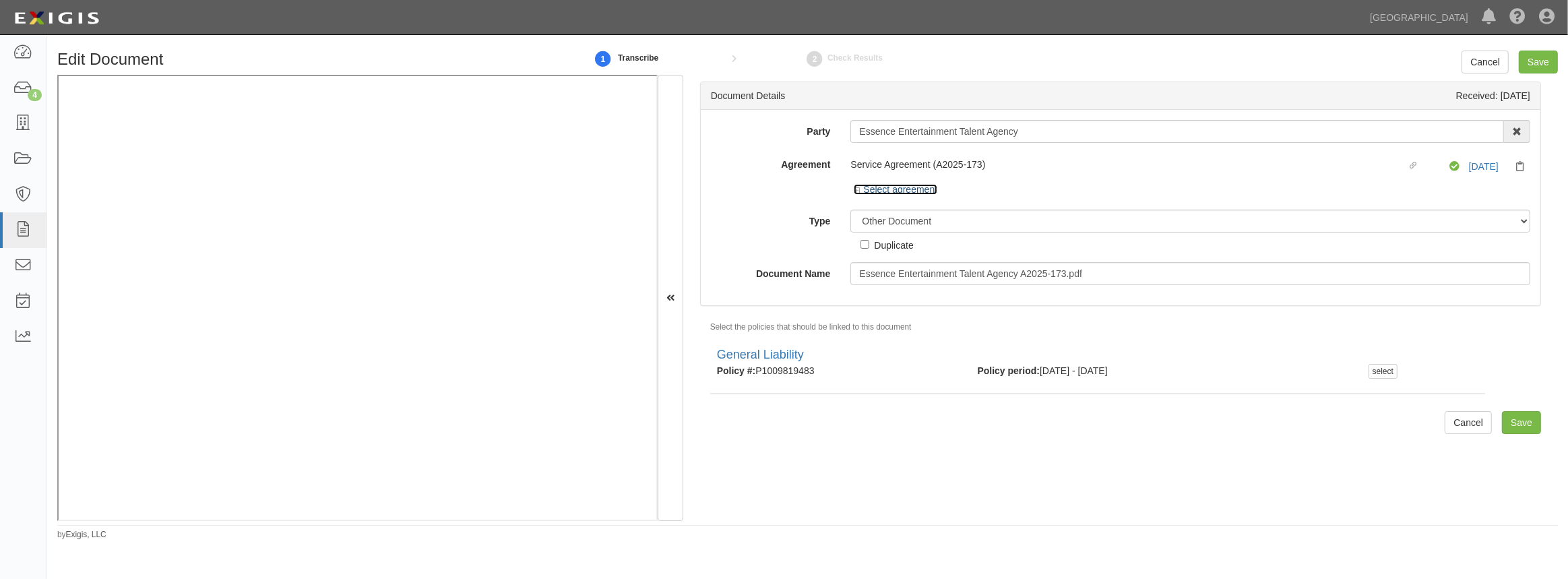
click at [854, 189] on icon at bounding box center [858, 191] width 10 height 7
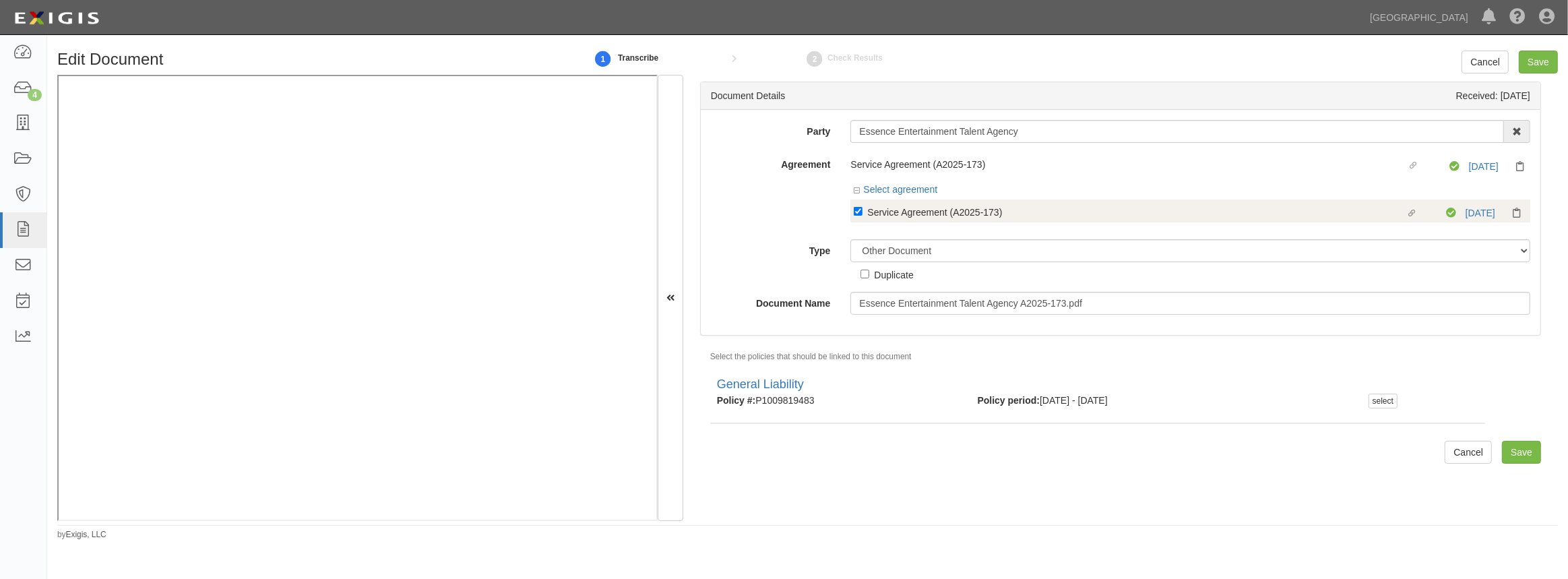
click at [854, 216] on label "Linked agreement Service Agreement (A2025-173) Linked agreement" at bounding box center [1149, 213] width 592 height 18
click at [854, 216] on input "Linked agreement Service Agreement (A2025-173) Linked agreement" at bounding box center [858, 211] width 9 height 9
checkbox input "false"
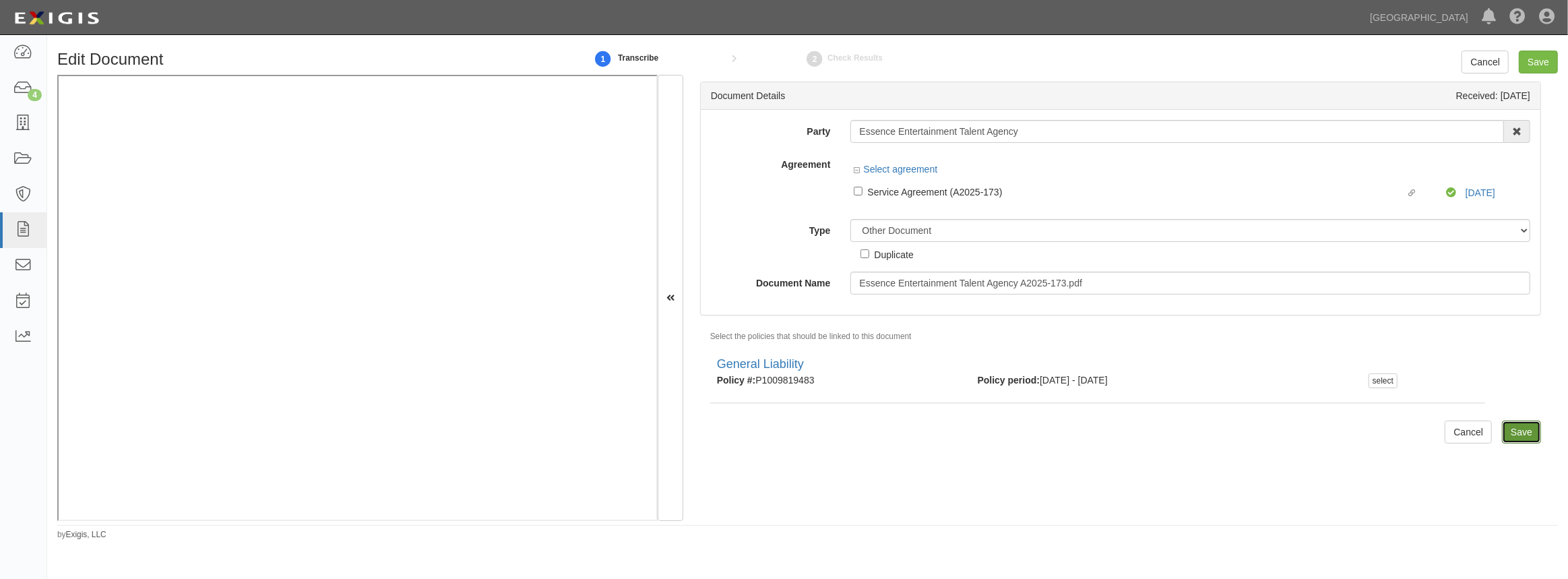
click at [1528, 434] on input "Save" at bounding box center [1521, 432] width 39 height 23
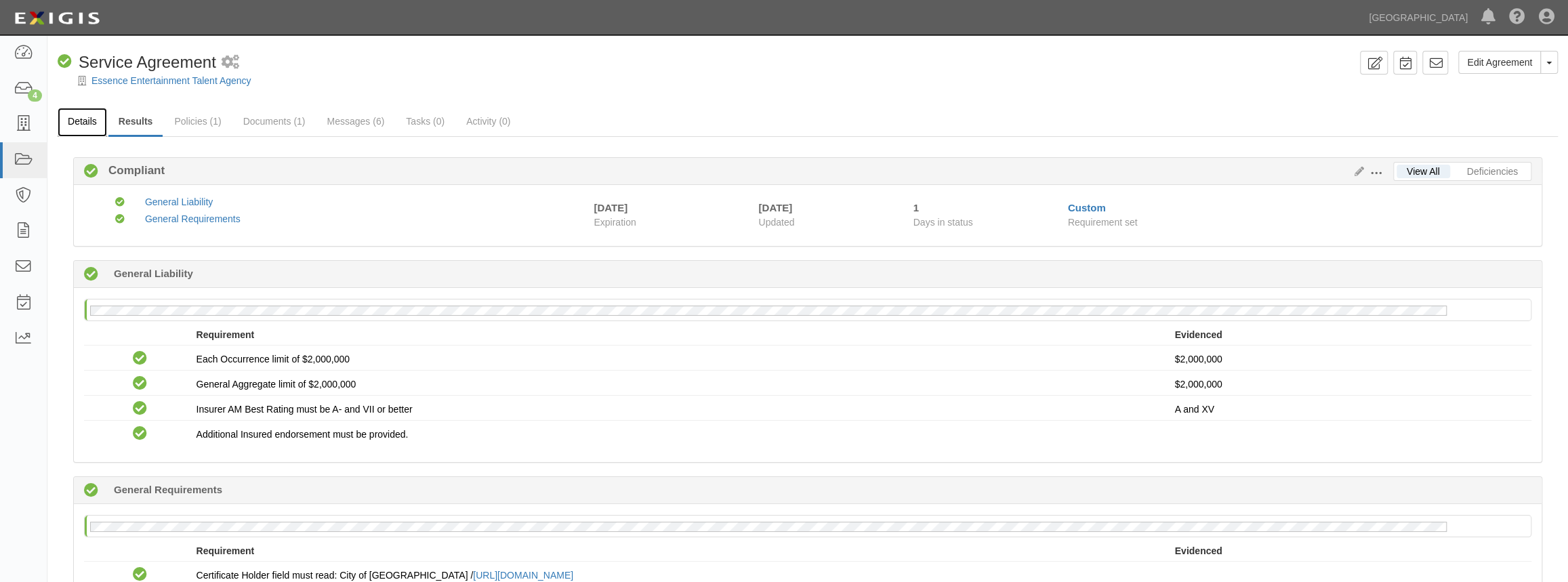
click at [89, 117] on link "Details" at bounding box center [82, 122] width 49 height 29
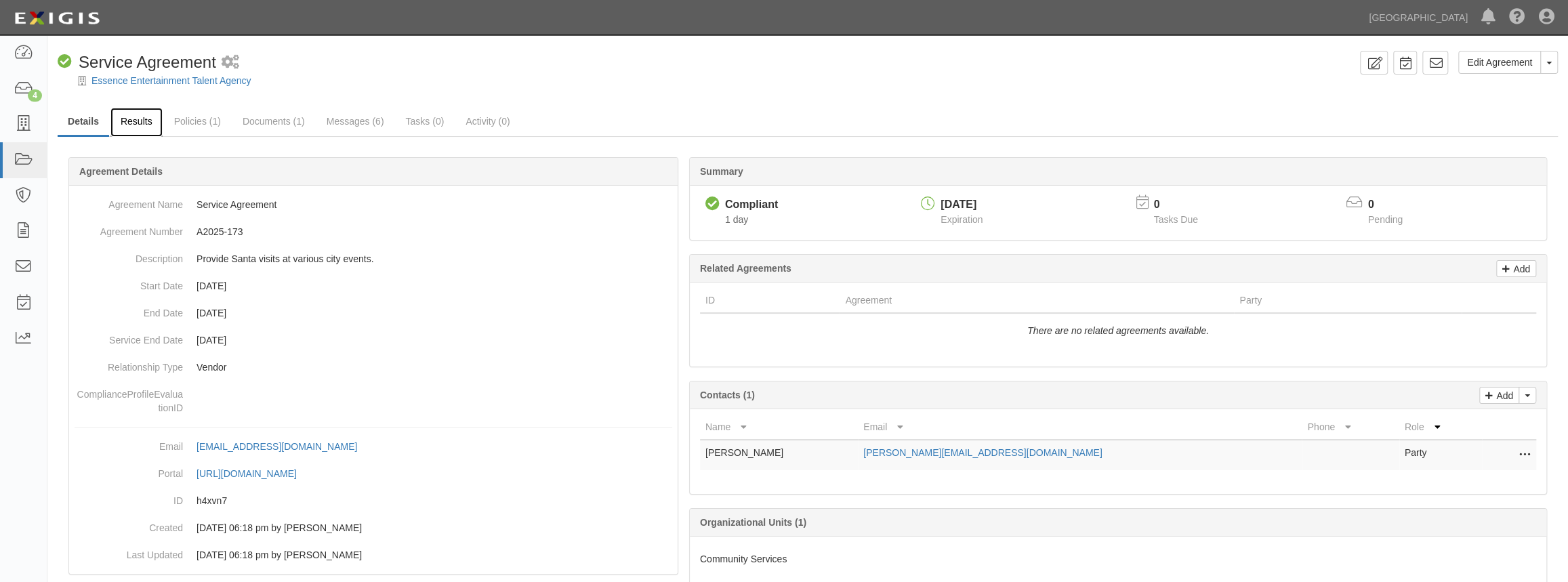
click at [151, 119] on link "Results" at bounding box center [136, 122] width 52 height 29
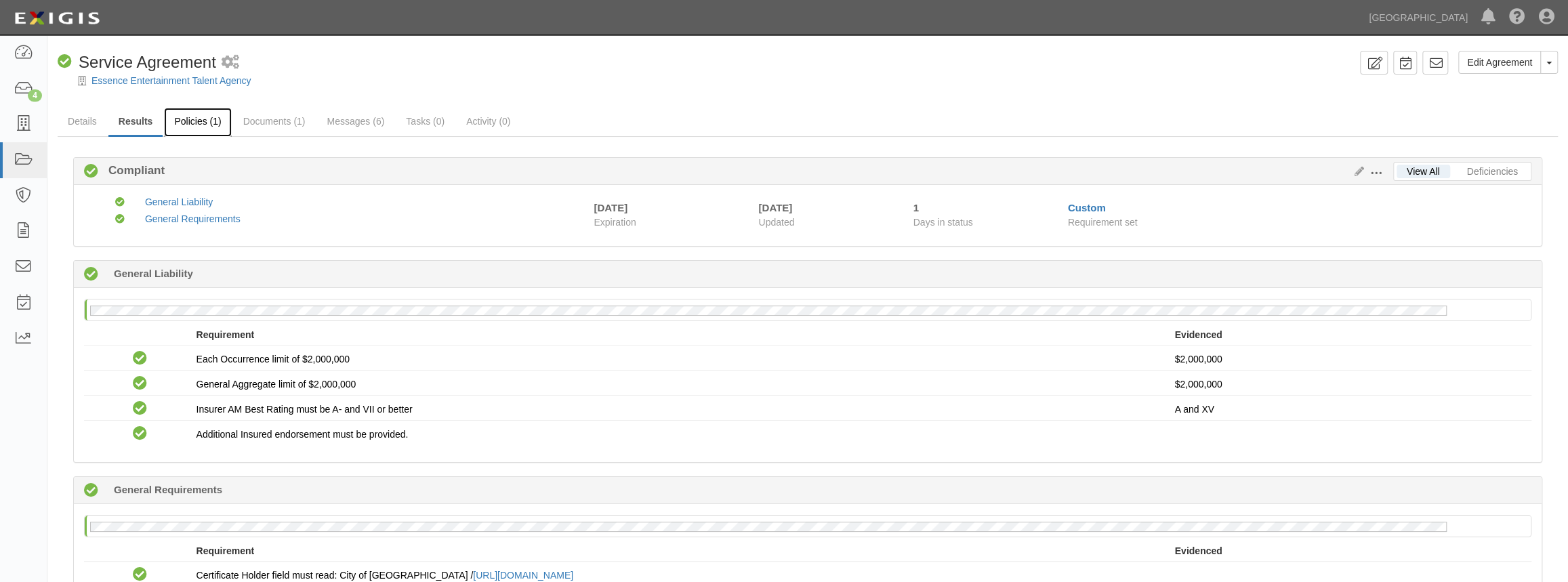
click at [194, 122] on link "Policies (1)" at bounding box center [198, 122] width 67 height 29
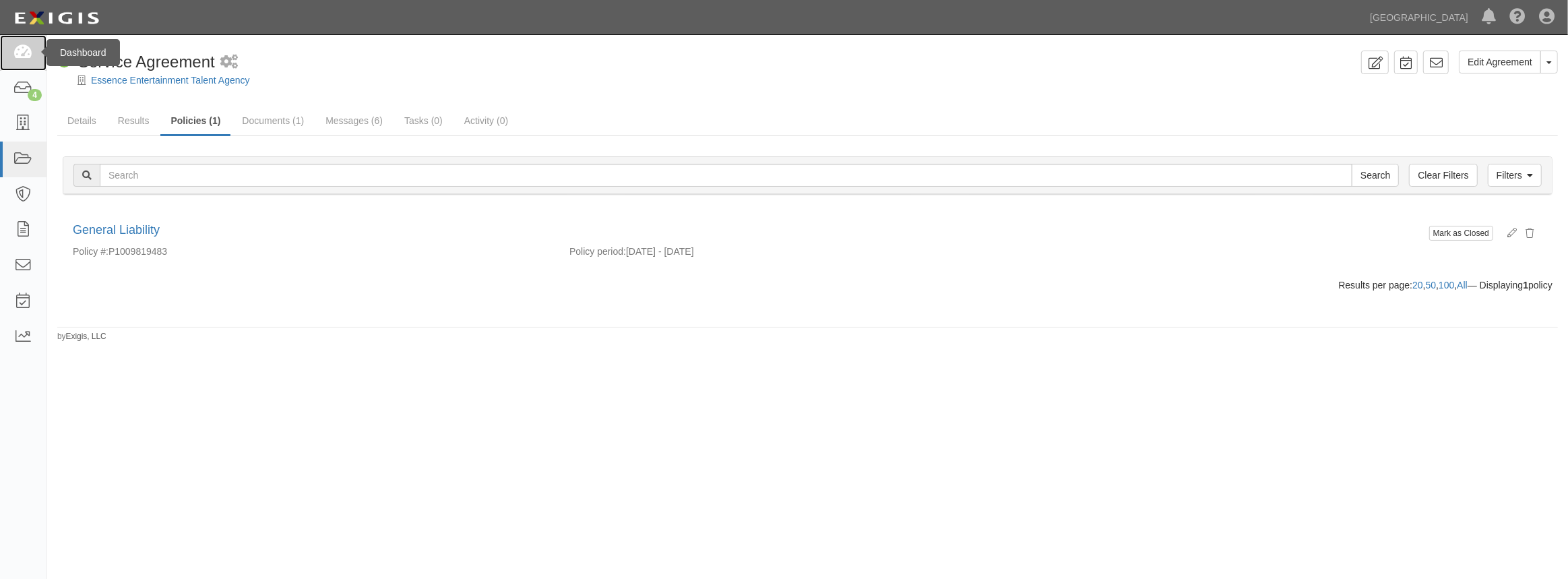
click at [38, 53] on link at bounding box center [23, 53] width 47 height 36
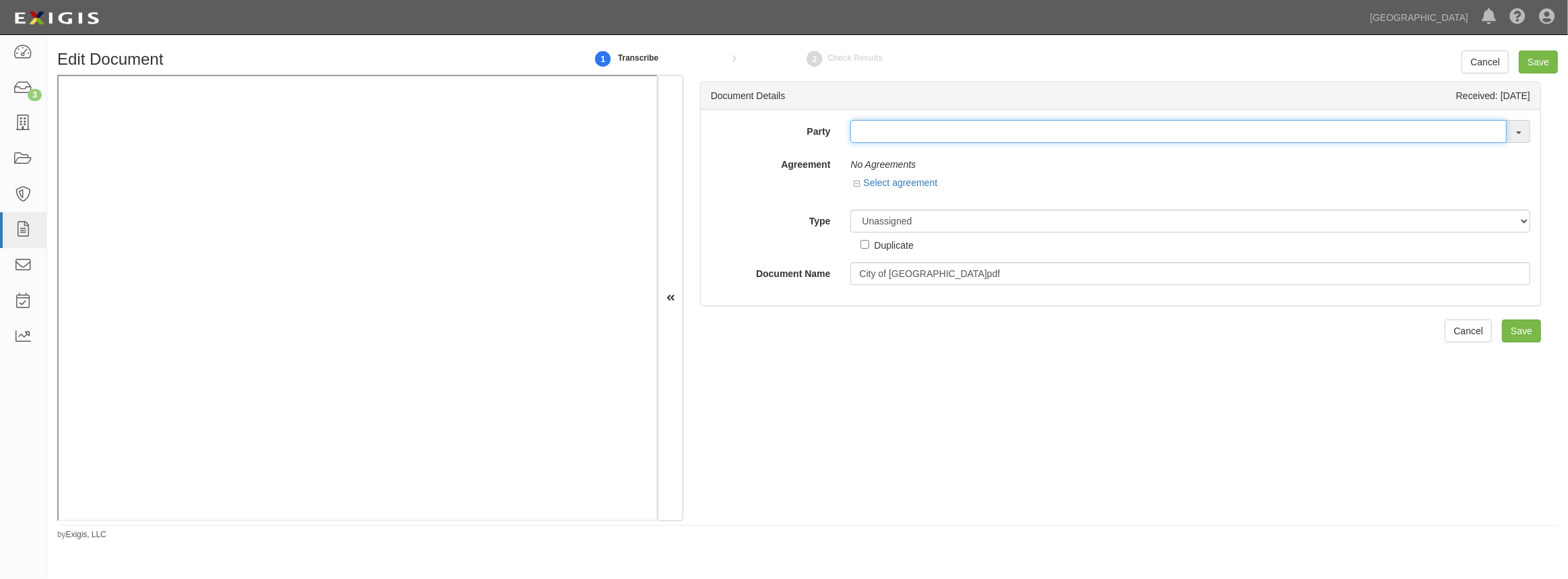
click at [926, 131] on input "text" at bounding box center [1178, 132] width 656 height 23
type input "pivo"
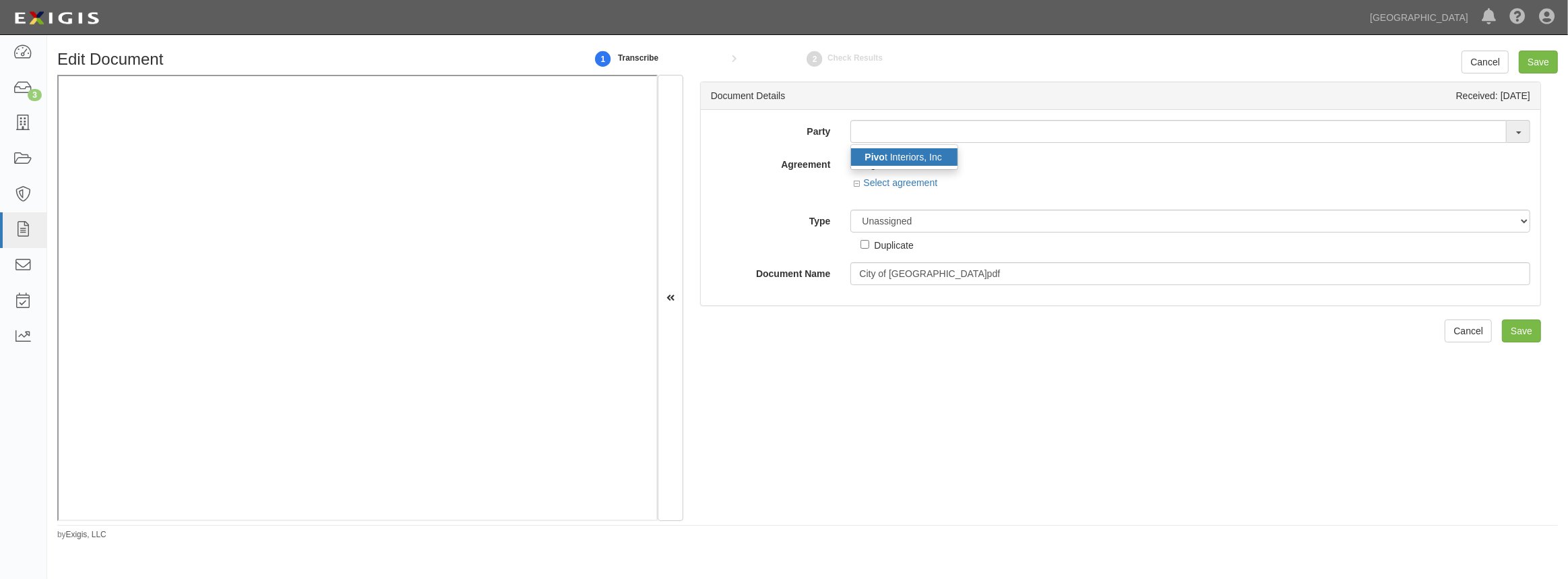
click at [912, 155] on link "Pivo t Interiors, Inc" at bounding box center [904, 157] width 106 height 18
type input "Pivot Interiors, Inc"
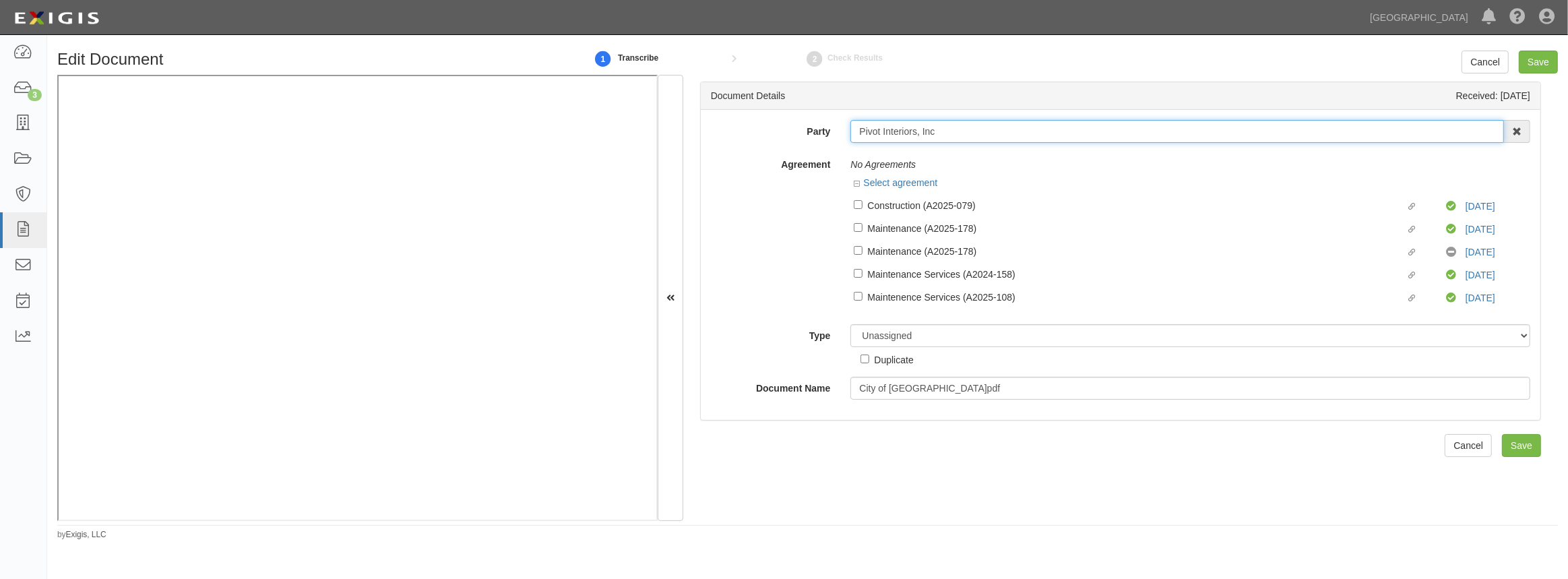
drag, startPoint x: 943, startPoint y: 126, endPoint x: 817, endPoint y: 135, distance: 126.3
click at [817, 135] on div "Party Pivot Interiors, Inc Pivo t Interiors, Inc 4LEAF, Inc. Abba Termite & Pes…" at bounding box center [1121, 132] width 840 height 23
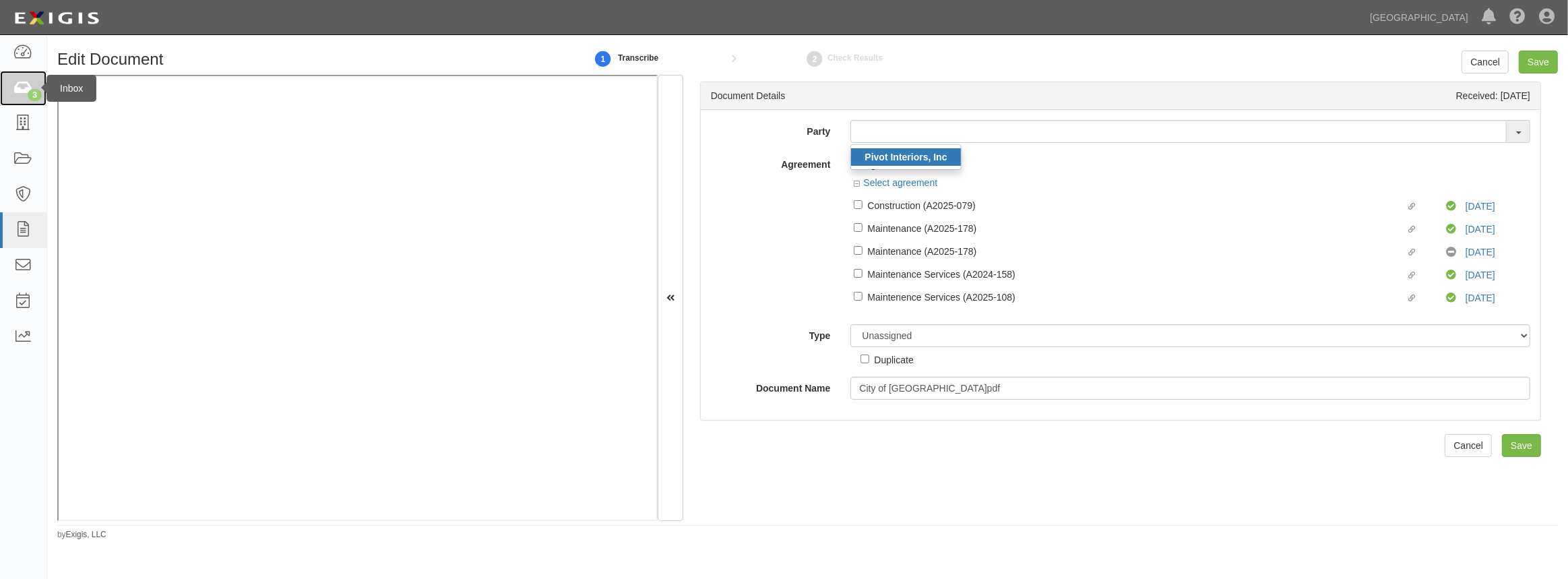
click at [27, 97] on div "3" at bounding box center [34, 95] width 14 height 12
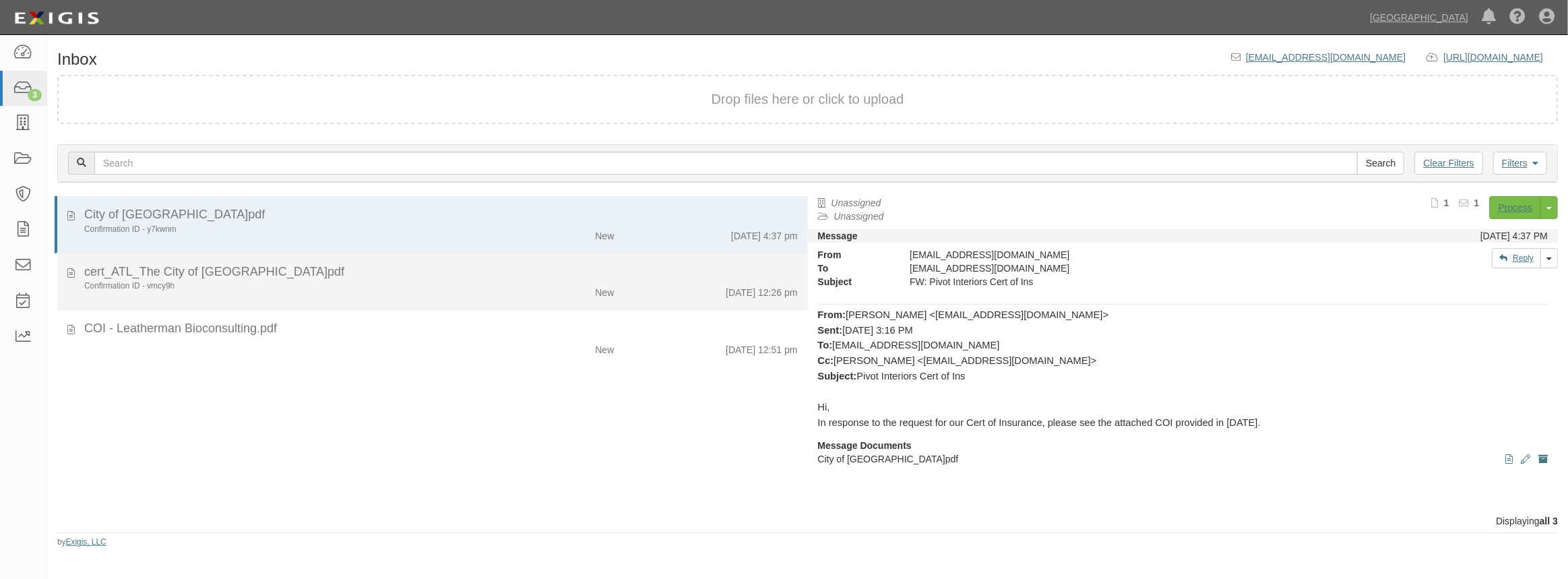
click at [213, 277] on div "cert_ATL_The City of [GEOGRAPHIC_DATA]pdf" at bounding box center [440, 272] width 713 height 18
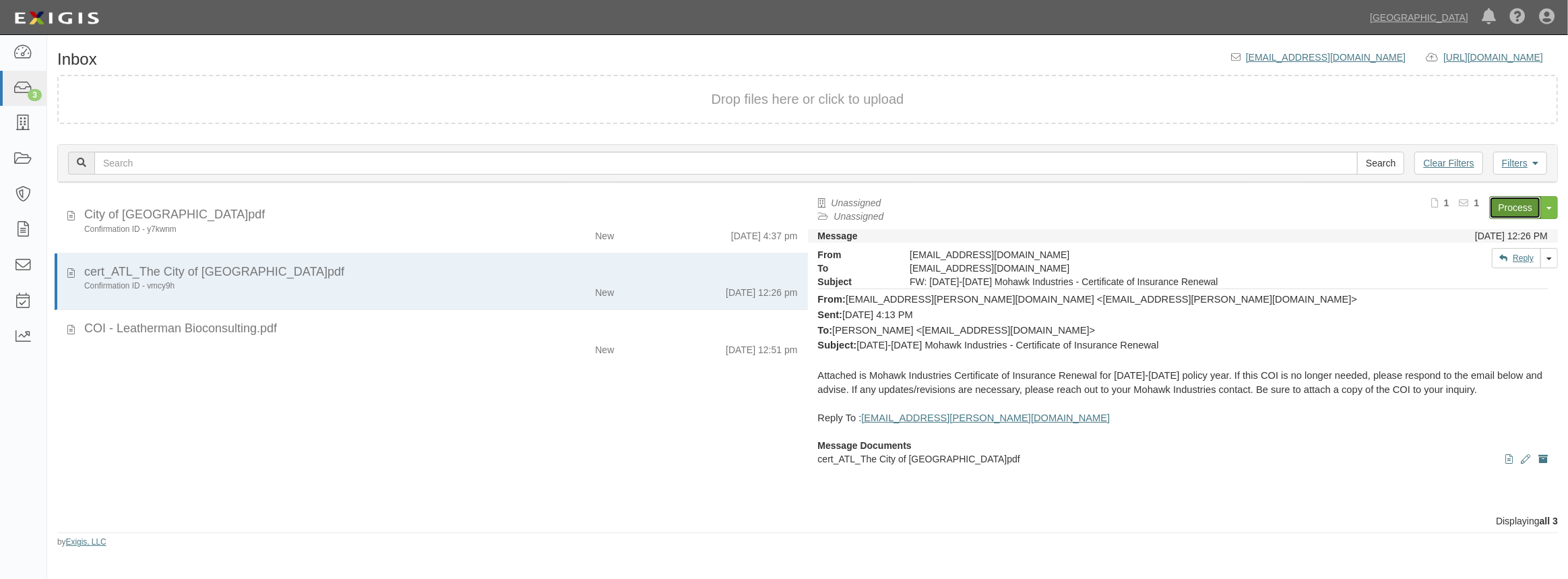
click at [1496, 211] on link "Process" at bounding box center [1515, 208] width 52 height 23
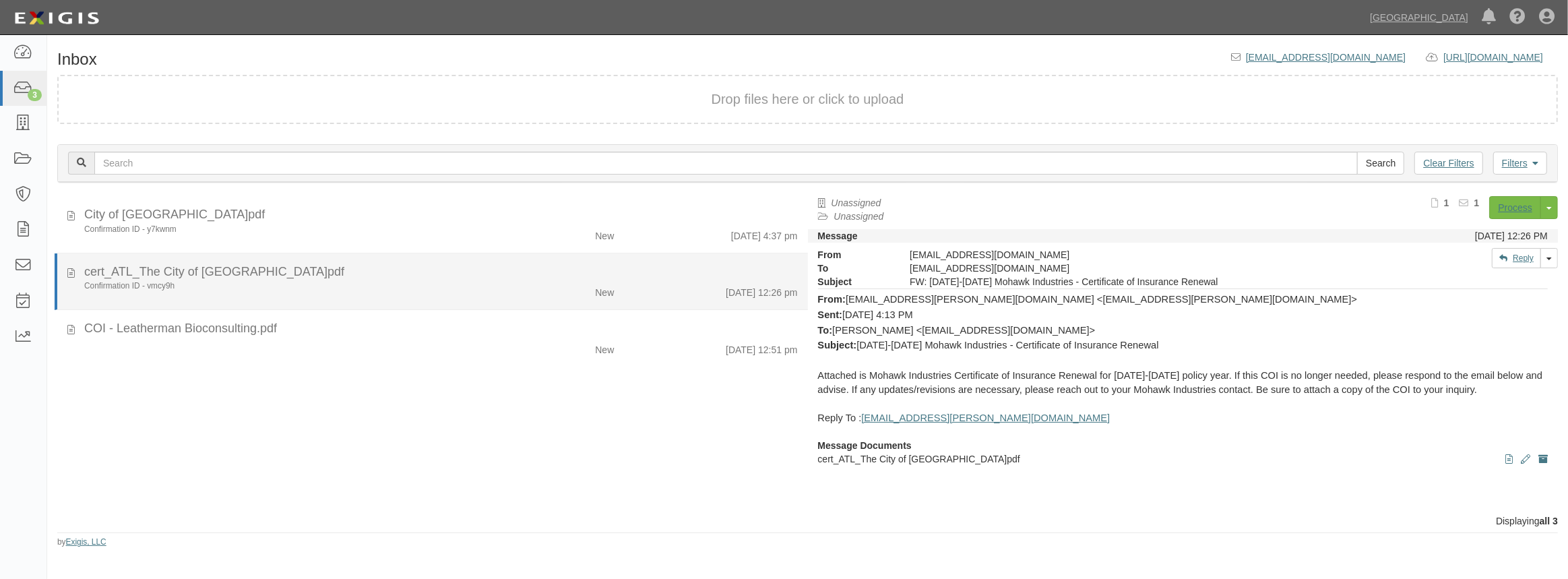
click at [333, 292] on div "Confirmation ID - vmcy9h New [DATE] 12:26 pm" at bounding box center [440, 290] width 734 height 19
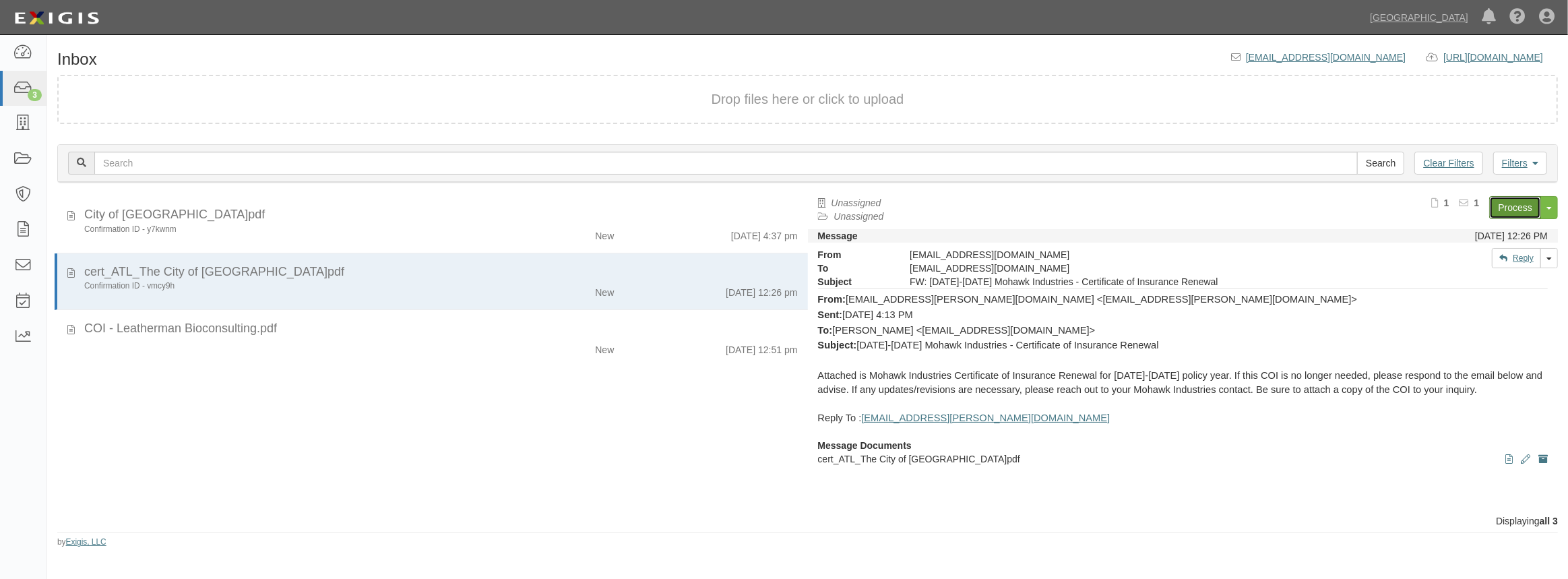
click at [1515, 208] on link "Process" at bounding box center [1515, 208] width 52 height 23
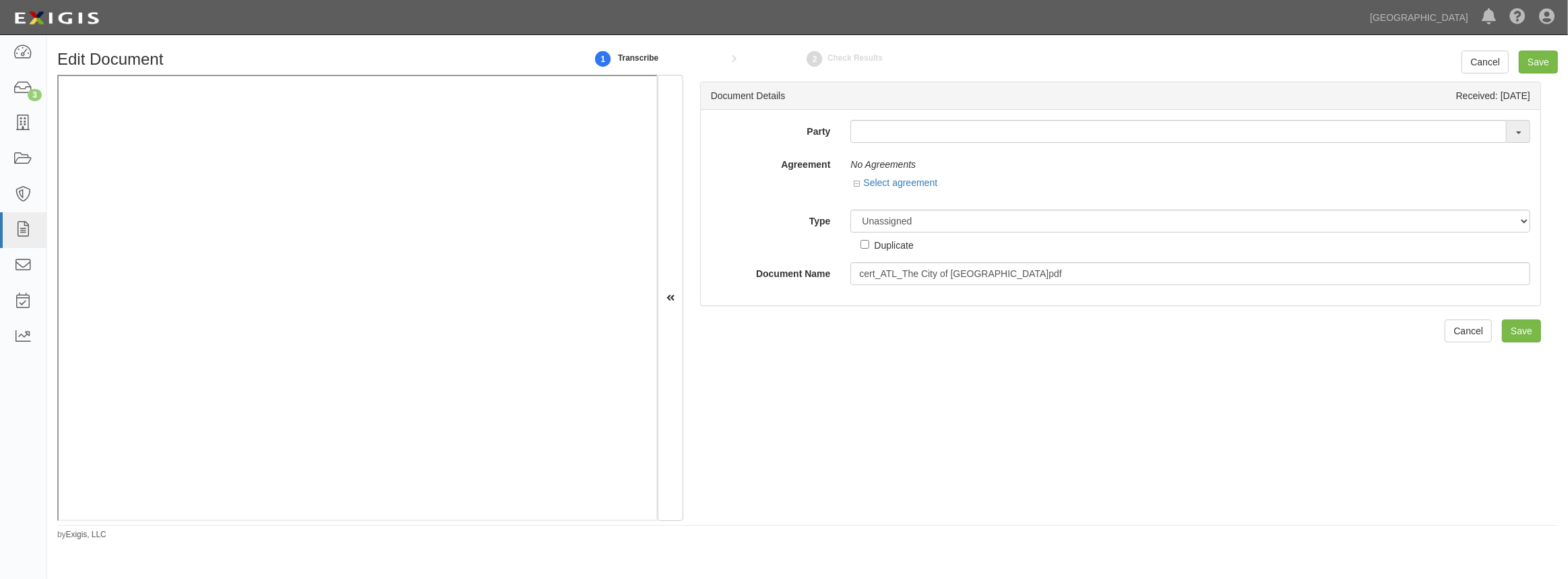
click at [932, 144] on div "Party 4LEAF, Inc. Abba Termite & Pest Control Abound Food Care Above the Crowd …" at bounding box center [1121, 203] width 820 height 165
click at [926, 131] on input "text" at bounding box center [1178, 132] width 656 height 23
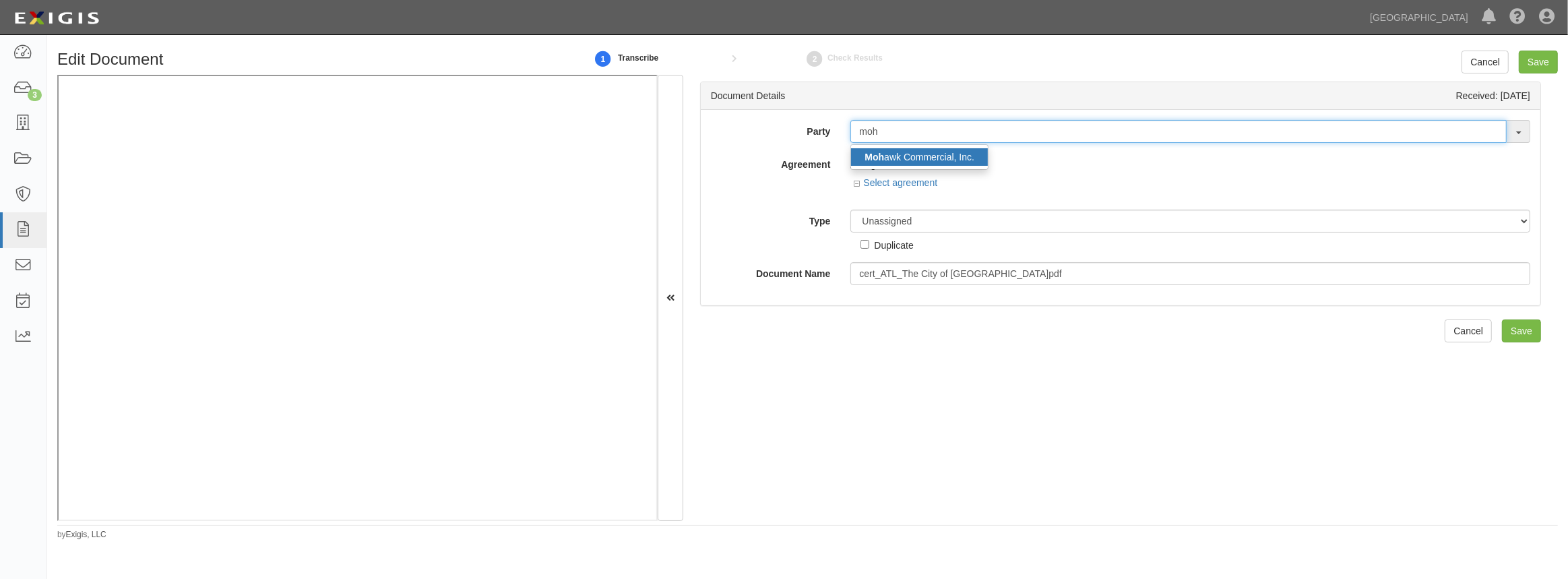
type input "moh"
click at [893, 154] on link "Moh awk Commercial, Inc." at bounding box center [920, 157] width 137 height 18
type input "Mohawk Commercial, Inc."
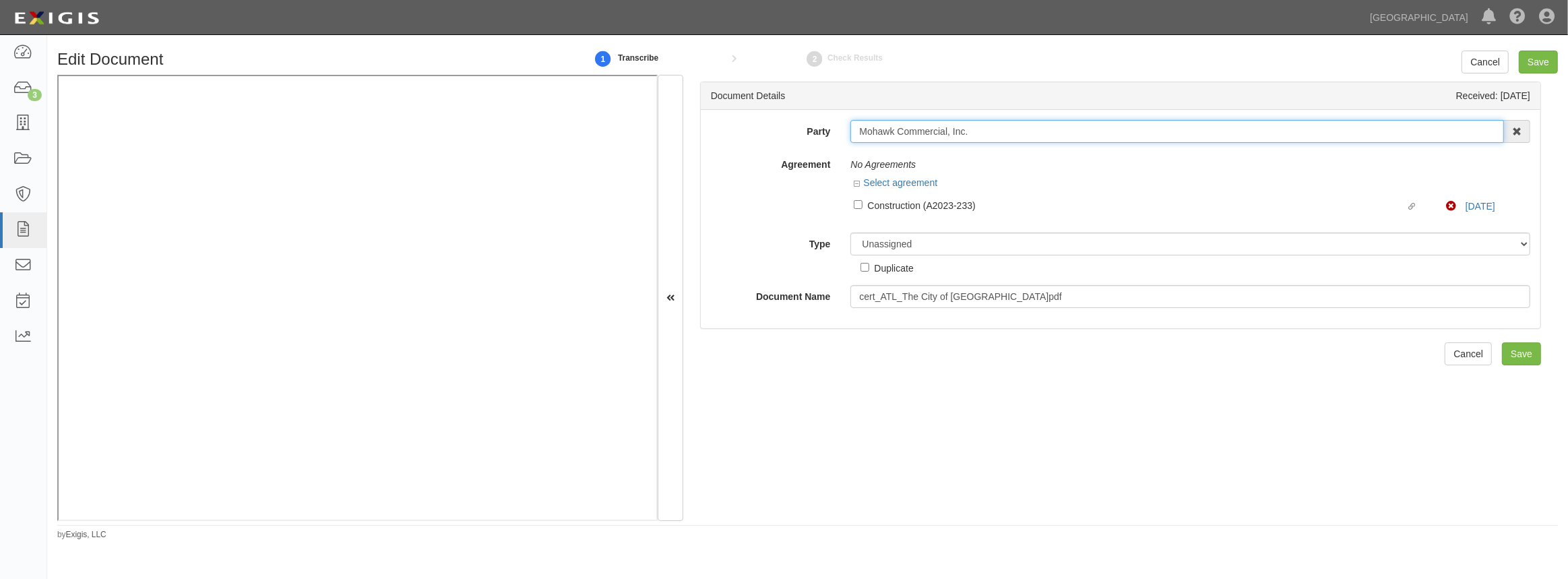
drag, startPoint x: 965, startPoint y: 133, endPoint x: 824, endPoint y: 142, distance: 141.3
click at [824, 142] on div "Party Mohawk Commercial, Inc. Moh awk Commercial, Inc. 4LEAF, Inc. Abba Termite…" at bounding box center [1121, 132] width 840 height 23
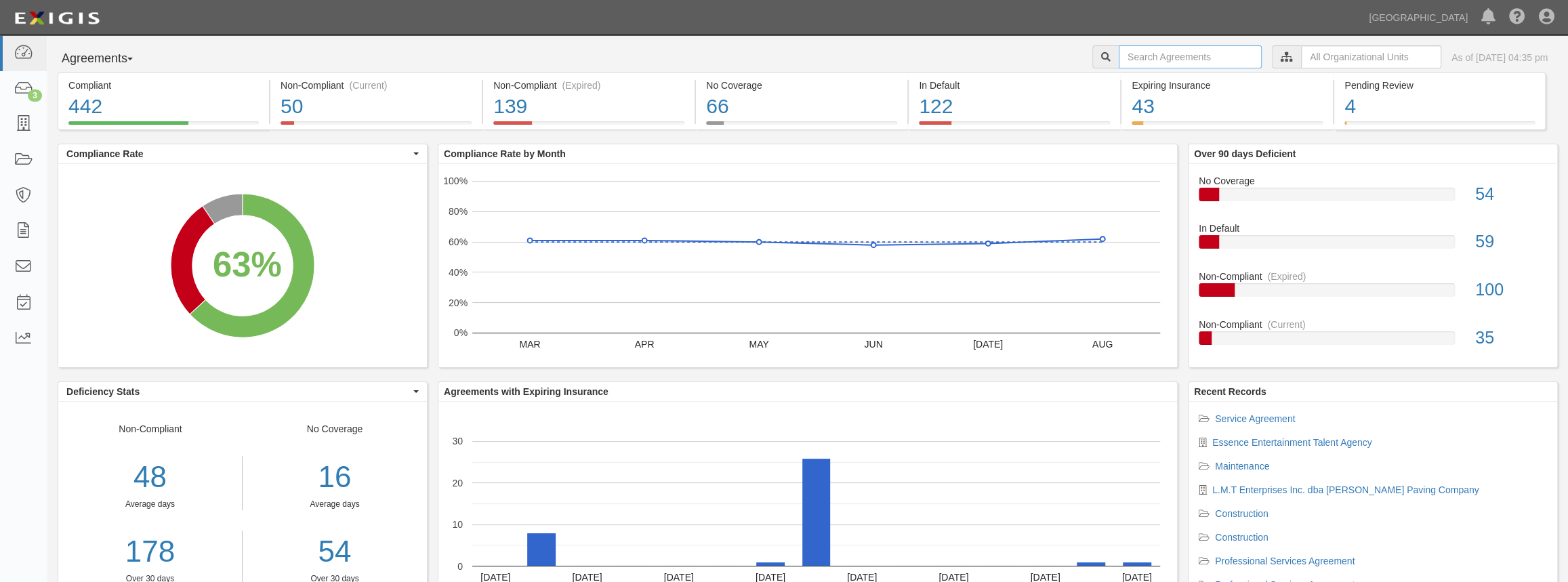
click at [1168, 57] on input "text" at bounding box center [1190, 56] width 143 height 23
paste input "Mohawk Commercial Inc"
type input "Mohawk Commercial Inc"
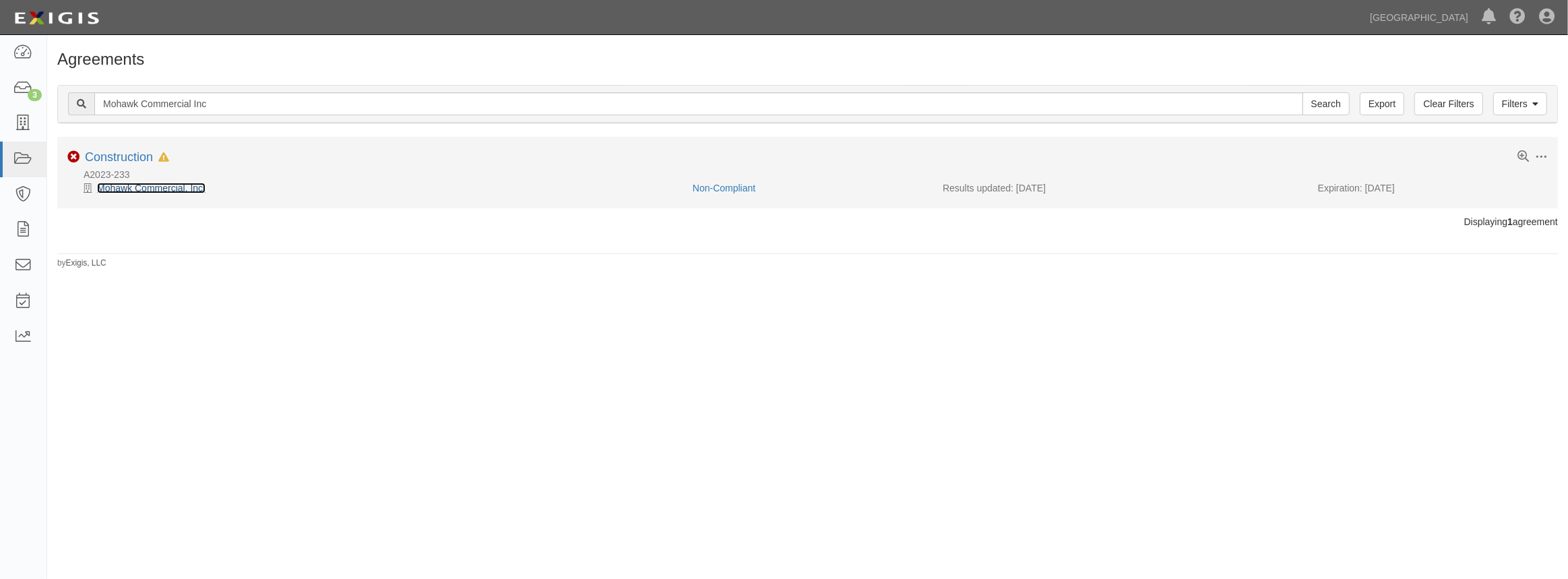
click at [128, 187] on link "Mohawk Commercial, Inc." at bounding box center [152, 188] width 109 height 11
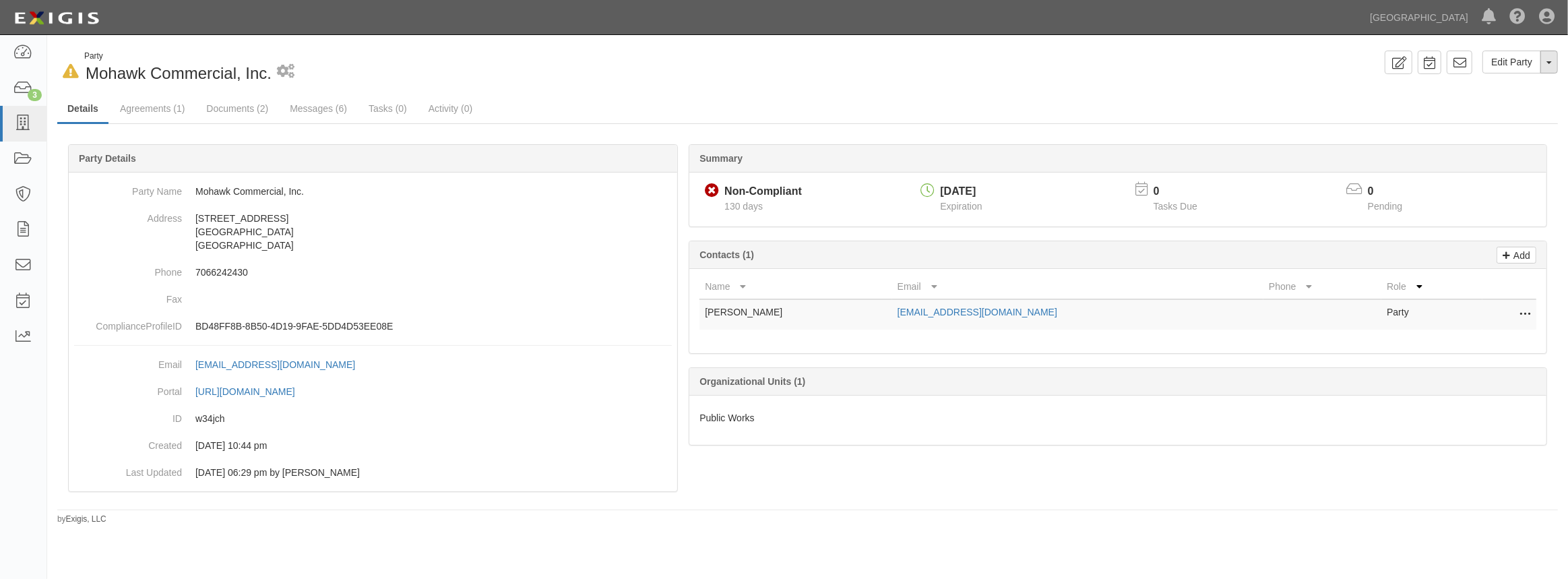
click at [1557, 68] on button "Toggle Party Dropdown" at bounding box center [1550, 62] width 18 height 23
click at [182, 118] on link "Agreements (1)" at bounding box center [152, 109] width 85 height 29
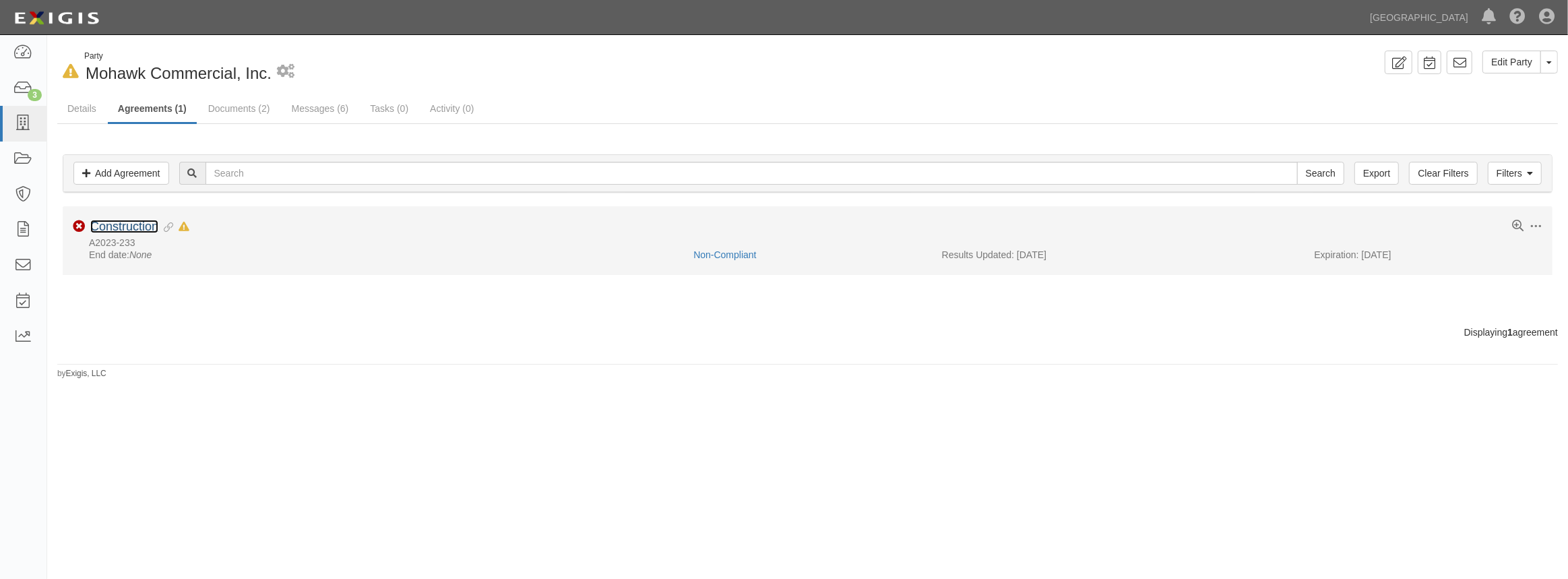
click at [135, 229] on link "Construction" at bounding box center [125, 225] width 68 height 13
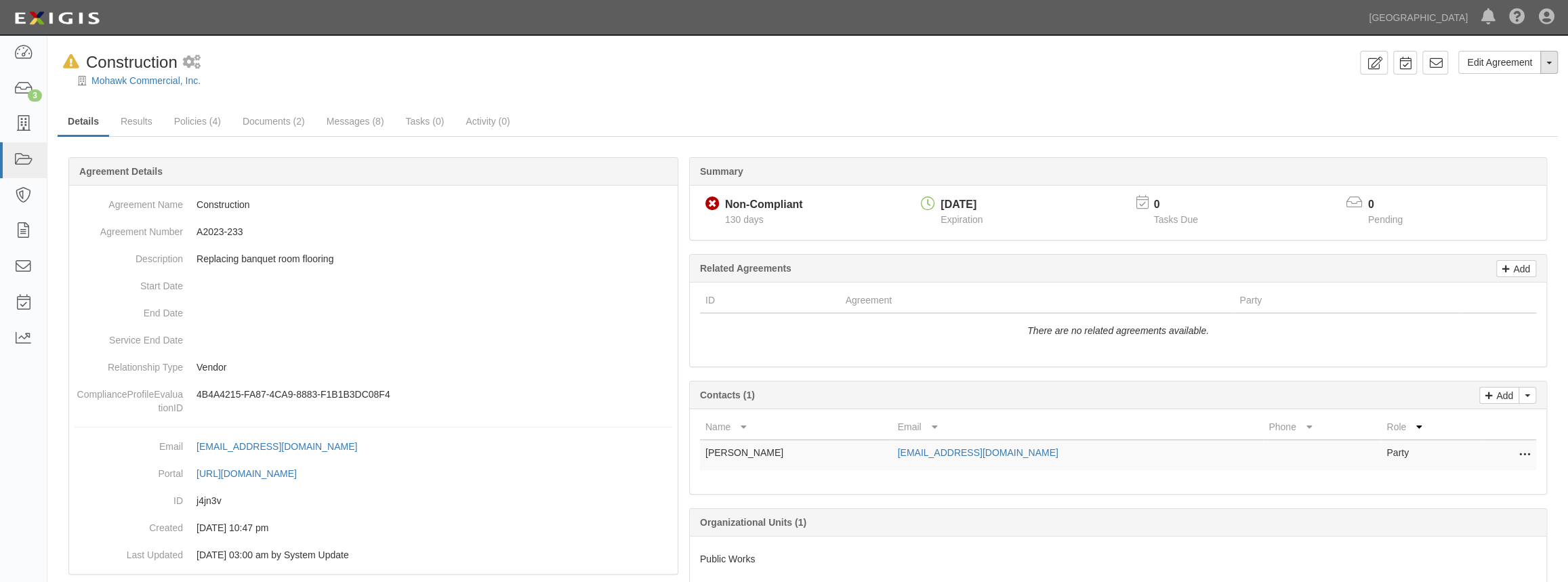
click at [1545, 69] on button "Toggle Agreement Dropdown" at bounding box center [1549, 63] width 18 height 23
click at [1524, 118] on button "Remove from Default" at bounding box center [1502, 124] width 109 height 20
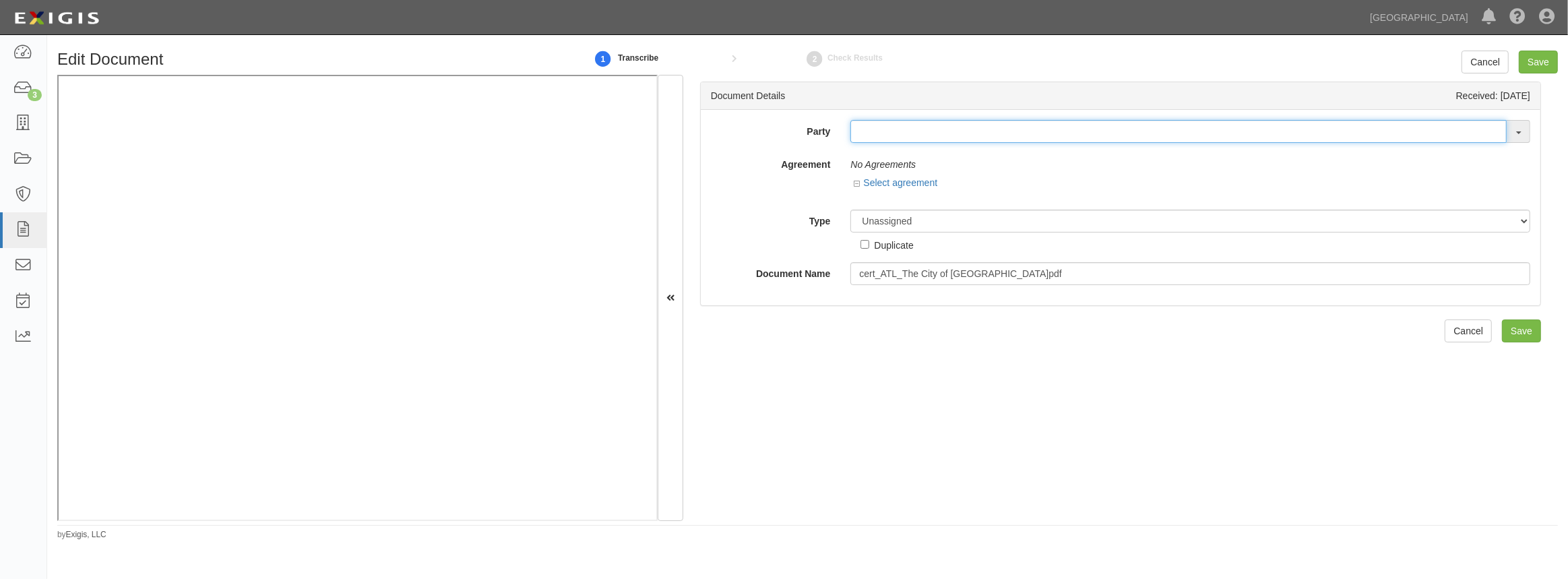
click at [897, 132] on input "text" at bounding box center [1178, 132] width 656 height 23
paste input "Mohawk Commercial Inc"
type input "Mohawk Commercia"
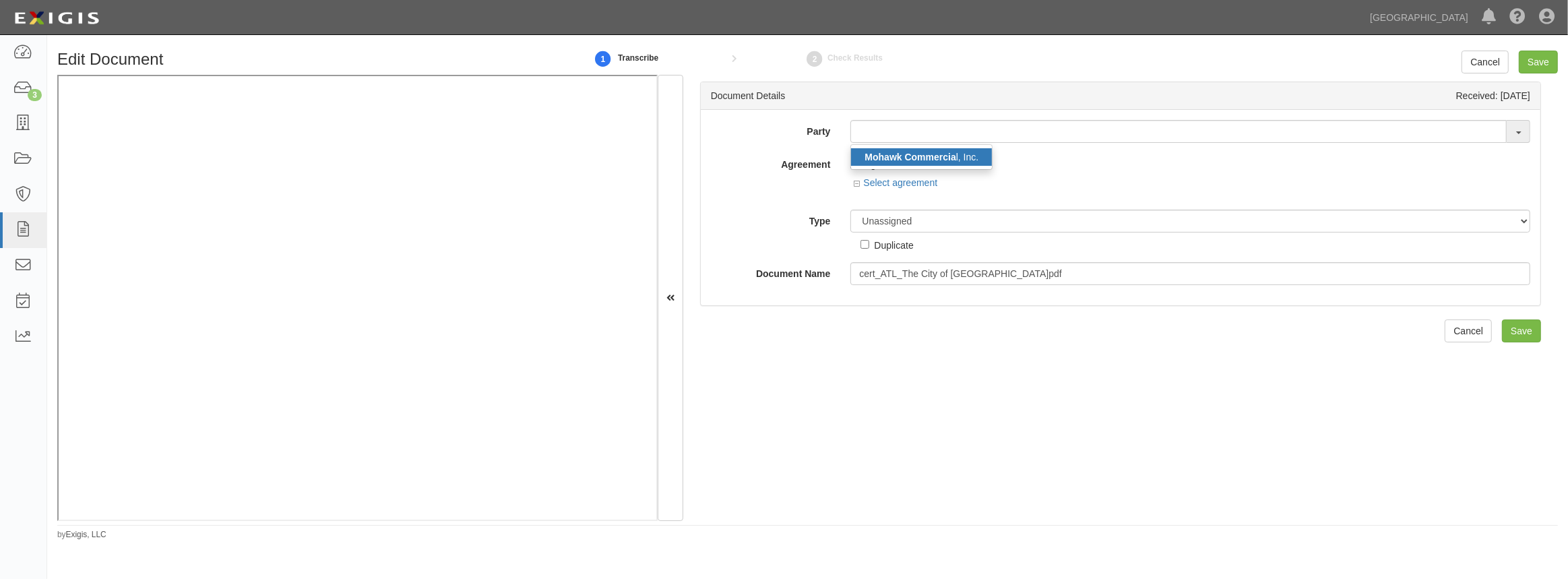
click at [895, 153] on strong "Mohawk Commercia" at bounding box center [911, 157] width 91 height 11
type input "Mohawk Commercial, Inc."
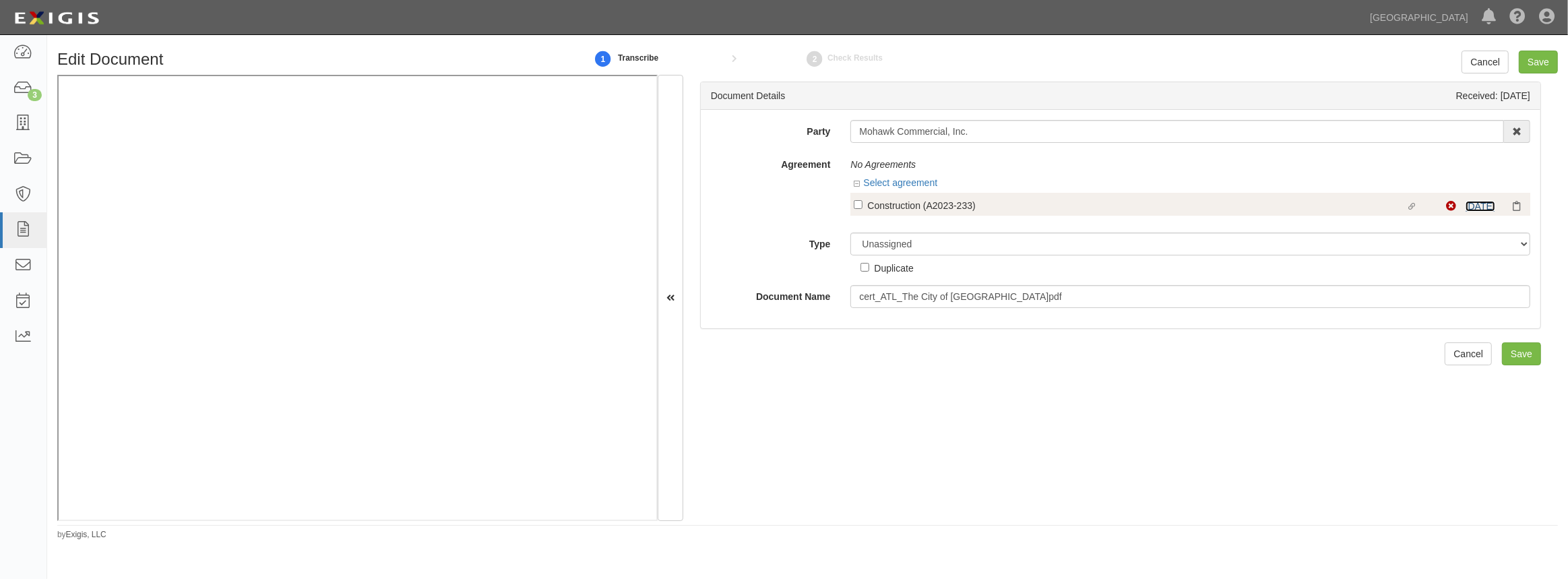
click at [1466, 201] on link "10/1/25" at bounding box center [1481, 206] width 30 height 11
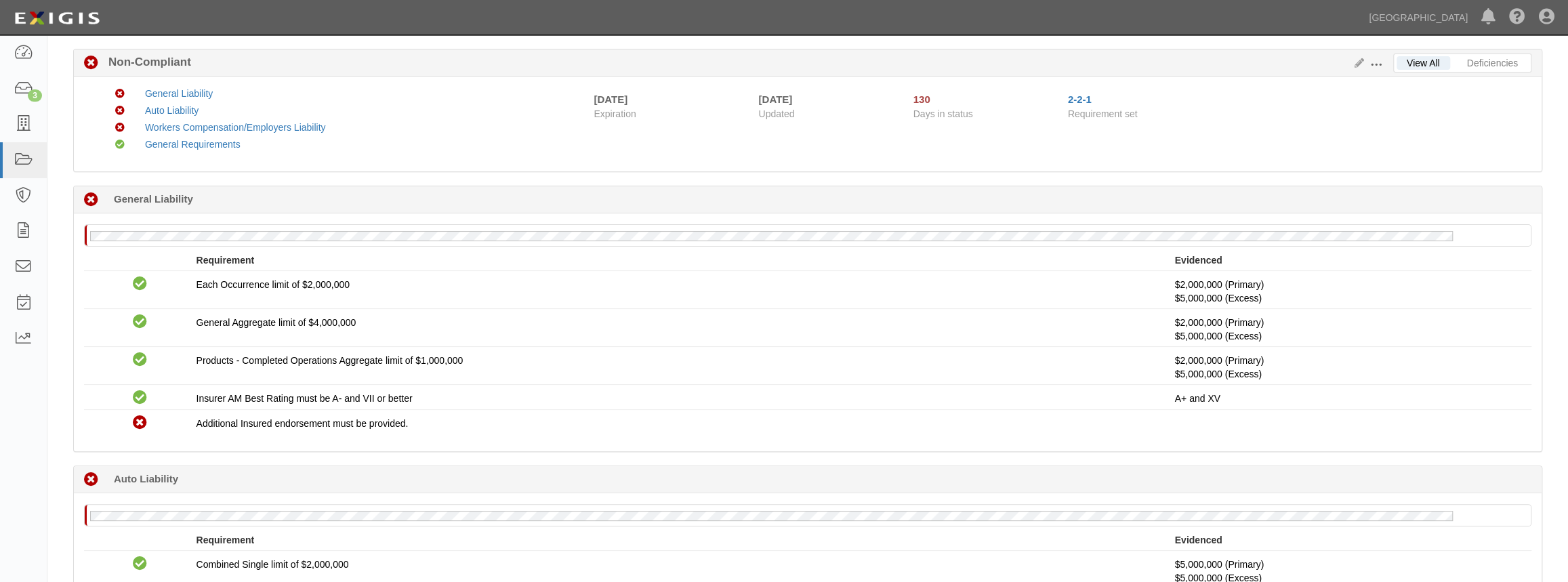
scroll to position [107, 0]
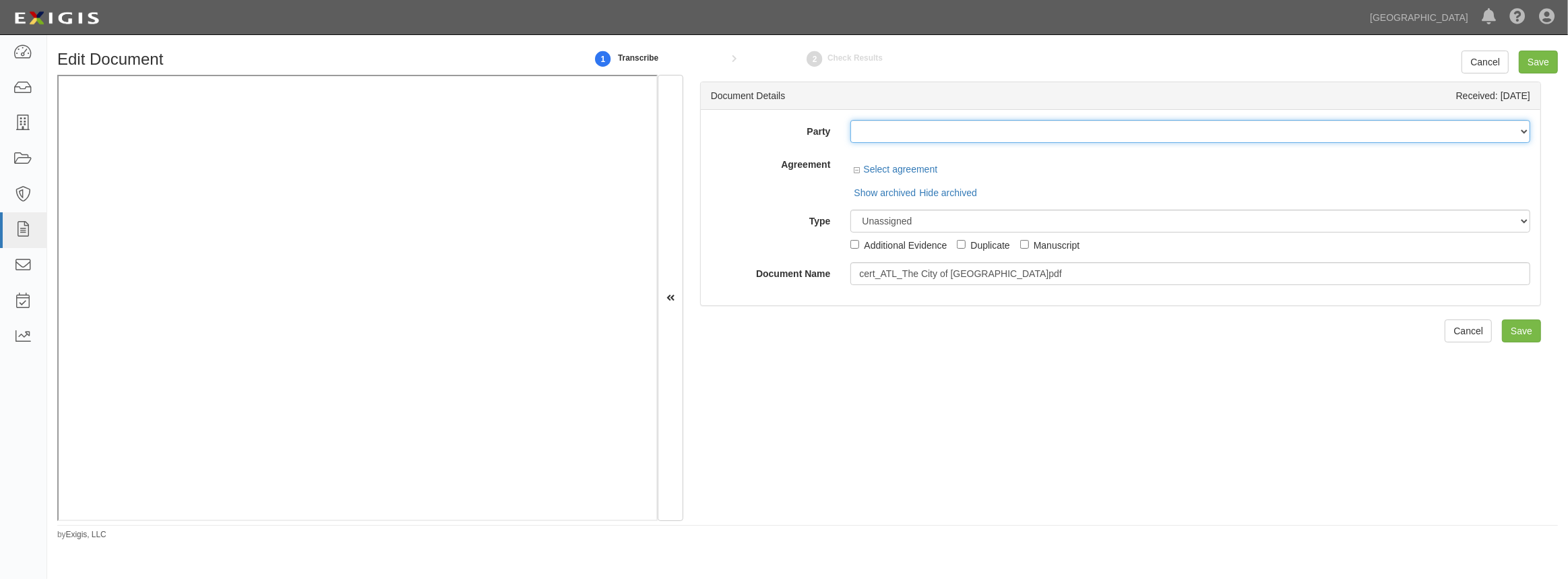
click at [856, 135] on select "4LEAF, Inc. Abba Termite & Pest Control Abound Food Care Above the Crowd Produc…" at bounding box center [1190, 132] width 680 height 23
click at [864, 129] on input "text" at bounding box center [1178, 132] width 656 height 23
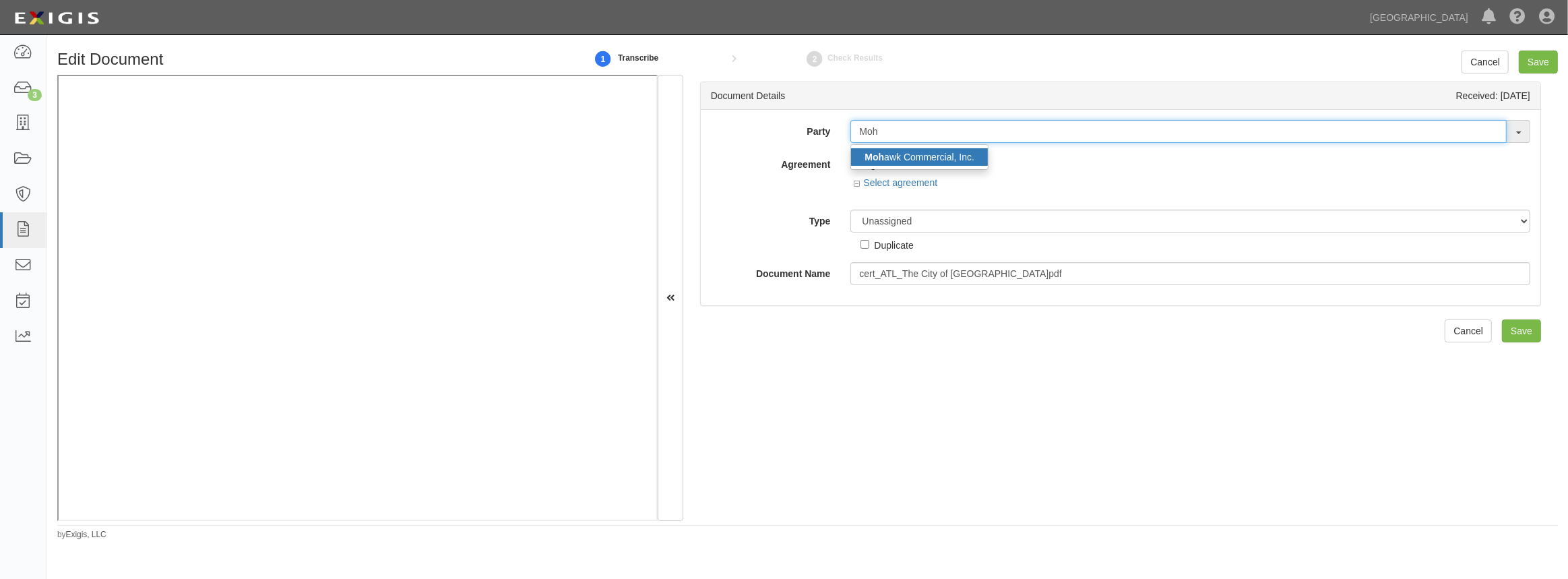
type input "Moh"
click at [881, 153] on strong "Moh" at bounding box center [875, 157] width 19 height 11
type input "Mohawk Commercial, Inc."
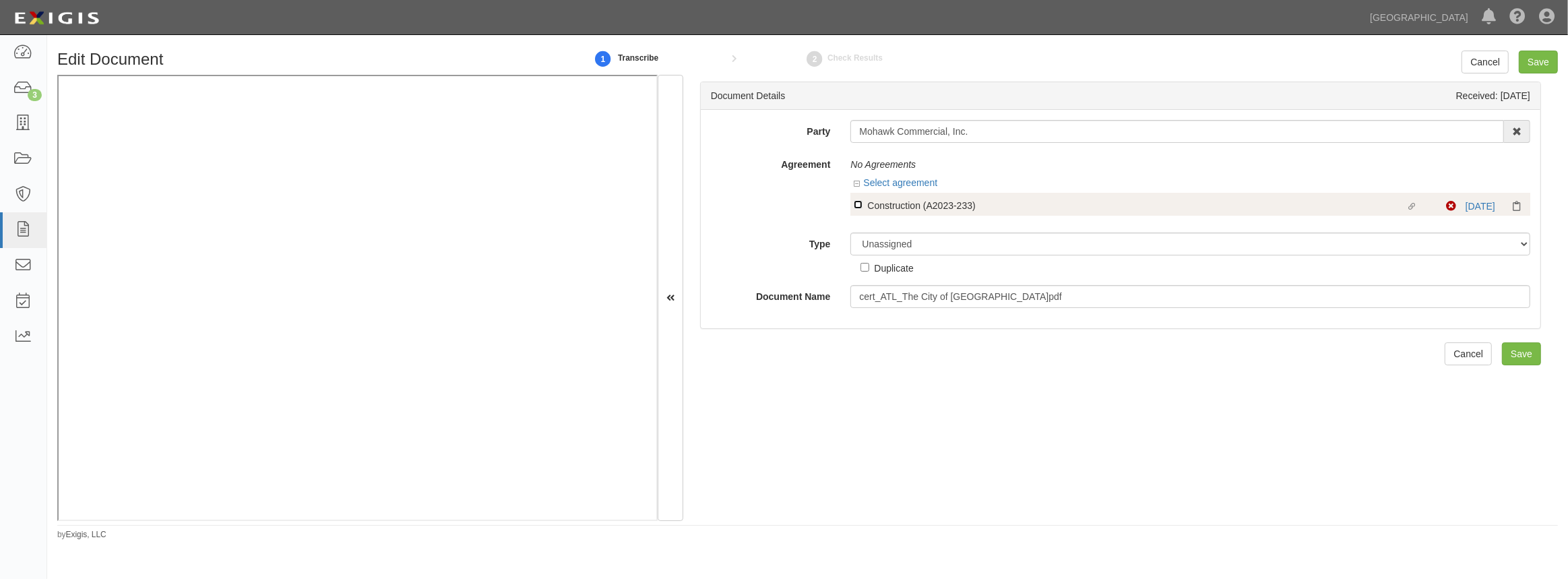
click at [859, 201] on input "Linked agreement Construction (A2023-233) Linked agreement" at bounding box center [858, 204] width 9 height 9
checkbox input "true"
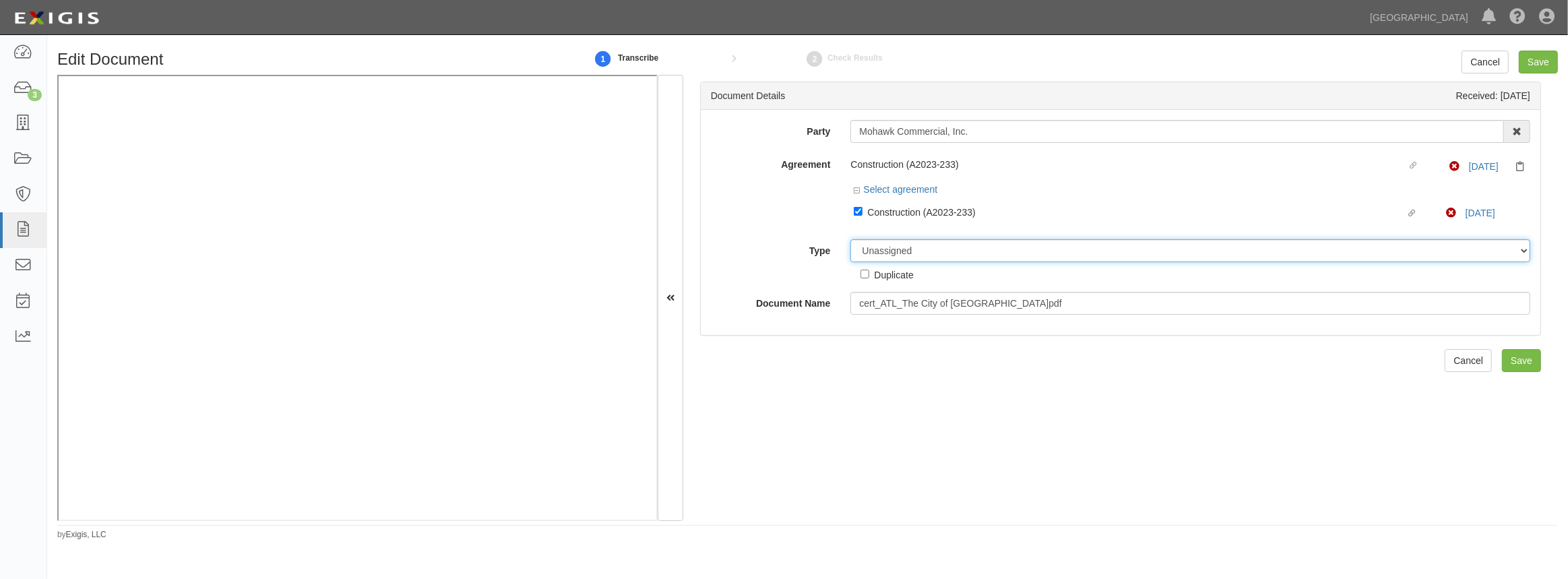
click at [890, 254] on select "Unassigned Binder Cancellation Notice Certificate Contract Endorsement Insuranc…" at bounding box center [1190, 251] width 680 height 23
select select "CertificateDetail"
click at [850, 239] on select "Unassigned Binder Cancellation Notice Certificate Contract Endorsement Insuranc…" at bounding box center [1190, 251] width 680 height 23
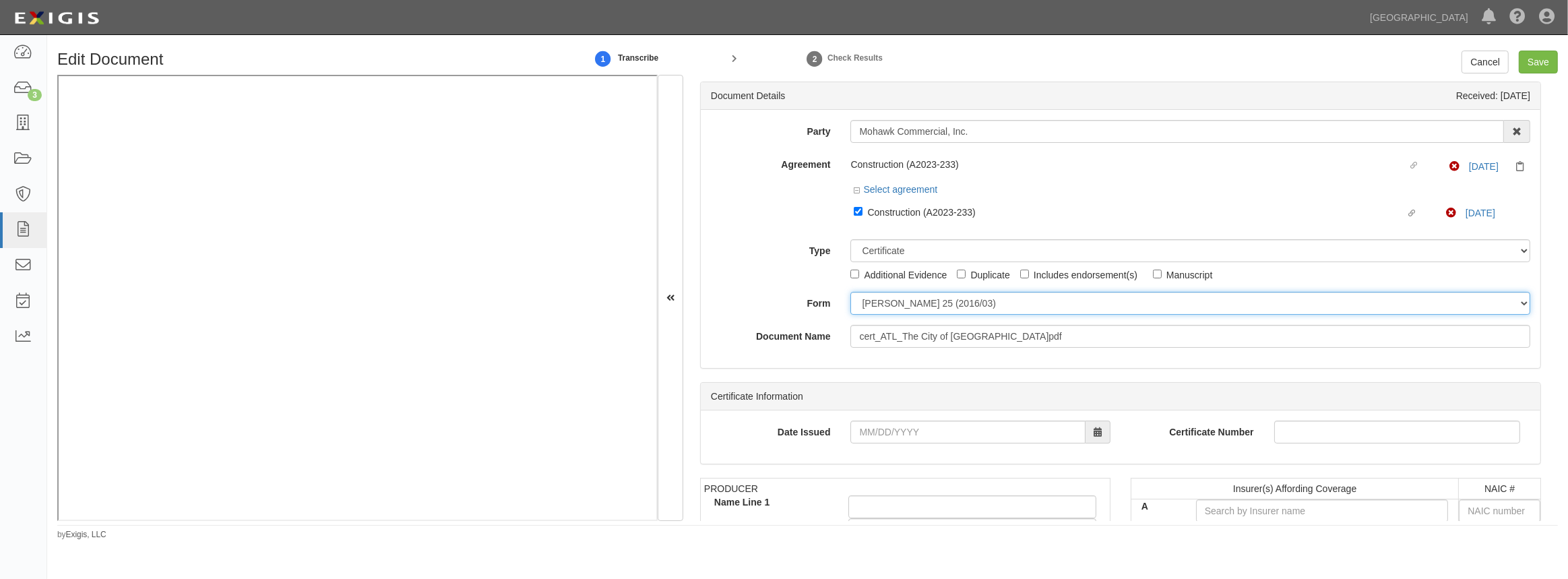
drag, startPoint x: 896, startPoint y: 306, endPoint x: 894, endPoint y: 312, distance: 6.3
click at [896, 306] on select "ACORD 25 (2016/03) ACORD 101 ACORD 855 NY (2014/05) General" at bounding box center [1190, 304] width 680 height 23
select select "GeneralFormDetail"
click at [850, 292] on select "ACORD 25 (2016/03) ACORD 101 ACORD 855 NY (2014/05) General" at bounding box center [1190, 304] width 680 height 23
click at [899, 440] on input "Date Issued" at bounding box center [967, 432] width 234 height 23
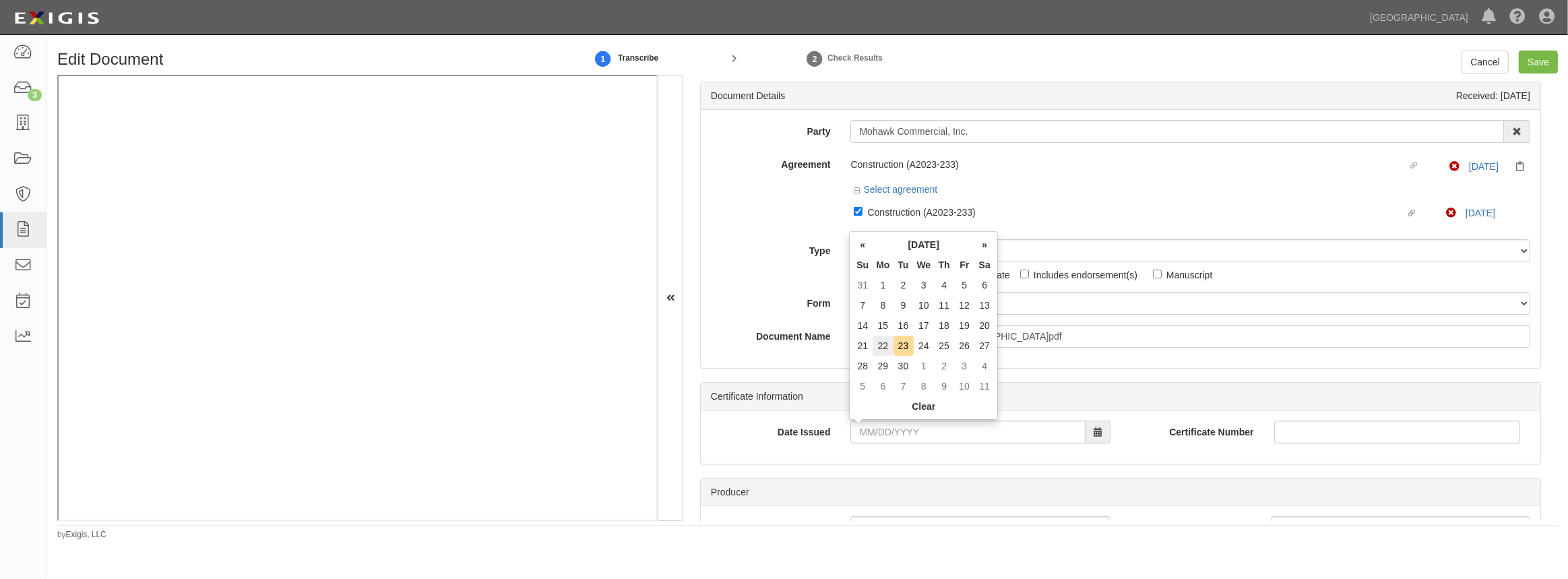
click at [883, 343] on td "22" at bounding box center [883, 346] width 20 height 20
type input "09/22/2025"
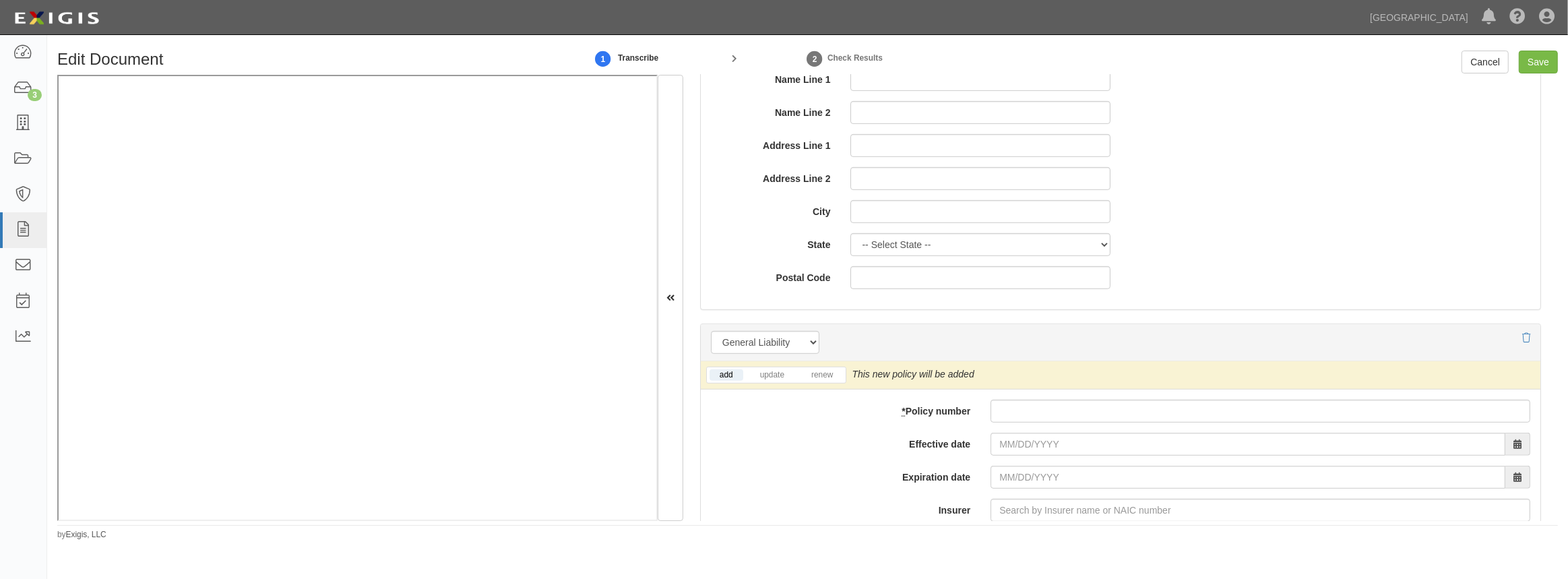
scroll to position [857, 0]
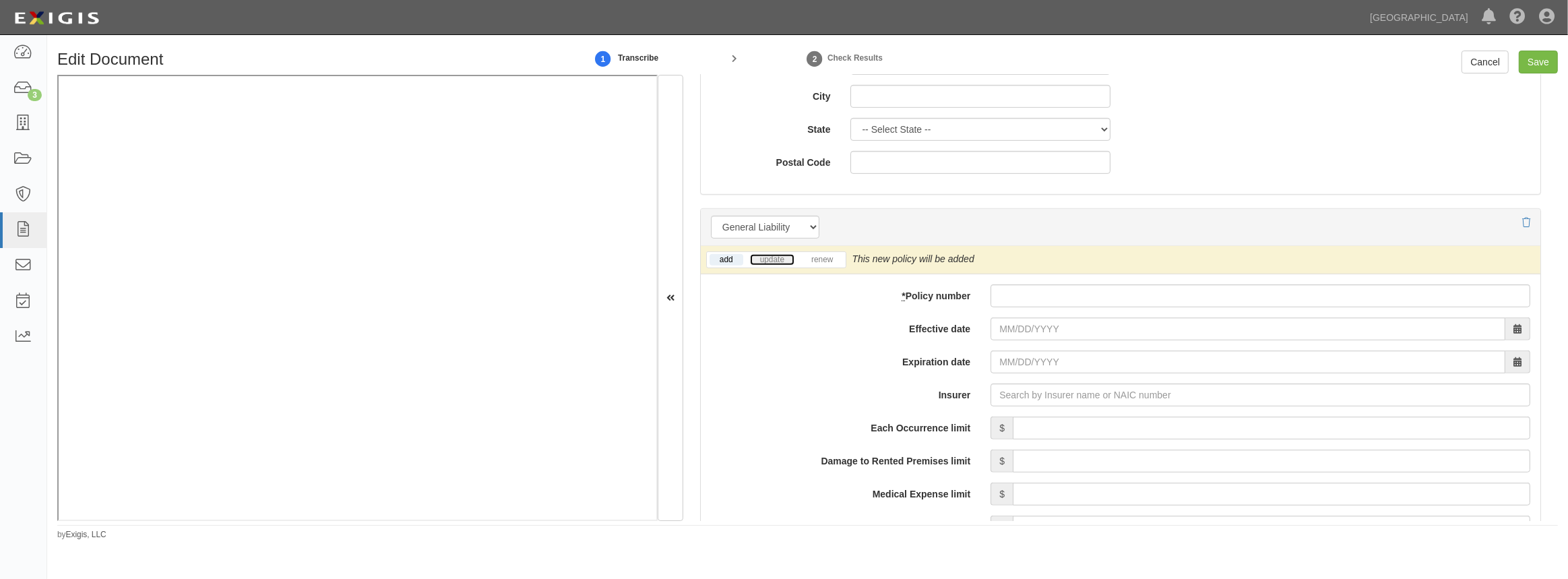
click at [765, 257] on link "update" at bounding box center [772, 260] width 45 height 11
click at [1022, 298] on input "* Policy number" at bounding box center [1260, 296] width 540 height 23
paste input "Mohawk Commercial Inc"
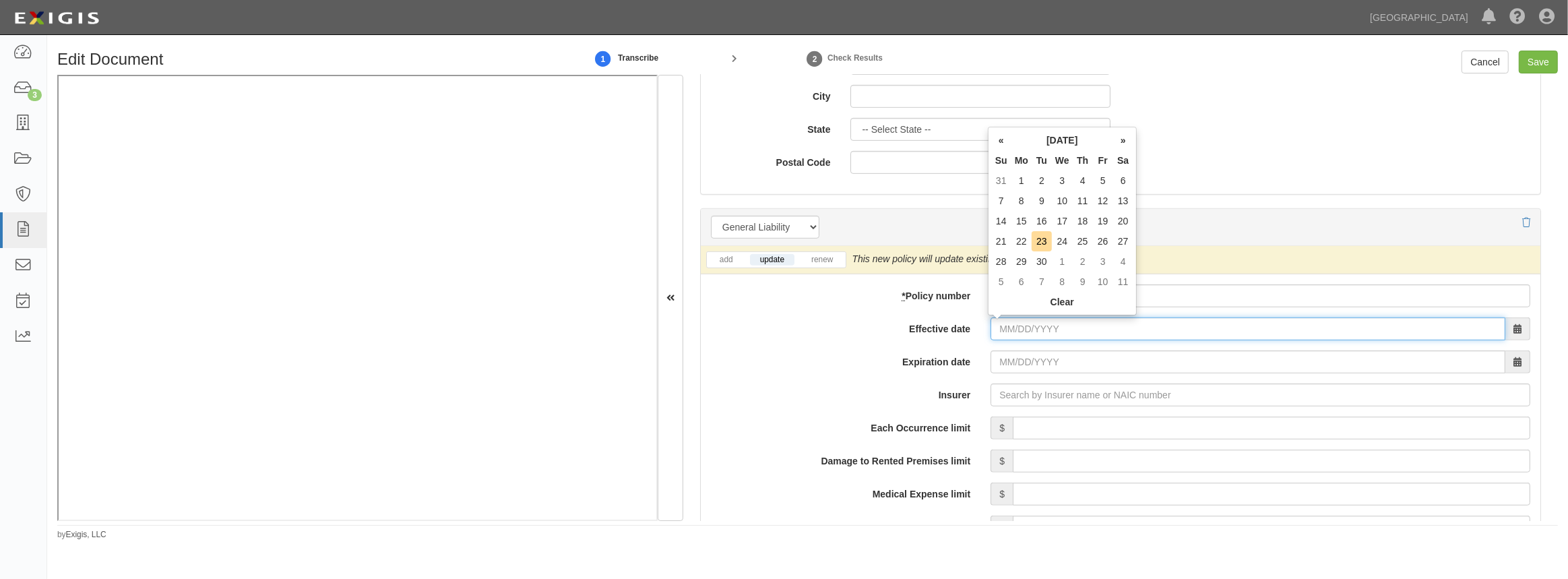
click at [1016, 333] on input "Effective date" at bounding box center [1248, 329] width 515 height 23
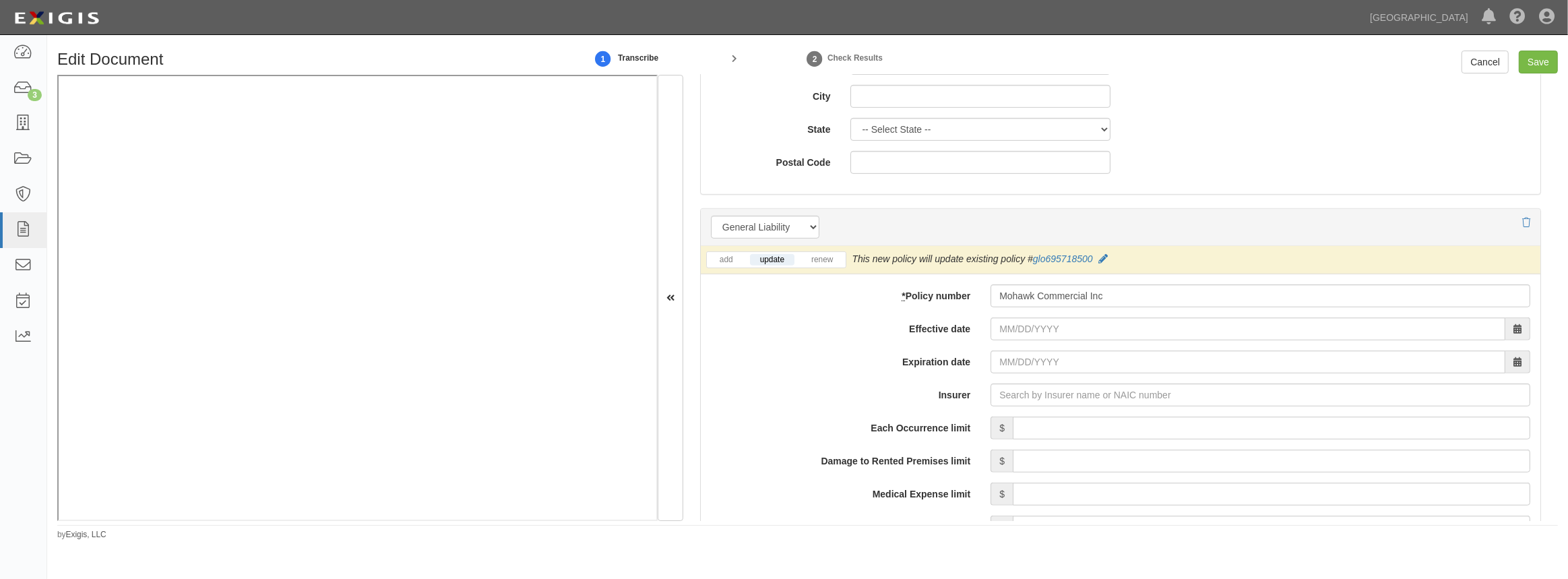
click at [806, 391] on label "Insurer" at bounding box center [841, 392] width 280 height 18
click at [991, 391] on input "Insurer" at bounding box center [1260, 395] width 540 height 23
drag, startPoint x: 1109, startPoint y: 294, endPoint x: 905, endPoint y: 297, distance: 204.0
click at [912, 291] on div "* Policy number Mohawk Commercial Inc" at bounding box center [1121, 296] width 840 height 23
paste input "GLO 6957185-01"
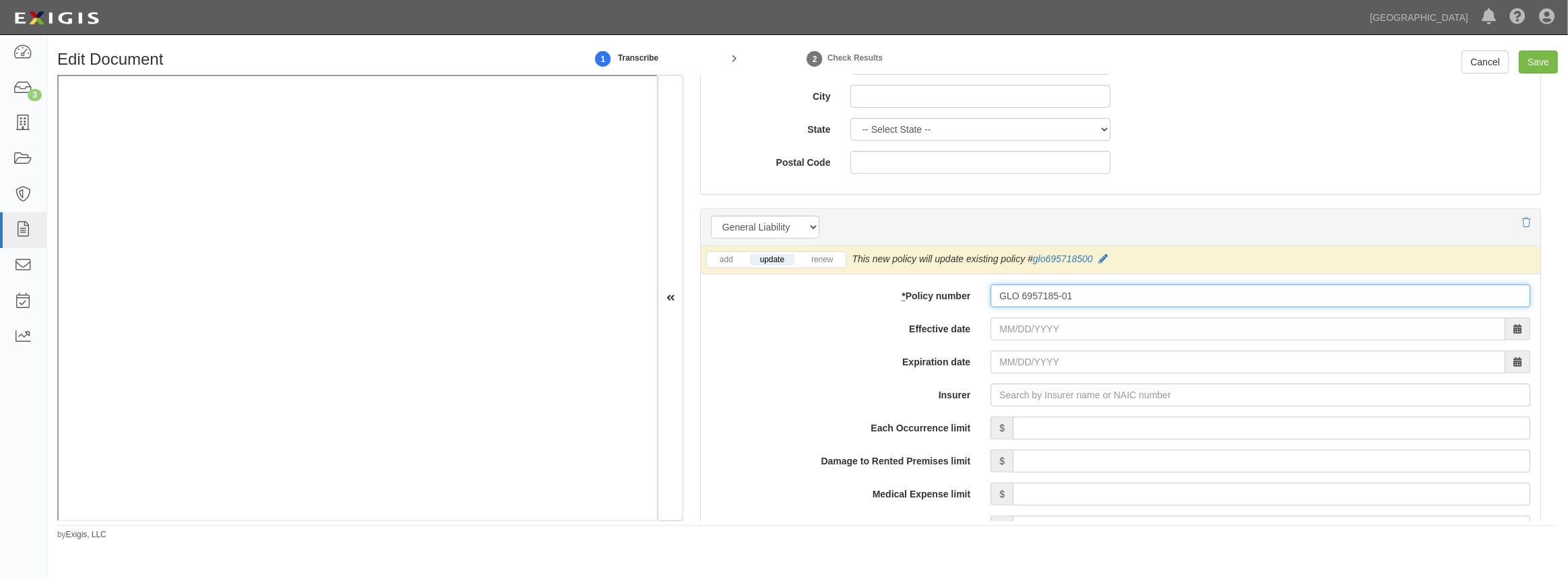
type input "GLO 6957185-01"
click at [1003, 330] on input "Effective date" at bounding box center [1248, 329] width 515 height 23
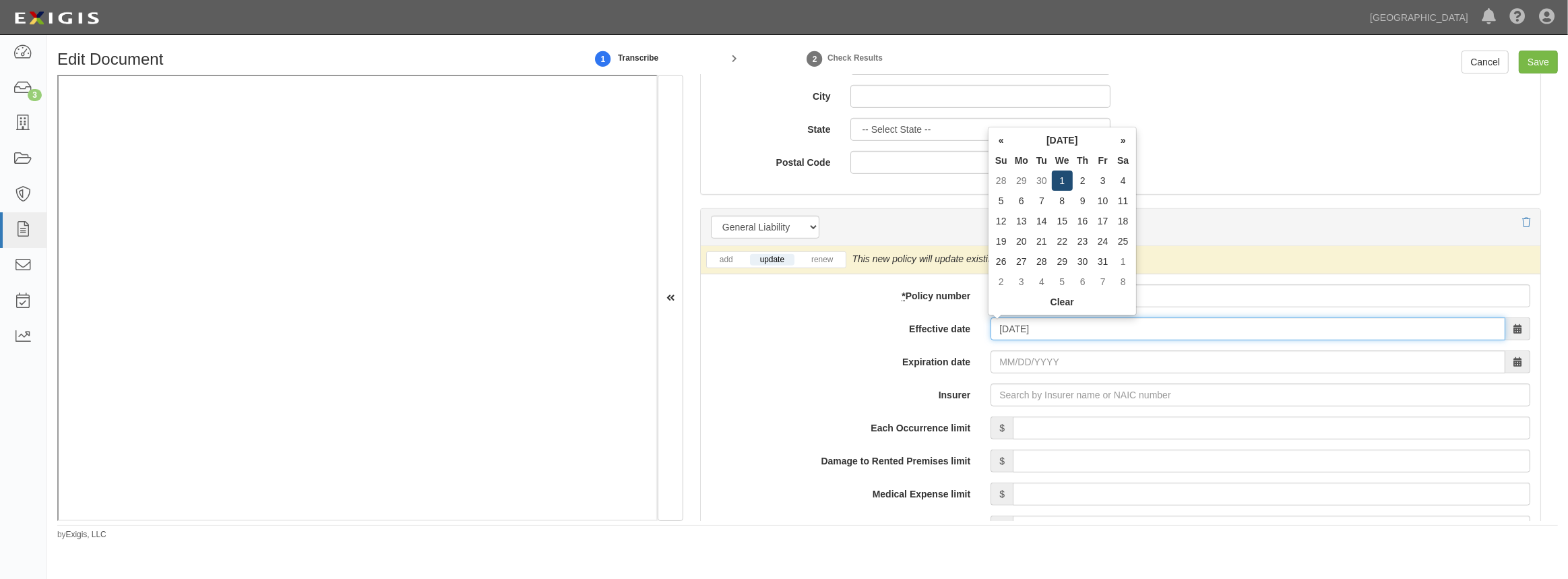
type input "10/01/2025"
type input "10/01/2026"
click at [1060, 170] on td "1" at bounding box center [1063, 180] width 21 height 20
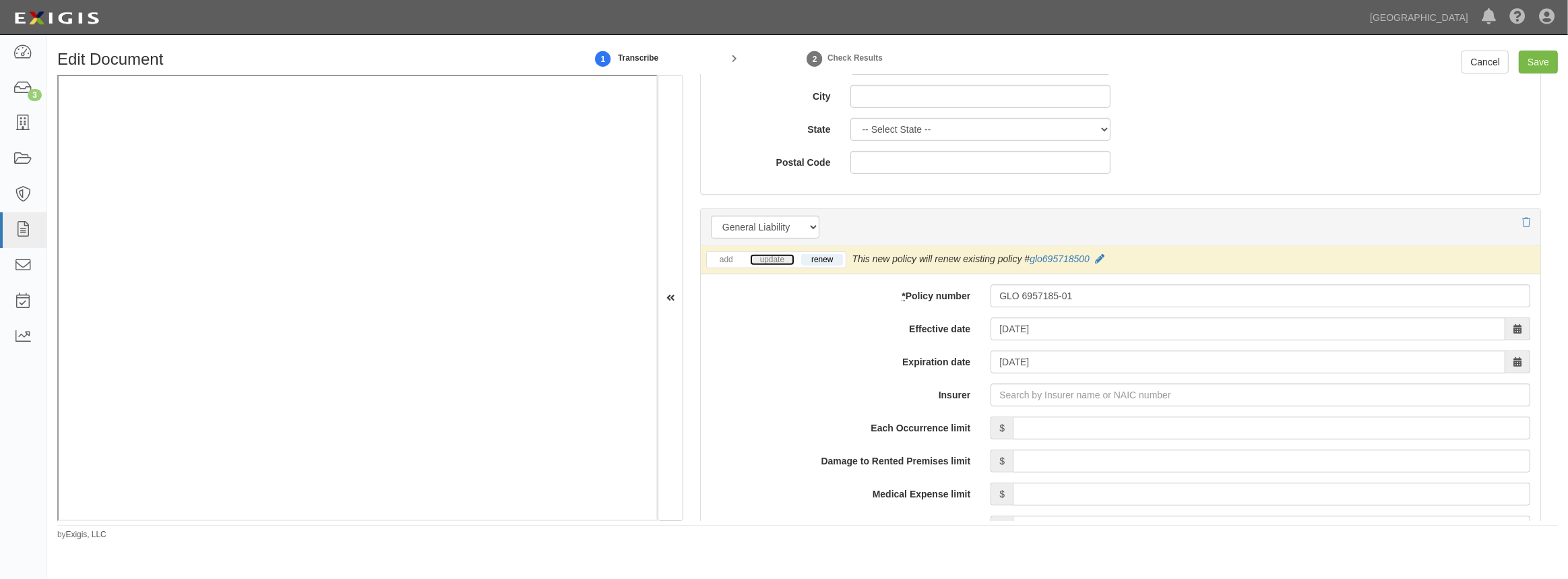
click at [757, 255] on link "update" at bounding box center [772, 260] width 45 height 11
click at [1020, 391] on input "Insurer" at bounding box center [1260, 395] width 540 height 23
type input "180 Seguros S.A. (0) NR Rating"
type input "1"
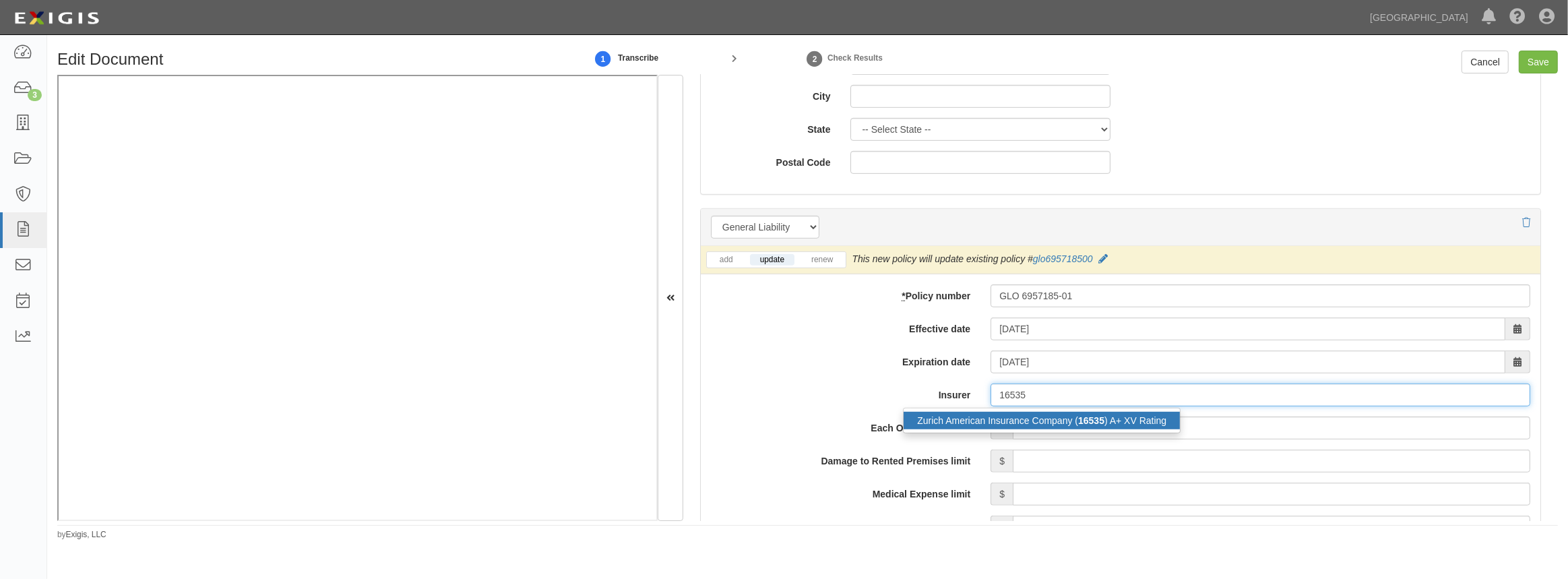
click at [1012, 412] on div "Zurich American Insurance Company ( 16535 ) A+ XV Rating" at bounding box center [1042, 420] width 276 height 18
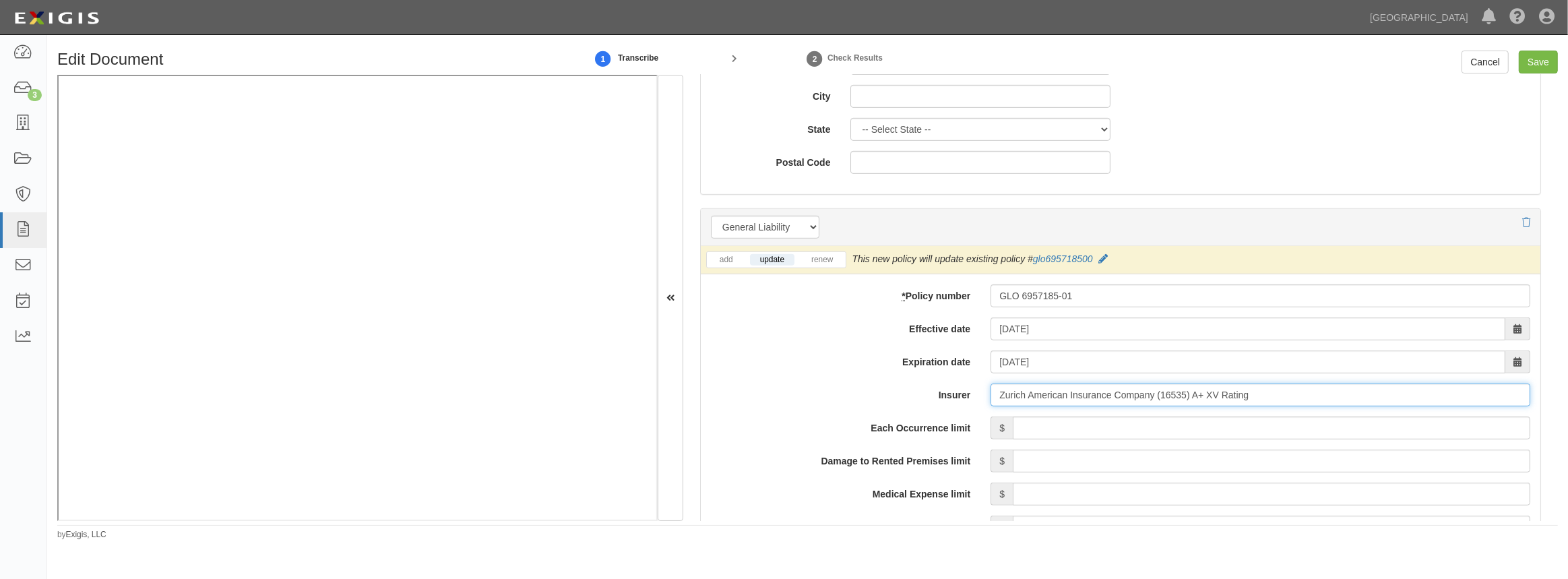
type input "Zurich American Insurance Company (16535) A+ XV Rating"
click at [1028, 425] on input "Each Occurrence limit" at bounding box center [1272, 428] width 518 height 23
type input "2,000,000"
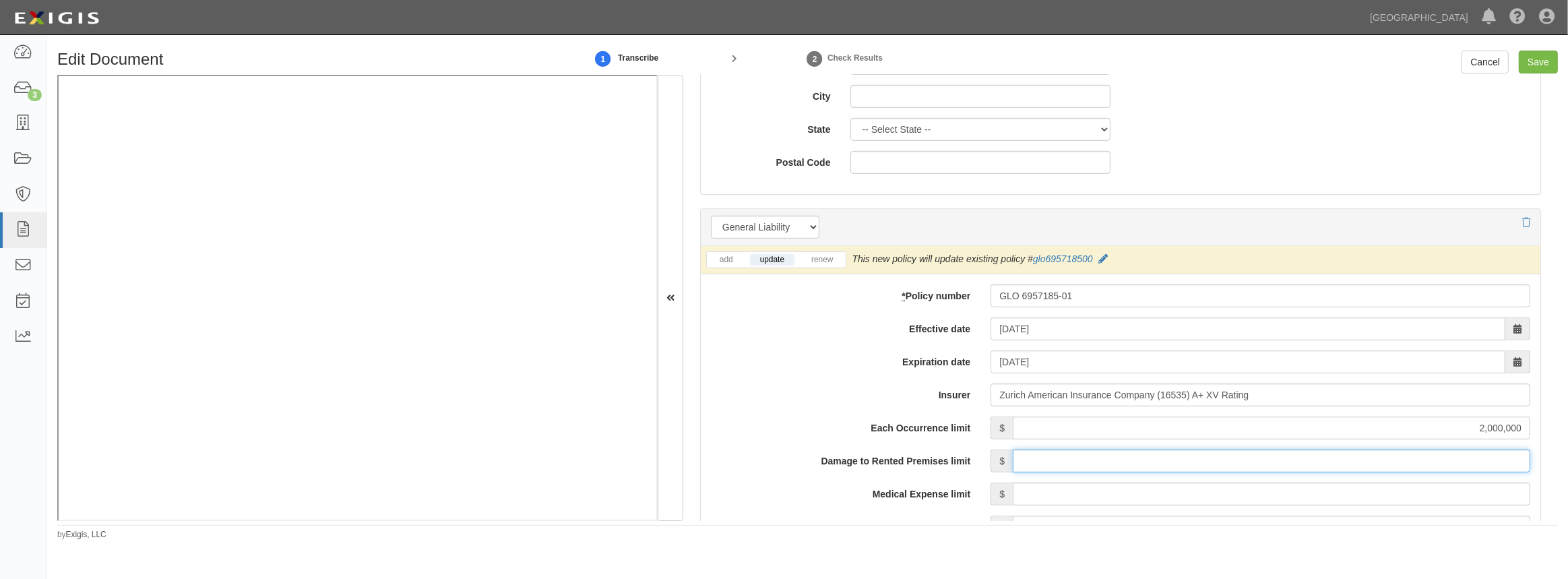
click at [1064, 465] on input "Damage to Rented Premises limit" at bounding box center [1272, 461] width 518 height 23
type input "150,000"
click at [1078, 504] on input "Medical Expense limit" at bounding box center [1272, 494] width 518 height 23
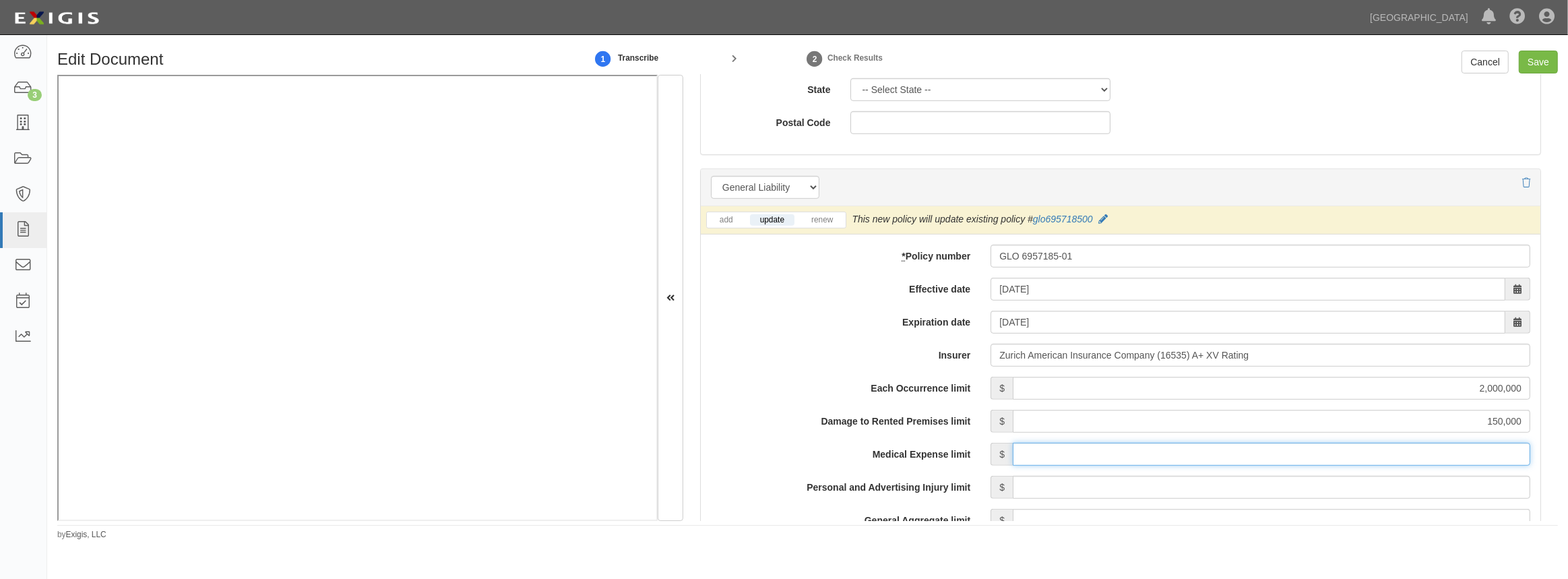
scroll to position [919, 0]
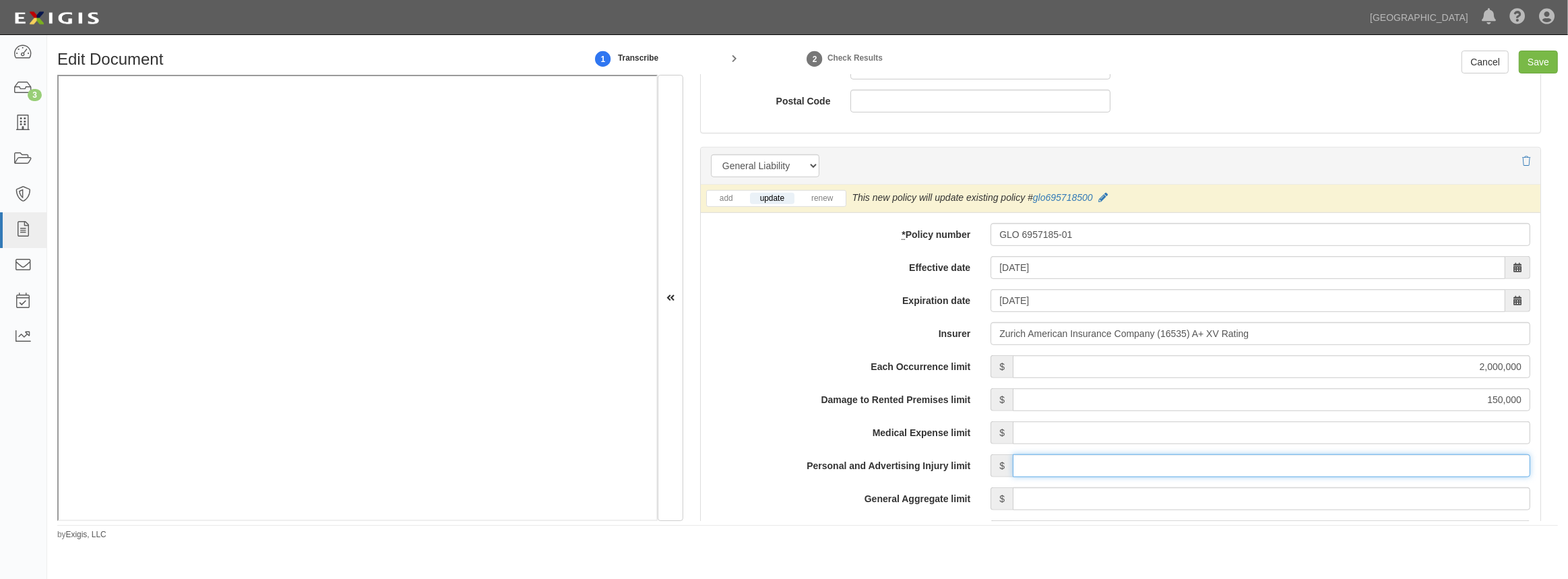
click at [1034, 454] on input "Personal and Advertising Injury limit" at bounding box center [1272, 466] width 518 height 23
type input "1,000,000"
click at [1027, 508] on input "General Aggregate limit" at bounding box center [1272, 498] width 518 height 23
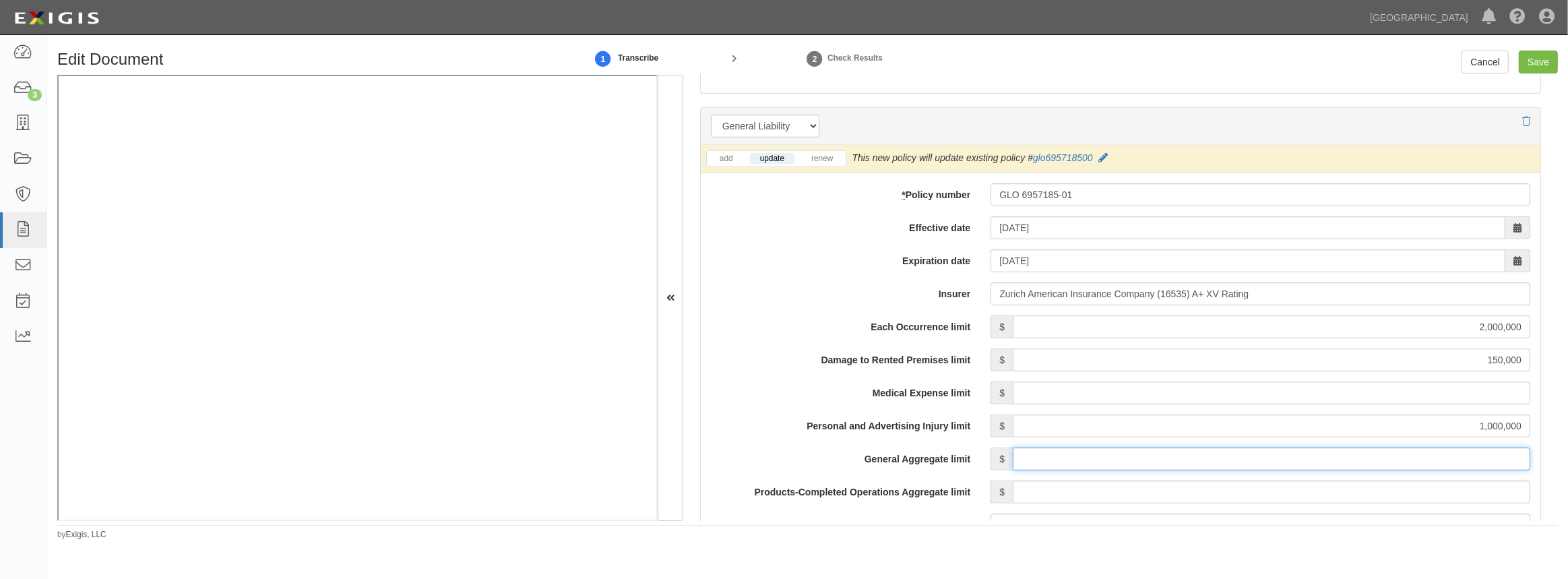
scroll to position [980, 0]
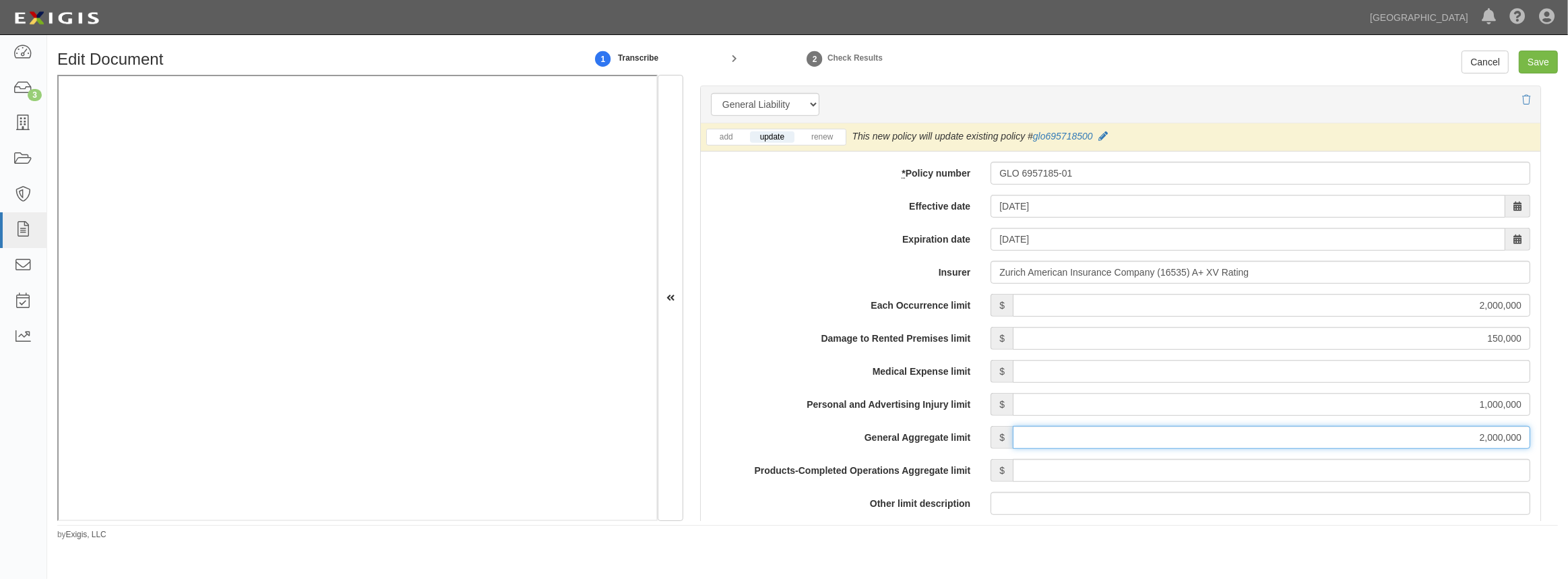
type input "2,000,000"
click at [1056, 468] on input "Products-Completed Operations Aggregate limit" at bounding box center [1272, 470] width 518 height 23
type input "2,000,000"
click at [837, 498] on label "Other limit description" at bounding box center [841, 501] width 280 height 18
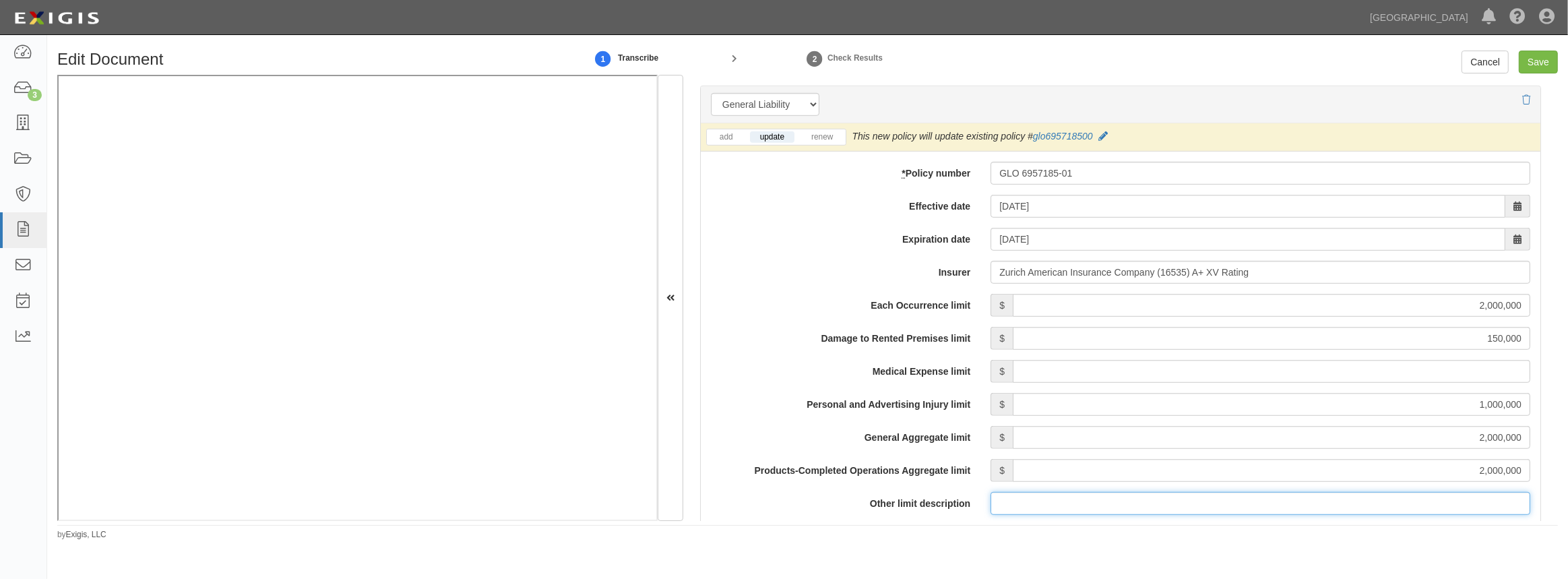
click at [991, 498] on input "Other limit description" at bounding box center [1260, 504] width 540 height 23
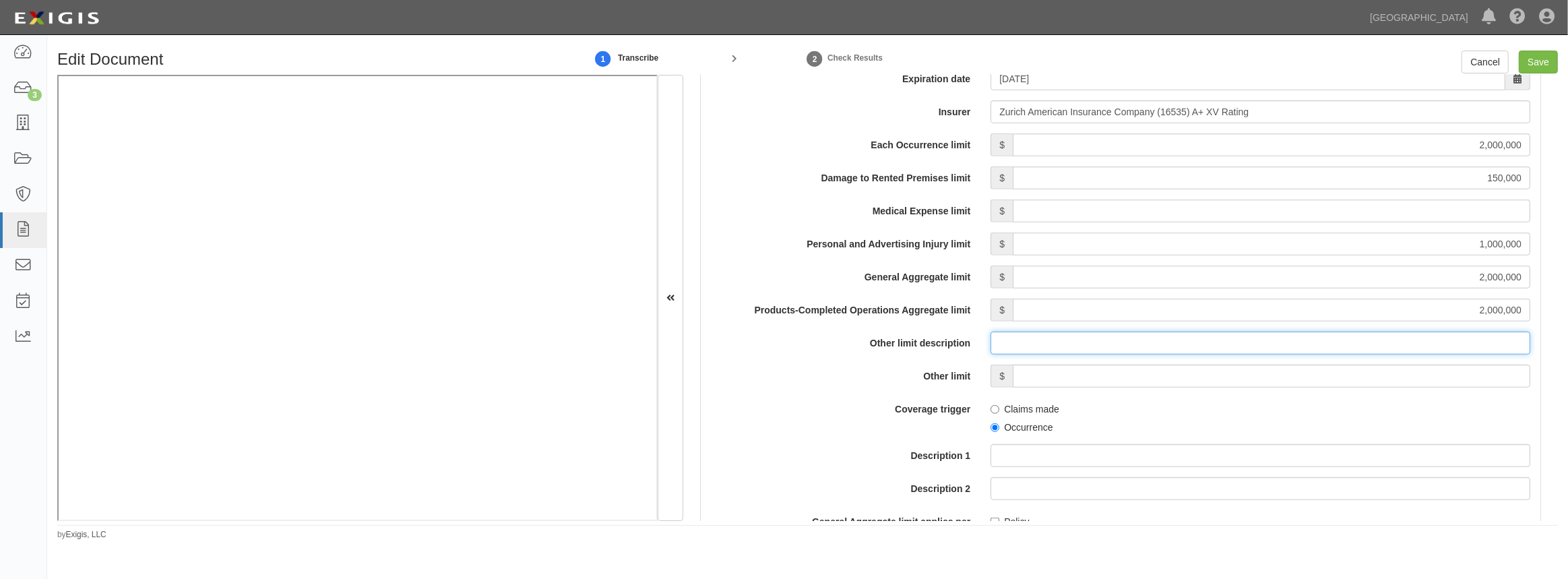
scroll to position [1164, 0]
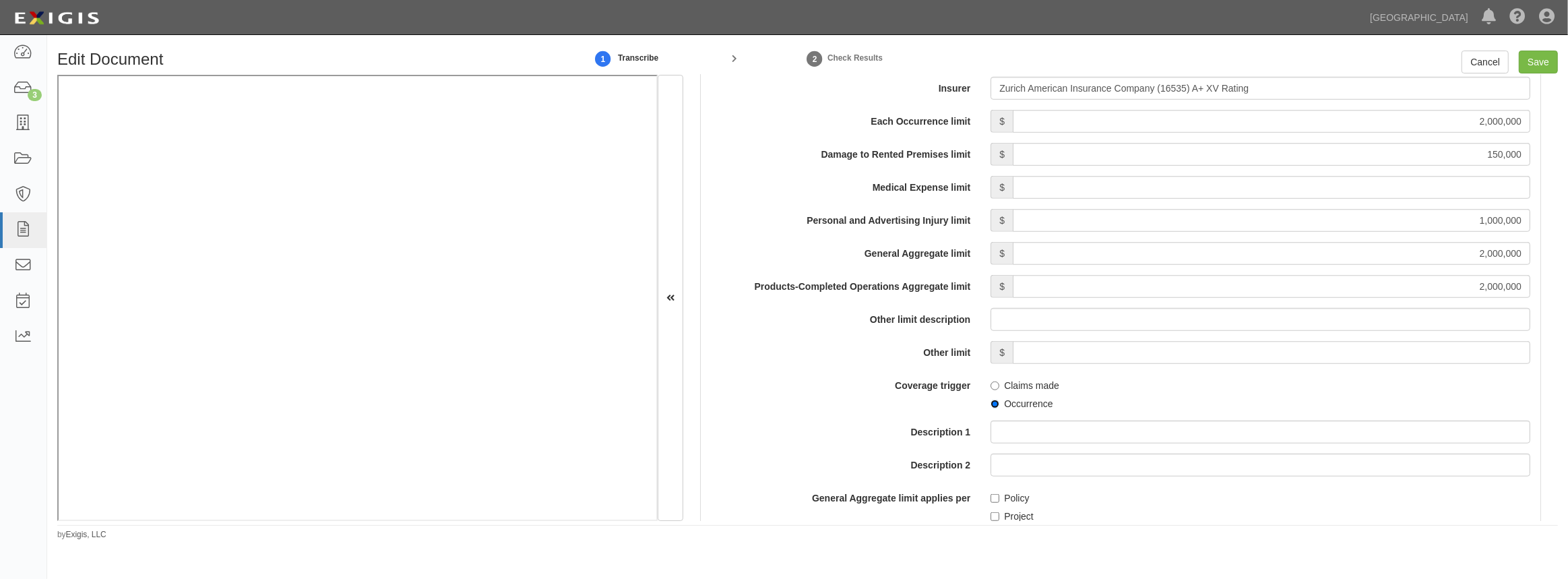
click at [996, 403] on input "Occurrence" at bounding box center [995, 404] width 9 height 9
radio input "true"
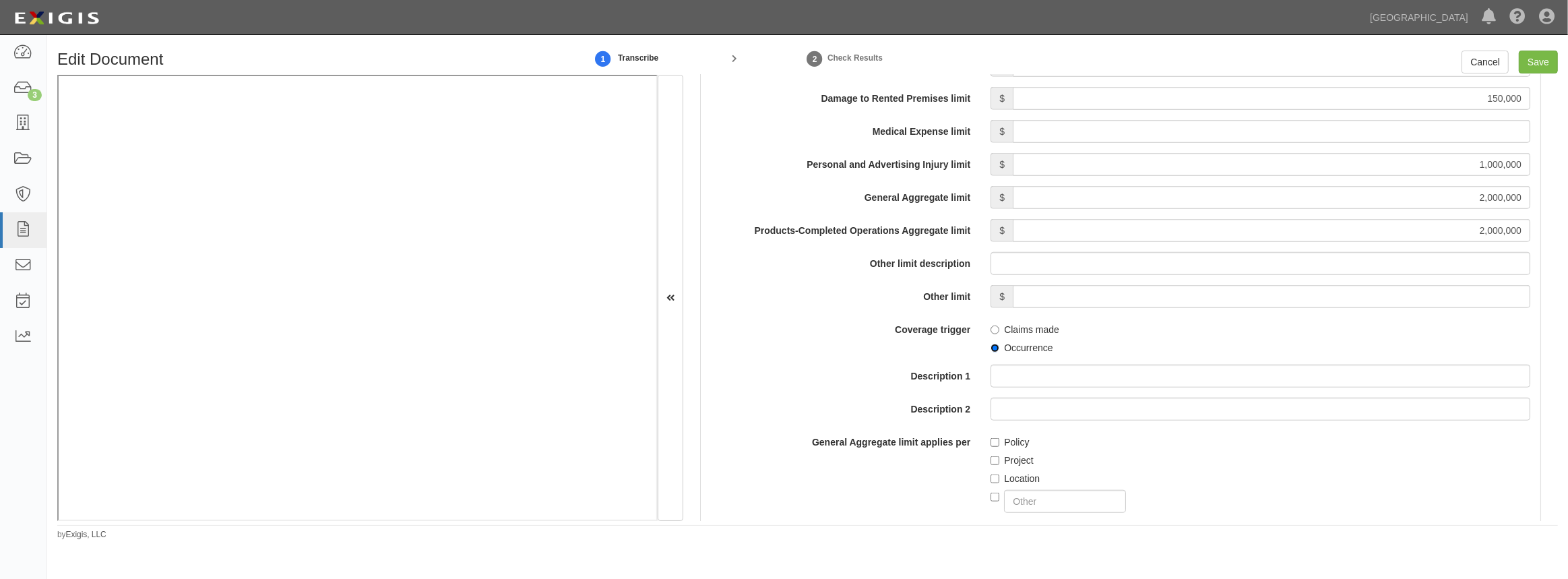
scroll to position [1286, 0]
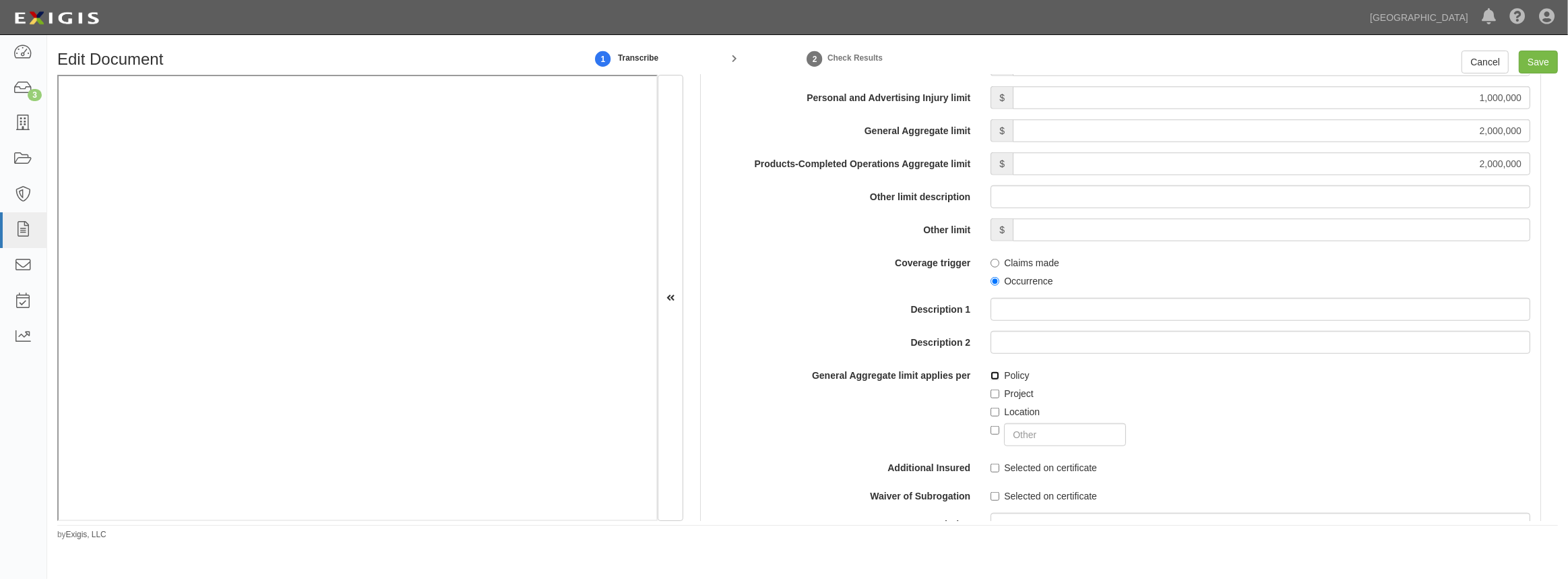
click at [993, 377] on input "Policy" at bounding box center [995, 375] width 9 height 9
checkbox input "true"
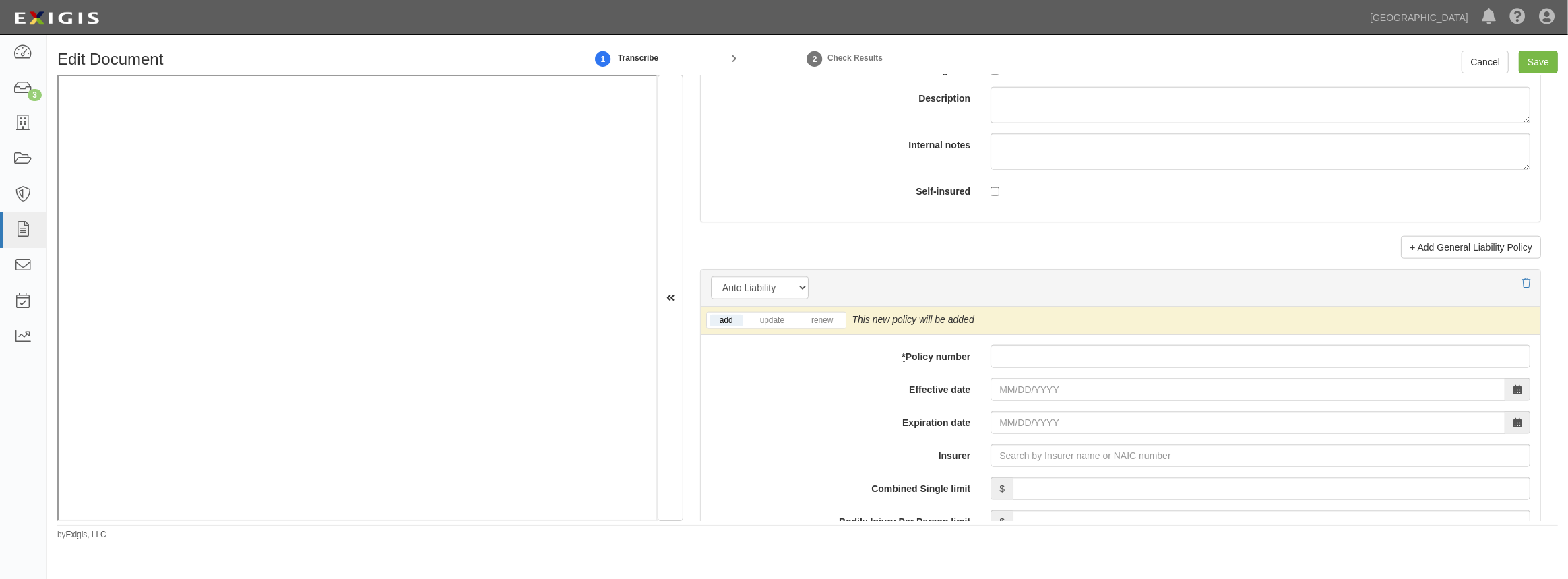
scroll to position [1715, 0]
click at [766, 319] on link "update" at bounding box center [772, 318] width 45 height 11
click at [1031, 347] on input "* Policy number" at bounding box center [1260, 354] width 540 height 23
paste input "BAP 6957186-01"
type input "BAP 6957186-01"
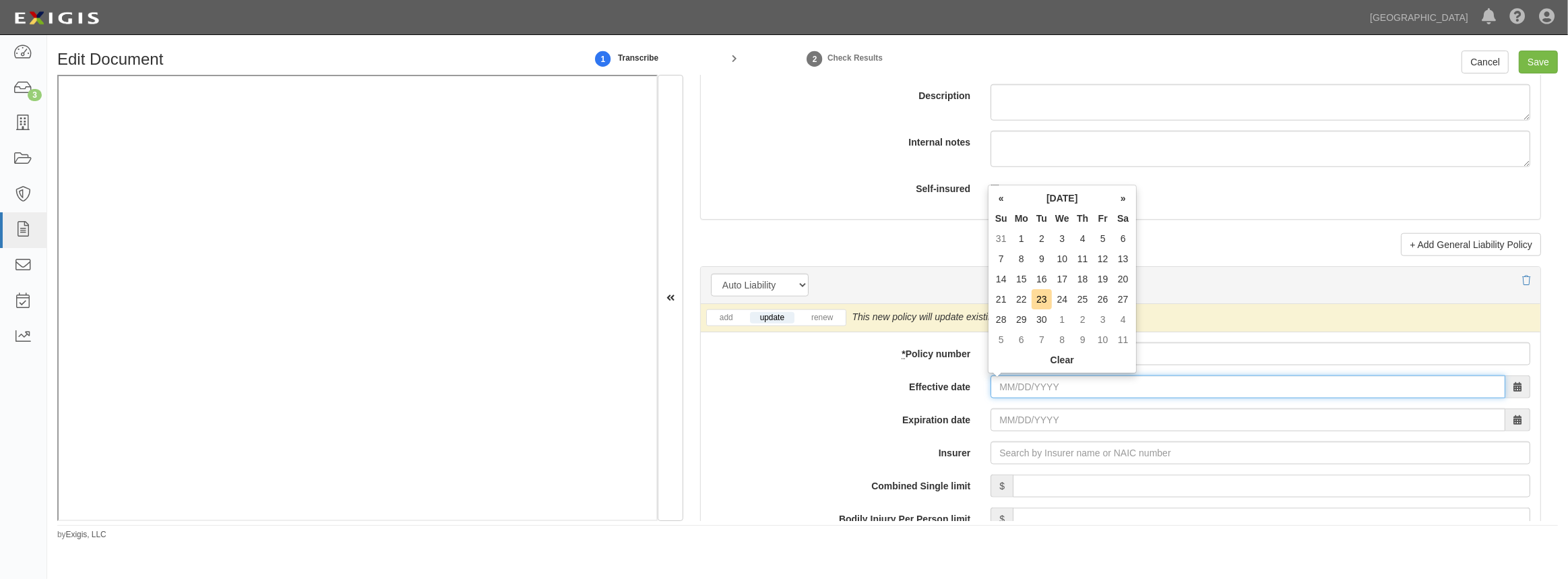
click at [1027, 384] on input "Effective date" at bounding box center [1248, 387] width 515 height 23
type input "10/01/2025"
type input "10/01/2026"
click at [1065, 237] on td "1" at bounding box center [1063, 238] width 21 height 20
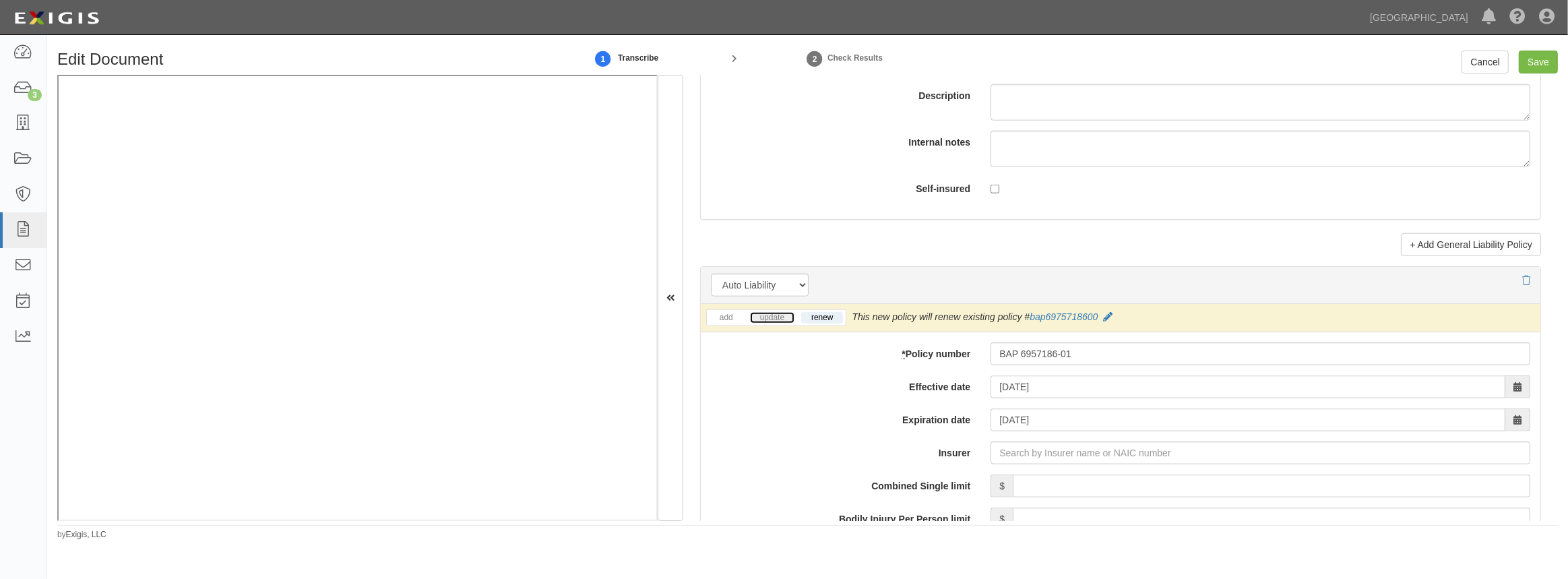
click at [777, 314] on link "update" at bounding box center [772, 318] width 45 height 11
click at [986, 453] on div at bounding box center [1261, 453] width 560 height 23
click at [1002, 452] on input "Insurer" at bounding box center [1260, 453] width 540 height 23
type input "180 Seguros S.A. (0) NR Rating"
type input "1"
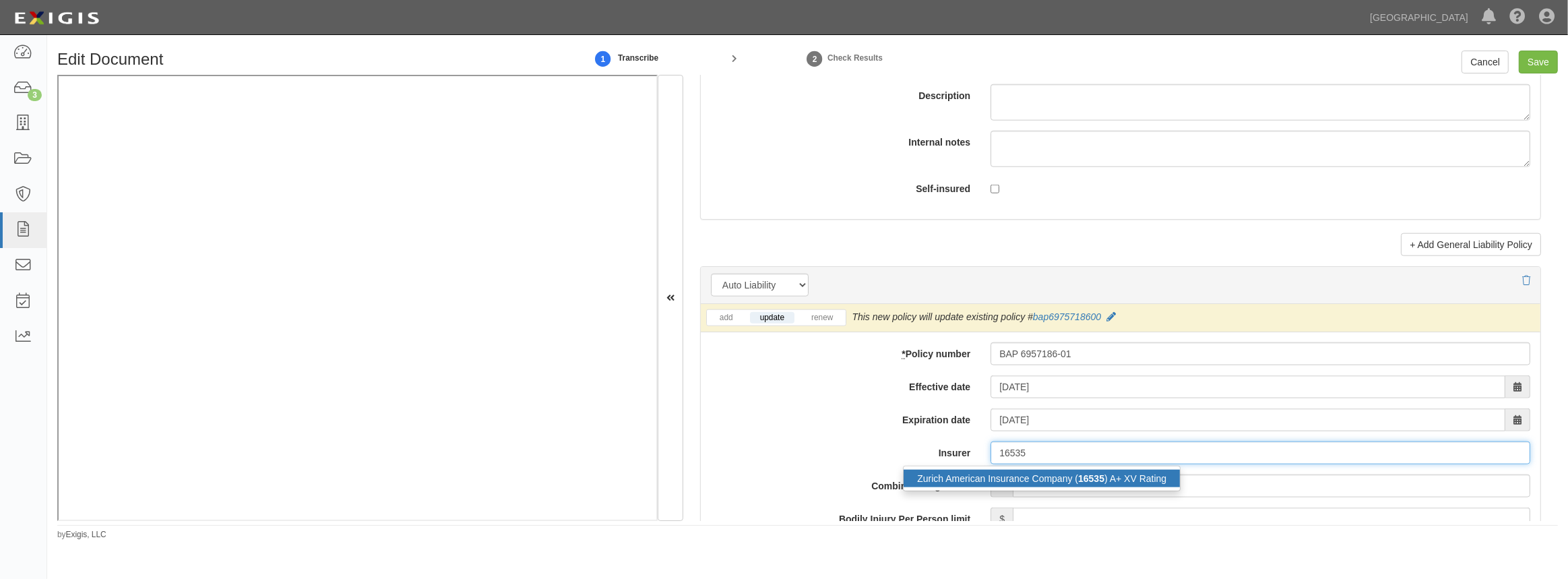
click at [992, 481] on div "Zurich American Insurance Company ( 16535 ) A+ XV Rating" at bounding box center [1042, 478] width 276 height 18
type input "Zurich American Insurance Company (16535) A+ XV Rating"
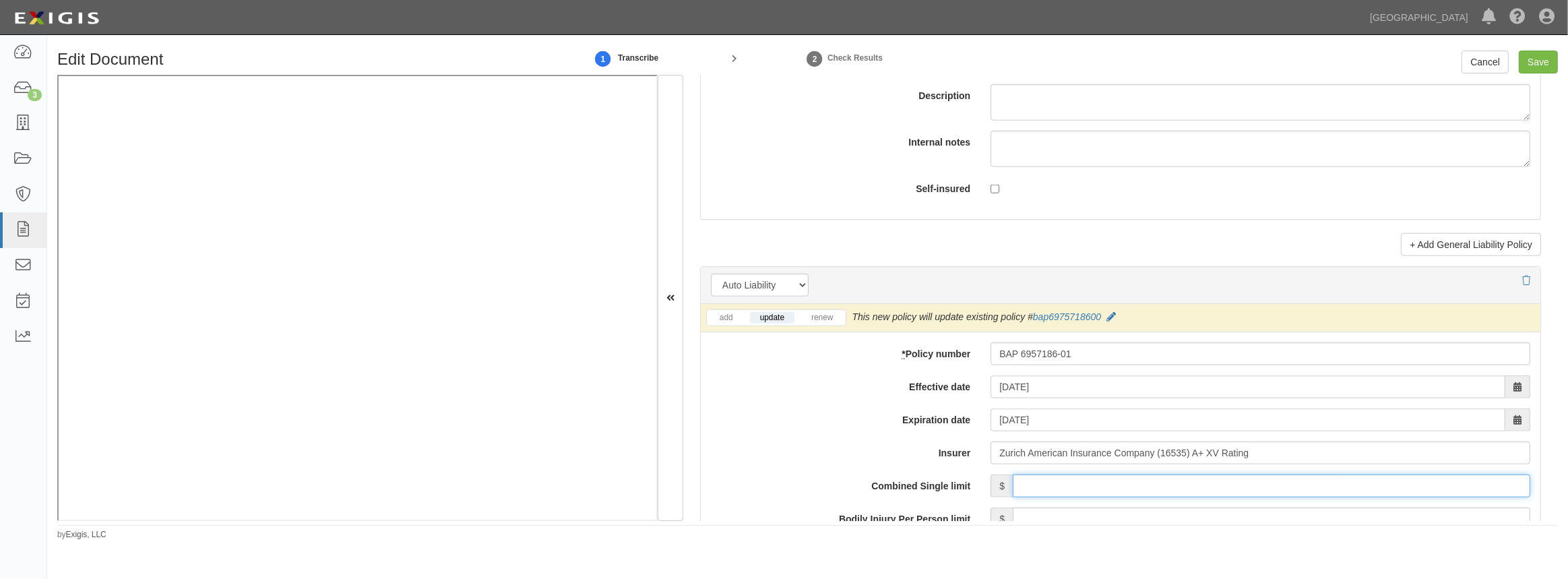
click at [1043, 484] on input "Combined Single limit" at bounding box center [1272, 486] width 518 height 23
type input "5,000,000"
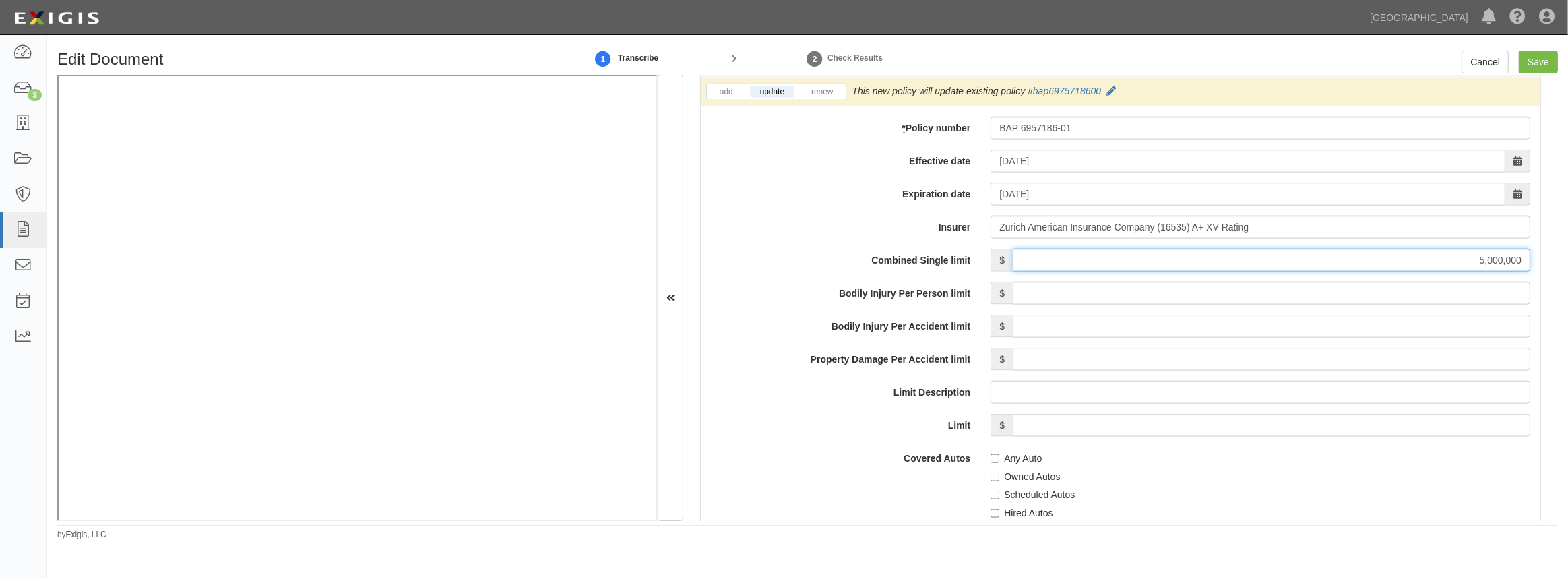
scroll to position [1961, 0]
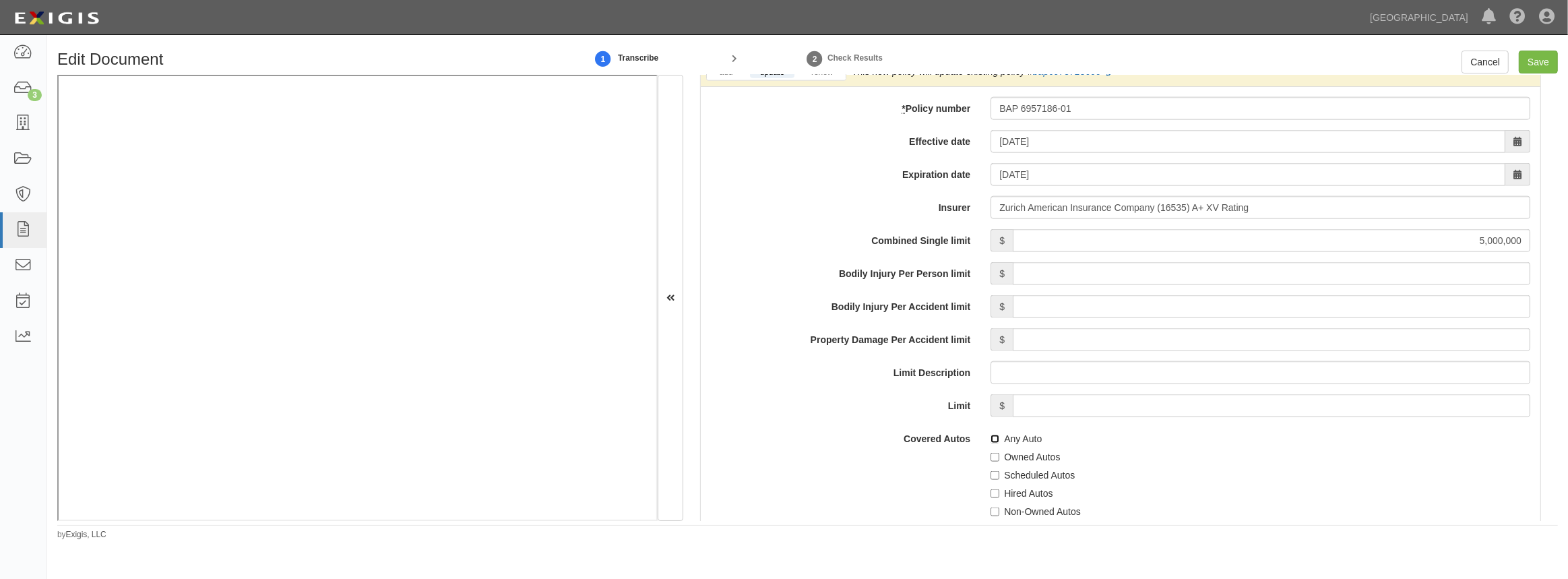
click at [991, 440] on input "Any Auto" at bounding box center [995, 439] width 9 height 9
checkbox input "true"
click at [844, 472] on div "Covered Autos Any Auto Owned Autos Scheduled Autos Hired Autos Non-Owned Autos" at bounding box center [1121, 500] width 840 height 147
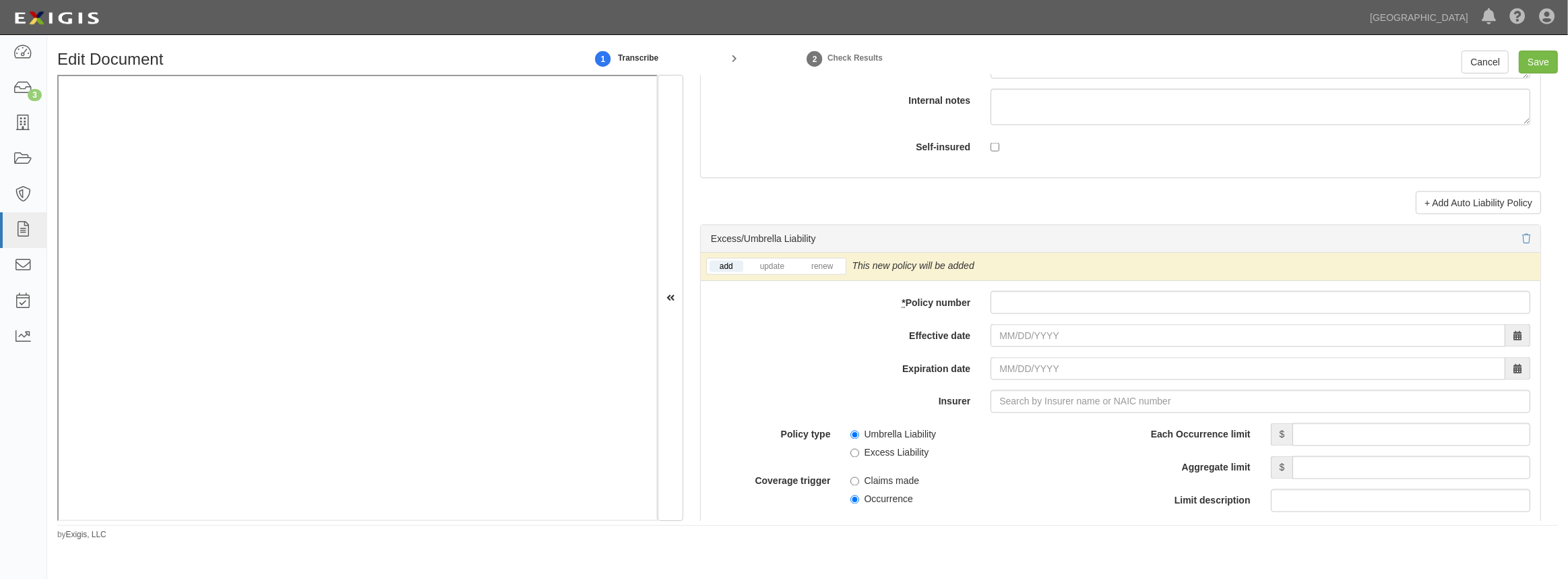
scroll to position [2634, 0]
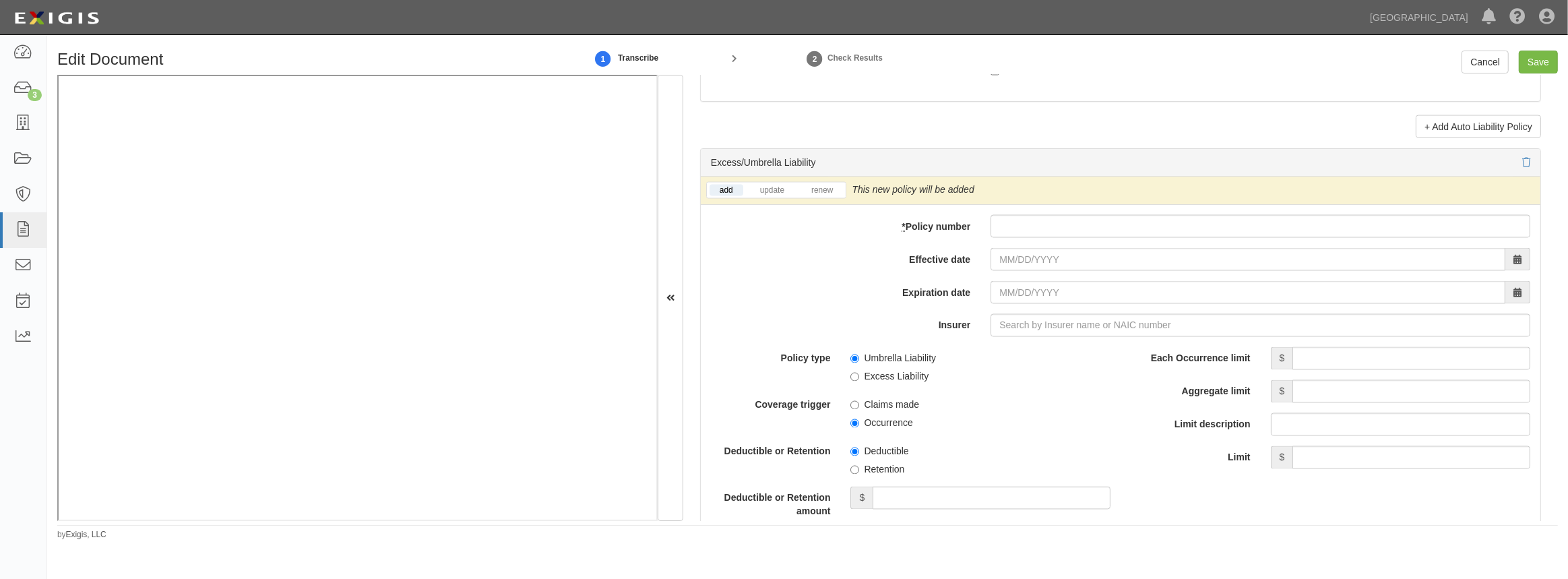
click at [767, 182] on li "update" at bounding box center [772, 190] width 50 height 16
click at [768, 190] on link "update" at bounding box center [772, 189] width 45 height 11
click at [1039, 233] on input "* Policy number" at bounding box center [1260, 226] width 540 height 23
paste input "AUC-9139812-19"
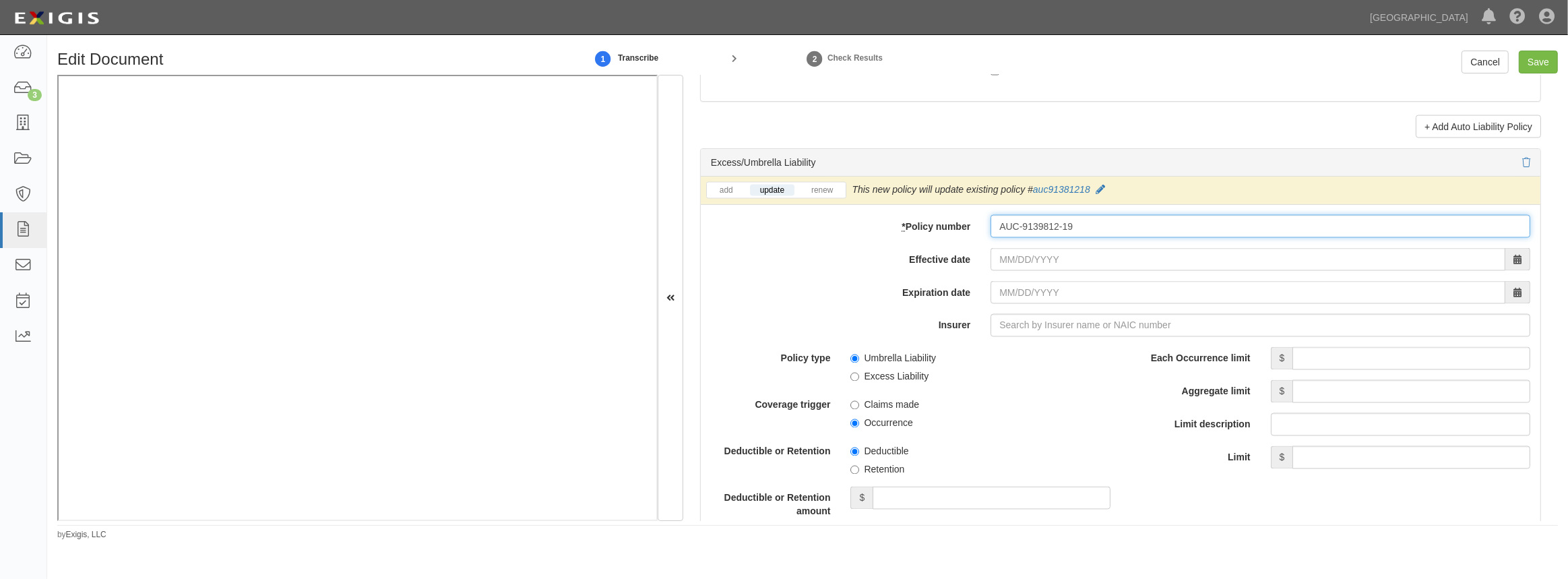
type input "AUC-9139812-19"
click at [1025, 254] on input "Effective date" at bounding box center [1248, 260] width 515 height 23
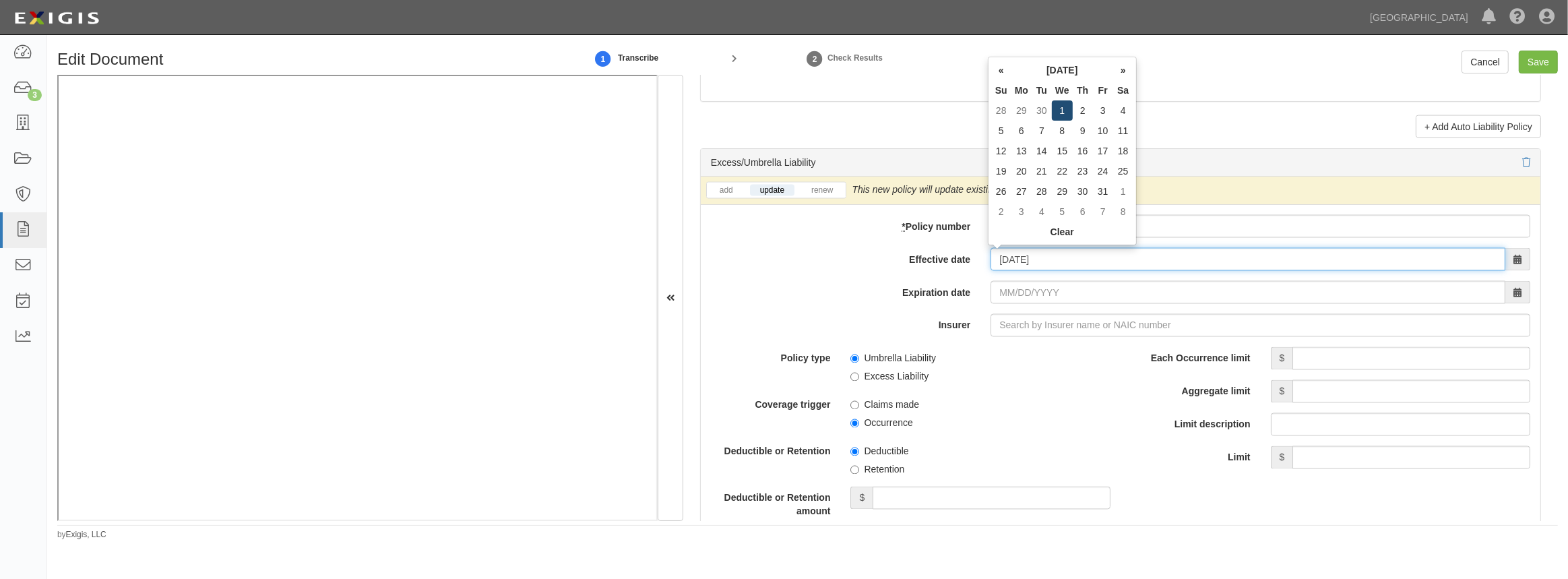
type input "10/01/2025"
type input "10/01/2026"
click at [1056, 107] on td "1" at bounding box center [1063, 110] width 21 height 20
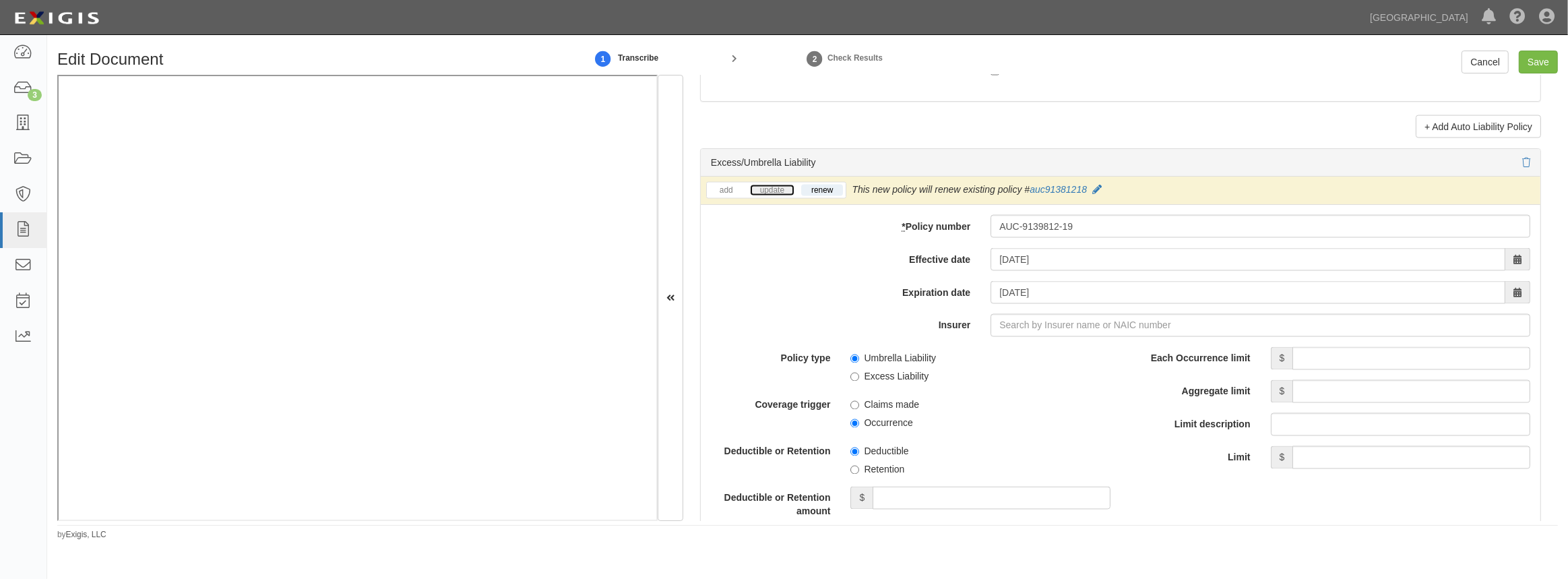
click at [766, 189] on link "update" at bounding box center [772, 189] width 45 height 11
click at [1017, 324] on input "Insurer" at bounding box center [1260, 325] width 540 height 23
type input "21st Century Advantage Insurance Company (25232) NR Rating"
type input "2"
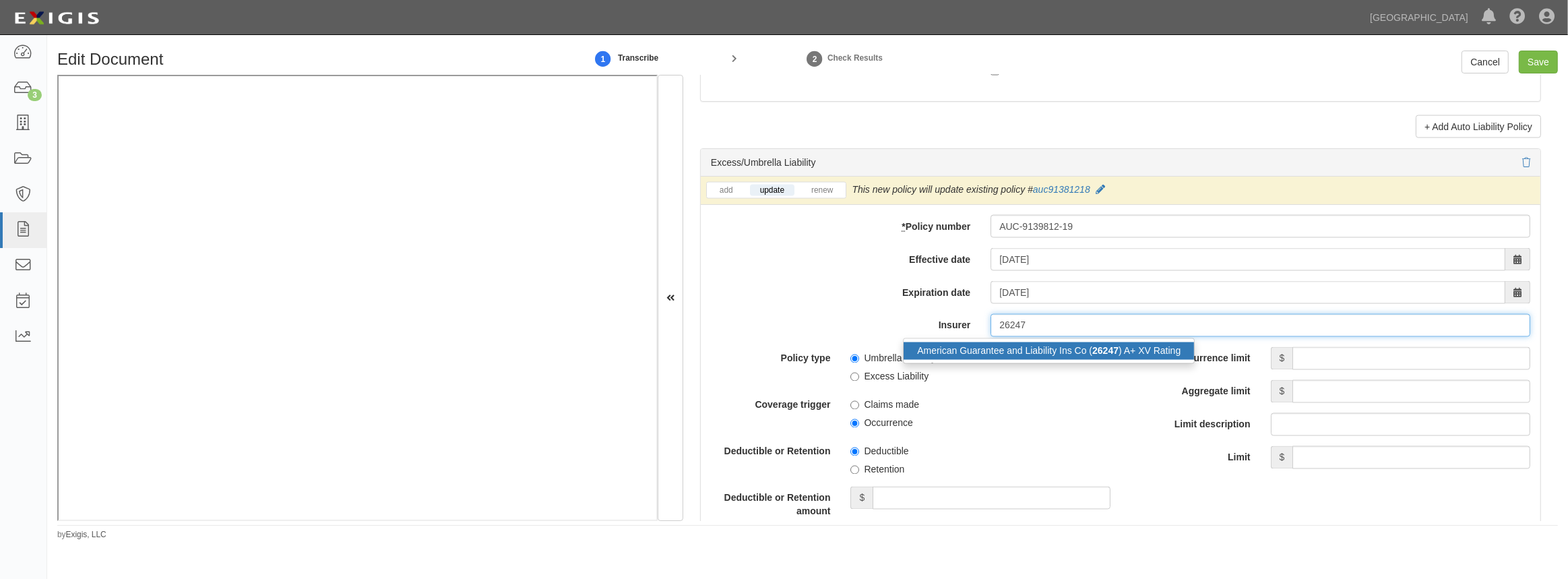
click at [1013, 358] on div "American Guarantee and Liability Ins Co ( 26247 ) A+ XV Rating" at bounding box center [1049, 351] width 290 height 18
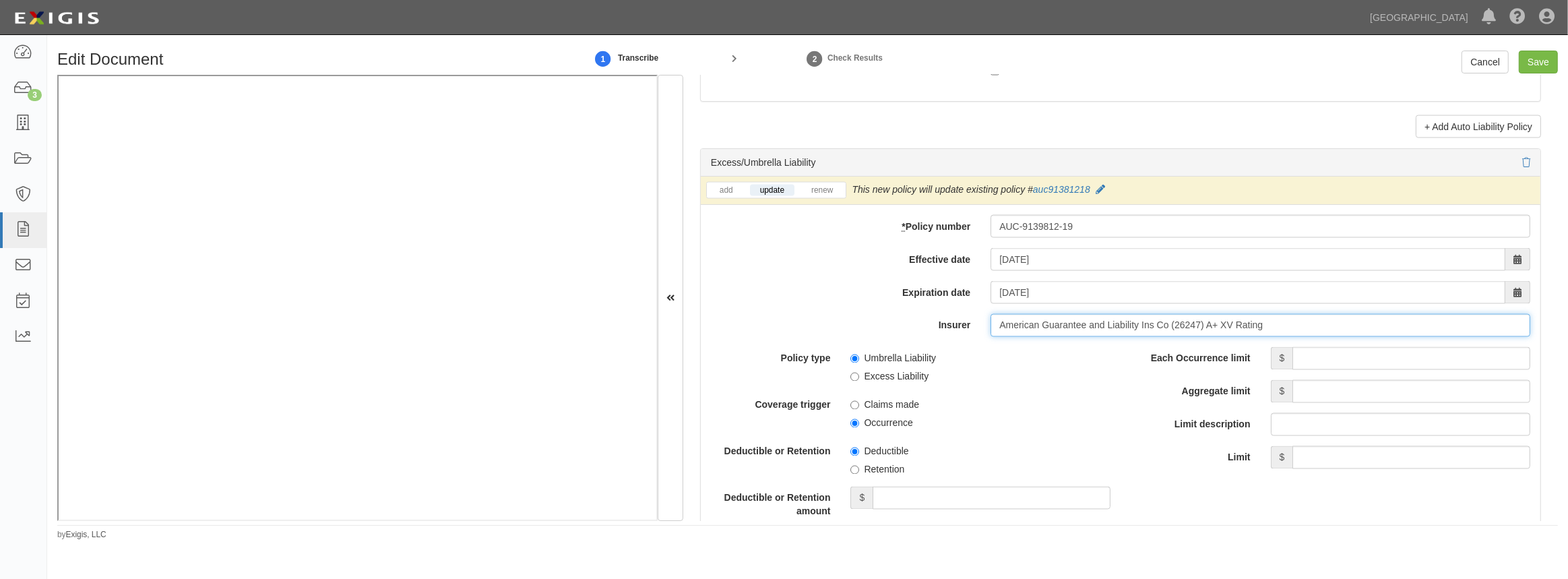
type input "American Guarantee and Liability Ins Co (26247) A+ XV Rating"
click at [1361, 354] on input "Each Occurrence limit" at bounding box center [1411, 359] width 238 height 23
type input "5,000,000"
click at [1370, 394] on input "Aggregate limit" at bounding box center [1411, 391] width 238 height 23
type input "5,000,000"
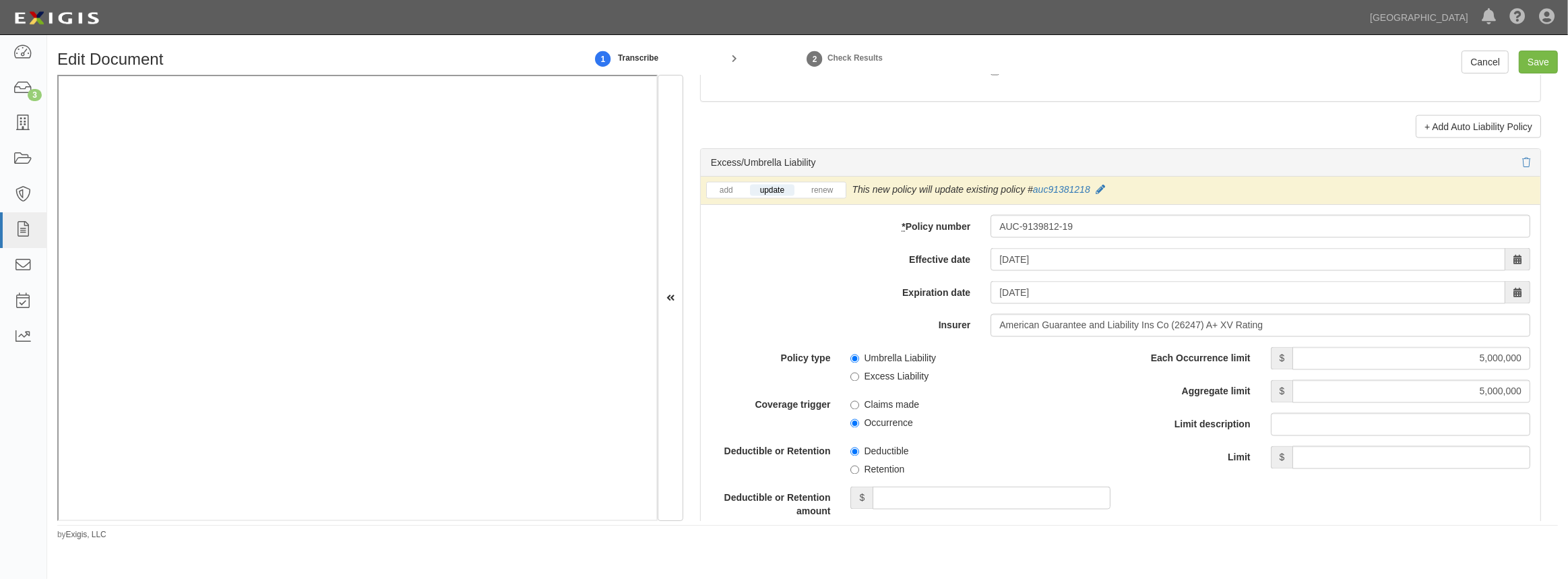
click at [1216, 517] on div "Policy type Umbrella Liability Excess Liability Coverage trigger Claims made Oc…" at bounding box center [1121, 528] width 840 height 362
click at [853, 354] on input "Umbrella Liability" at bounding box center [855, 359] width 9 height 9
radio input "true"
click at [850, 425] on input "Occurrence" at bounding box center [855, 424] width 9 height 9
radio input "true"
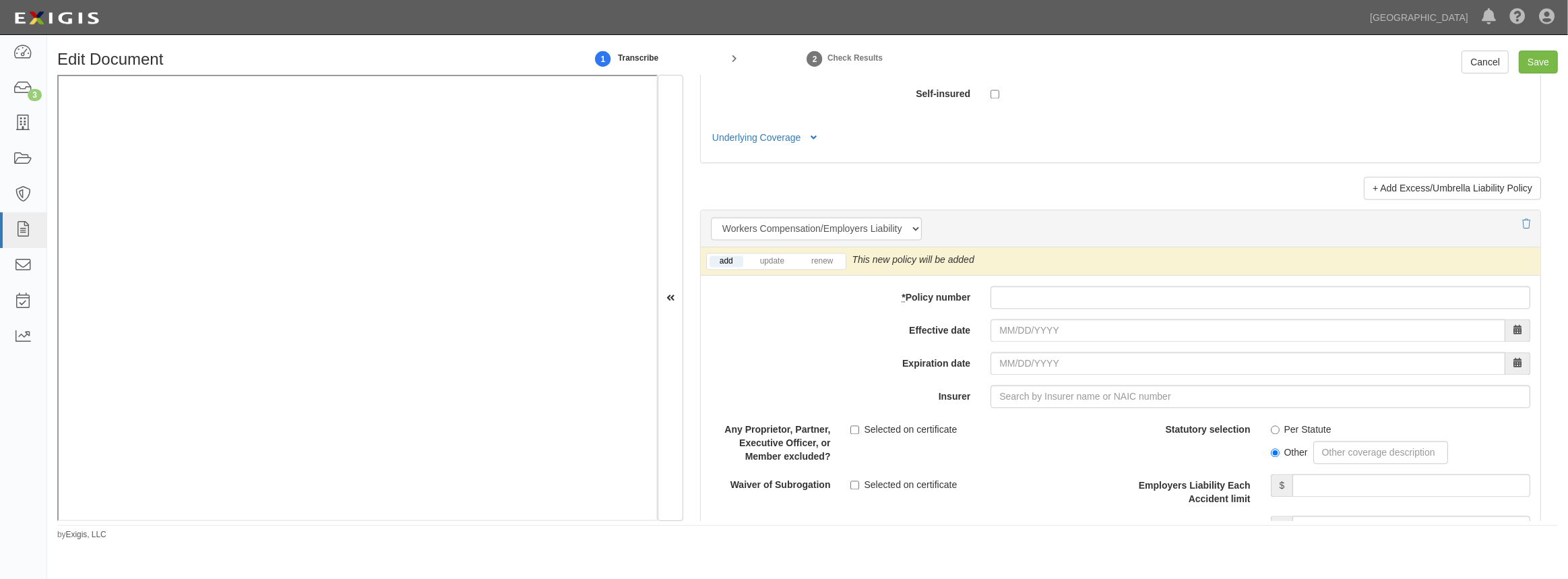
scroll to position [3247, 0]
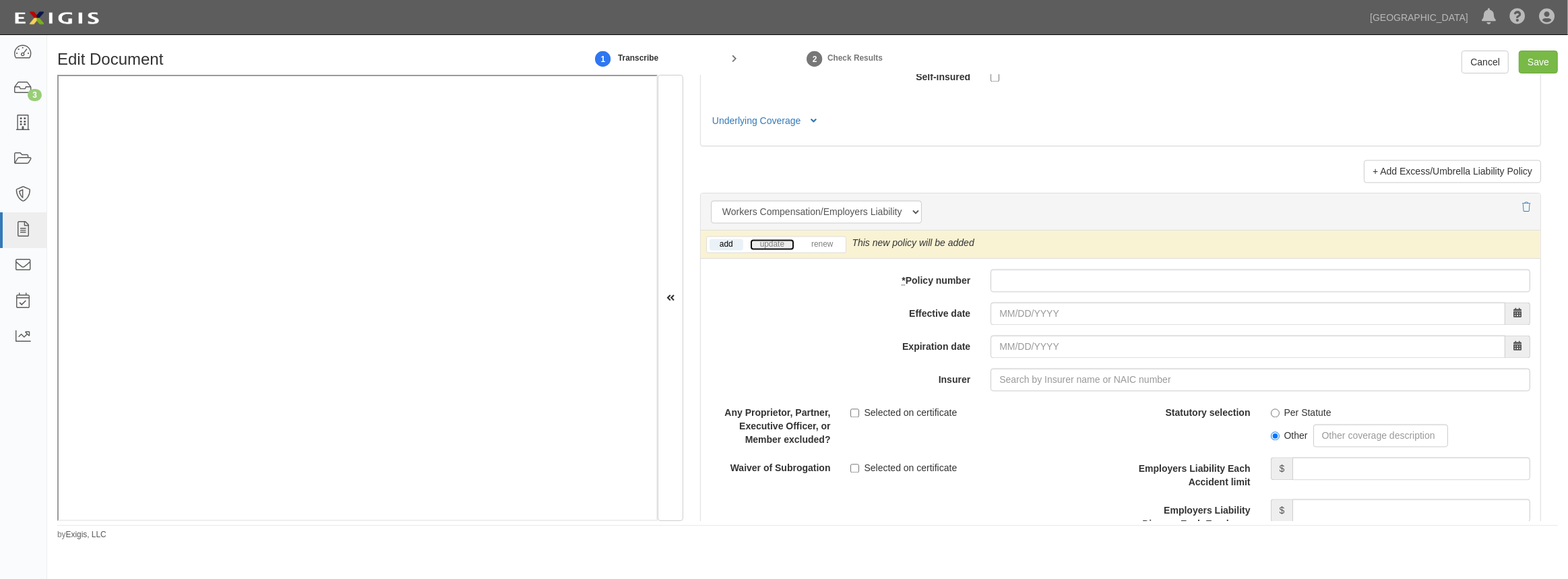
click at [774, 242] on link "update" at bounding box center [772, 244] width 45 height 11
click at [1046, 277] on input "* Policy number" at bounding box center [1260, 280] width 540 height 23
paste input "WC 9572541-01 (AOS)"
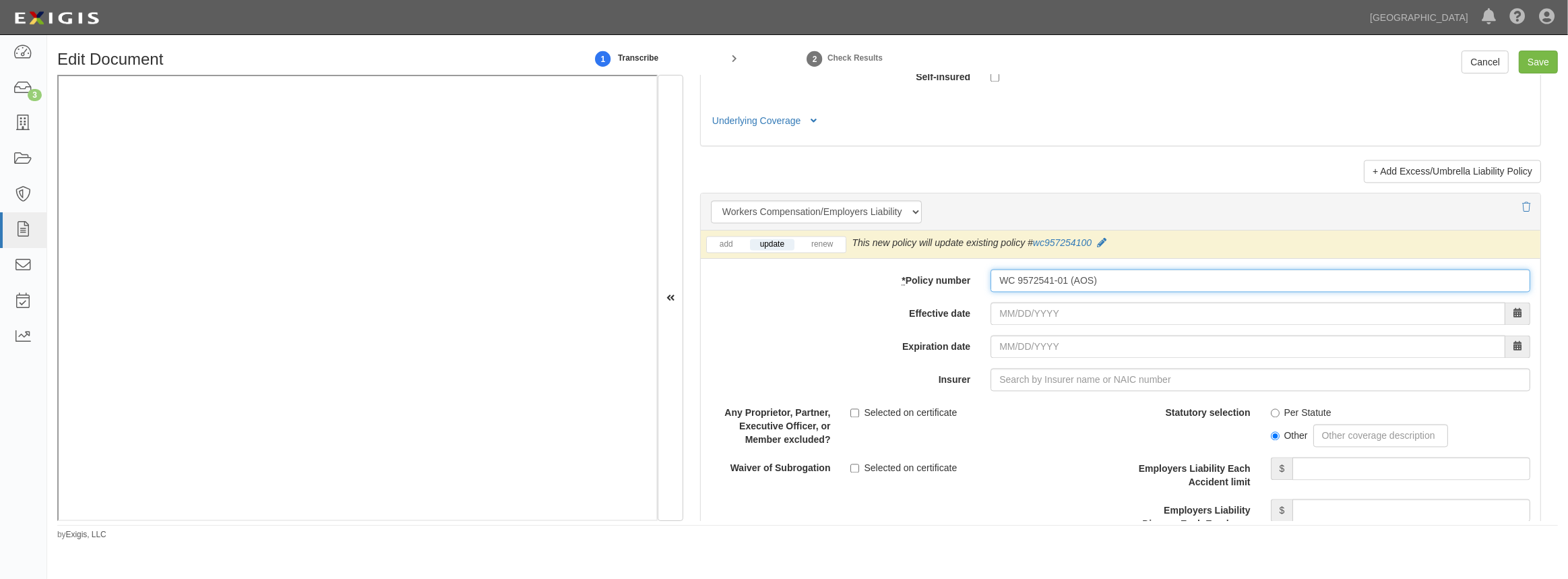
type input "WC 9572541-01 (AOS)"
click at [1031, 312] on input "Effective date" at bounding box center [1248, 313] width 515 height 23
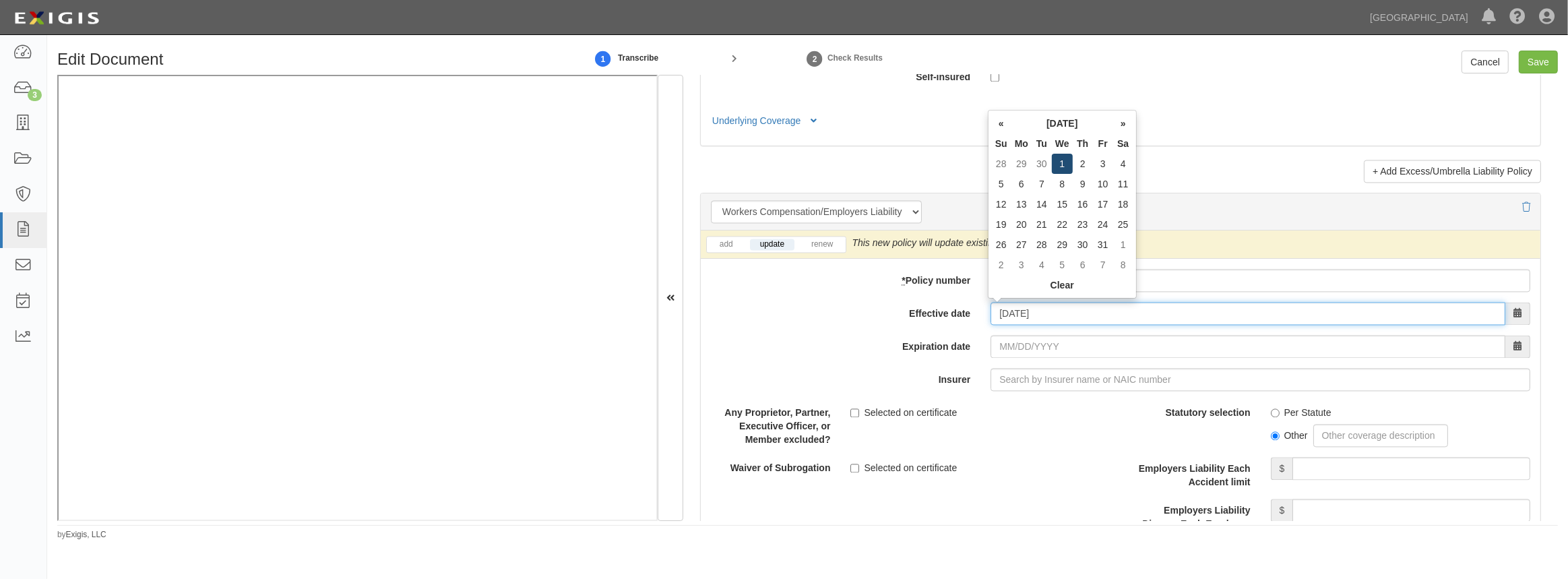
type input "10/01/2025"
type input "10/01/2026"
click at [1062, 162] on td "1" at bounding box center [1063, 163] width 21 height 20
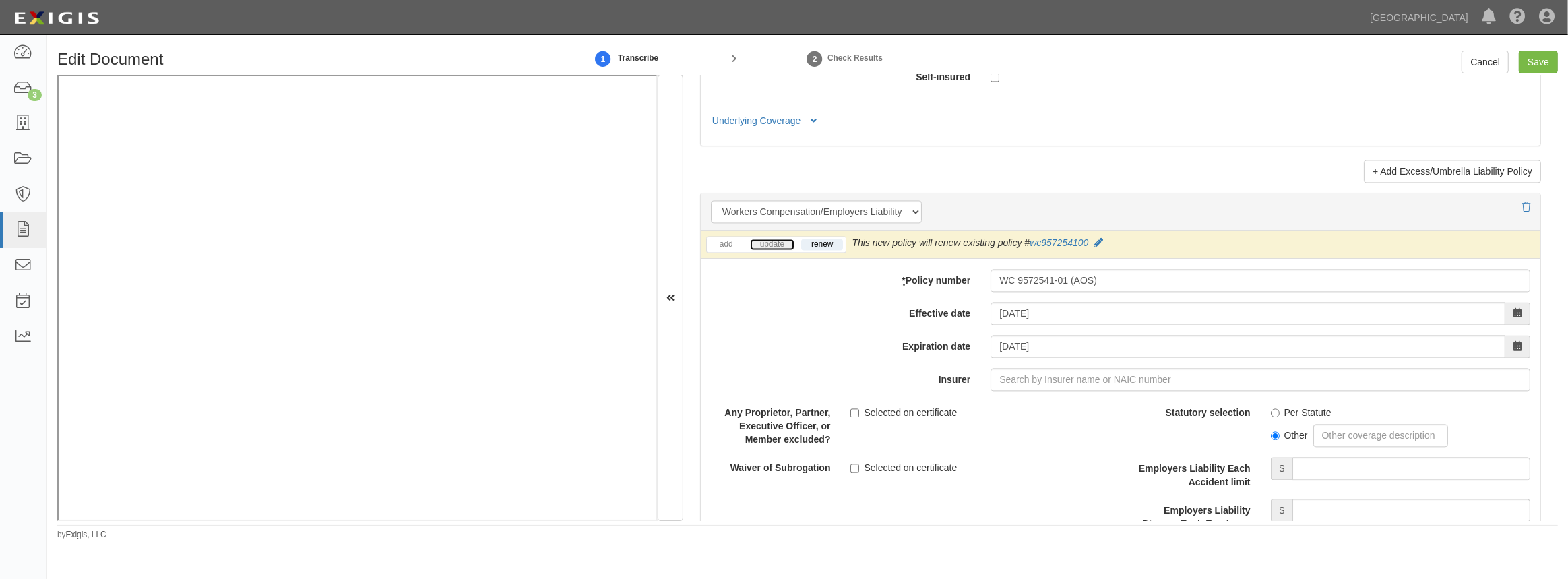
click at [769, 239] on link "update" at bounding box center [772, 244] width 45 height 11
click at [1031, 380] on input "Insurer" at bounding box center [1260, 379] width 540 height 23
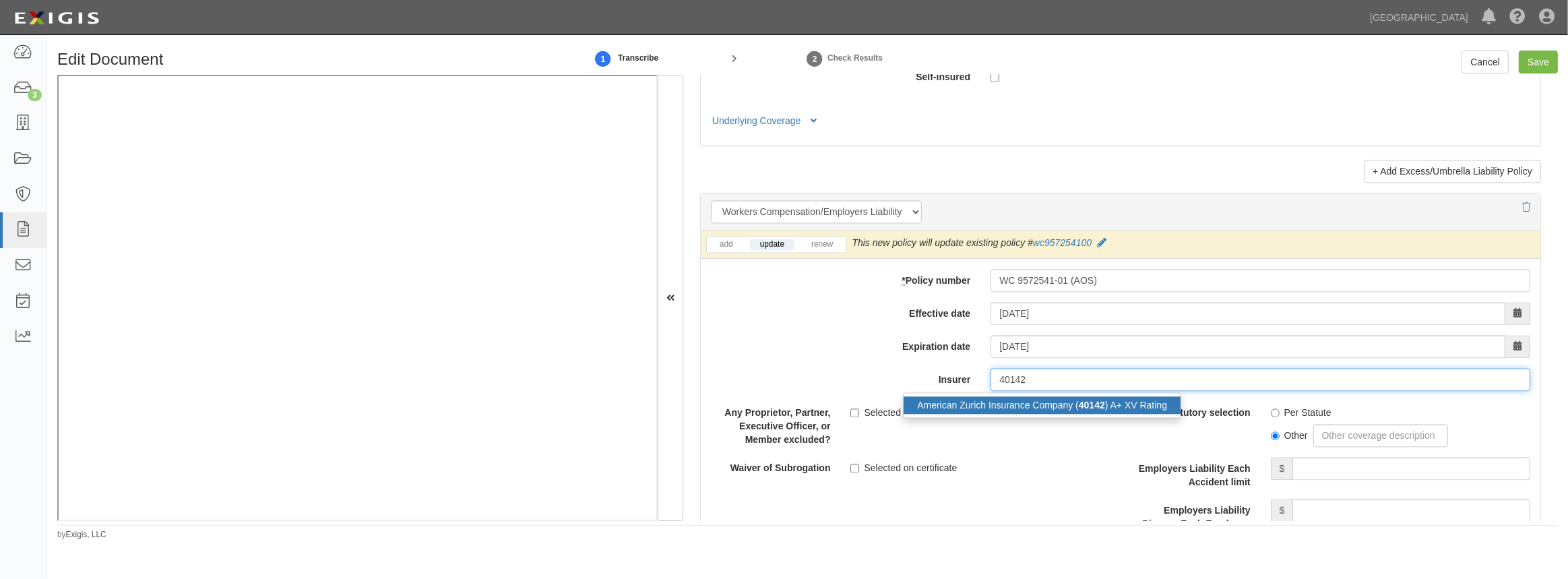
click at [1013, 400] on div "American Zurich Insurance Company ( 40142 ) A+ XV Rating" at bounding box center [1042, 405] width 277 height 18
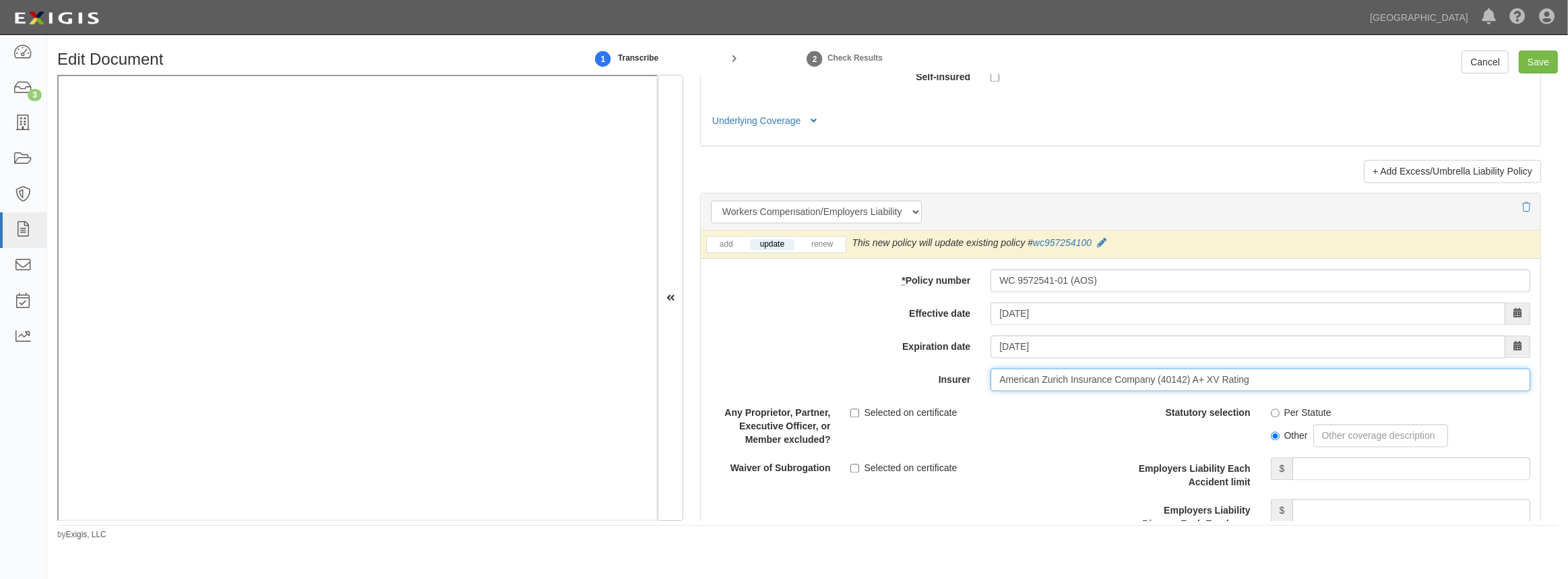
type input "American Zurich Insurance Company (40142) A+ XV Rating"
click at [1271, 408] on input "Per Statute" at bounding box center [1276, 412] width 9 height 9
radio input "true"
click at [1315, 468] on input "Employers Liability Each Accident limit" at bounding box center [1411, 468] width 238 height 23
type input "1,000,000"
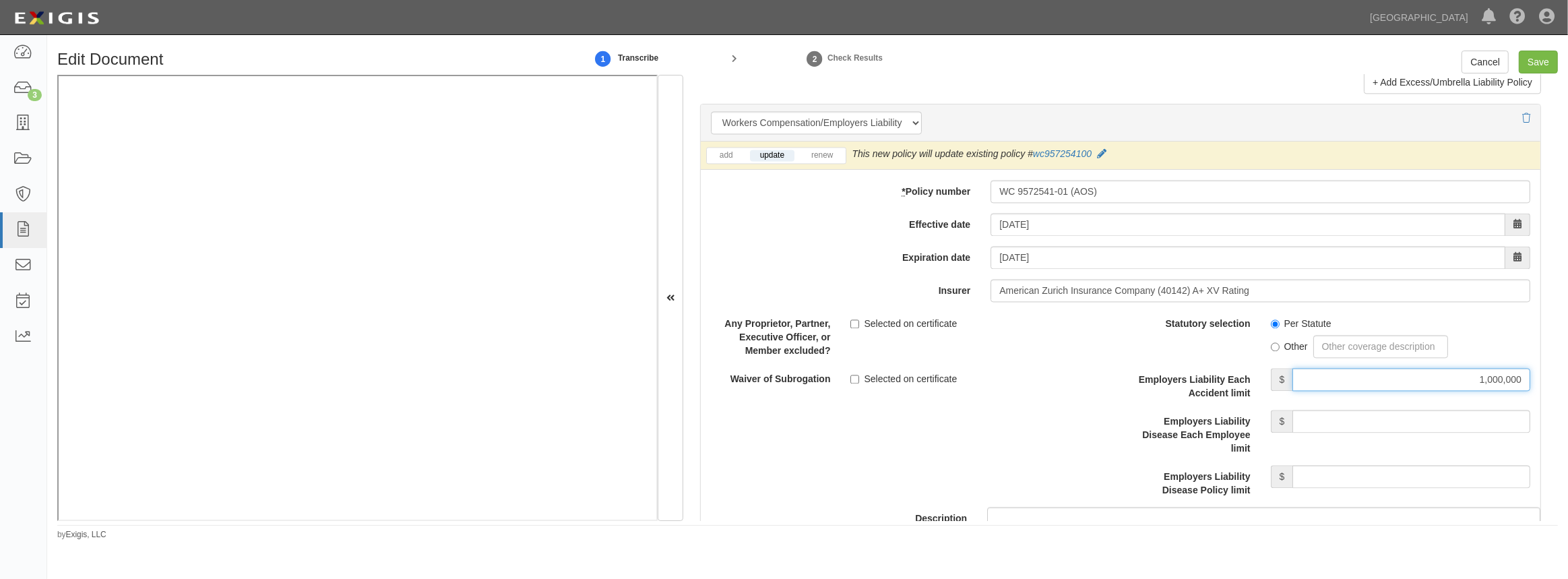
scroll to position [3430, 0]
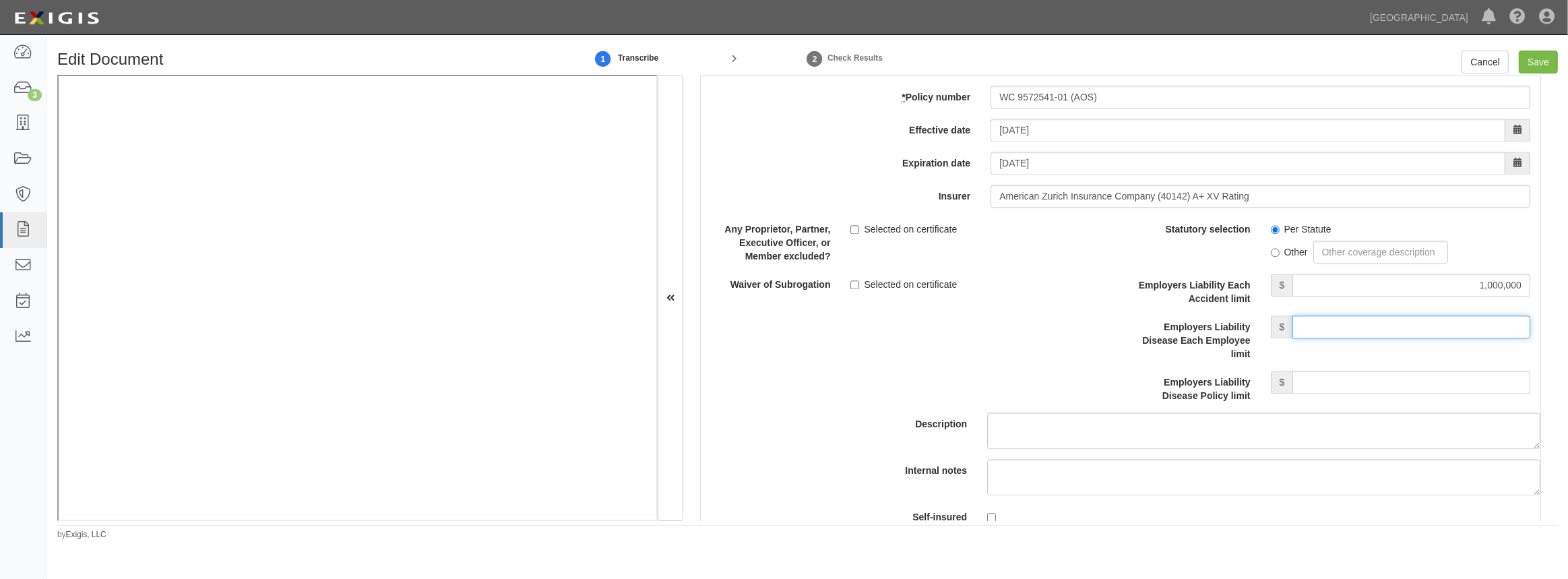
click at [1343, 330] on input "Employers Liability Disease Each Employee limit" at bounding box center [1411, 326] width 238 height 23
type input "1,000,000"
click at [1360, 385] on input "Employers Liability Disease Policy limit" at bounding box center [1411, 382] width 238 height 23
type input "1,000,000"
click at [894, 364] on div "Description" at bounding box center [1121, 332] width 860 height 231
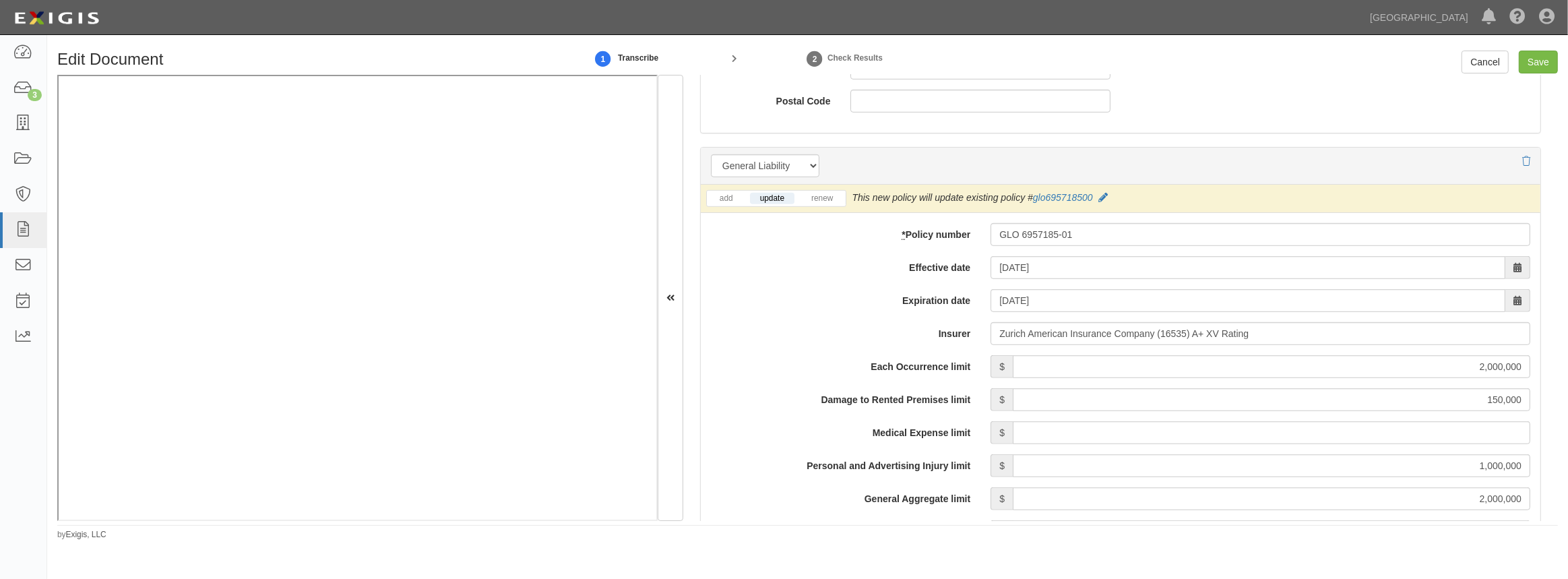
scroll to position [734, 0]
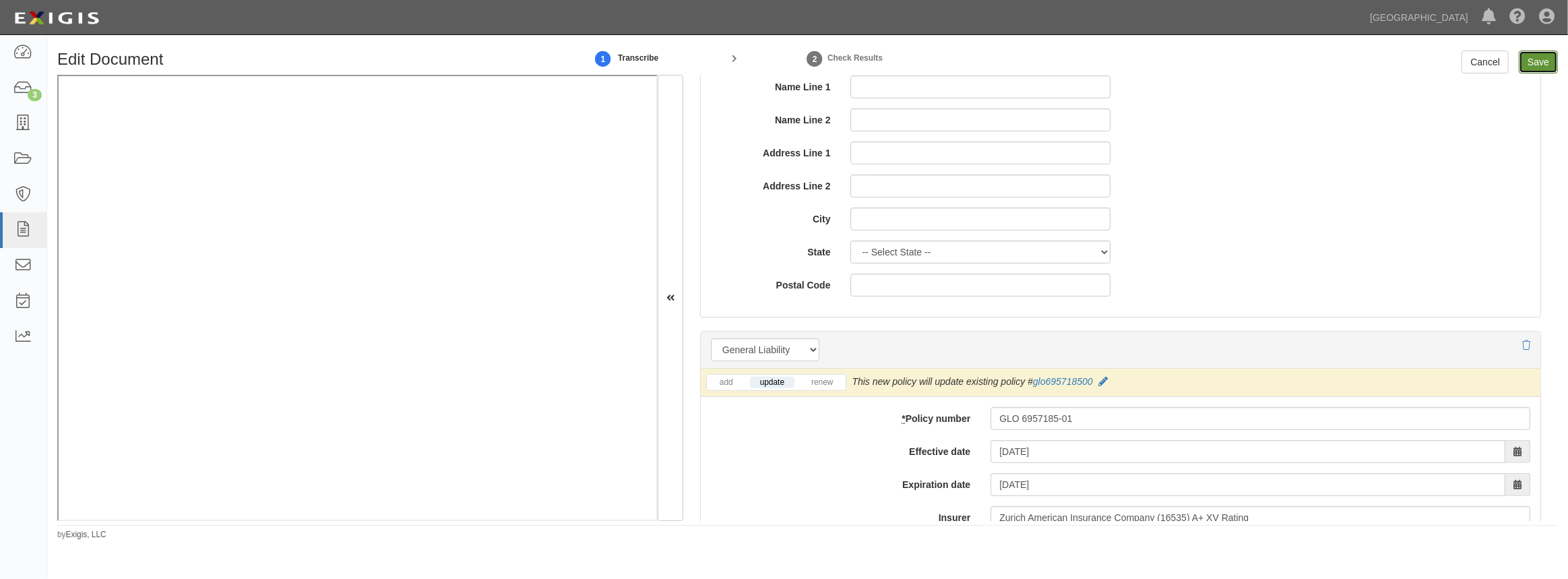
click at [1536, 64] on input "Save" at bounding box center [1538, 62] width 39 height 23
type input "2000000"
type input "150000"
type input "1000000"
type input "2000000"
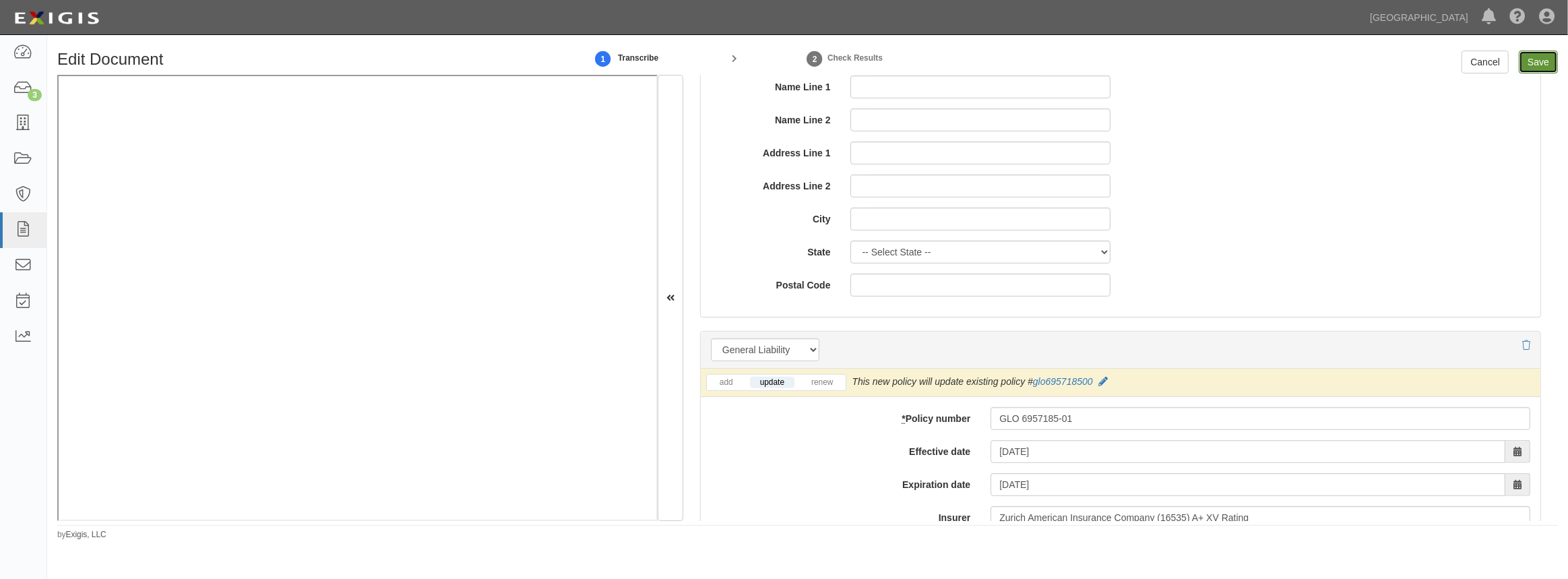
type input "2000000"
type input "5000000"
type input "1000000"
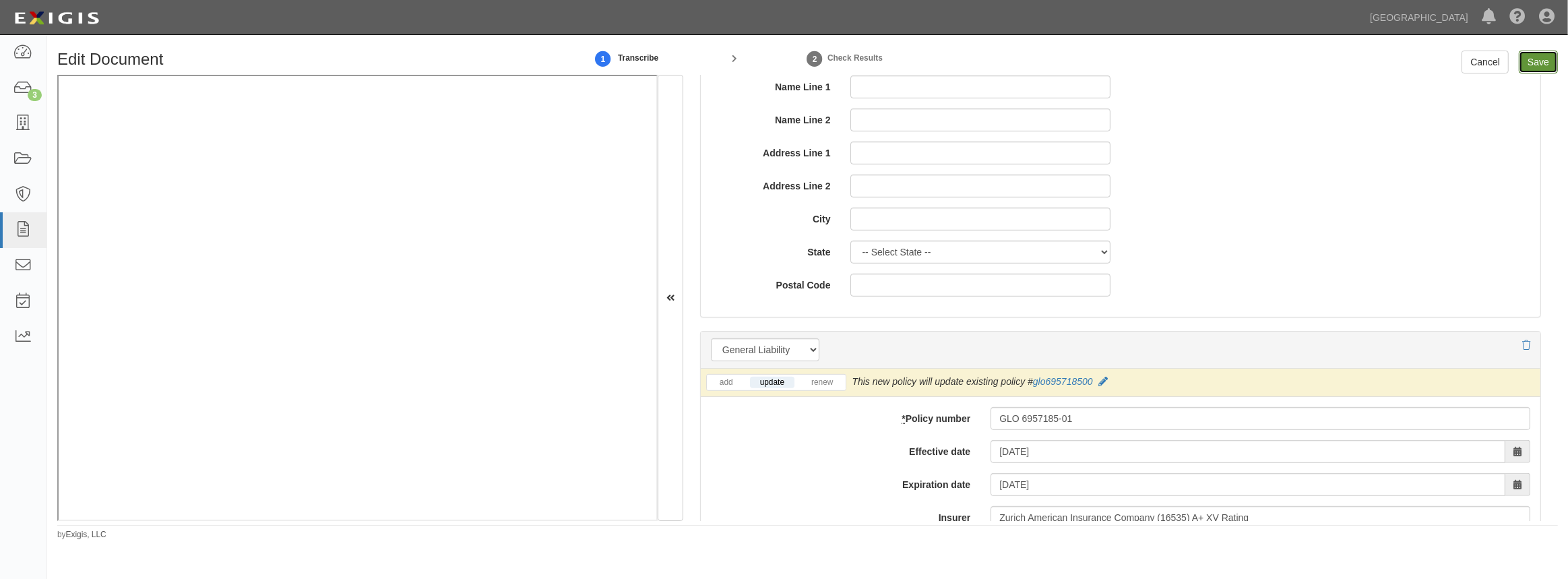
type input "1000000"
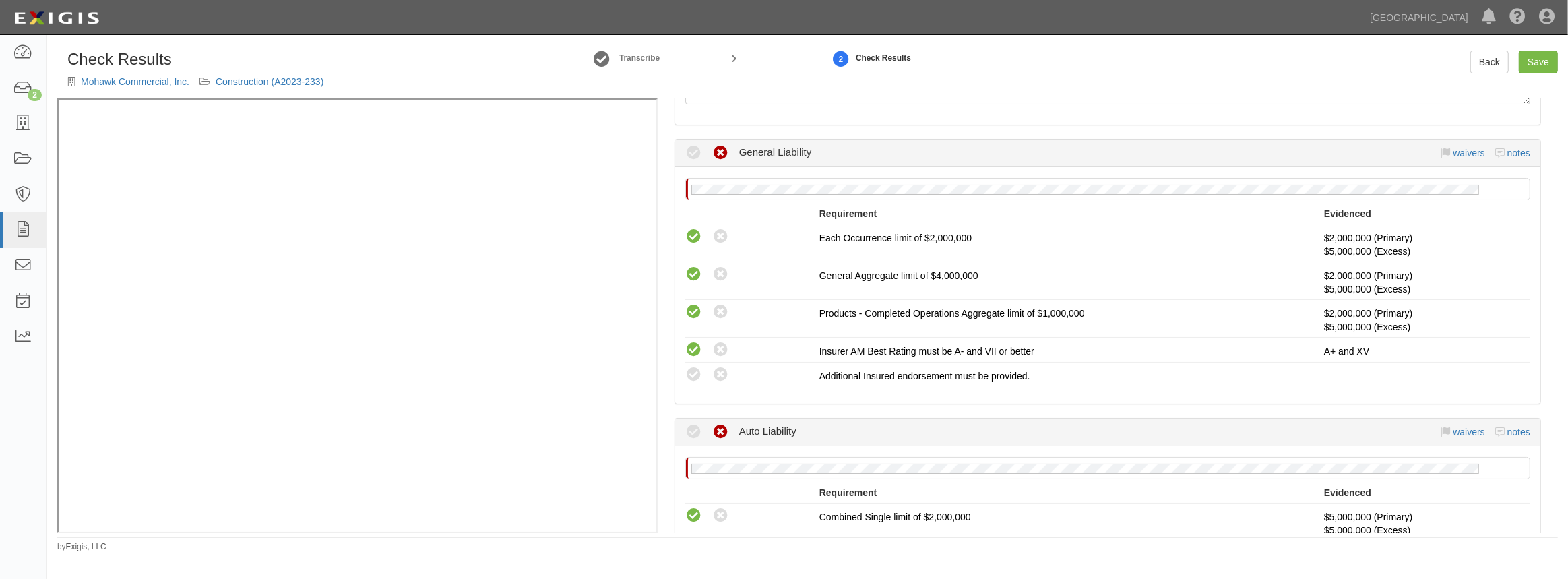
scroll to position [245, 0]
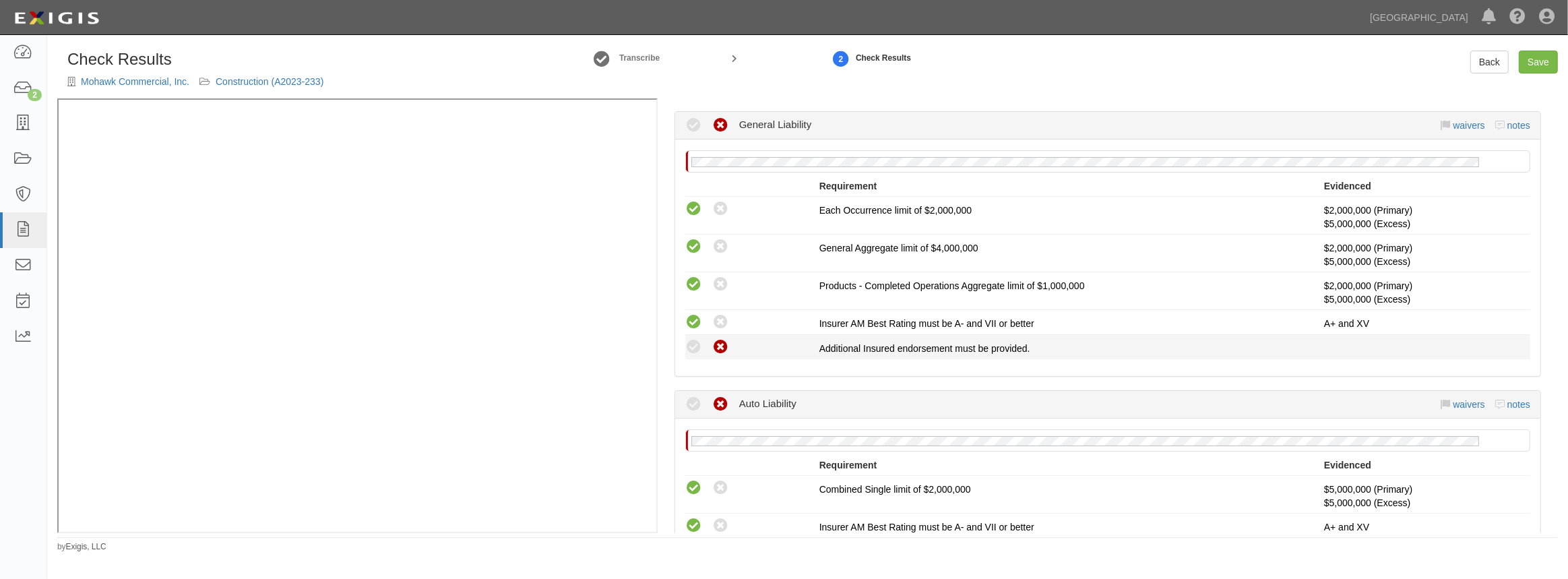
click at [718, 344] on icon at bounding box center [720, 347] width 17 height 17
radio input "true"
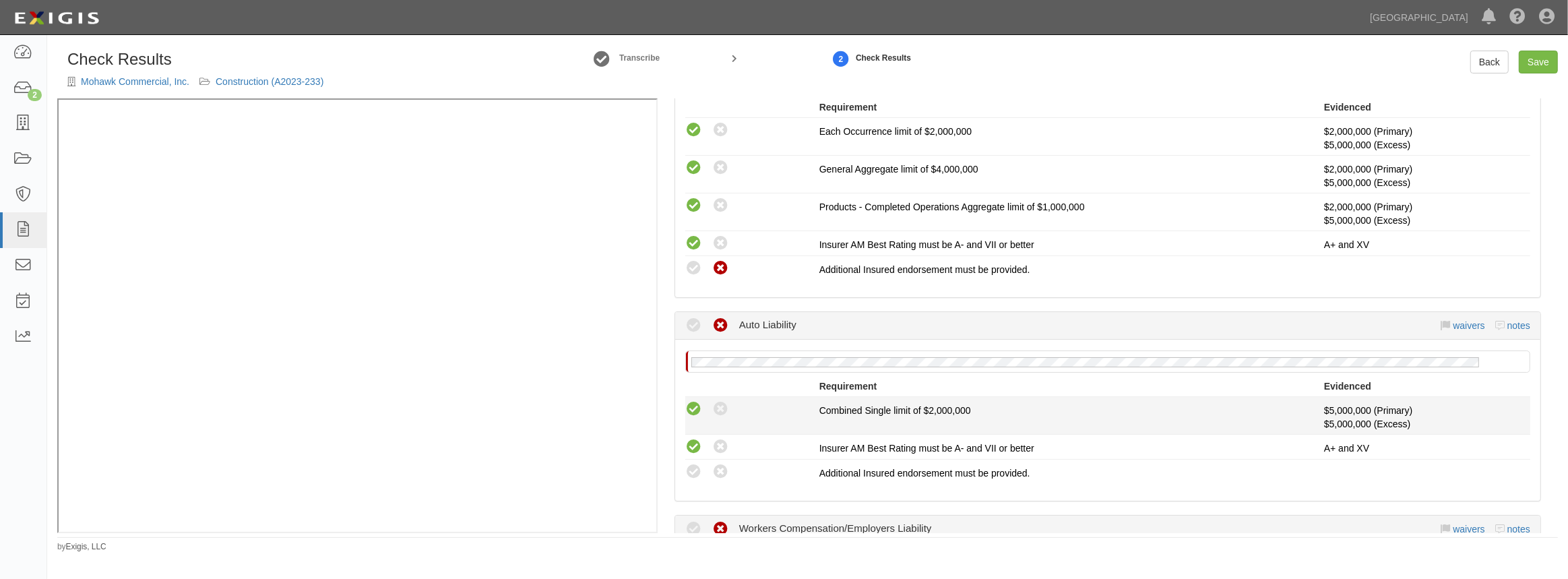
scroll to position [429, 0]
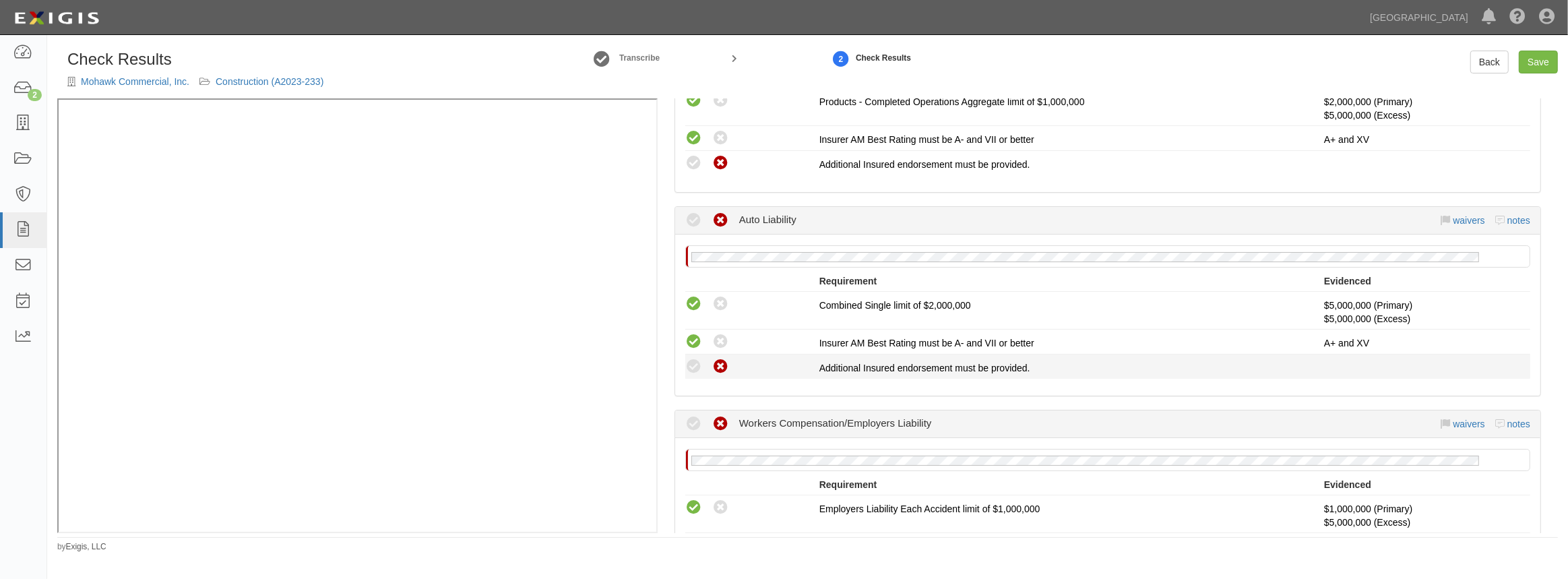
click at [726, 368] on icon at bounding box center [720, 367] width 17 height 17
radio input "true"
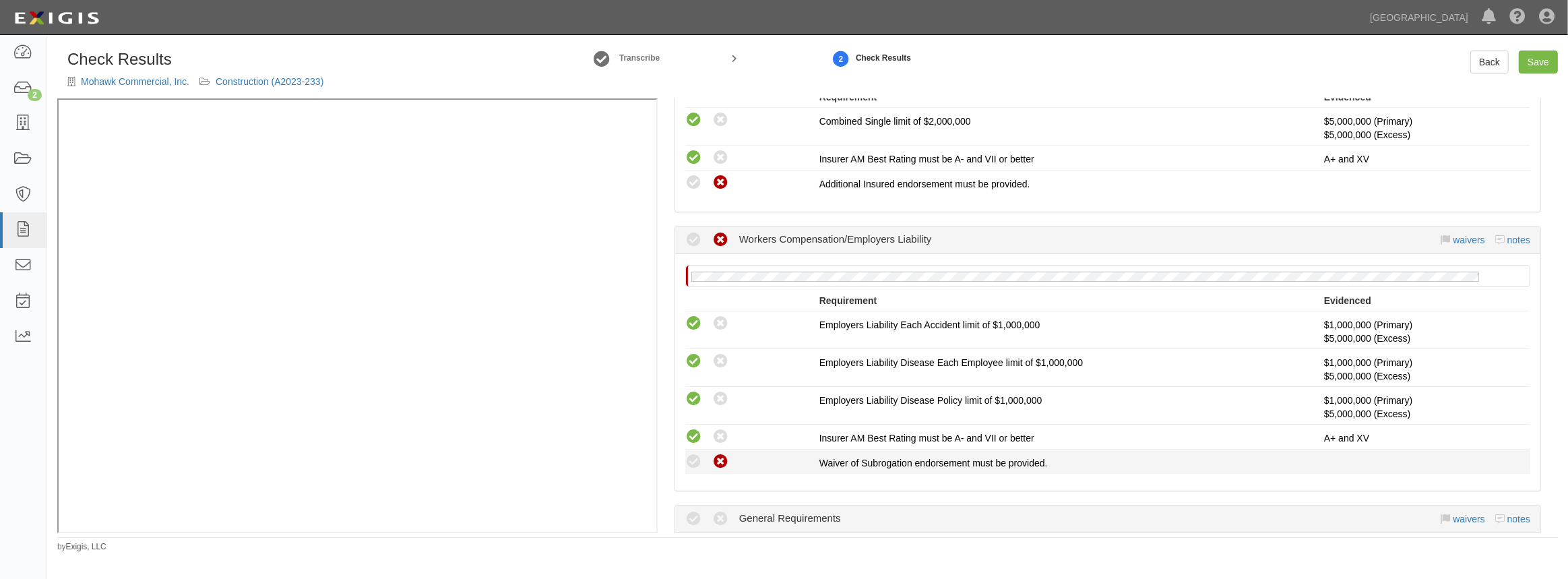
click at [717, 461] on icon at bounding box center [720, 461] width 17 height 17
radio input "true"
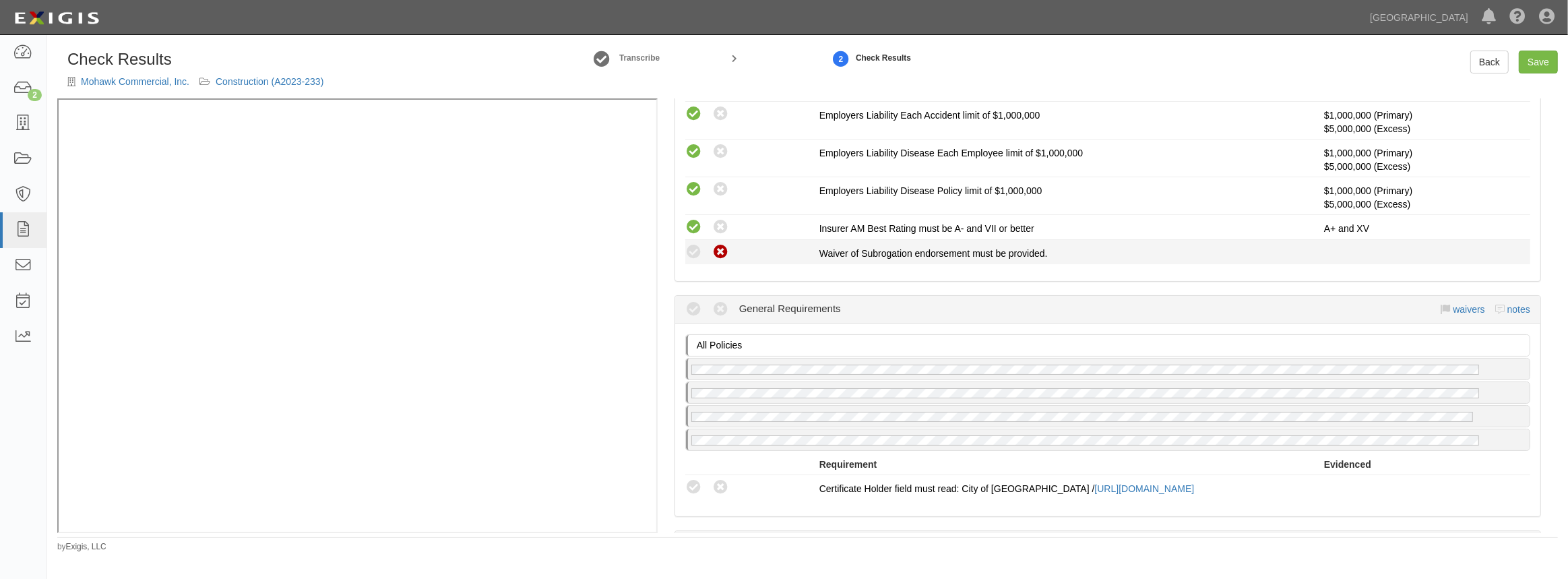
scroll to position [857, 0]
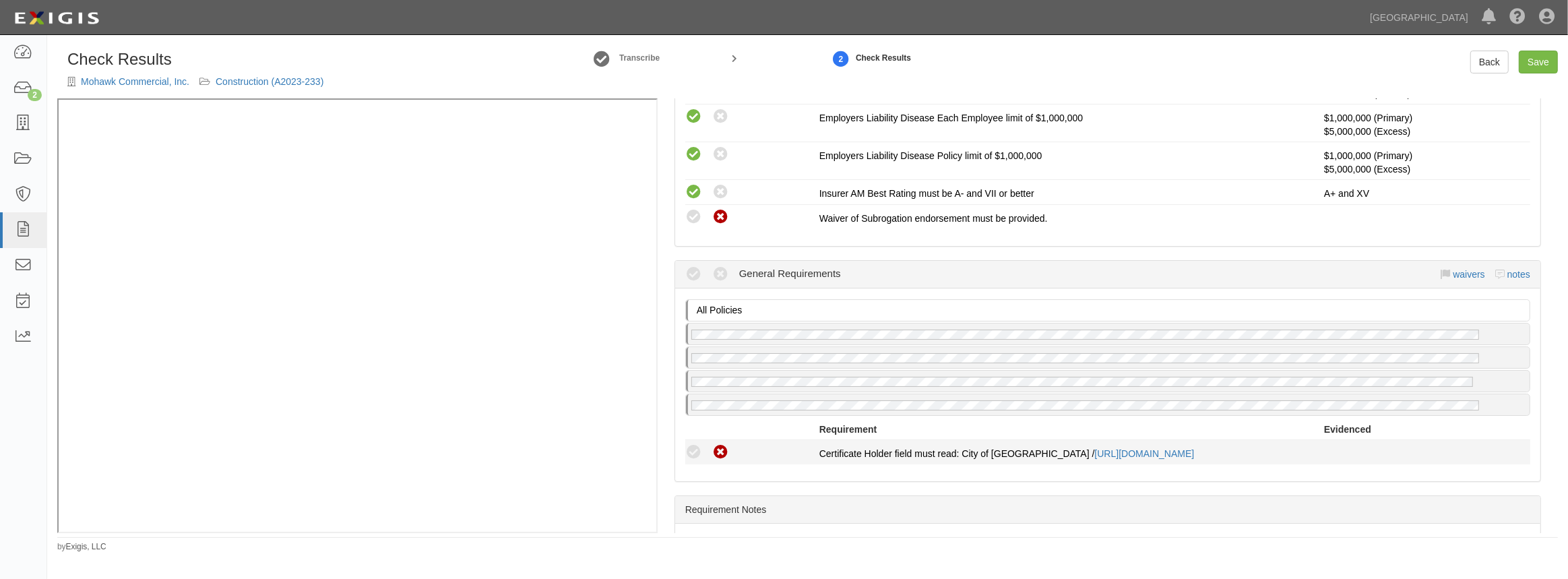
click at [726, 447] on icon at bounding box center [720, 452] width 17 height 17
radio input "true"
click at [694, 450] on icon at bounding box center [693, 452] width 17 height 17
radio input "true"
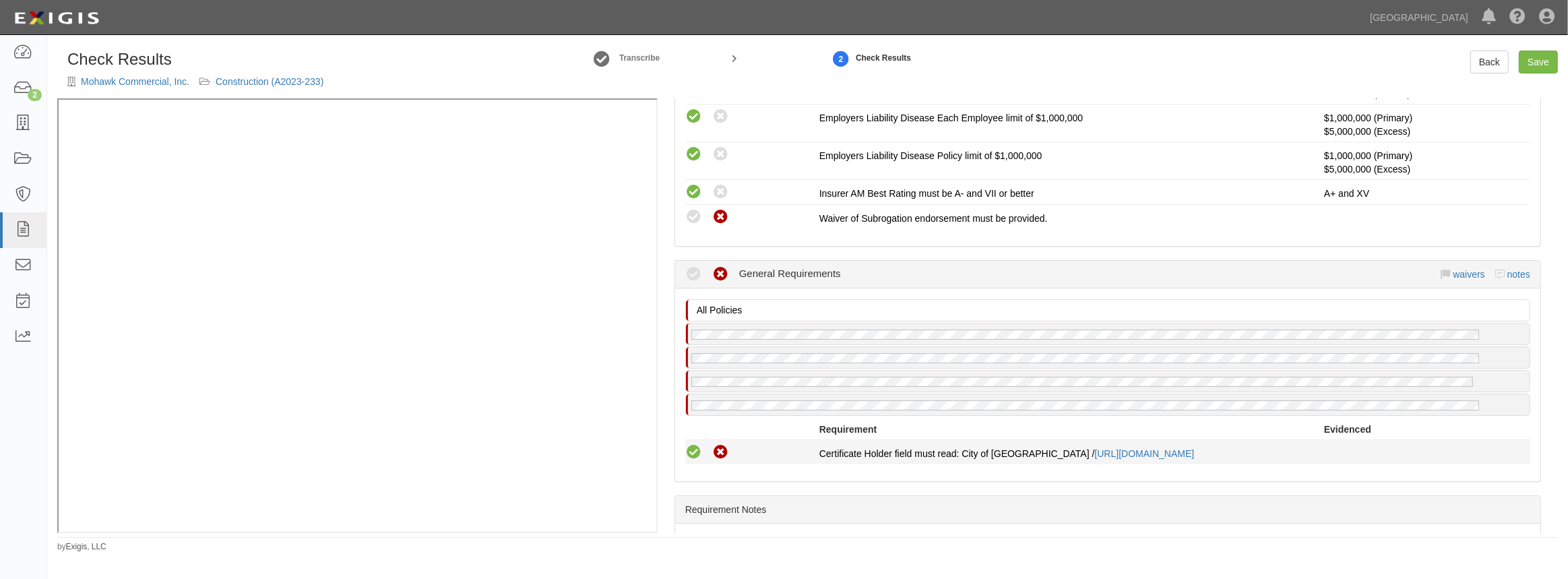
radio input "true"
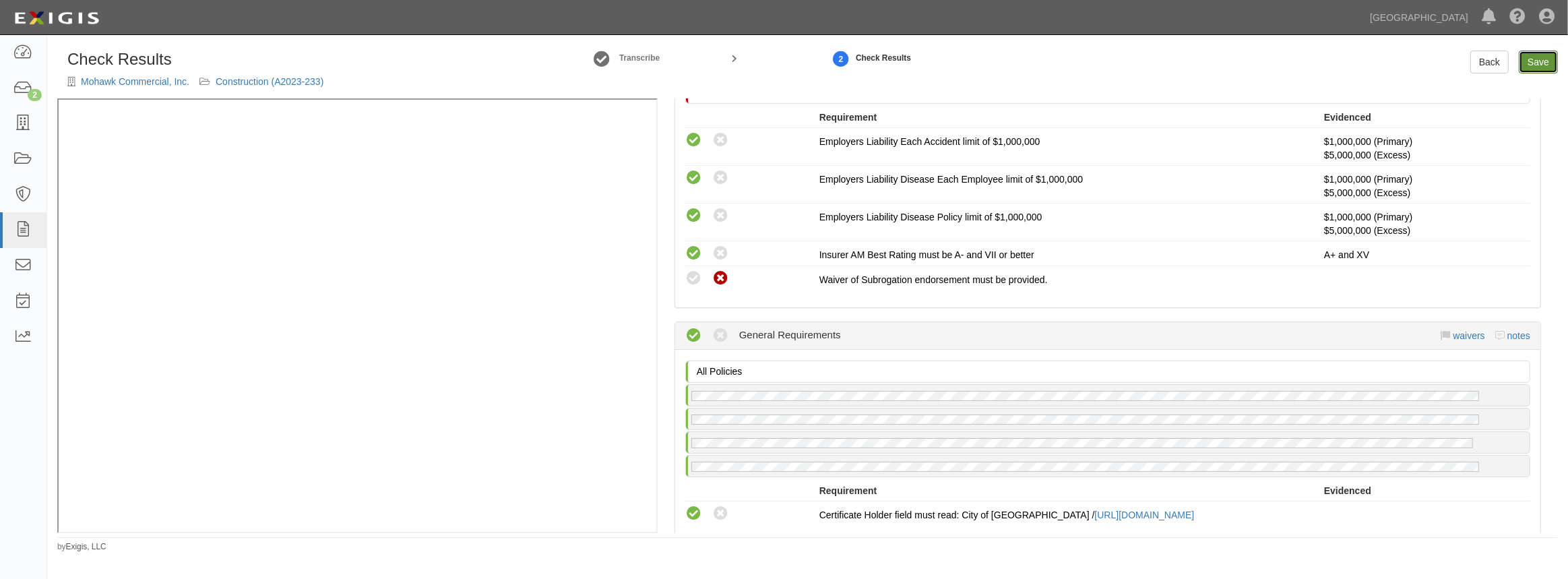
click at [1543, 67] on link "Save" at bounding box center [1538, 62] width 39 height 23
radio input "true"
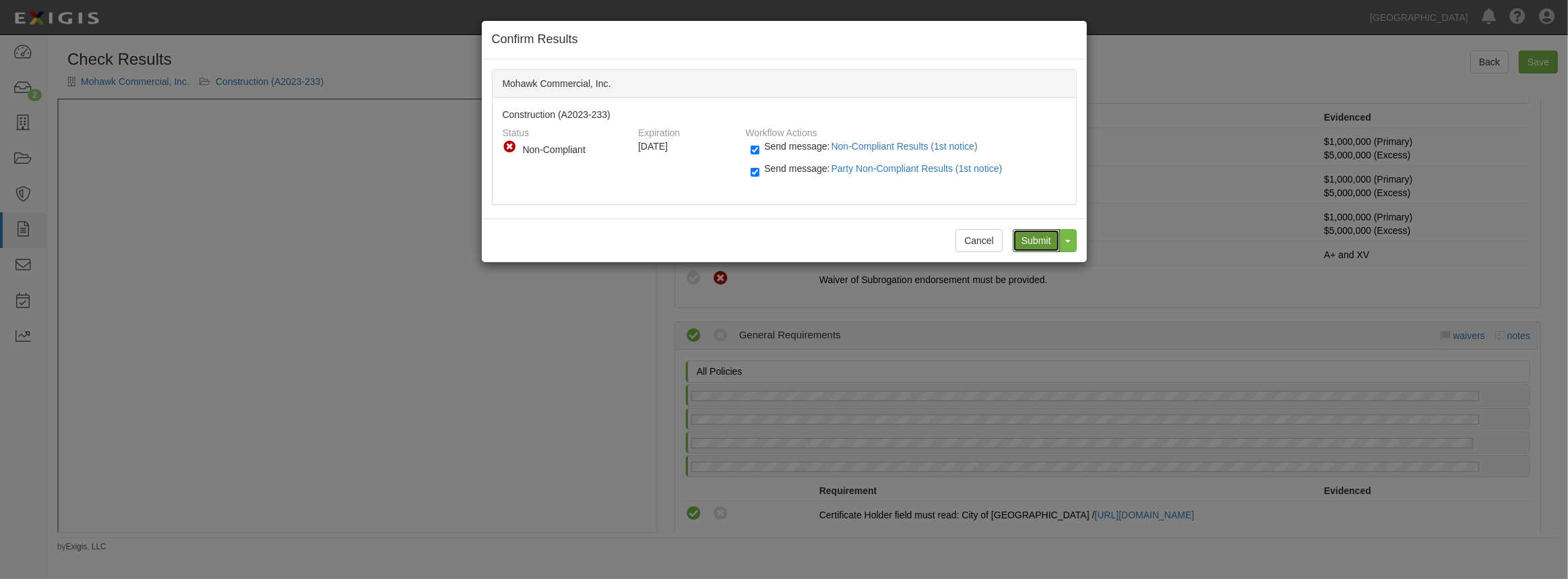
click at [1038, 241] on input "Submit" at bounding box center [1037, 240] width 47 height 23
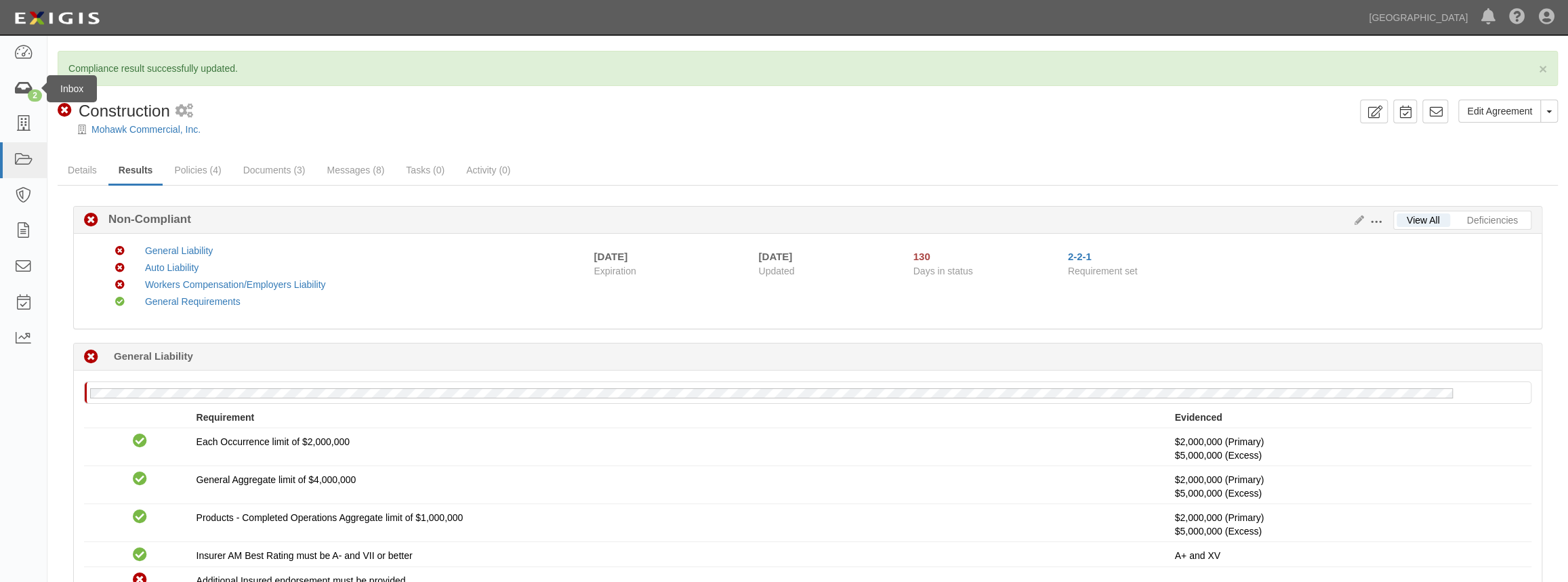
click at [47, 88] on div "Inbox" at bounding box center [71, 88] width 50 height 27
click at [25, 96] on link "2" at bounding box center [23, 89] width 47 height 36
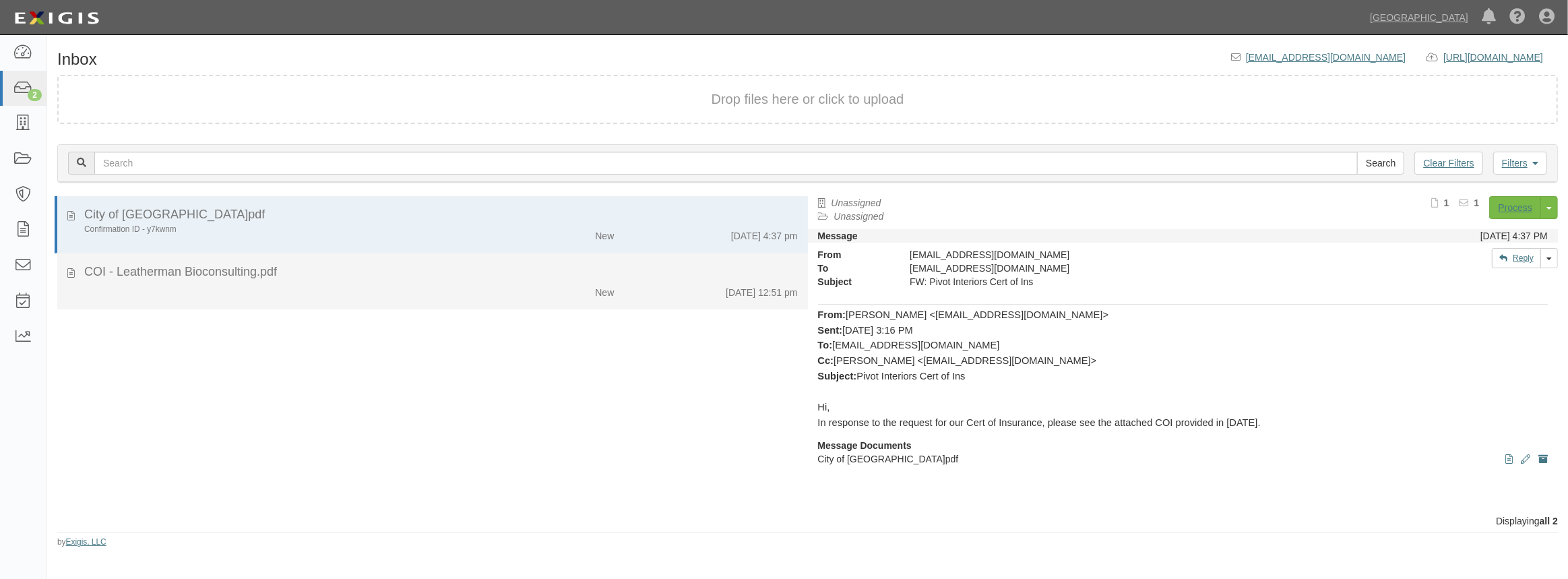
click at [265, 275] on div "COI - Leatherman Bioconsulting.pdf" at bounding box center [440, 272] width 713 height 18
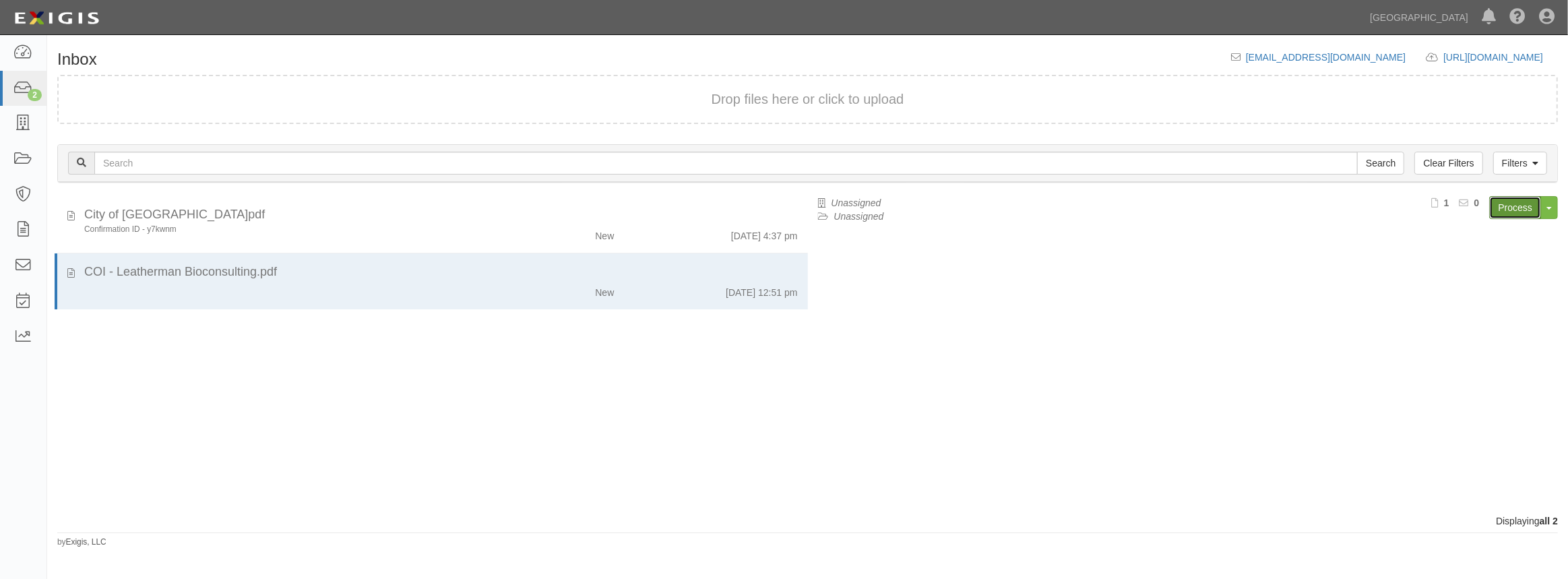
click at [1523, 205] on link "Process" at bounding box center [1515, 208] width 52 height 23
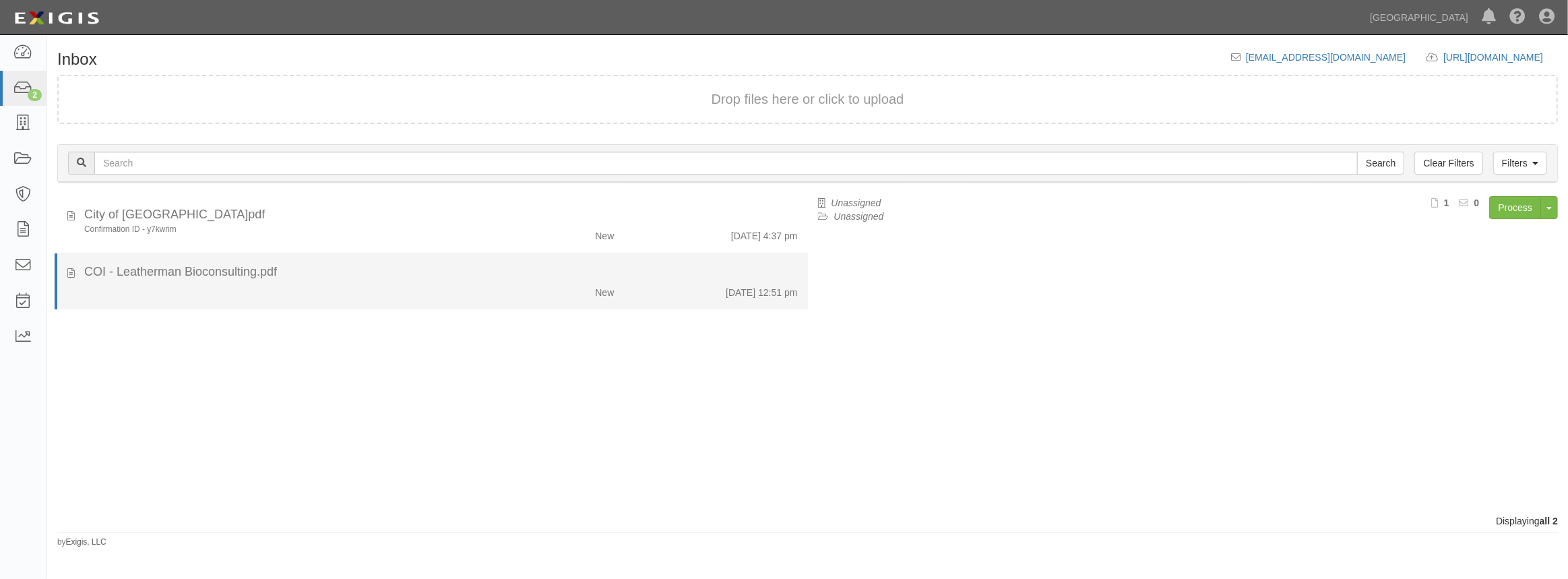
click at [246, 272] on div "COI - Leatherman Bioconsulting.pdf" at bounding box center [440, 272] width 713 height 18
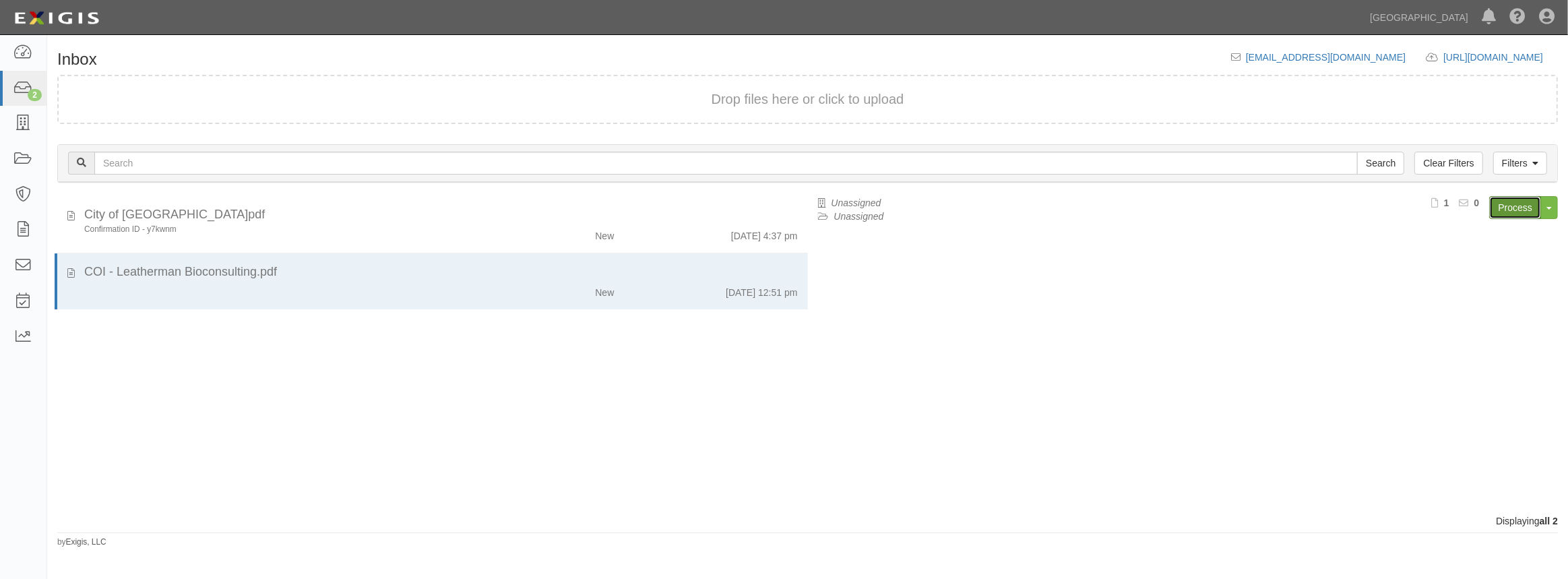
click at [1522, 208] on link "Process" at bounding box center [1515, 208] width 52 height 23
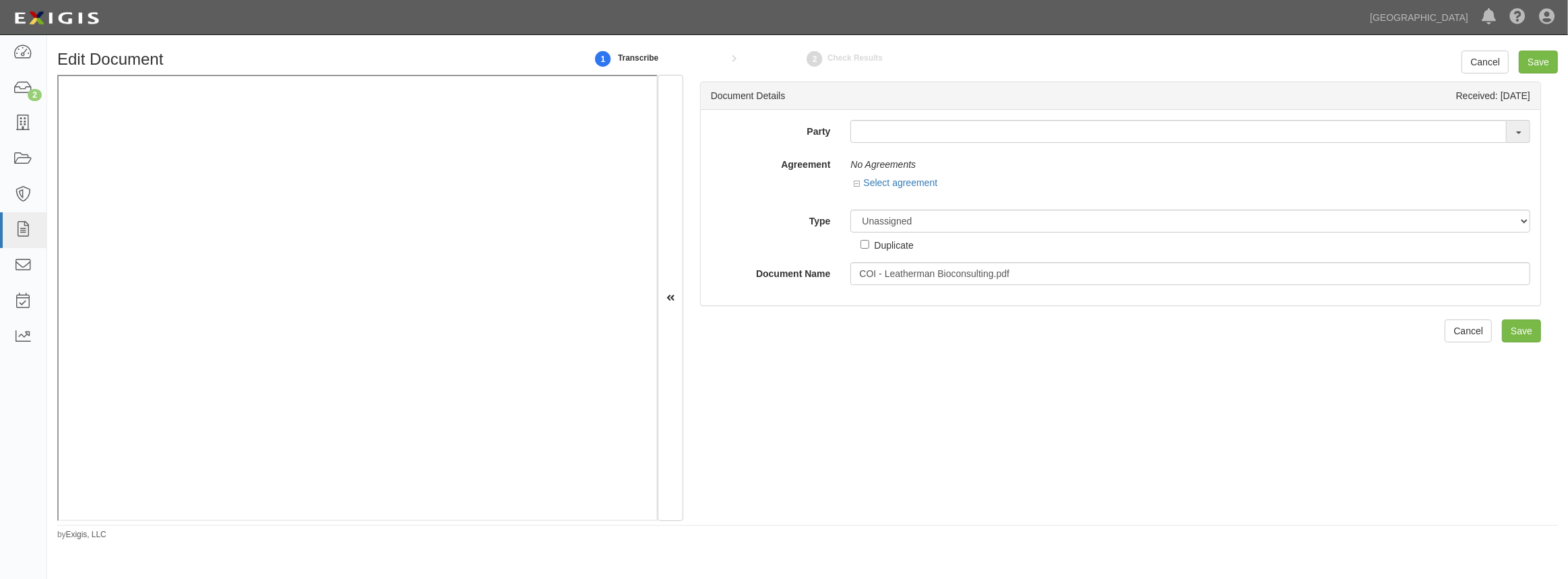
click at [897, 145] on div "Party 4LEAF, Inc. Abba Termite & Pest Control Abound Food Care Above the Crowd …" at bounding box center [1121, 203] width 820 height 165
click at [897, 136] on input "text" at bounding box center [1178, 132] width 656 height 23
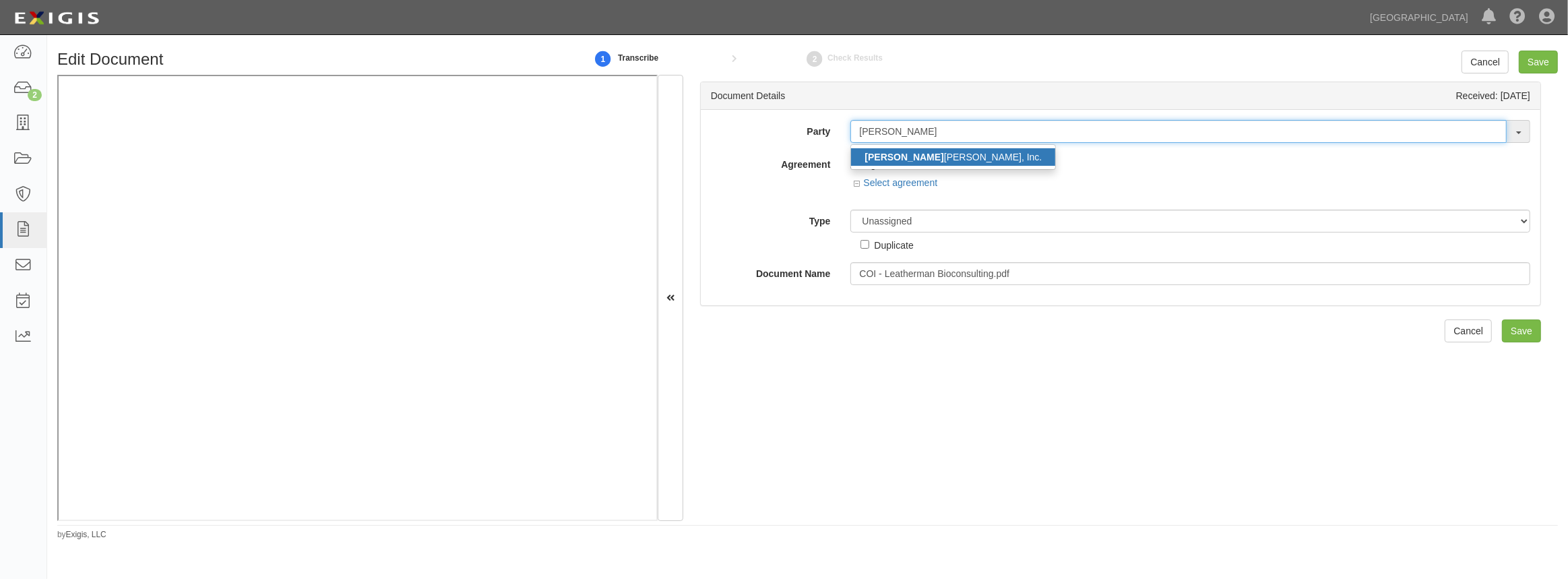
type input "[PERSON_NAME]"
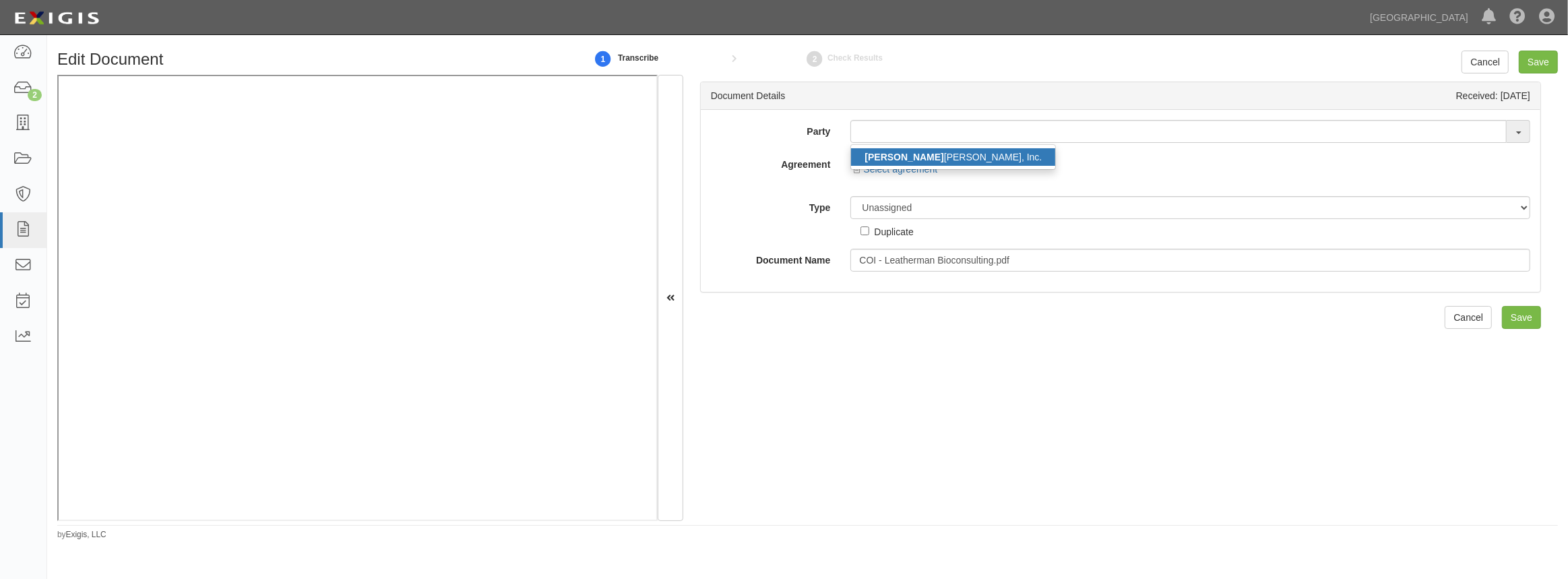
click at [891, 161] on link "[PERSON_NAME] Bioconsulting, Inc." at bounding box center [953, 157] width 204 height 18
type input "Leatherman Bioconsulting, Inc."
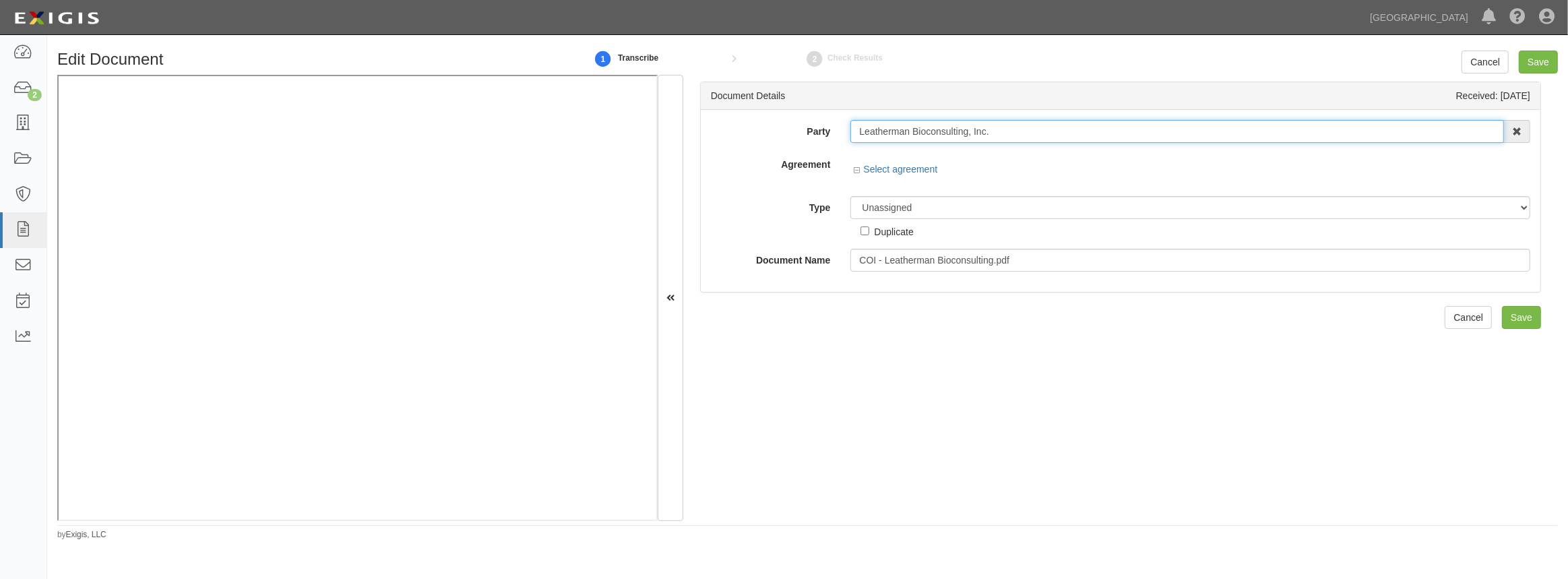
drag, startPoint x: 984, startPoint y: 129, endPoint x: 842, endPoint y: 136, distance: 142.2
click at [842, 136] on div "Leatherman Bioconsulting, Inc. [PERSON_NAME] Bioconsulting, Inc. 4LEAF, Inc. Ab…" at bounding box center [1191, 132] width 700 height 23
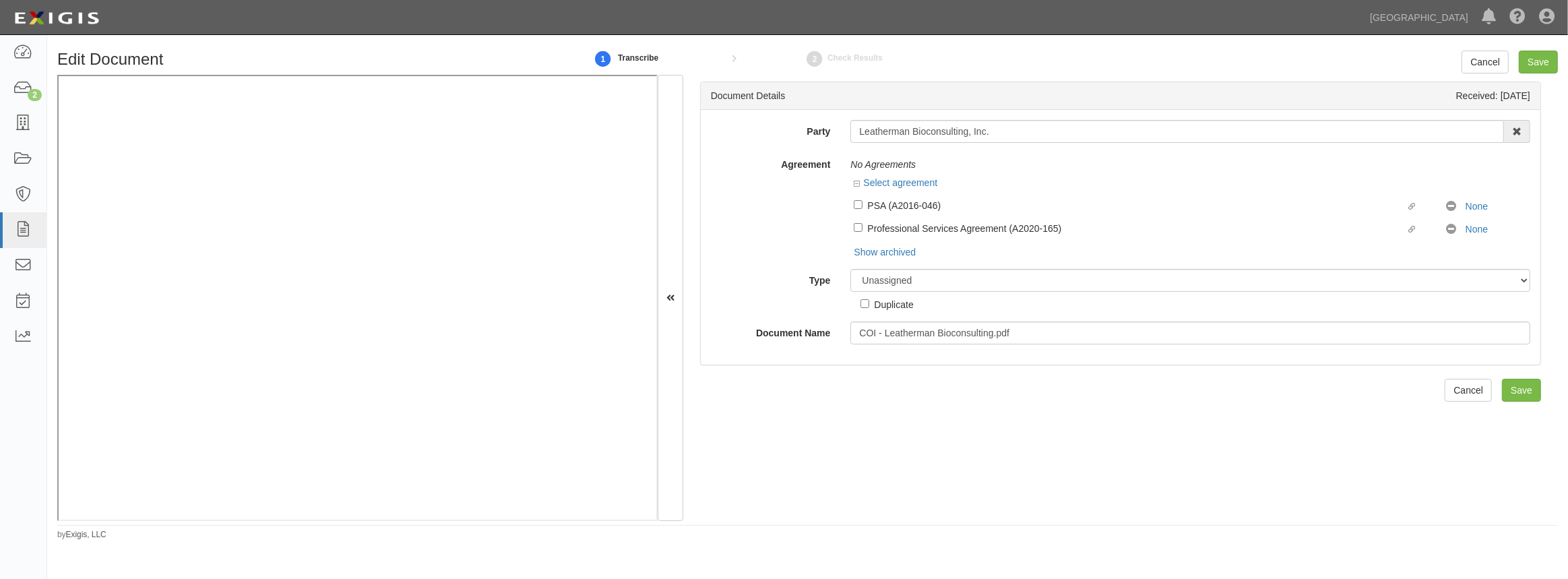
click at [943, 161] on div "No Agreements" at bounding box center [1190, 164] width 680 height 23
drag, startPoint x: 984, startPoint y: 131, endPoint x: 850, endPoint y: 139, distance: 134.2
click at [850, 139] on input "Leatherman Bioconsulting, Inc." at bounding box center [1177, 132] width 654 height 23
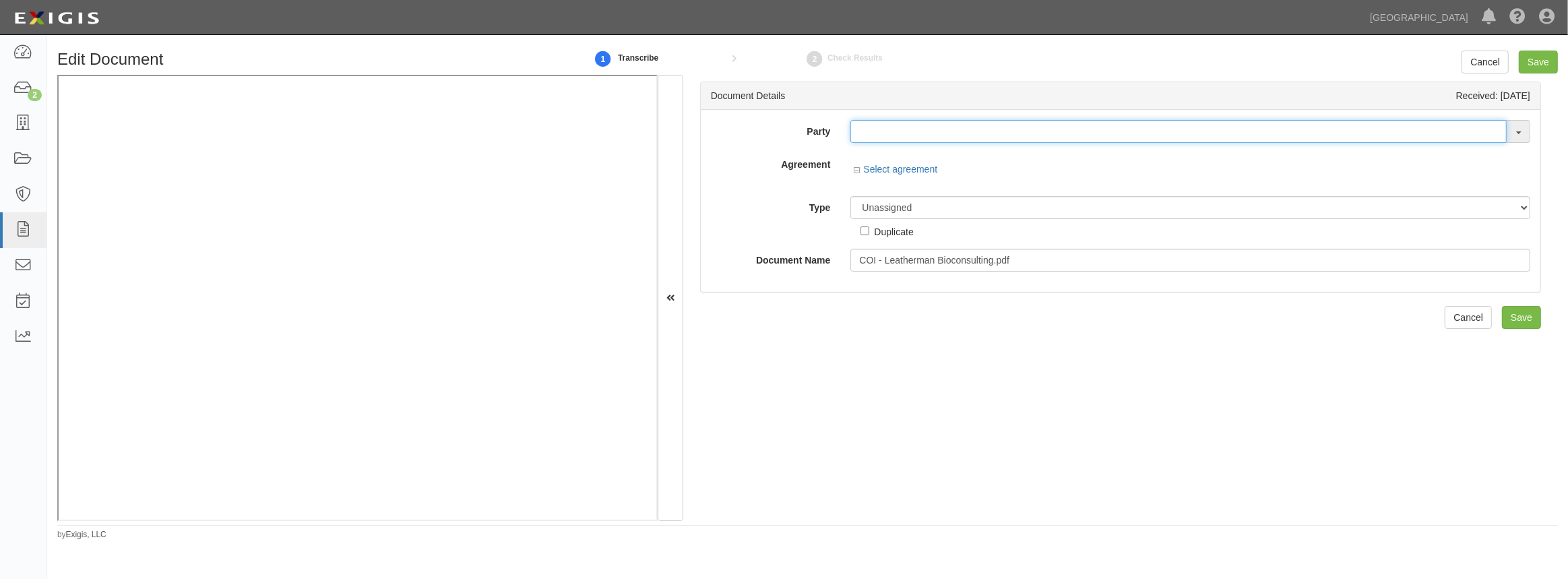
click at [917, 125] on input "text" at bounding box center [1178, 132] width 656 height 23
type input "leathe"
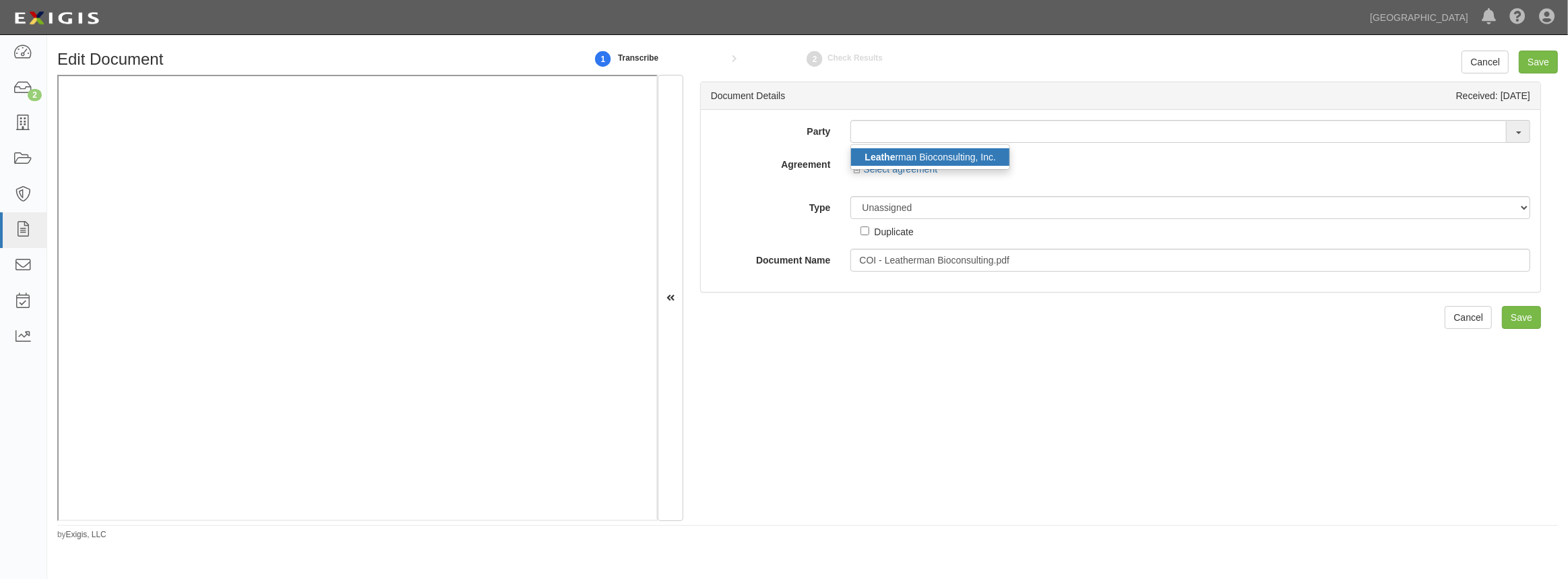
click at [927, 153] on link "Leathe rman Bioconsulting, Inc." at bounding box center [930, 157] width 159 height 18
type input "Leatherman Bioconsulting, Inc."
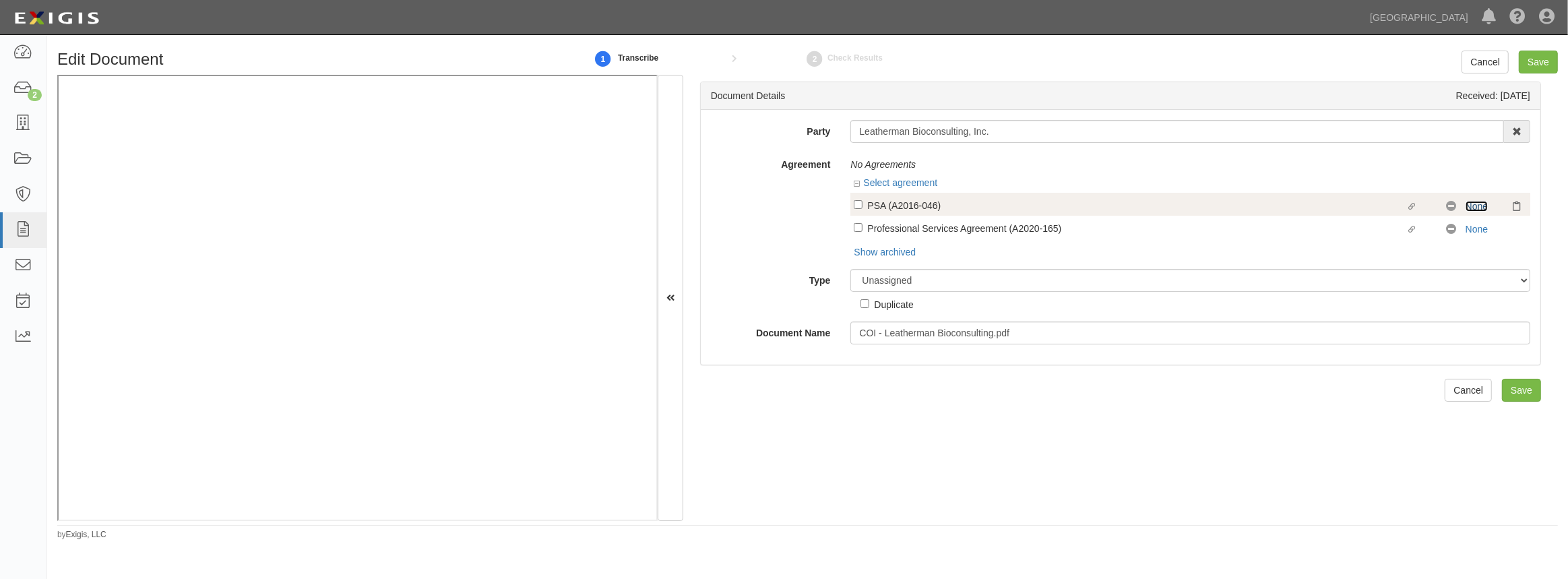
click at [1466, 210] on link "None" at bounding box center [1477, 206] width 22 height 11
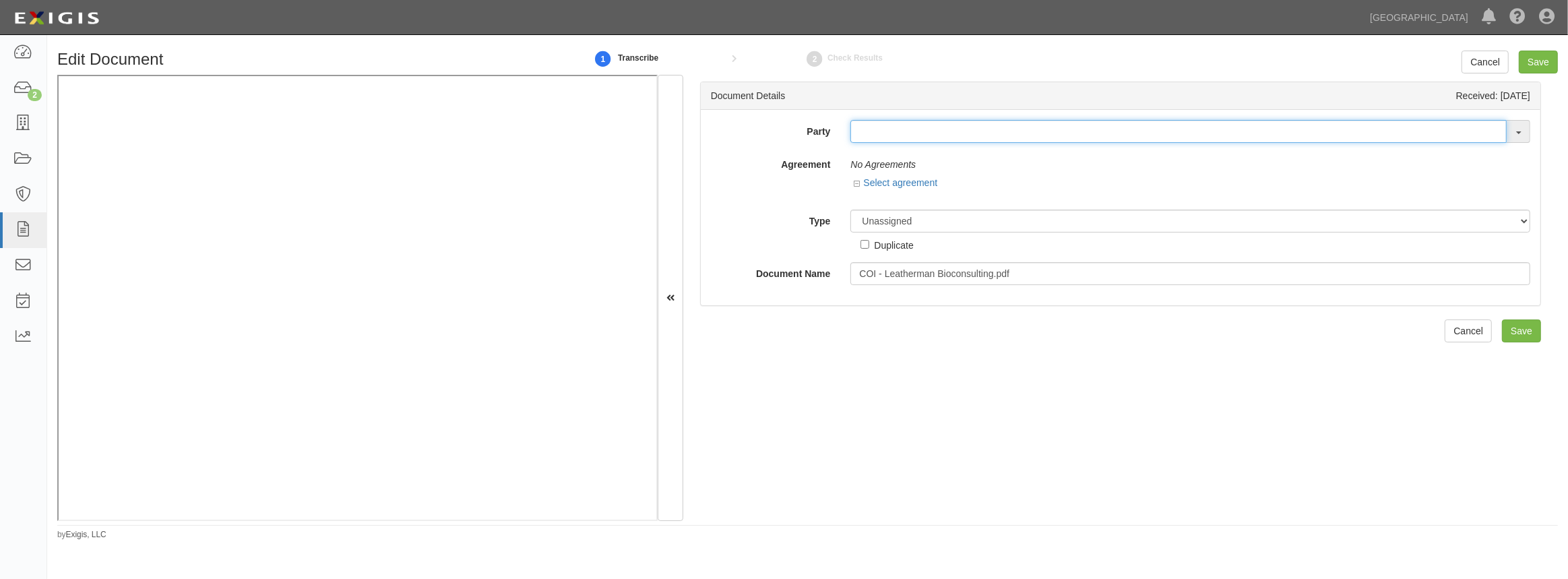
click at [903, 138] on input "text" at bounding box center [1178, 132] width 656 height 23
type input "[PERSON_NAME]"
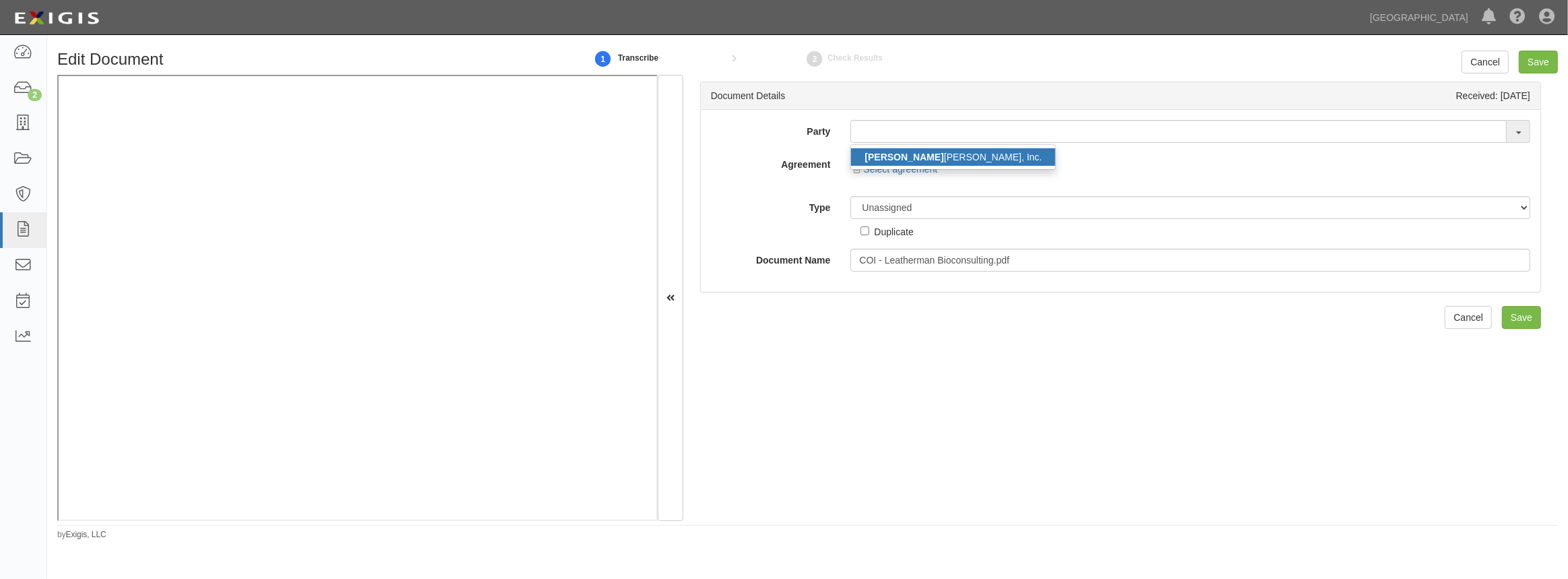
click at [910, 155] on link "[PERSON_NAME] Bioconsulting, Inc." at bounding box center [953, 157] width 204 height 18
type input "Leatherman Bioconsulting, Inc."
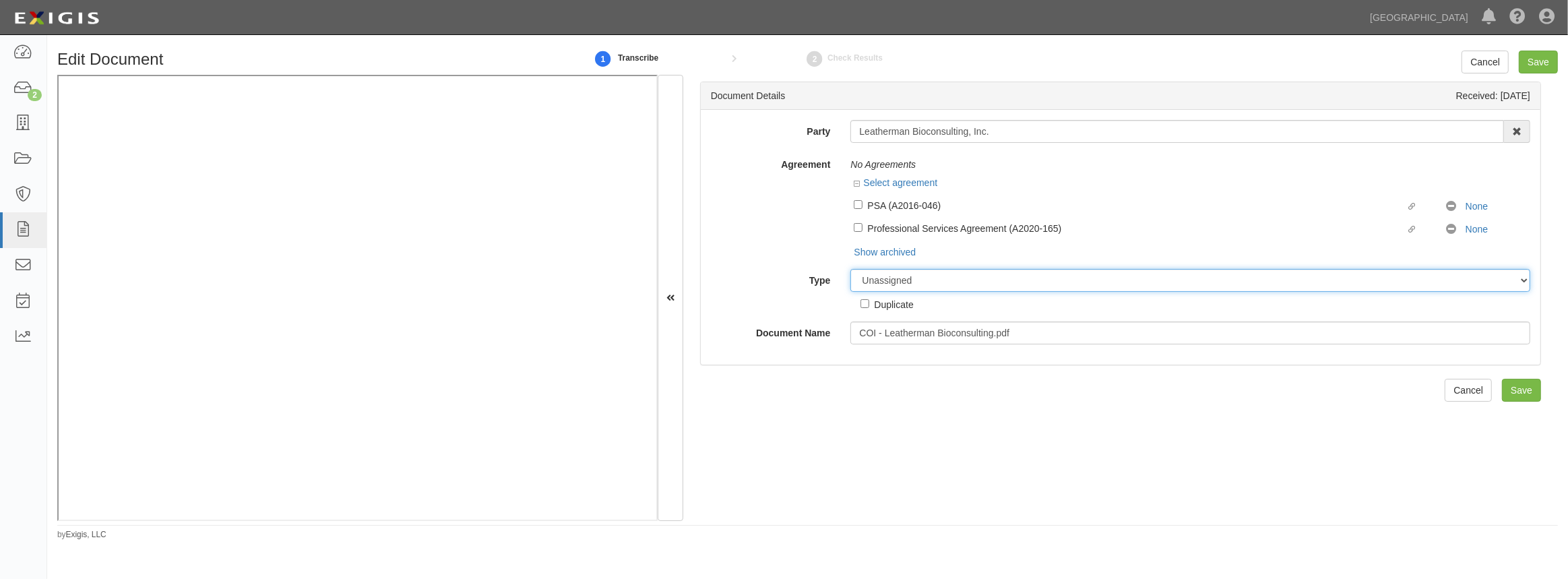
click at [913, 283] on select "Unassigned Binder Cancellation Notice Certificate Contract Endorsement Insuranc…" at bounding box center [1190, 280] width 680 height 23
select select "OtherDetail"
click at [850, 269] on select "Unassigned Binder Cancellation Notice Certificate Contract Endorsement Insuranc…" at bounding box center [1190, 280] width 680 height 23
click at [1503, 441] on input "Save" at bounding box center [1521, 438] width 39 height 23
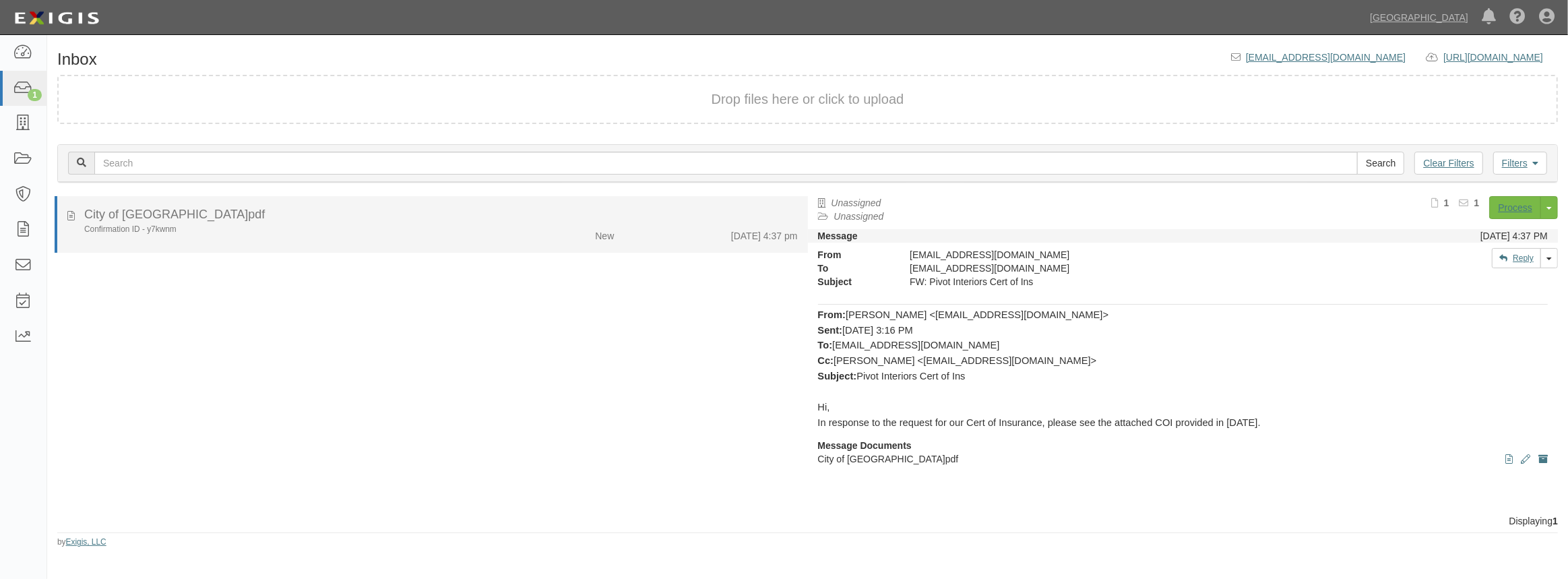
click at [469, 240] on div "Confirmation ID - y7kwnm New [DATE] 4:37 pm" at bounding box center [440, 233] width 734 height 19
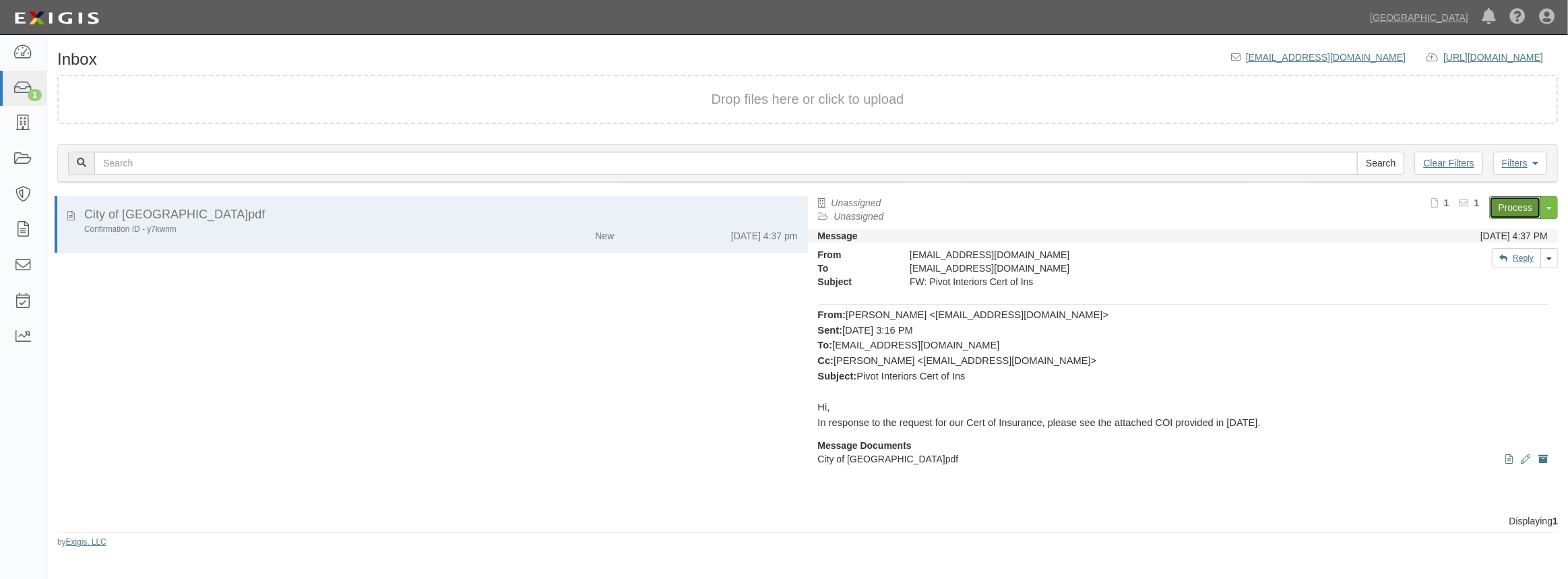
click at [1502, 205] on link "Process" at bounding box center [1515, 208] width 52 height 23
